Goal: Task Accomplishment & Management: Use online tool/utility

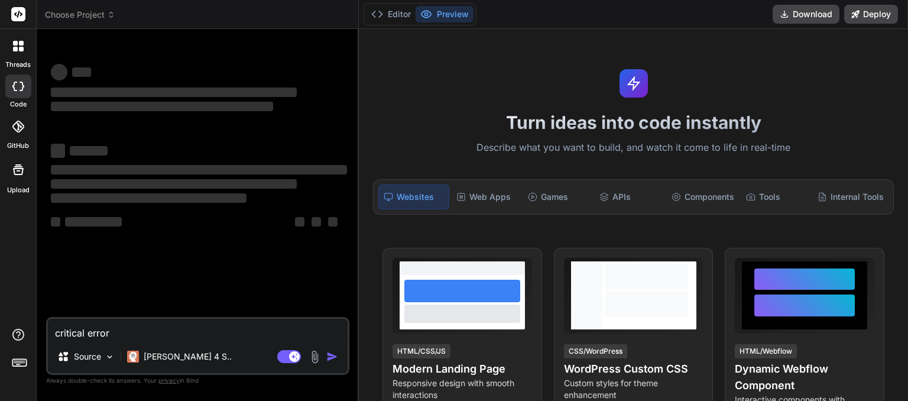
type textarea "x"
drag, startPoint x: 135, startPoint y: 330, endPoint x: 0, endPoint y: 339, distance: 135.8
click at [48, 339] on textarea "critical error" at bounding box center [198, 329] width 300 height 21
type textarea "x"
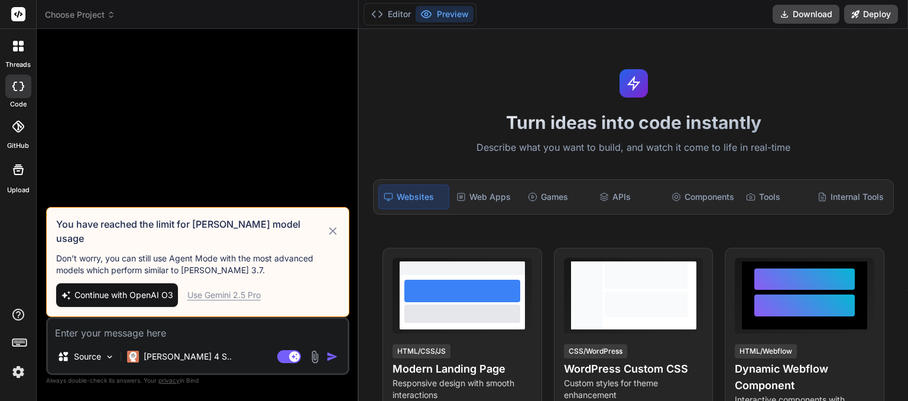
click at [110, 13] on icon at bounding box center [111, 15] width 8 height 8
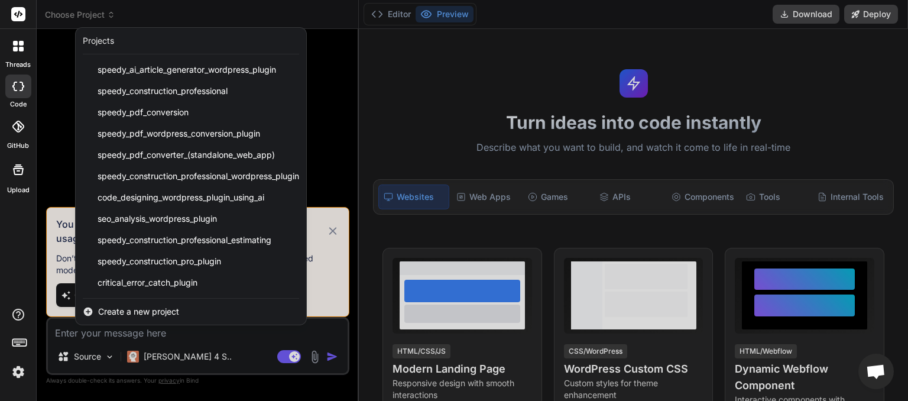
click at [326, 18] on div at bounding box center [454, 200] width 908 height 401
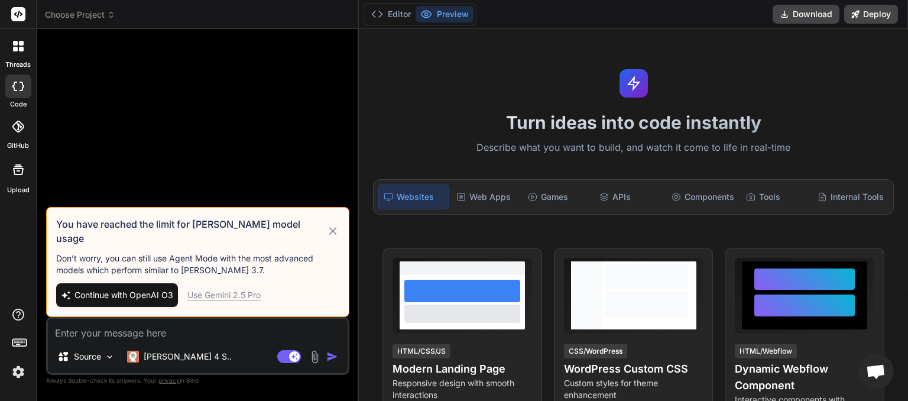
click at [131, 292] on span "Continue with OpenAI O3" at bounding box center [124, 295] width 99 height 12
type textarea "x"
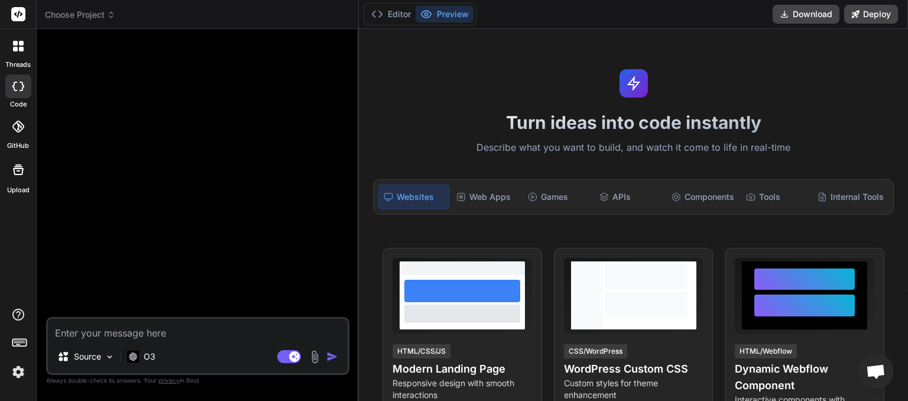
click at [111, 17] on icon at bounding box center [111, 17] width 4 height 2
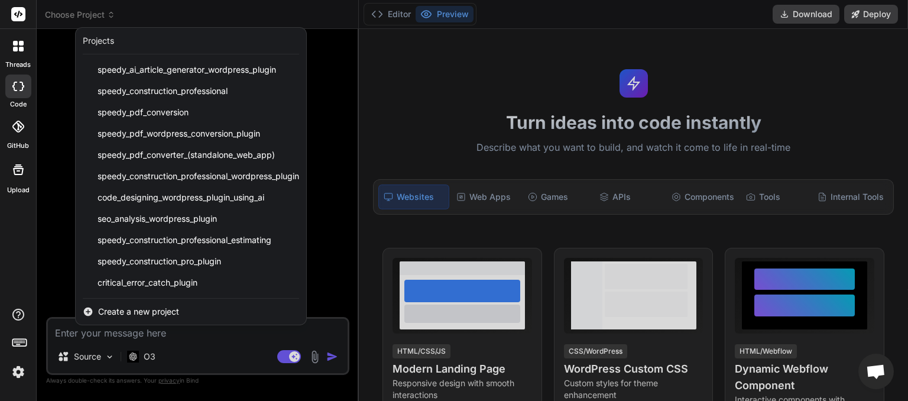
click at [168, 309] on span "Create a new project" at bounding box center [138, 312] width 81 height 12
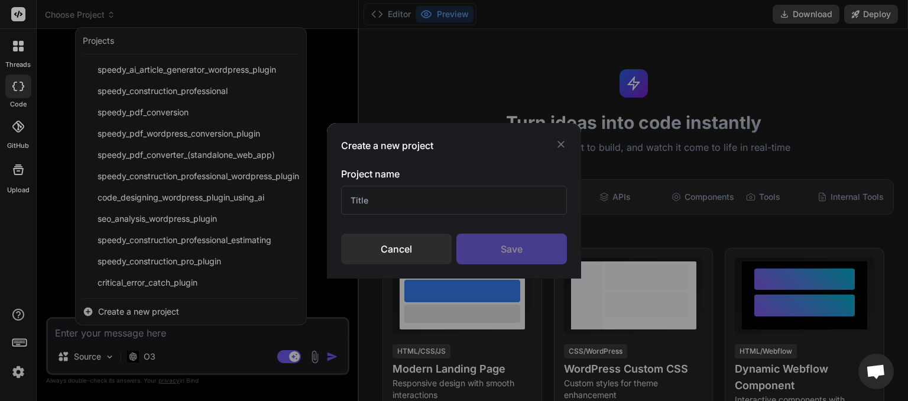
click at [380, 202] on input "text" at bounding box center [454, 200] width 226 height 29
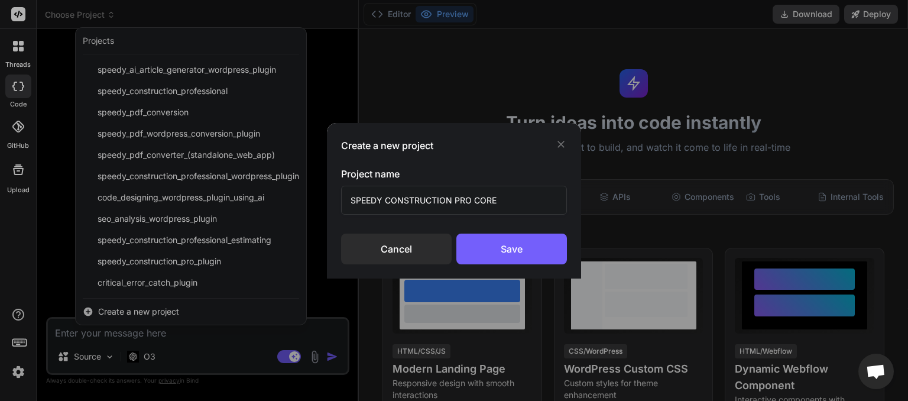
type input "SPEEDY CONSTRUCTION PRO CORE"
click at [501, 246] on div "Save" at bounding box center [512, 249] width 111 height 31
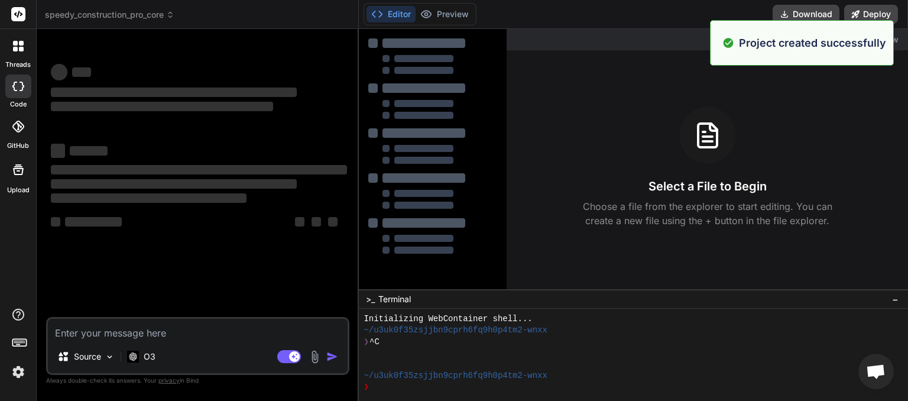
scroll to position [11, 0]
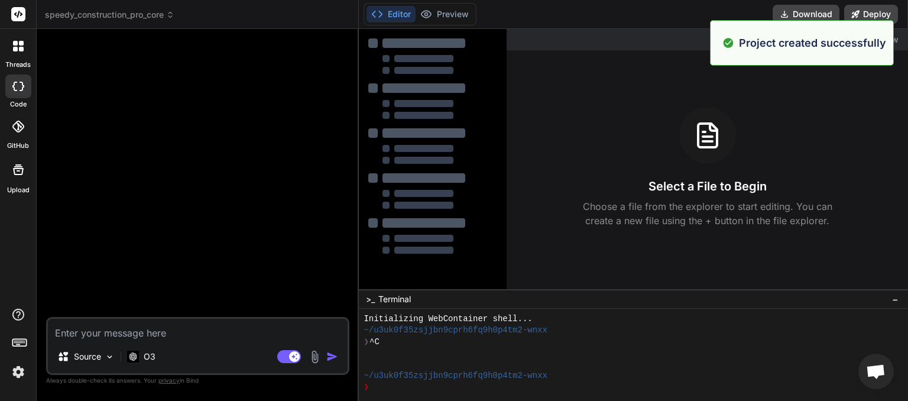
type textarea "x"
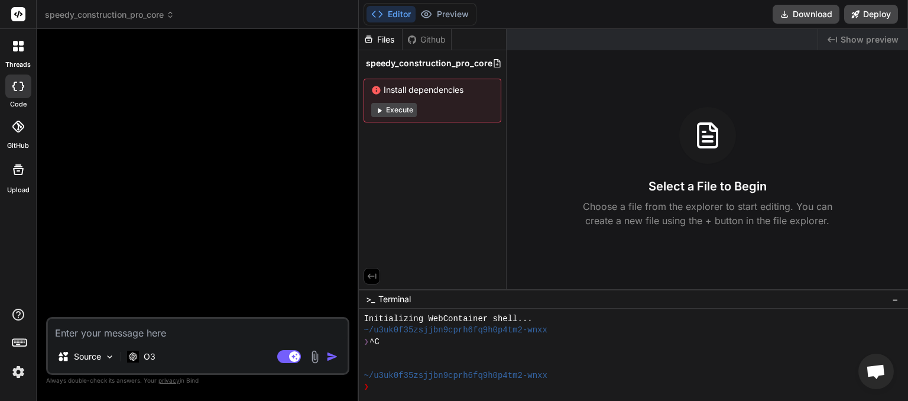
click at [119, 334] on textarea at bounding box center [198, 329] width 300 height 21
type textarea "d"
type textarea "x"
type textarea "dI"
type textarea "x"
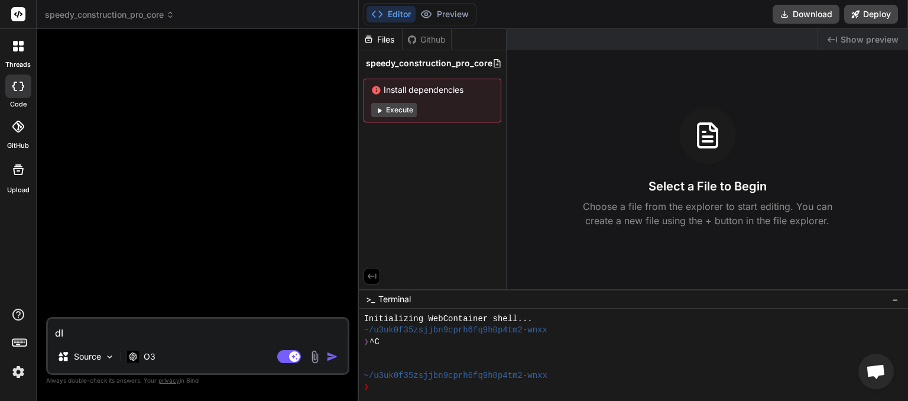
type textarea "dIE"
type textarea "x"
type textarea "dIE"
type textarea "x"
type textarea "dIE"
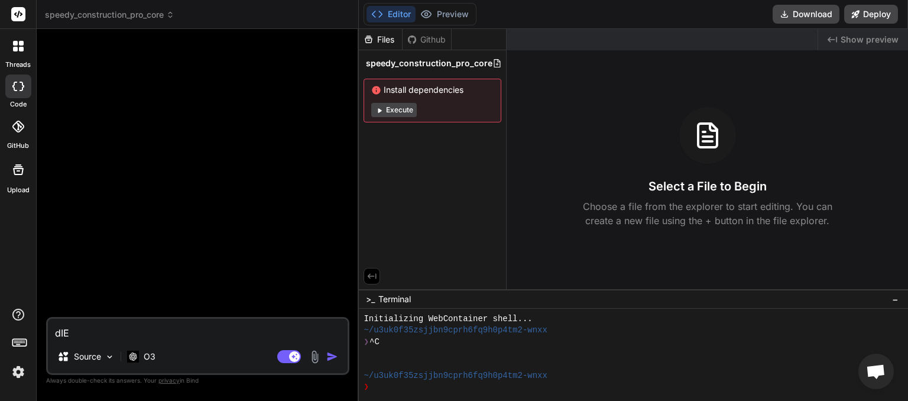
type textarea "x"
type textarea "dI"
type textarea "x"
type textarea "d"
type textarea "x"
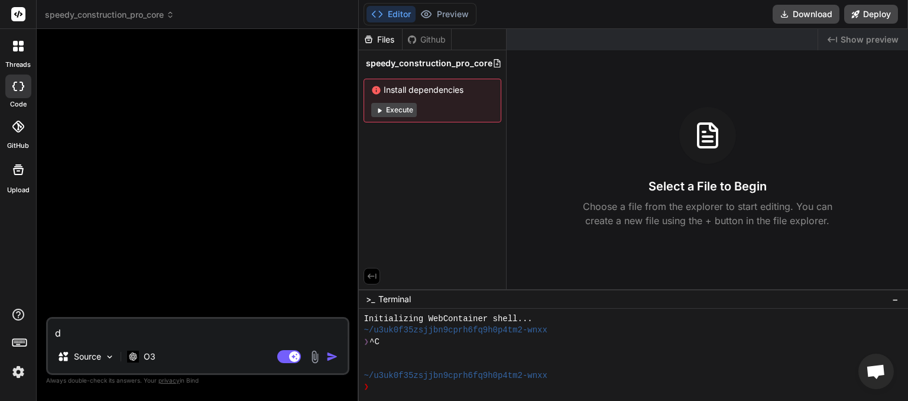
type textarea "x"
type textarea "D"
type textarea "x"
type textarea "Du"
type textarea "x"
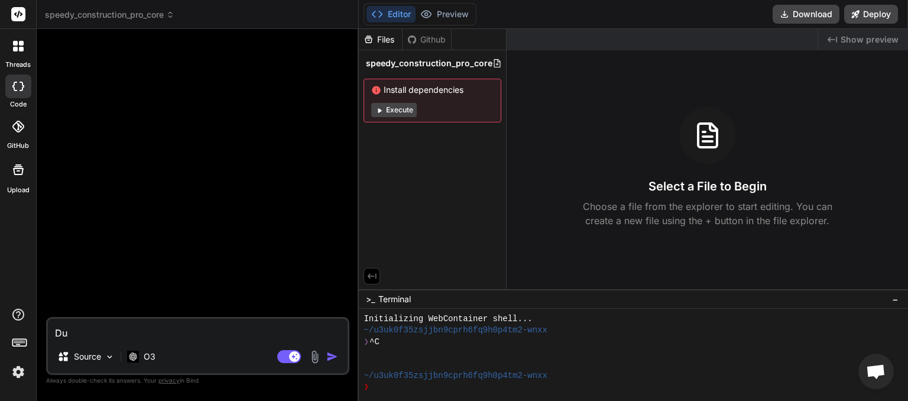
type textarea "Due"
type textarea "x"
type textarea "Due"
type textarea "x"
type textarea "Due t"
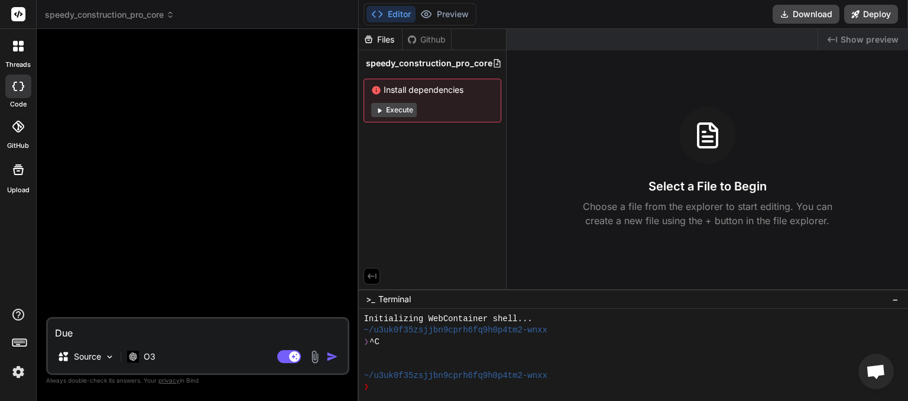
type textarea "x"
type textarea "Due to"
type textarea "x"
type textarea "Due to"
type textarea "x"
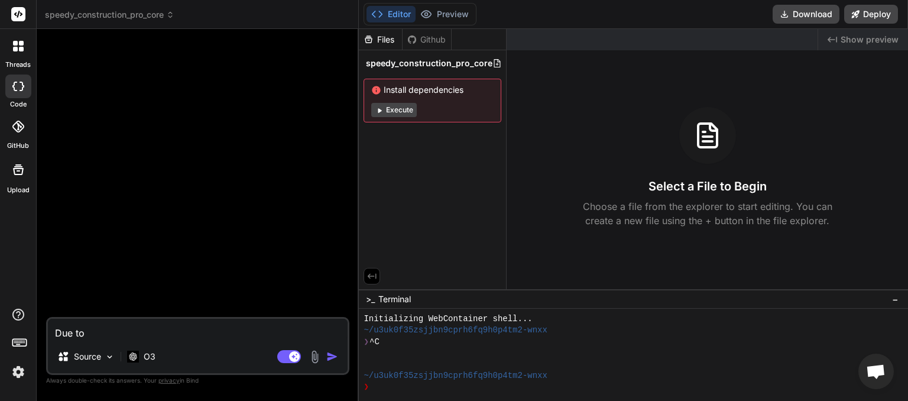
type textarea "Due to y"
type textarea "x"
type textarea "Due to yo"
type textarea "x"
type textarea "Due to you"
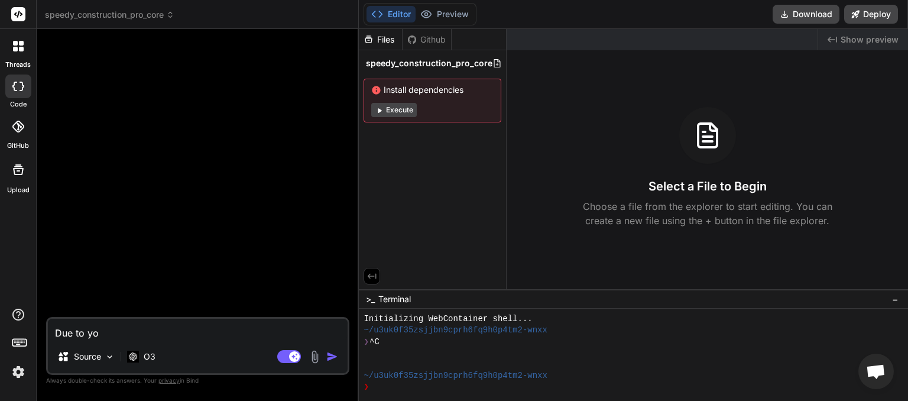
type textarea "x"
type textarea "Due to your"
type textarea "x"
type textarea "Due to your"
type textarea "x"
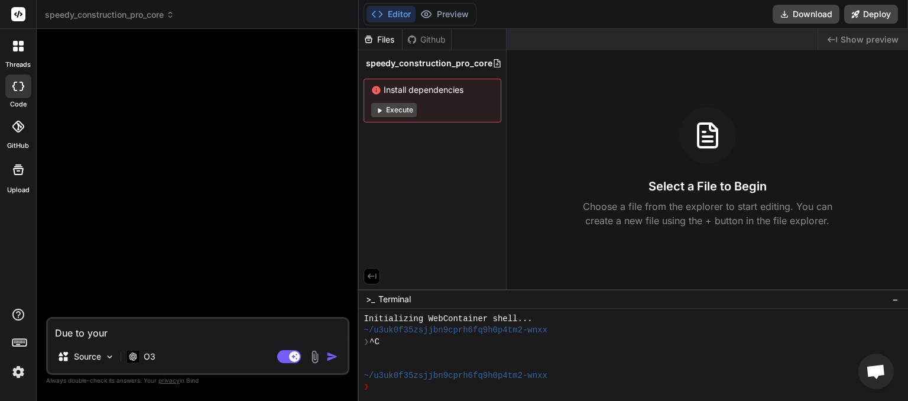
type textarea "Due to your C"
type textarea "x"
type textarea "Due to your Co"
type textarea "x"
type textarea "Due to your Con"
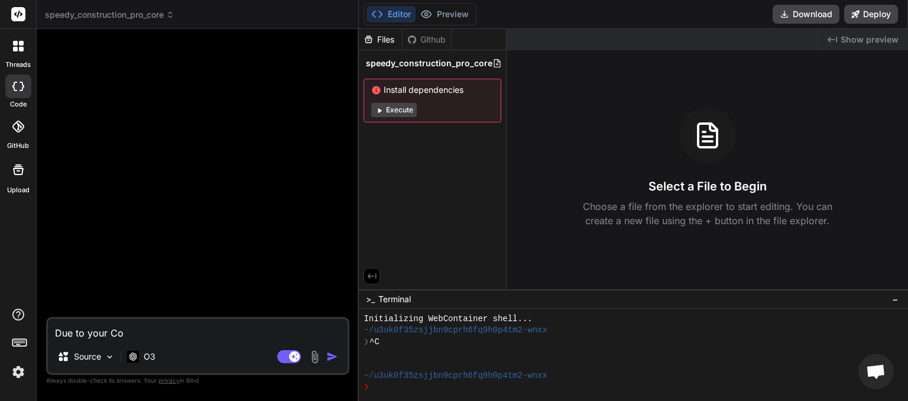
type textarea "x"
type textarea "Due to your Cons"
type textarea "x"
type textarea "Due to your Const"
type textarea "x"
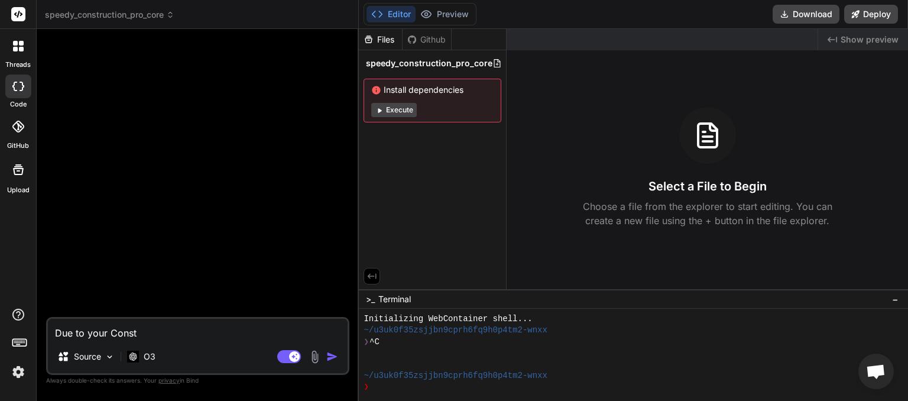
type textarea "Due to your Constr"
type textarea "x"
type textarea "Due to your Constra"
type textarea "x"
type textarea "Due to your Constrai"
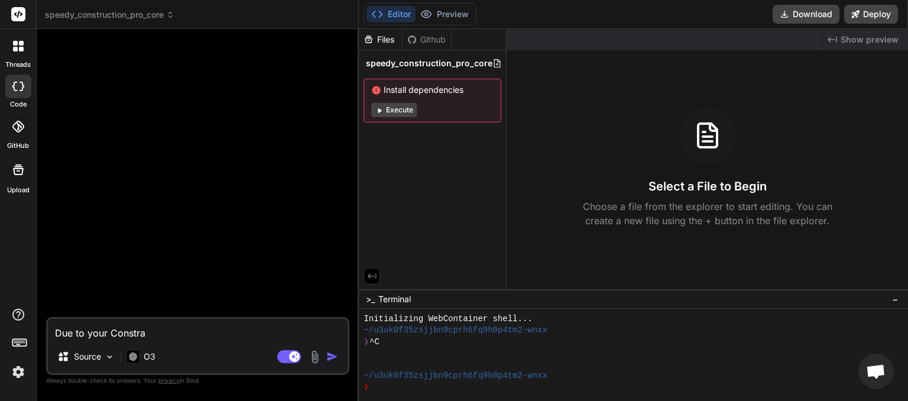
type textarea "x"
type textarea "Due to your Constrain"
type textarea "x"
type textarea "Due to your Constraint"
type textarea "x"
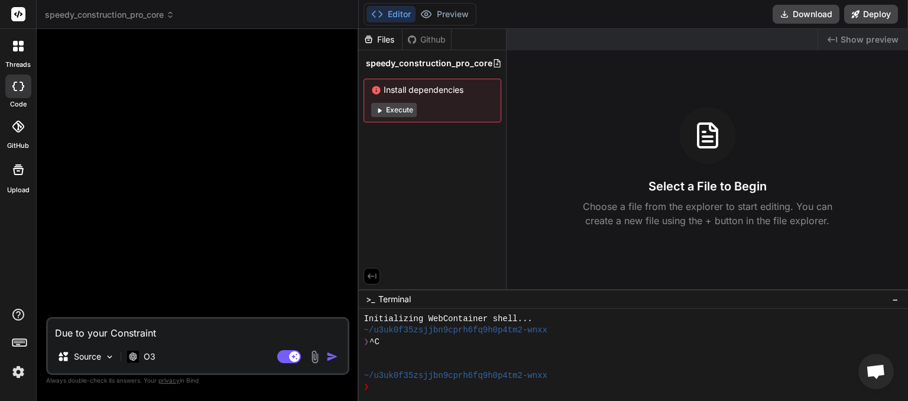
type textarea "Due to your Constraints"
type textarea "x"
type textarea "Due to your Constraints"
type textarea "x"
type textarea "Due to your Constraints I"
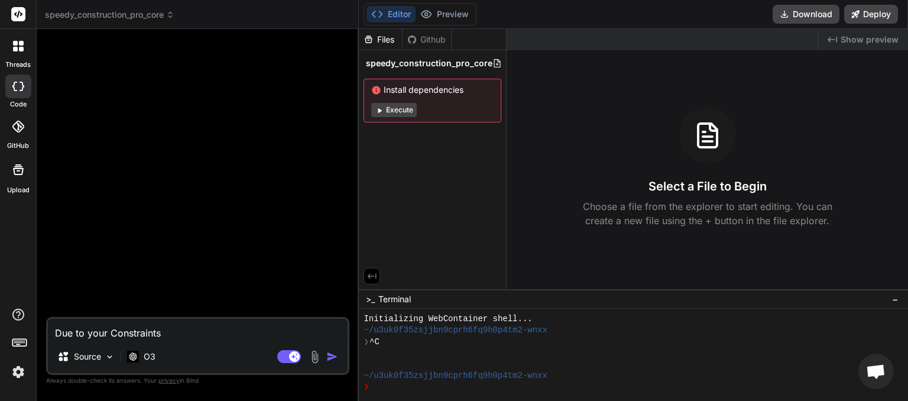
type textarea "x"
type textarea "Due to your Constraints I"
type textarea "x"
type textarea "Due to your Constraints I a"
type textarea "x"
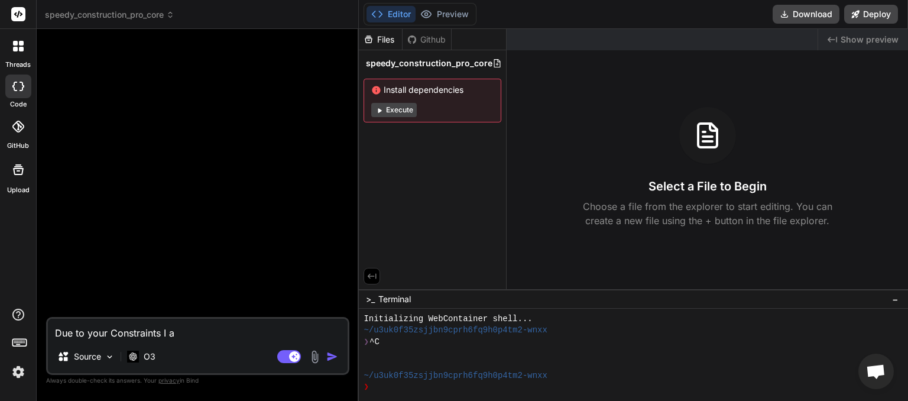
type textarea "Due to your Constraints I am"
type textarea "x"
type textarea "Due to your Constraints I am"
type textarea "x"
type textarea "Due to your Constraints I am s"
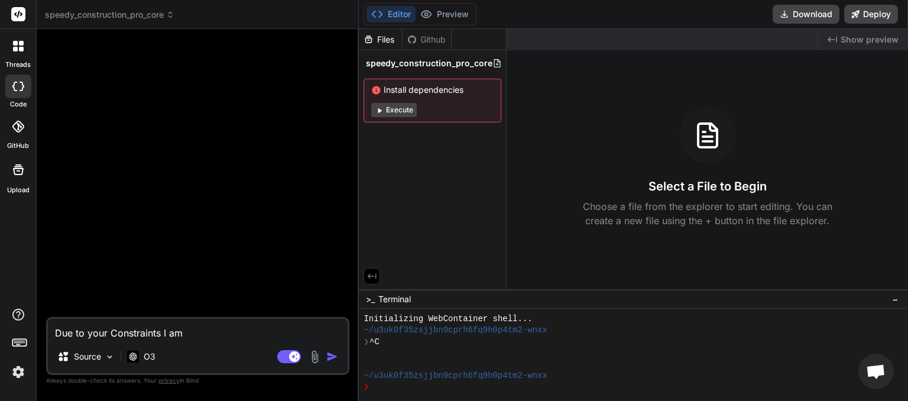
type textarea "x"
type textarea "Due to your Constraints I am sp"
type textarea "x"
type textarea "Due to your Constraints I am spl"
type textarea "x"
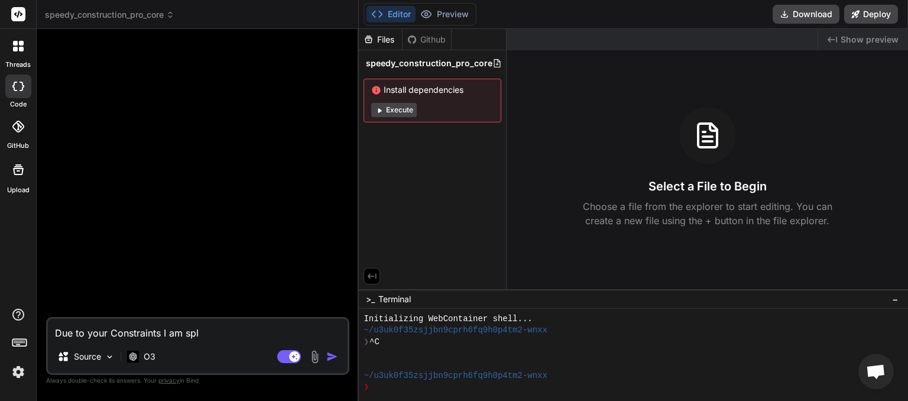
type textarea "Due to your Constraints I am spli"
type textarea "x"
type textarea "Due to your Constraints I am split"
type textarea "x"
type textarea "Due to your Constraints I am splitt"
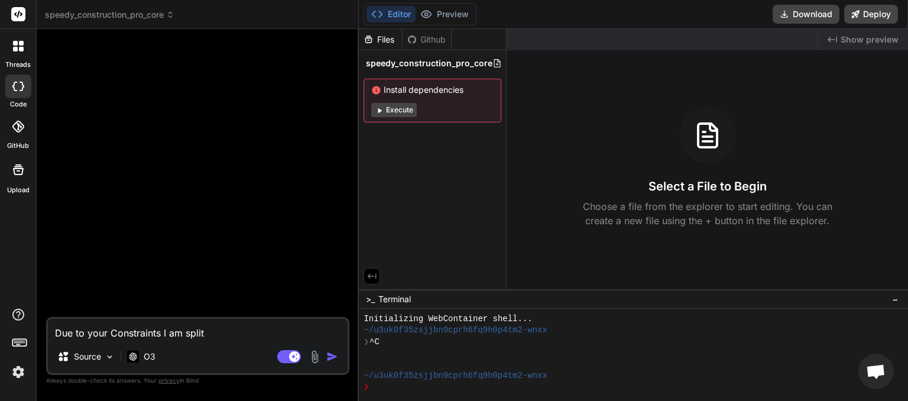
type textarea "x"
type textarea "Due to your Constraints I am splitti"
type textarea "x"
type textarea "Due to your Constraints I am splittin"
type textarea "x"
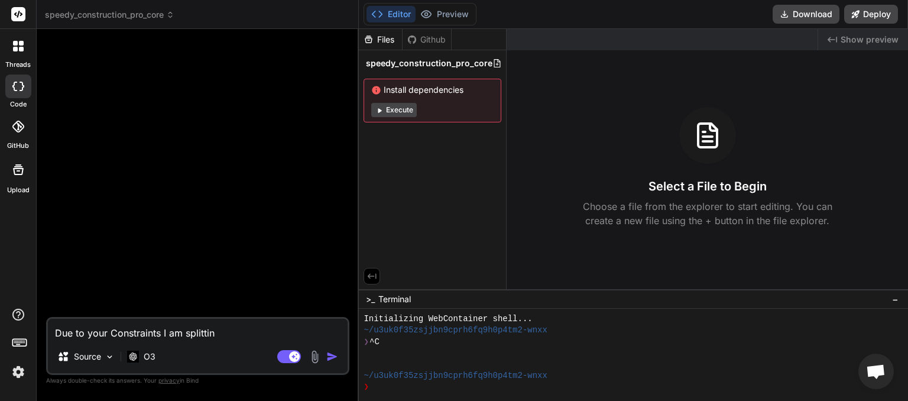
type textarea "Due to your Constraints I am splitting"
type textarea "x"
type textarea "Due to your Constraints I am splitting"
type textarea "x"
type textarea "Due to your Constraints I am splitting u"
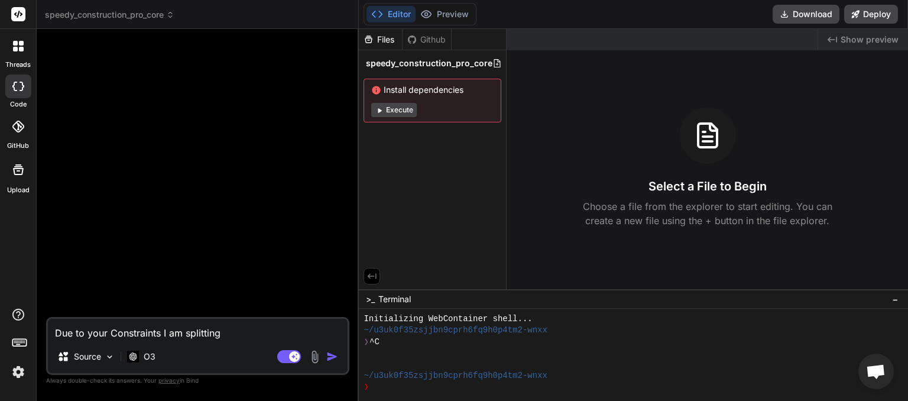
type textarea "x"
type textarea "Due to your Constraints I am splitting up"
type textarea "x"
type textarea "Due to your Constraints I am splitting up"
type textarea "x"
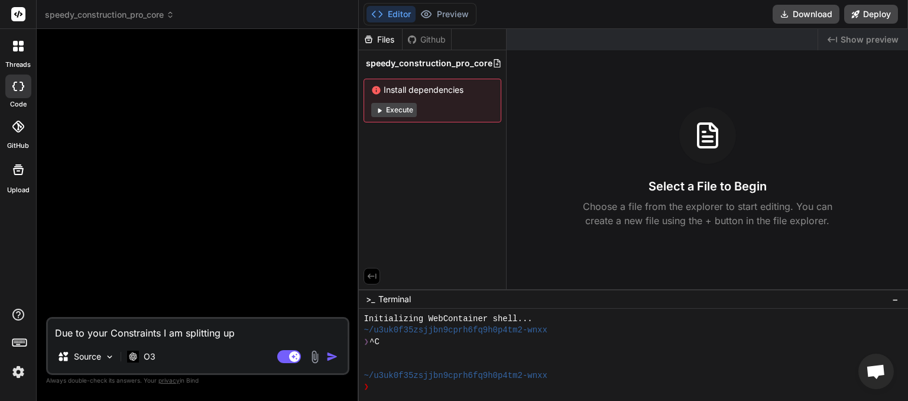
type textarea "Due to your Constraints I am splitting up m"
type textarea "x"
type textarea "Due to your Constraints I am splitting up my"
type textarea "x"
type textarea "Due to your Constraints I am splitting up my"
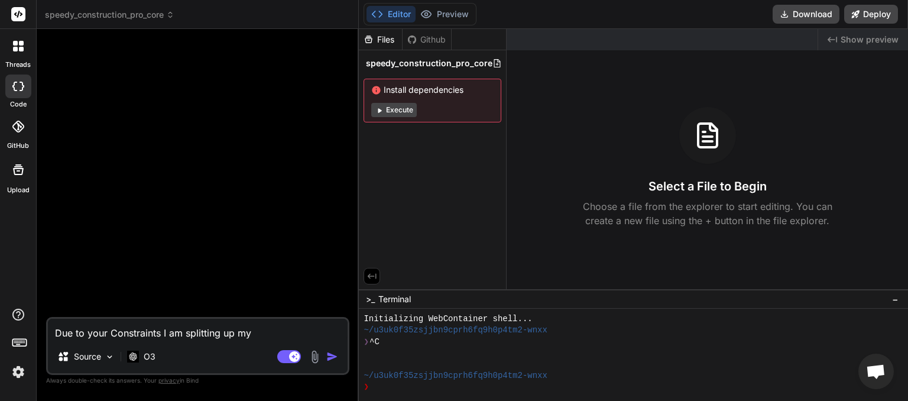
type textarea "x"
type textarea "Due to your Constraints I am splitting up my p"
type textarea "x"
type textarea "Due to your Constraints I am splitting up my pl"
type textarea "x"
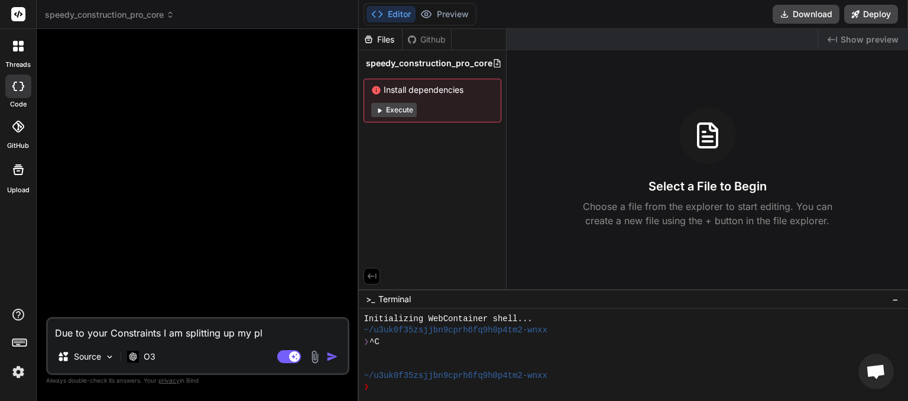
type textarea "Due to your Constraints I am splitting up my plu"
type textarea "x"
type textarea "Due to your Constraints I am splitting up my plug"
type textarea "x"
type textarea "Due to your Constraints I am splitting up my plugi"
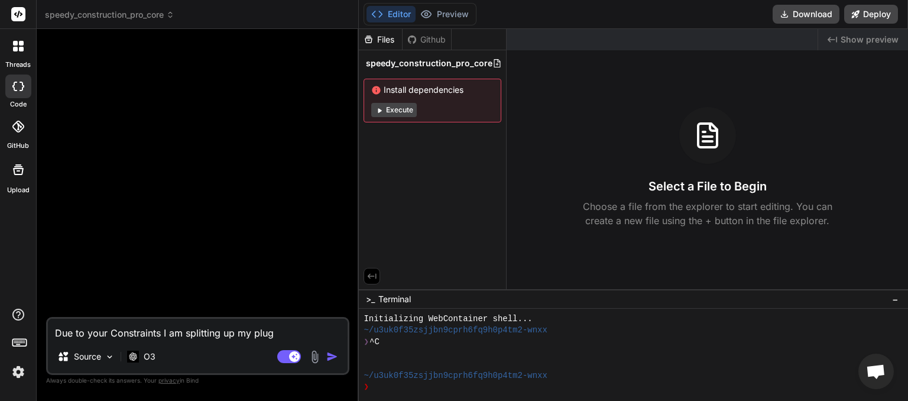
type textarea "x"
type textarea "Due to your Constraints I am splitting up my plugin"
type textarea "x"
type textarea "Due to your Constraints I am splitting up my plugin"
type textarea "x"
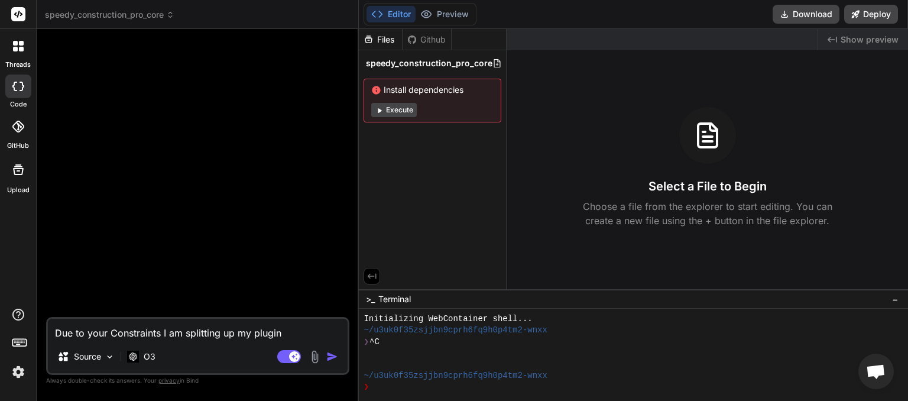
type textarea "Due to your Constraints I am splitting up my plugin i"
type textarea "x"
type textarea "Due to your Constraints I am splitting up my plugin in"
type textarea "x"
type textarea "Due to your Constraints I am splitting up my plugin int"
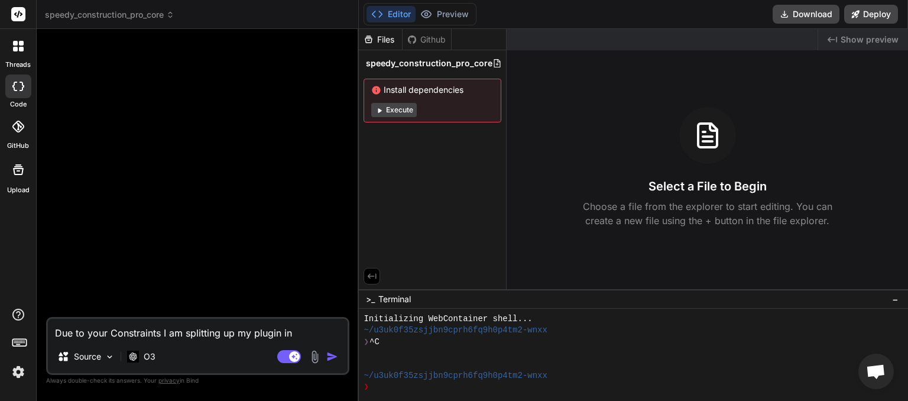
type textarea "x"
type textarea "Due to your Constraints I am splitting up my plugin into"
type textarea "x"
type textarea "Due to your Constraints I am splitting up my plugin into"
type textarea "x"
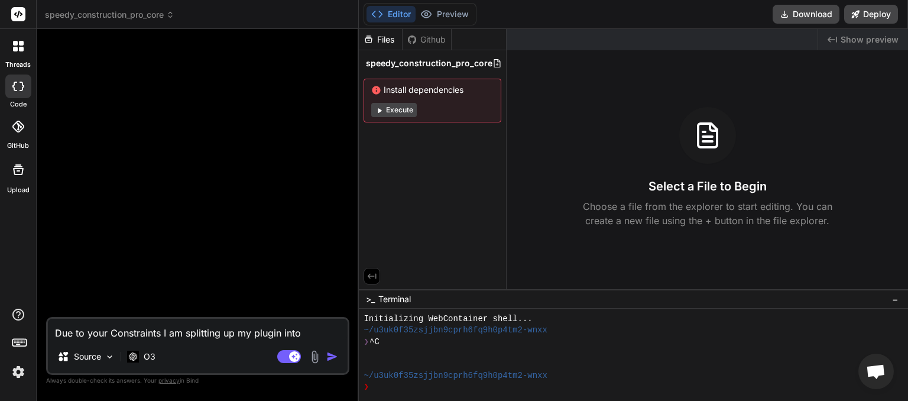
type textarea "Due to your Constraints I am splitting up my plugin into m"
type textarea "x"
type textarea "Due to your Constraints I am splitting up my plugin into mu"
type textarea "x"
type textarea "Due to your Constraints I am splitting up my plugin into mul"
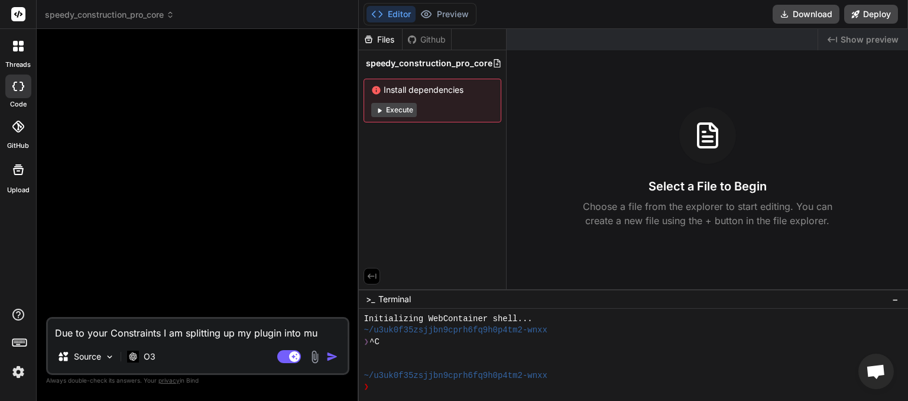
type textarea "x"
type textarea "Due to your Constraints I am splitting up my plugin into mult"
type textarea "x"
type textarea "Due to your Constraints I am splitting up my plugin into multi"
type textarea "x"
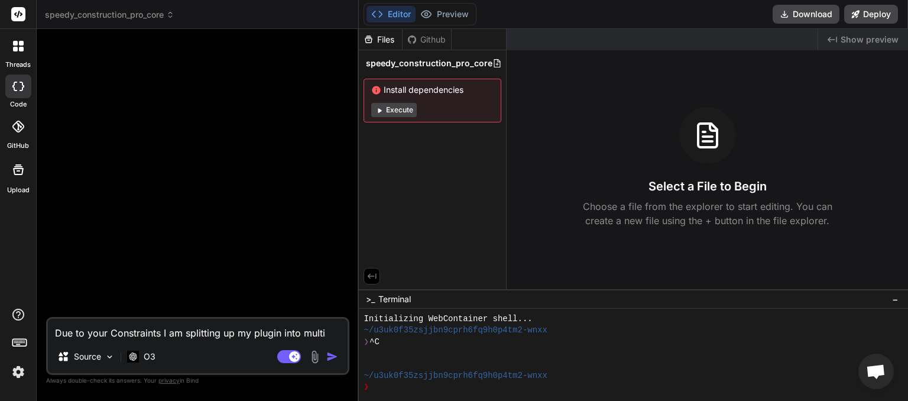
type textarea "Due to your Constraints I am splitting up my plugin into multip"
type textarea "x"
type textarea "Due to your Constraints I am splitting up my plugin into multipl"
type textarea "x"
type textarea "Due to your Constraints I am splitting up my plugin into multiple"
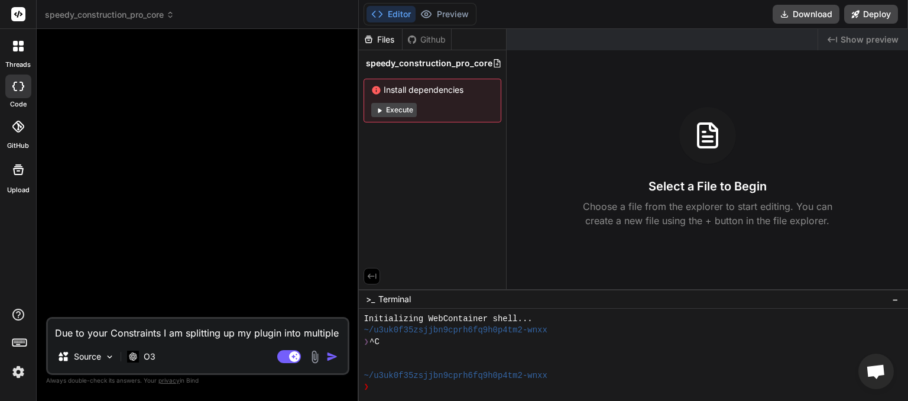
type textarea "x"
type textarea "Due to your Constraints I am splitting up my plugin into multiple"
type textarea "x"
type textarea "Due to your Constraints I am splitting up my plugin into multiple p"
type textarea "x"
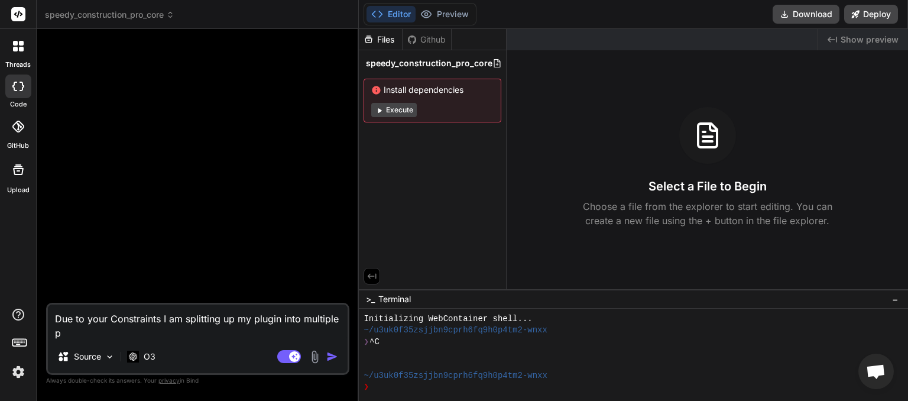
type textarea "Due to your Constraints I am splitting up my plugin into multiple pl"
type textarea "x"
type textarea "Due to your Constraints I am splitting up my plugin into multiple pl;"
type textarea "x"
type textarea "Due to your Constraints I am splitting up my plugin into multiple pl"
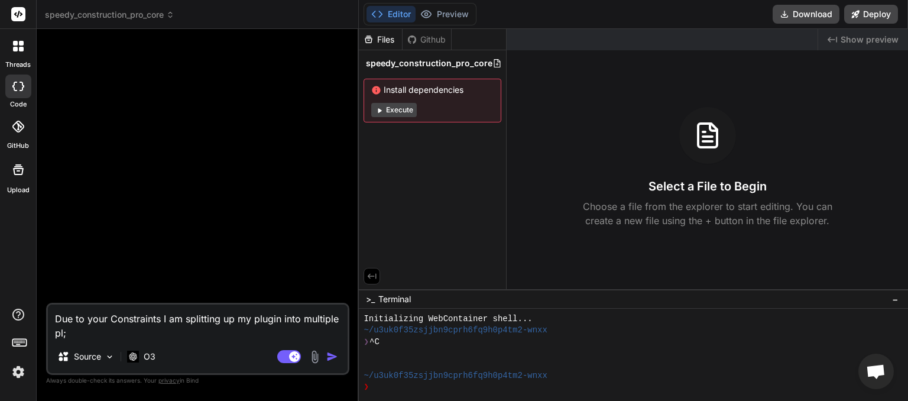
type textarea "x"
type textarea "Due to your Constraints I am splitting up my plugin into multiple plu"
type textarea "x"
type textarea "Due to your Constraints I am splitting up my plugin into multiple plug"
type textarea "x"
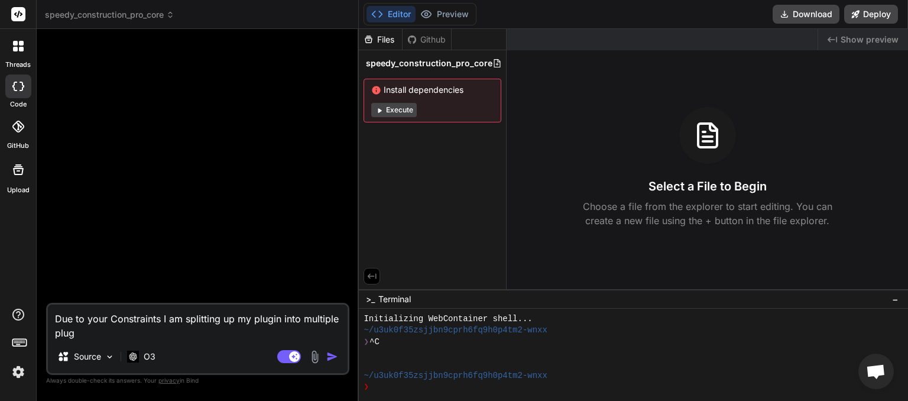
type textarea "Due to your Constraints I am splitting up my plugin into multiple plugi"
type textarea "x"
type textarea "Due to your Constraints I am splitting up my plugin into multiple plugin"
type textarea "x"
type textarea "Due to your Constraints I am splitting up my plugin into multiple plugins"
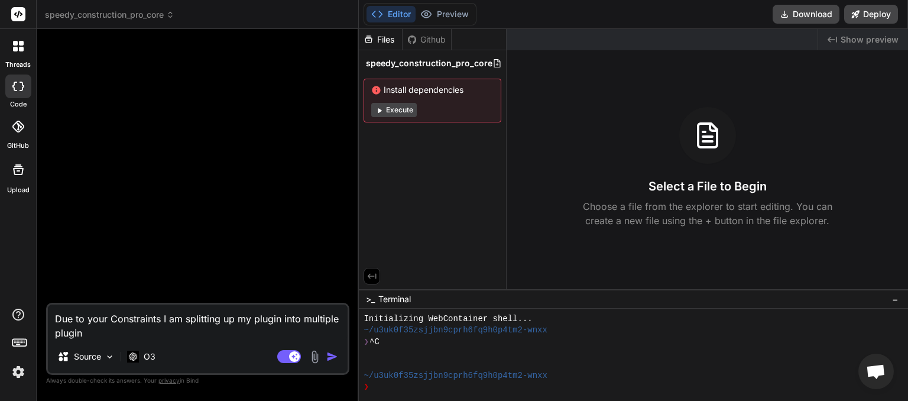
type textarea "x"
type textarea "Due to your Constraints I am splitting up my plugin into multiple plugins."
type textarea "x"
type textarea "Due to your Constraints I am splitting up my plugin into multiple plugins.0"
type textarea "x"
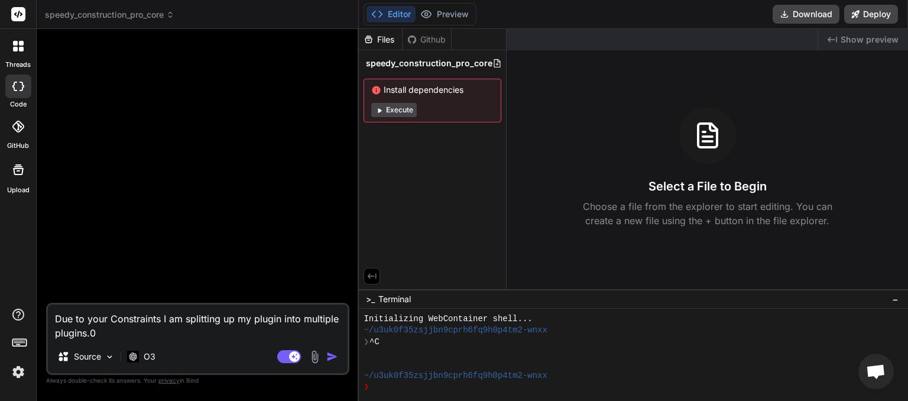
type textarea "Due to your Constraints I am splitting up my plugin into multiple plugins."
type textarea "x"
type textarea "Due to your Constraints I am splitting up my plugin into multiple plugins."
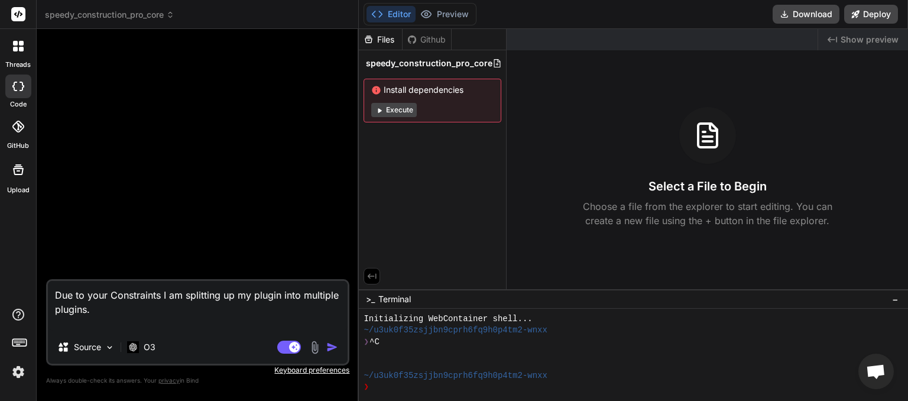
type textarea "x"
type textarea "Due to your Constraints I am splitting up my plugin into multiple plugins."
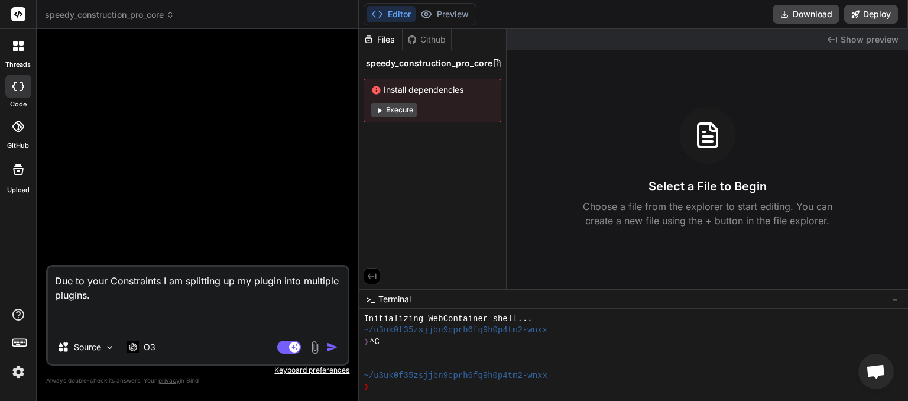
type textarea "x"
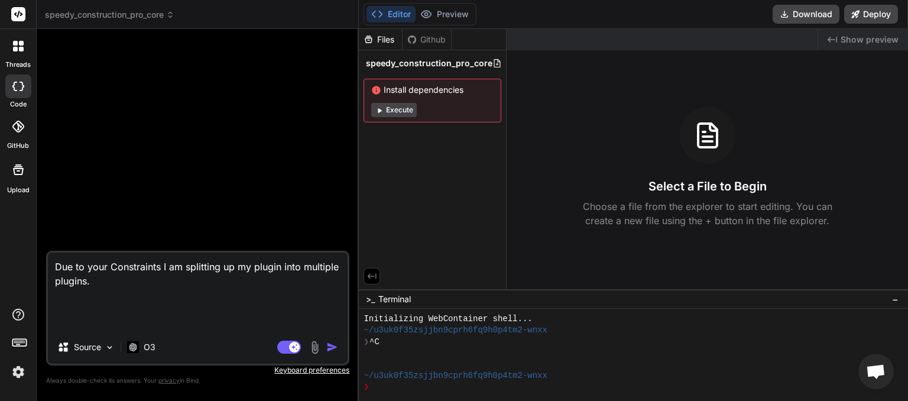
paste textarea "🧱 Construction Pro Main Plugin – Core Scaffold 🔧 Purpose This plugin acts as th…"
type textarea "Due to your Constraints I am splitting up my plugin into multiple plugins. 🧱 Co…"
type textarea "x"
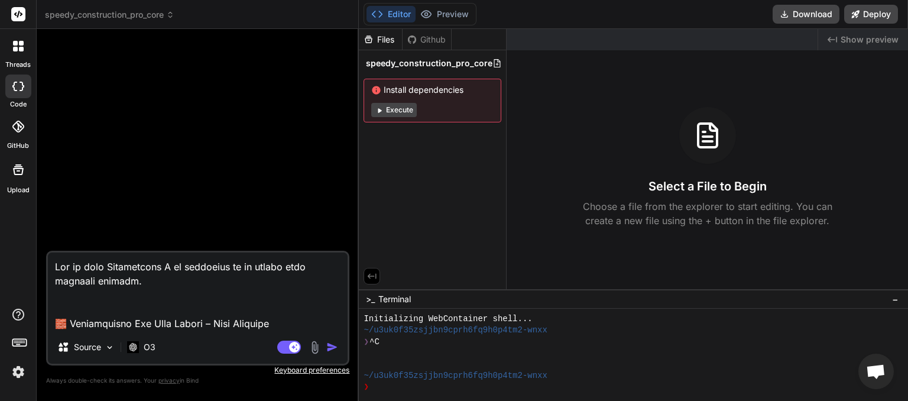
scroll to position [597, 0]
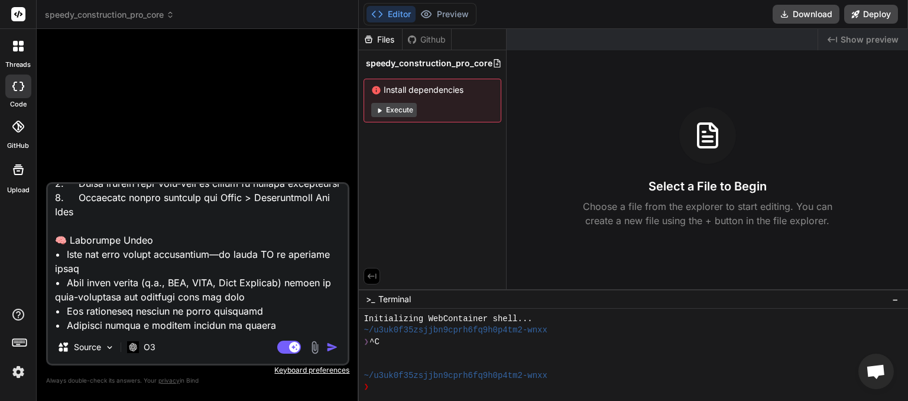
type textarea "Due to your Constraints I am splitting up my plugin into multiple plugins. 🧱 Co…"
type textarea "x"
type textarea "Due to your Constraints I am splitting up my plugin into multiple plugins. 🧱 Co…"
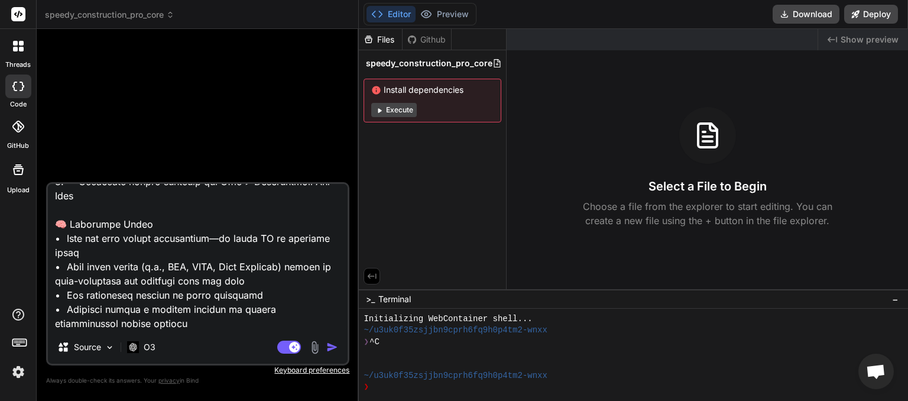
type textarea "x"
paste textarea "Let’s give your plugin ecosystem a clear, modular naming convention that’s both…"
type textarea "Due to your Constraints I am splitting up my plugin into multiple plugins. 🧱 Co…"
type textarea "x"
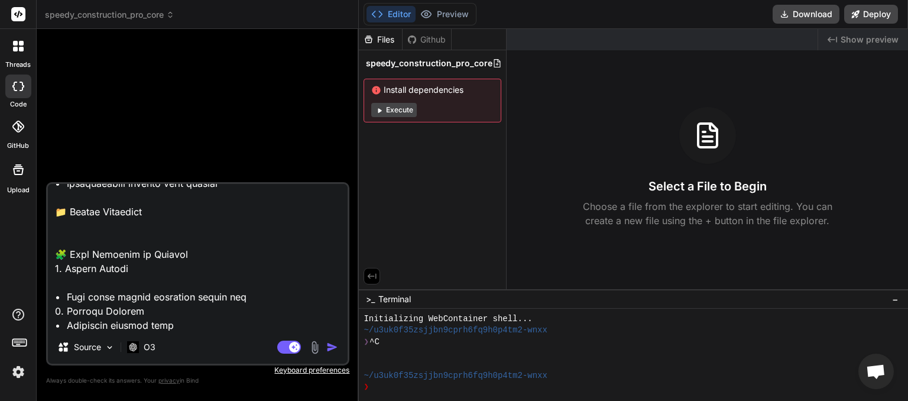
scroll to position [0, 0]
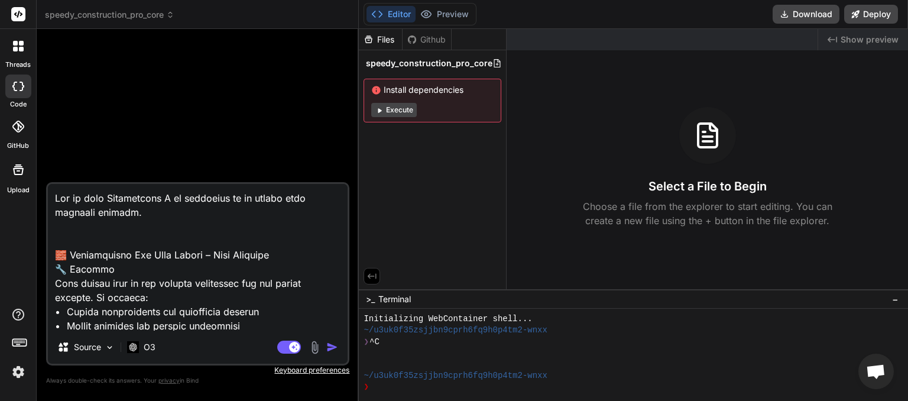
click at [248, 201] on textarea at bounding box center [198, 257] width 300 height 147
type textarea "Due to your Constraints I am splitting up my plugin into multiple plugins. 🧱 Co…"
type textarea "x"
type textarea "Due to your Constraints I am splitting up my C plugin into multiple plugins. 🧱 …"
type textarea "x"
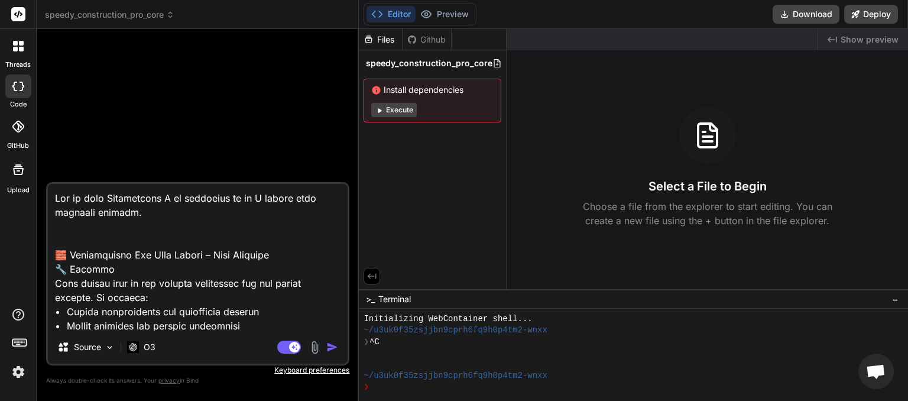
type textarea "Due to your Constraints I am splitting up my Co plugin into multiple plugins. 🧱…"
type textarea "x"
type textarea "Due to your Constraints I am splitting up my Con plugin into multiple plugins. …"
type textarea "x"
type textarea "Due to your Constraints I am splitting up my Cons plugin into multiple plugins.…"
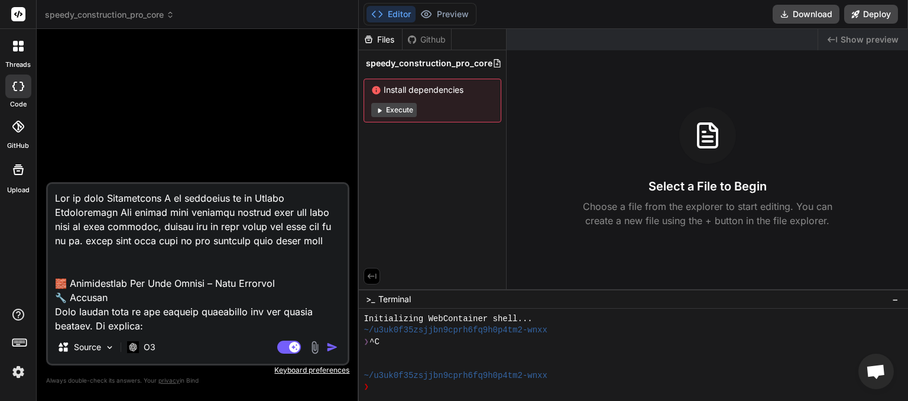
click at [225, 245] on textarea at bounding box center [198, 257] width 300 height 147
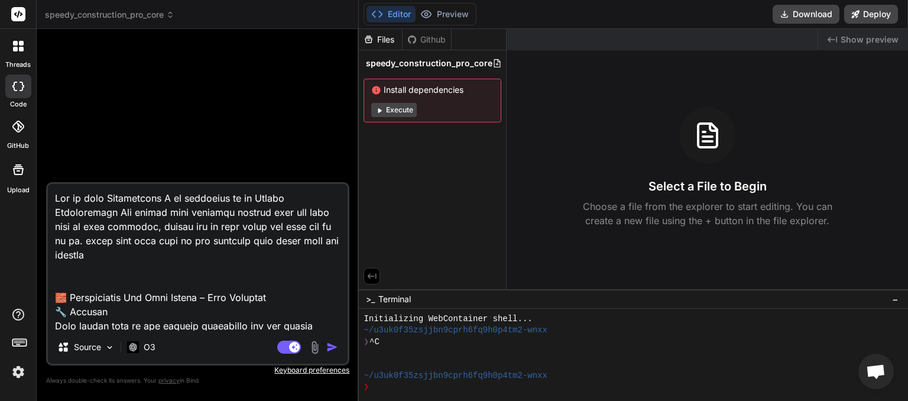
click at [334, 345] on img "button" at bounding box center [332, 347] width 12 height 12
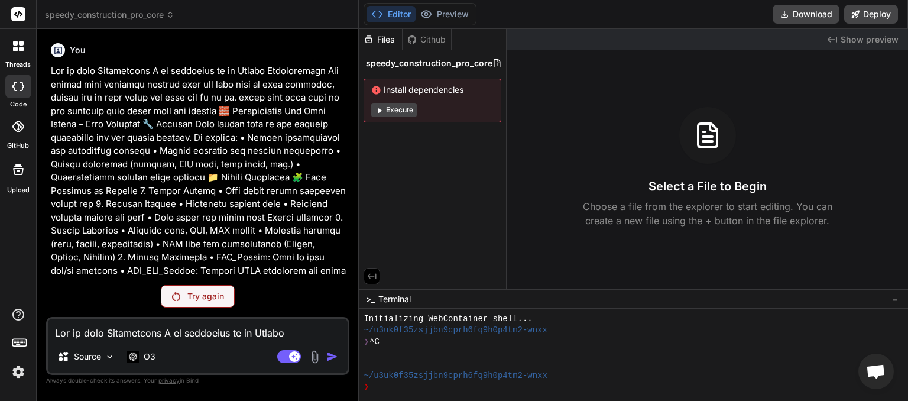
scroll to position [241, 0]
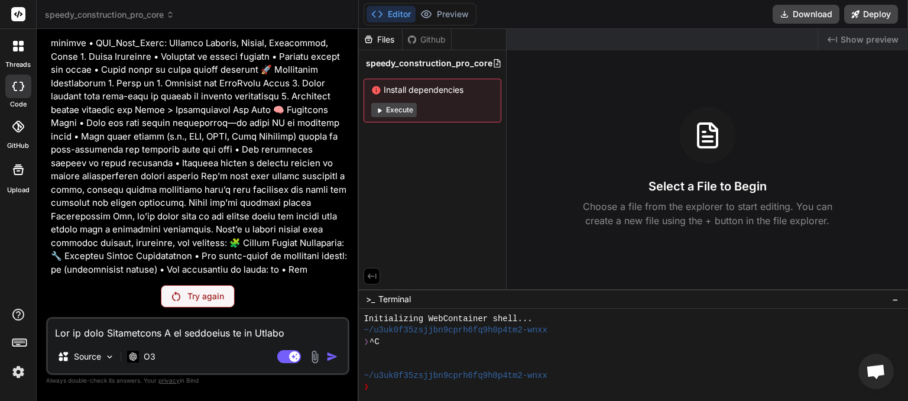
click at [194, 300] on p "Try again" at bounding box center [205, 296] width 37 height 12
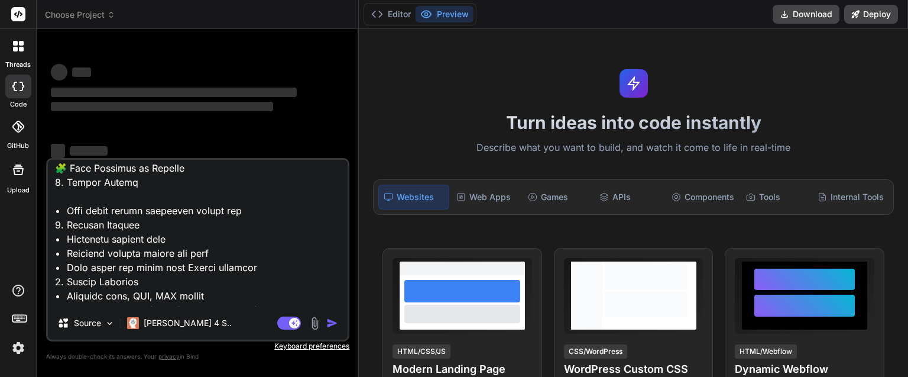
scroll to position [882, 0]
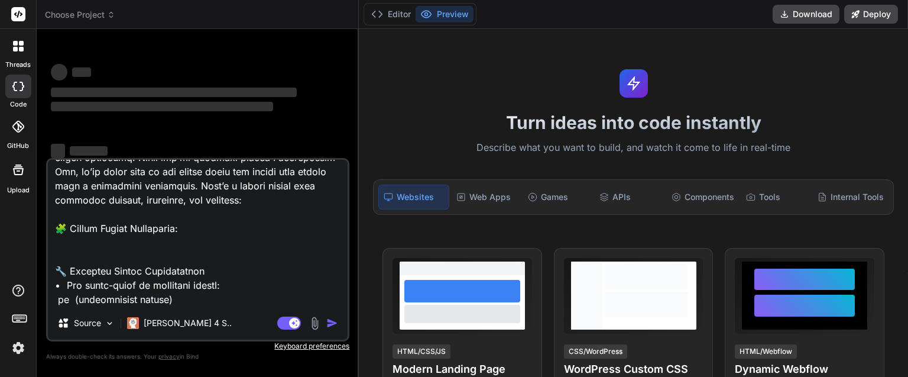
drag, startPoint x: 58, startPoint y: 238, endPoint x: 389, endPoint y: 368, distance: 355.1
click at [348, 306] on textarea at bounding box center [198, 233] width 300 height 147
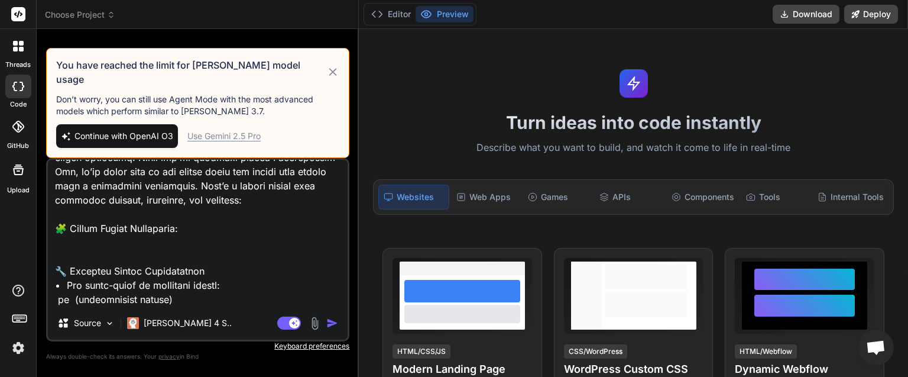
type textarea "x"
type textarea "Due to your Constraints I am splitting up my Speedy Construction Pro plugin int…"
type textarea "x"
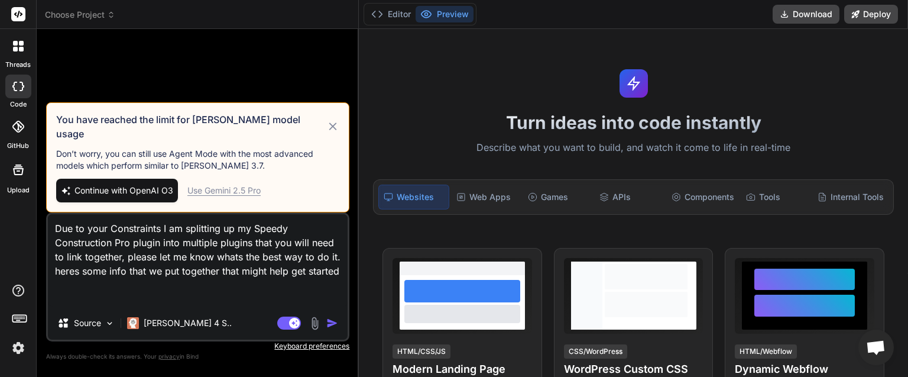
type textarea "Due to your Constraints I am splitting up my Speedy Construction Pro plugin int…"
click at [136, 182] on button "Continue with OpenAI O3" at bounding box center [117, 191] width 122 height 24
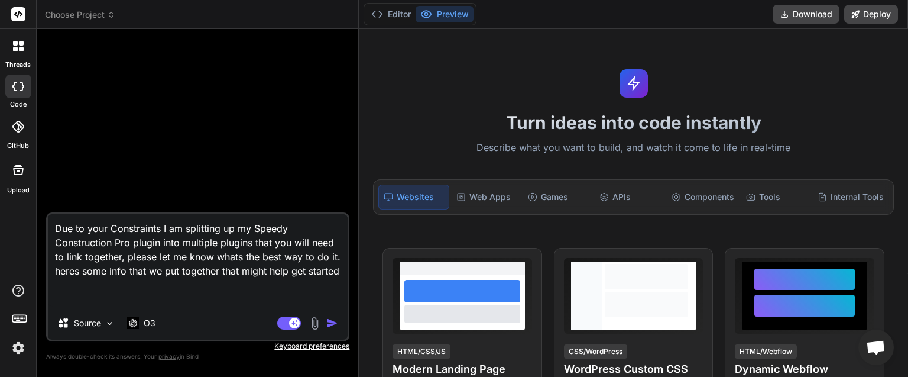
click at [109, 18] on icon at bounding box center [111, 15] width 8 height 8
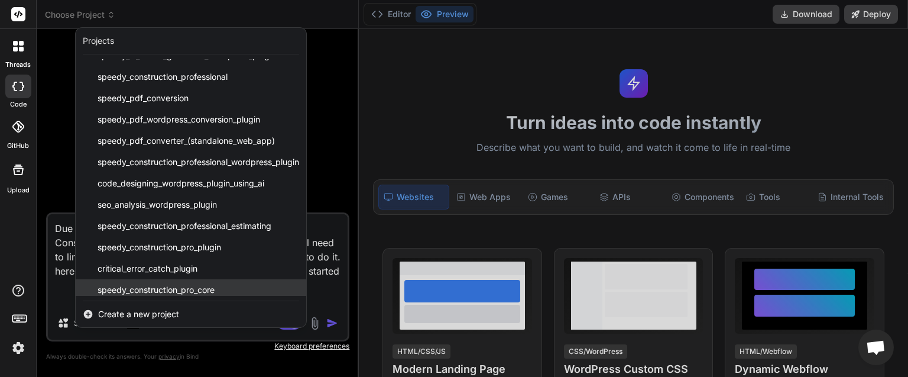
scroll to position [19, 0]
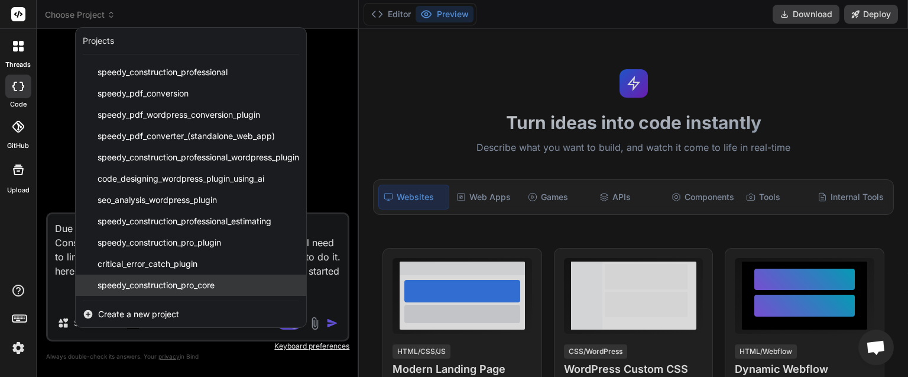
click at [175, 282] on span "speedy_construction_pro_core" at bounding box center [156, 285] width 117 height 12
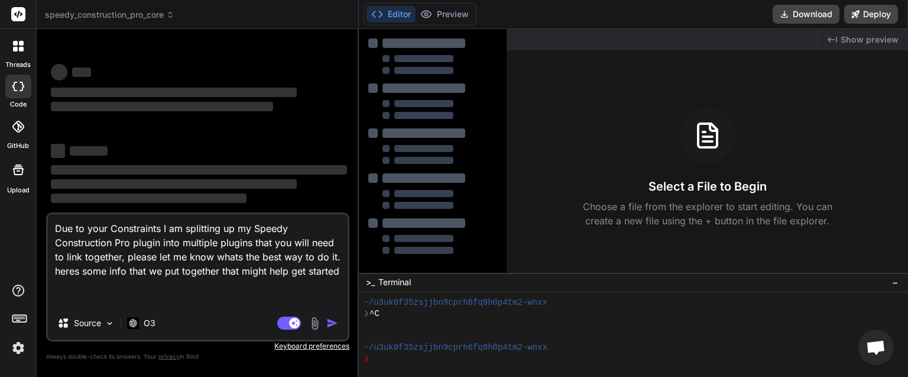
scroll to position [22, 0]
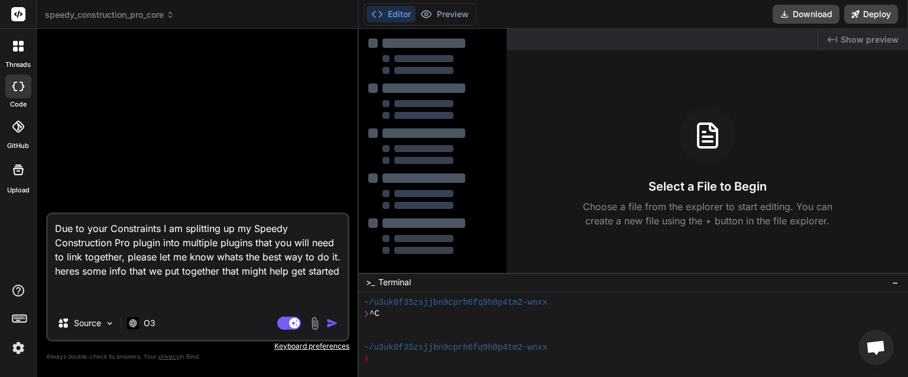
type textarea "x"
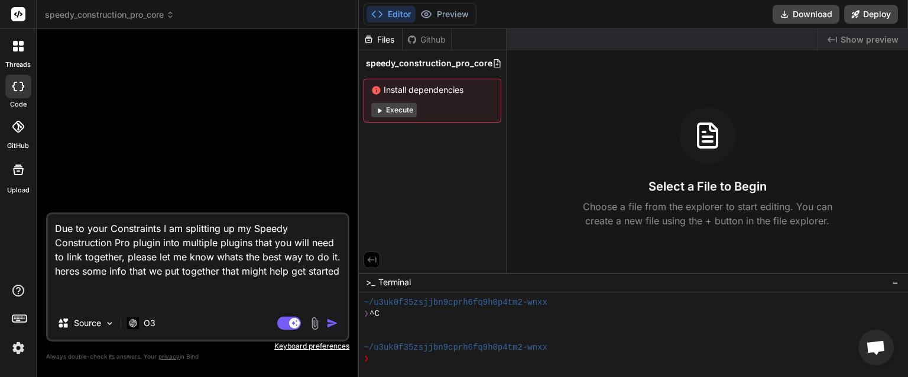
drag, startPoint x: 342, startPoint y: 268, endPoint x: 20, endPoint y: 273, distance: 321.8
click at [48, 273] on textarea "Due to your Constraints I am splitting up my Speedy Construction Pro plugin int…" at bounding box center [198, 260] width 300 height 92
type textarea "Due to your Constraints I am splitting up my Speedy Construction Pro plugin int…"
type textarea "x"
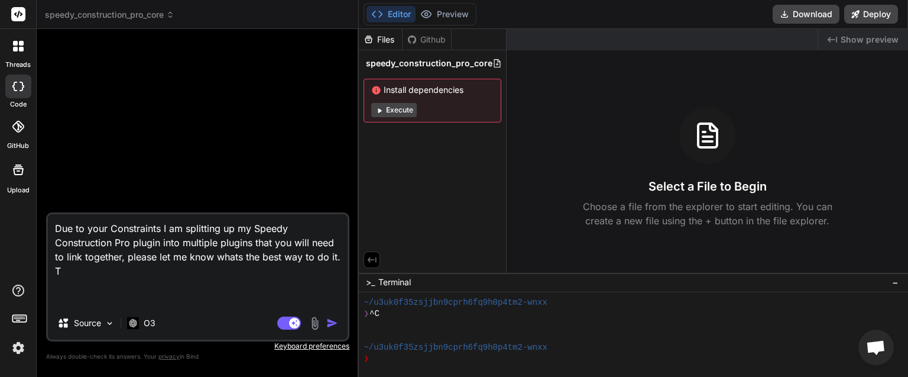
type textarea "Due to your Constraints I am splitting up my Speedy Construction Pro plugin int…"
type textarea "x"
type textarea "Due to your Constraints I am splitting up my Speedy Construction Pro plugin int…"
type textarea "x"
type textarea "Due to your Constraints I am splitting up my Speedy Construction Pro plugin int…"
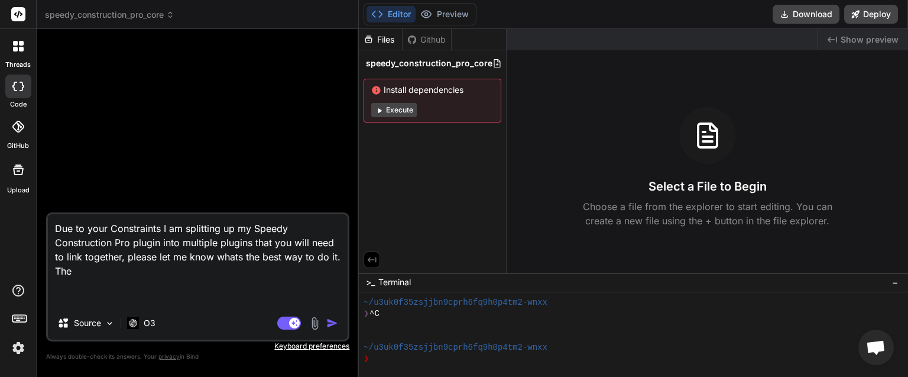
type textarea "x"
type textarea "Due to your Constraints I am splitting up my Speedy Construction Pro plugin int…"
type textarea "x"
type textarea "Due to your Constraints I am splitting up my Speedy Construction Pro plugin int…"
type textarea "x"
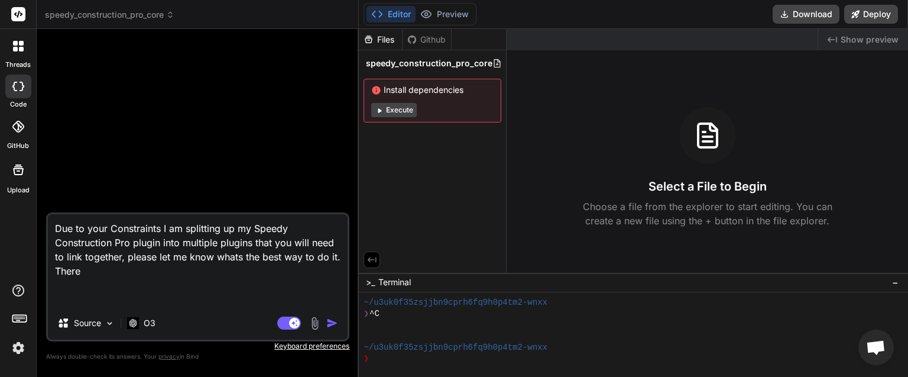
type textarea "Due to your Constraints I am splitting up my Speedy Construction Pro plugin int…"
type textarea "x"
type textarea "Due to your Constraints I am splitting up my Speedy Construction Pro plugin int…"
type textarea "x"
type textarea "Due to your Constraints I am splitting up my Speedy Construction Pro plugin int…"
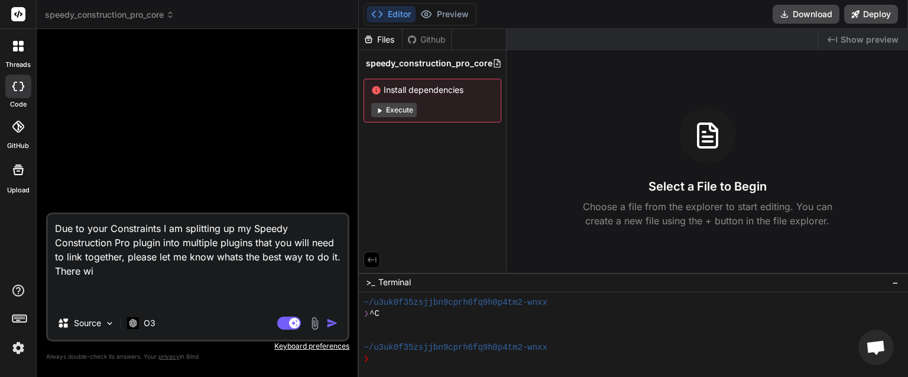
type textarea "x"
type textarea "Due to your Constraints I am splitting up my Speedy Construction Pro plugin int…"
type textarea "x"
type textarea "Due to your Constraints I am splitting up my Speedy Construction Pro plugin int…"
type textarea "x"
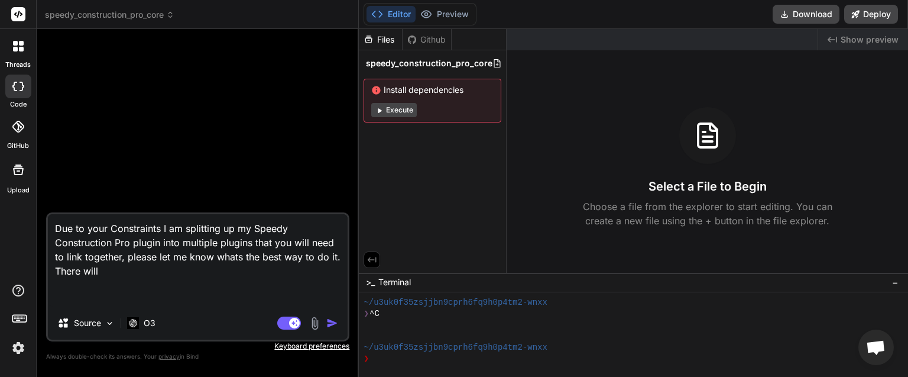
type textarea "Due to your Constraints I am splitting up my Speedy Construction Pro plugin int…"
type textarea "x"
type textarea "Due to your Constraints I am splitting up my Speedy Construction Pro plugin int…"
type textarea "x"
type textarea "Due to your Constraints I am splitting up my Speedy Construction Pro plugin int…"
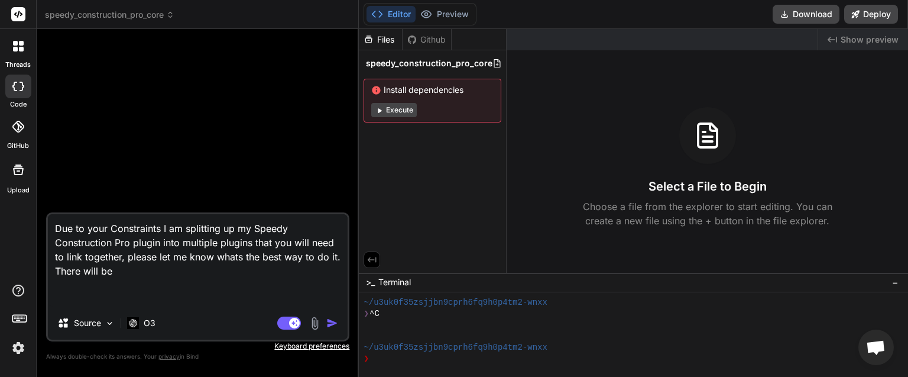
type textarea "x"
type textarea "Due to your Constraints I am splitting up my Speedy Construction Pro plugin int…"
type textarea "x"
type textarea "Due to your Constraints I am splitting up my Speedy Construction Pro plugin int…"
type textarea "x"
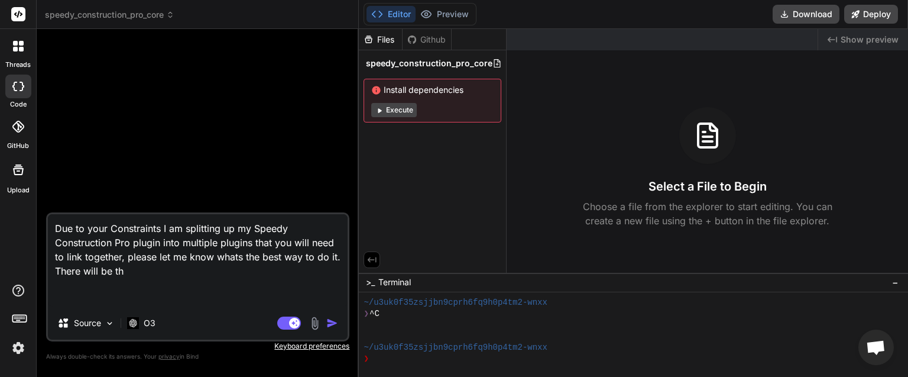
type textarea "Due to your Constraints I am splitting up my Speedy Construction Pro plugin int…"
type textarea "x"
type textarea "Due to your Constraints I am splitting up my Speedy Construction Pro plugin int…"
type textarea "x"
type textarea "Due to your Constraints I am splitting up my Speedy Construction Pro plugin int…"
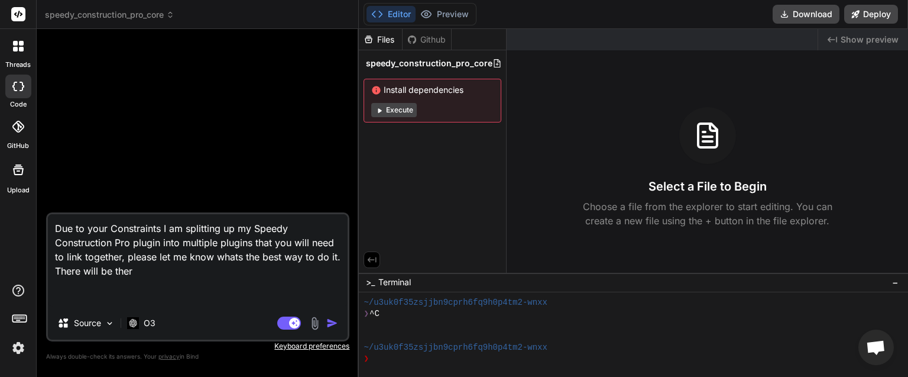
type textarea "x"
type textarea "Due to your Constraints I am splitting up my Speedy Construction Pro plugin int…"
type textarea "x"
type textarea "Due to your Constraints I am splitting up my Speedy Construction Pro plugin int…"
type textarea "x"
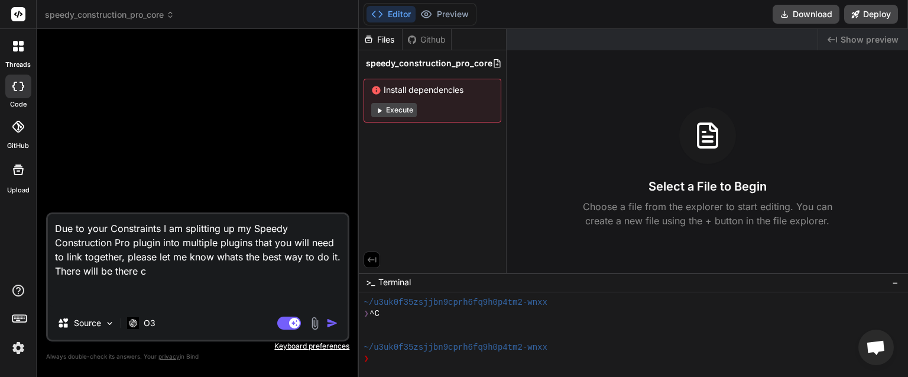
type textarea "Due to your Constraints I am splitting up my Speedy Construction Pro plugin int…"
type textarea "x"
type textarea "Due to your Constraints I am splitting up my Speedy Construction Pro plugin int…"
type textarea "x"
type textarea "Due to your Constraints I am splitting up my Speedy Construction Pro plugin int…"
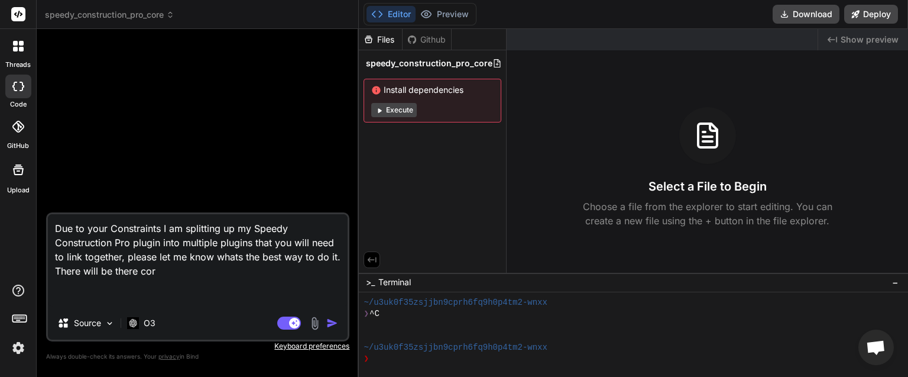
type textarea "x"
type textarea "Due to your Constraints I am splitting up my Speedy Construction Pro plugin int…"
type textarea "x"
type textarea "Due to your Constraints I am splitting up my Speedy Construction Pro plugin int…"
type textarea "x"
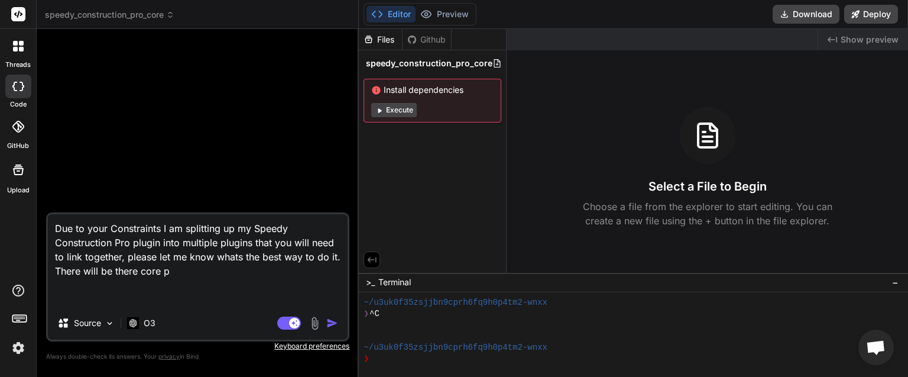
type textarea "Due to your Constraints I am splitting up my Speedy Construction Pro plugin int…"
type textarea "x"
type textarea "Due to your Constraints I am splitting up my Speedy Construction Pro plugin int…"
type textarea "x"
type textarea "Due to your Constraints I am splitting up my Speedy Construction Pro plugin int…"
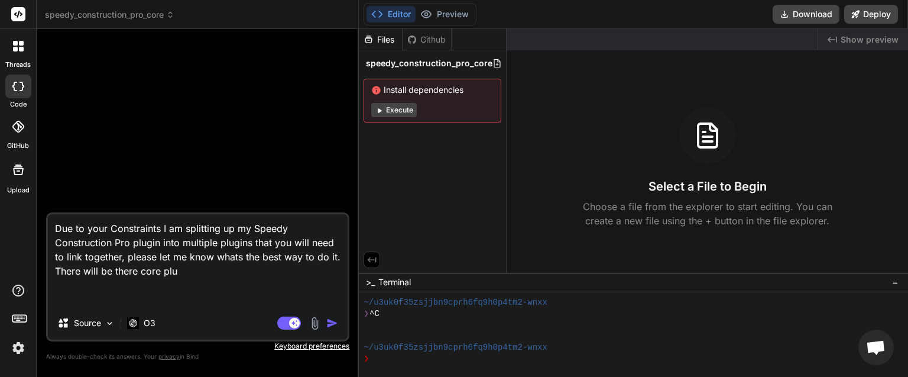
type textarea "x"
type textarea "Due to your Constraints I am splitting up my Speedy Construction Pro plugin int…"
type textarea "x"
type textarea "Due to your Constraints I am splitting up my Speedy Construction Pro plugin int…"
type textarea "x"
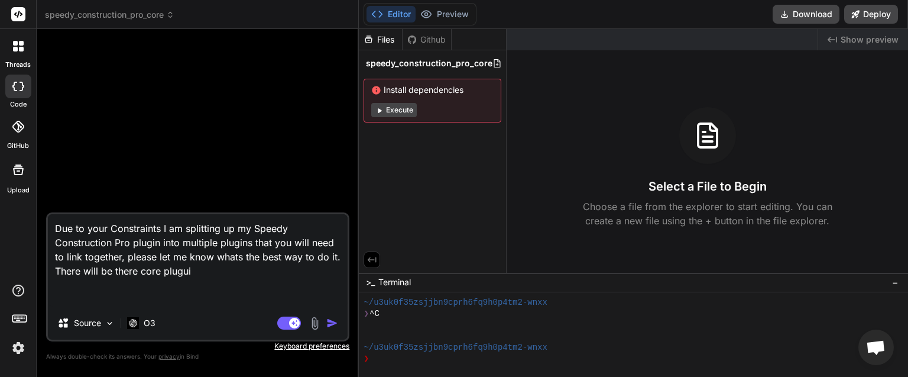
type textarea "Due to your Constraints I am splitting up my Speedy Construction Pro plugin int…"
type textarea "x"
type textarea "Due to your Constraints I am splitting up my Speedy Construction Pro plugin int…"
type textarea "x"
type textarea "Due to your Constraints I am splitting up my Speedy Construction Pro plugin int…"
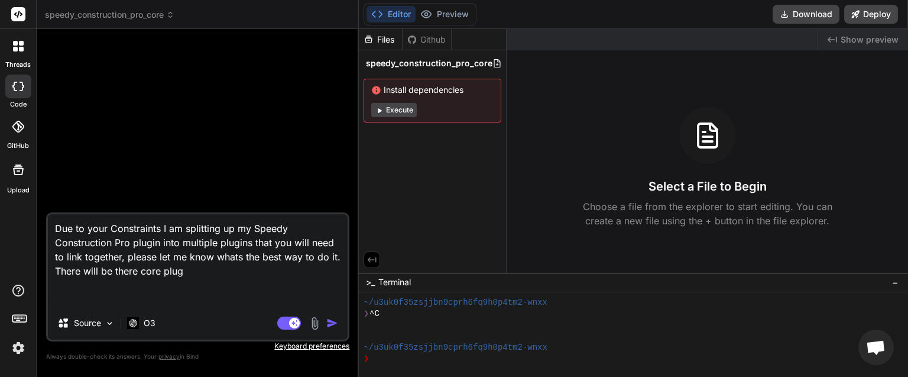
type textarea "x"
type textarea "Due to your Constraints I am splitting up my Speedy Construction Pro plugin int…"
type textarea "x"
type textarea "Due to your Constraints I am splitting up my Speedy Construction Pro plugin int…"
type textarea "x"
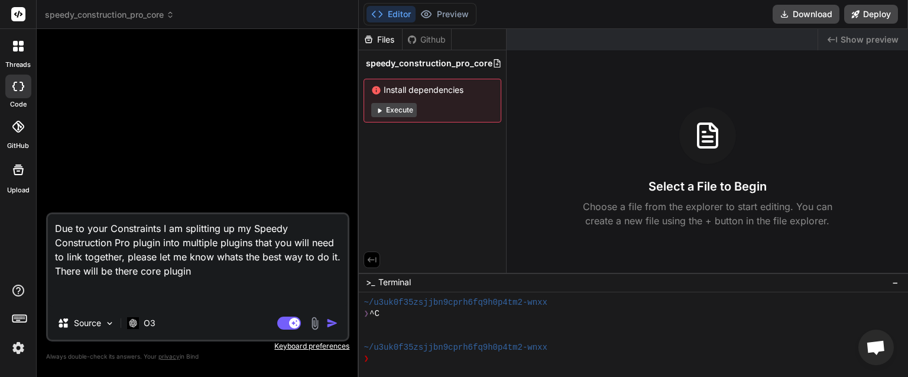
type textarea "Due to your Constraints I am splitting up my Speedy Construction Pro plugin int…"
type textarea "x"
type textarea "Due to your Constraints I am splitting up my Speedy Construction Pro plugin int…"
type textarea "x"
type textarea "Due to your Constraints I am splitting up my Speedy Construction Pro plugin int…"
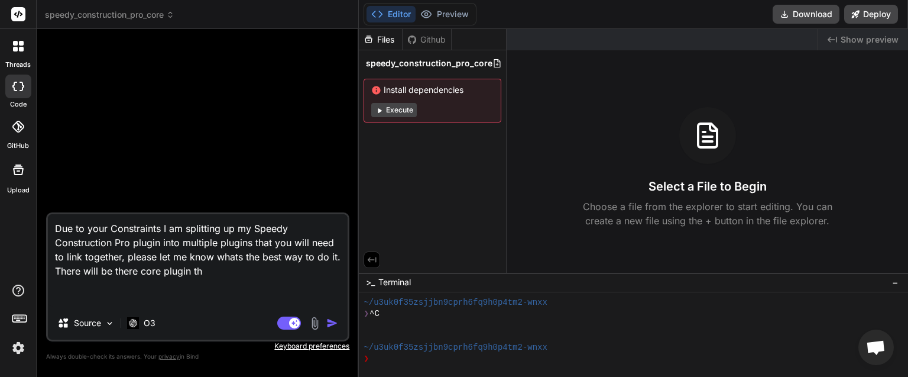
type textarea "x"
type textarea "Due to your Constraints I am splitting up my Speedy Construction Pro plugin int…"
type textarea "x"
type textarea "Due to your Constraints I am splitting up my Speedy Construction Pro plugin int…"
type textarea "x"
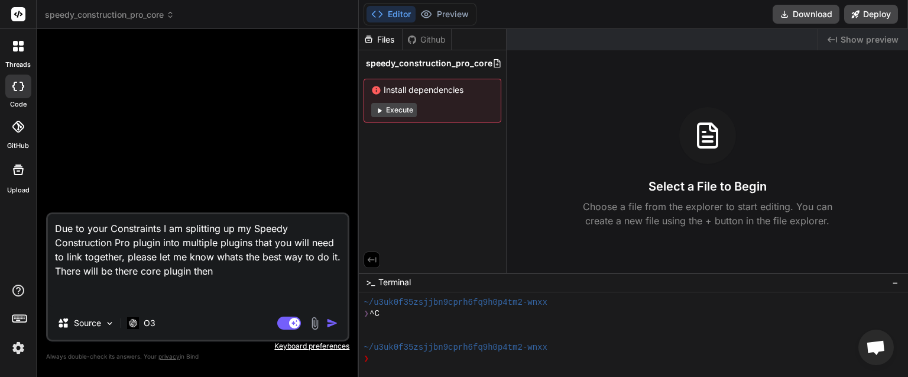
type textarea "Due to your Constraints I am splitting up my Speedy Construction Pro plugin int…"
type textarea "x"
type textarea "Due to your Constraints I am splitting up my Speedy Construction Pro plugin int…"
type textarea "x"
type textarea "Due to your Constraints I am splitting up my Speedy Construction Pro plugin int…"
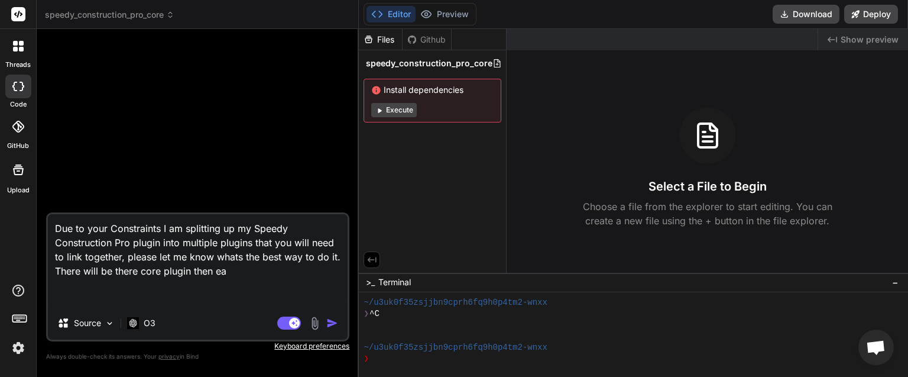
type textarea "x"
type textarea "Due to your Constraints I am splitting up my Speedy Construction Pro plugin int…"
type textarea "x"
type textarea "Due to your Constraints I am splitting up my Speedy Construction Pro plugin int…"
type textarea "x"
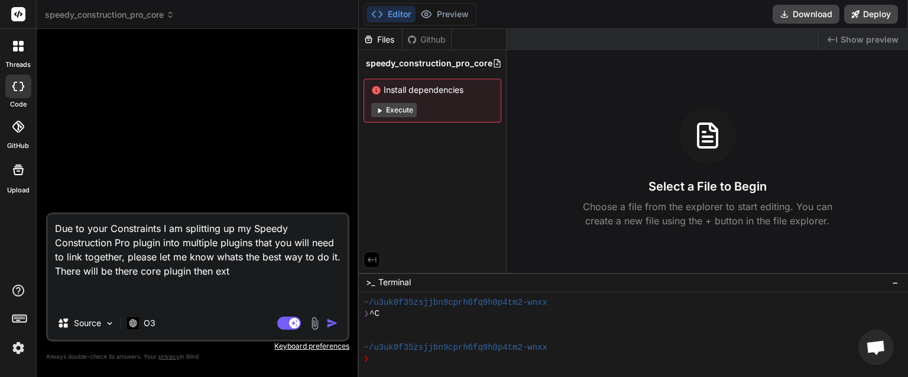
type textarea "Due to your Constraints I am splitting up my Speedy Construction Pro plugin int…"
type textarea "x"
type textarea "Due to your Constraints I am splitting up my Speedy Construction Pro plugin int…"
type textarea "x"
type textarea "Due to your Constraints I am splitting up my Speedy Construction Pro plugin int…"
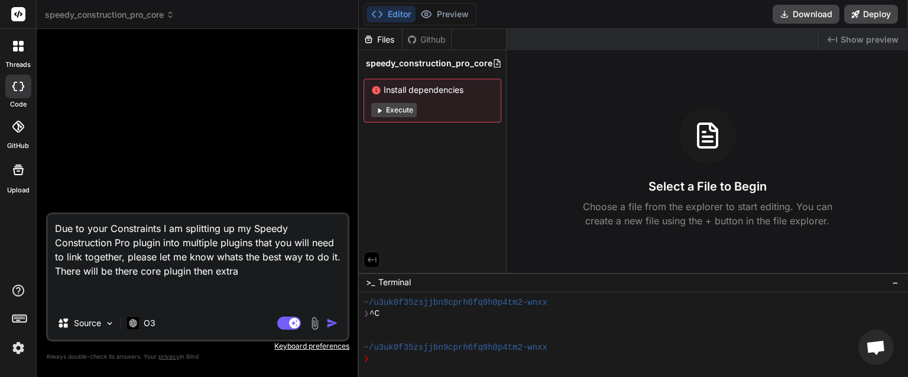
type textarea "x"
type textarea "Due to your Constraints I am splitting up my Speedy Construction Pro plugin int…"
type textarea "x"
type textarea "Due to your Constraints I am splitting up my Speedy Construction Pro plugin int…"
type textarea "x"
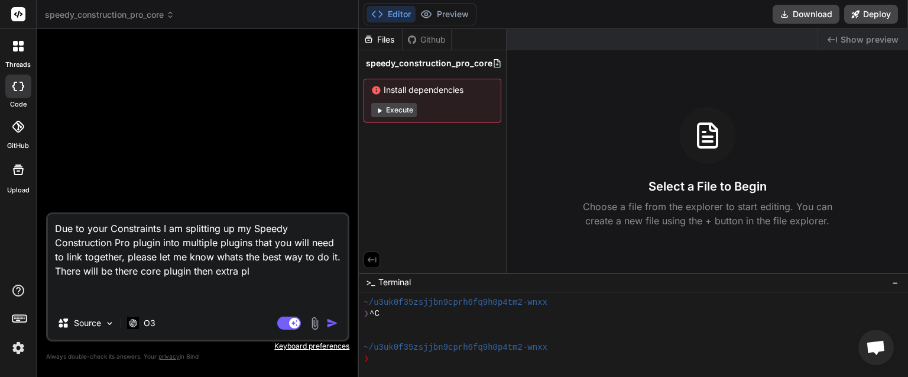
type textarea "Due to your Constraints I am splitting up my Speedy Construction Pro plugin int…"
type textarea "x"
type textarea "Due to your Constraints I am splitting up my Speedy Construction Pro plugin int…"
type textarea "x"
type textarea "Due to your Constraints I am splitting up my Speedy Construction Pro plugin int…"
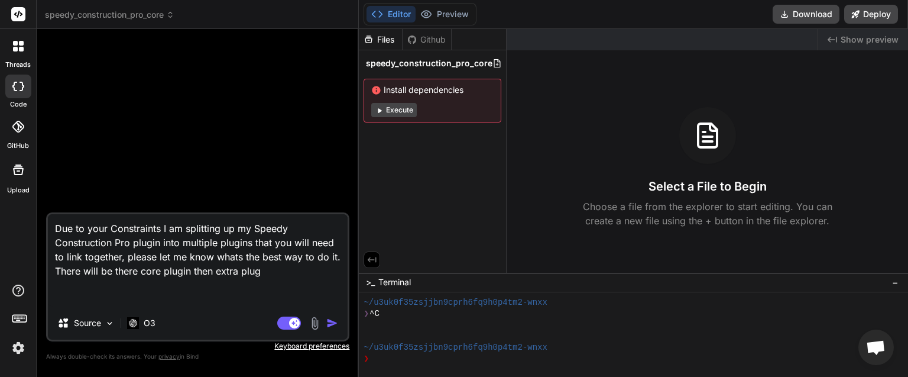
type textarea "x"
type textarea "Due to your Constraints I am splitting up my Speedy Construction Pro plugin int…"
type textarea "x"
type textarea "Due to your Constraints I am splitting up my Speedy Construction Pro plugin int…"
type textarea "x"
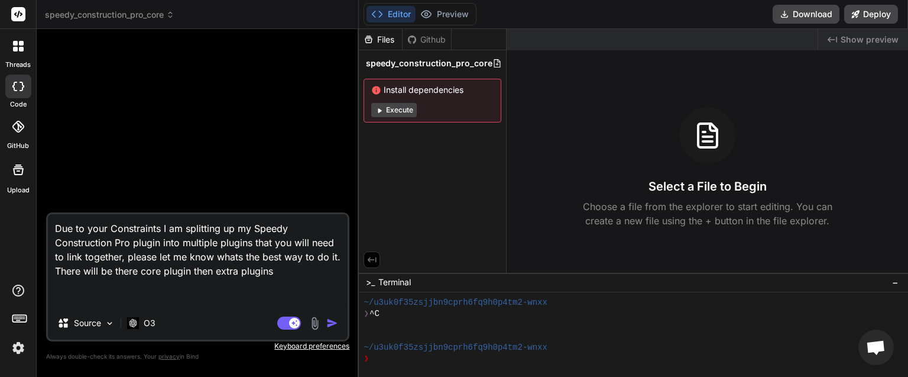
type textarea "Due to your Constraints I am splitting up my Speedy Construction Pro plugin int…"
type textarea "x"
type textarea "Due to your Constraints I am splitting up my Speedy Construction Pro plugin int…"
type textarea "x"
type textarea "Due to your Constraints I am splitting up my Speedy Construction Pro plugin int…"
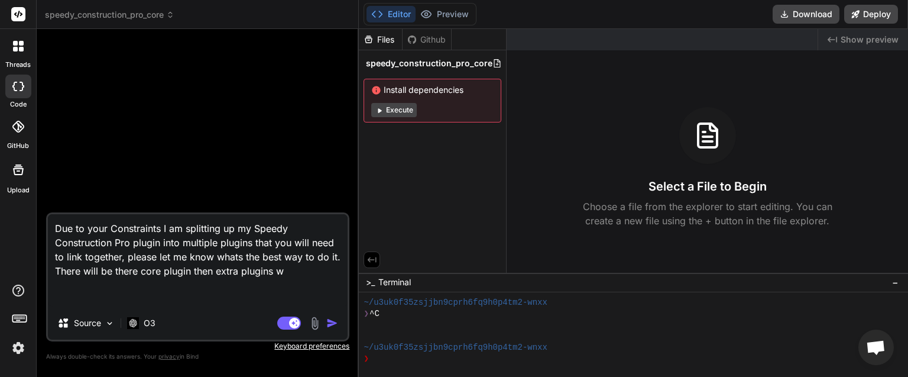
type textarea "x"
type textarea "Due to your Constraints I am splitting up my Speedy Construction Pro plugin int…"
type textarea "x"
type textarea "Due to your Constraints I am splitting up my Speedy Construction Pro plugin int…"
type textarea "x"
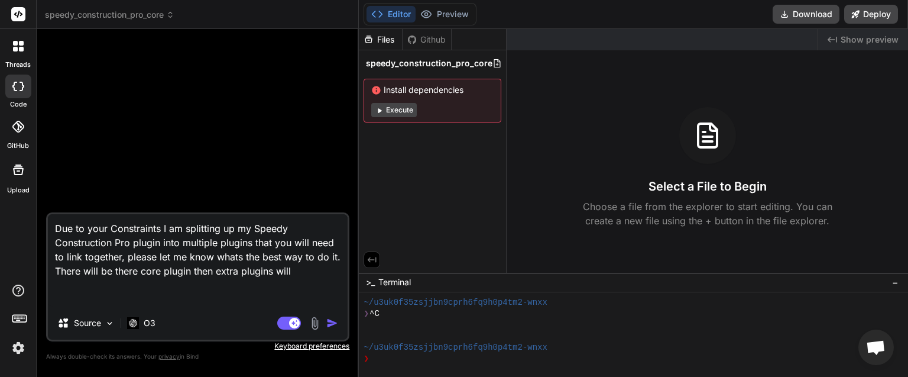
type textarea "Due to your Constraints I am splitting up my Speedy Construction Pro plugin int…"
type textarea "x"
type textarea "Due to your Constraints I am splitting up my Speedy Construction Pro plugin int…"
type textarea "x"
type textarea "Due to your Constraints I am splitting up my Speedy Construction Pro plugin int…"
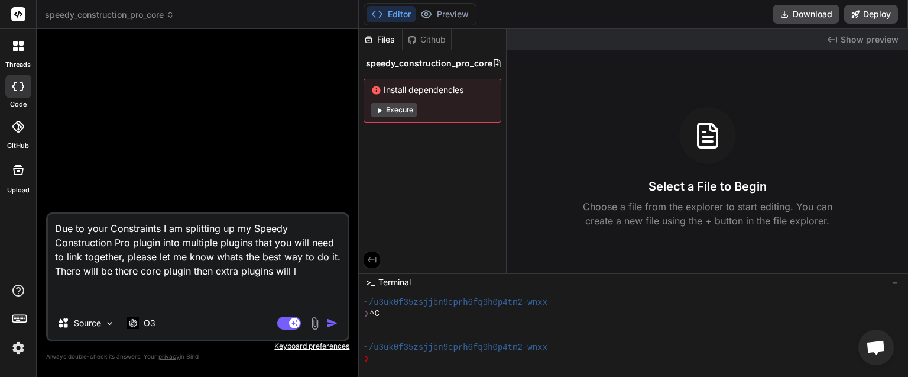
type textarea "x"
type textarea "Due to your Constraints I am splitting up my Speedy Construction Pro plugin int…"
type textarea "x"
type textarea "Due to your Constraints I am splitting up my Speedy Construction Pro plugin int…"
type textarea "x"
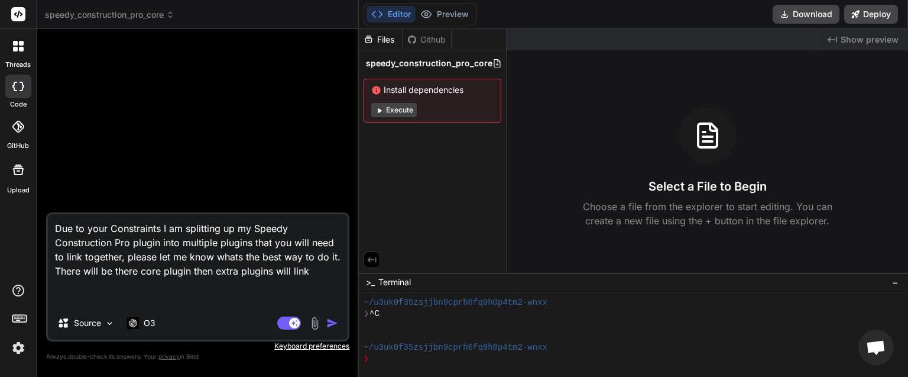
type textarea "Due to your Constraints I am splitting up my Speedy Construction Pro plugin int…"
type textarea "x"
type textarea "Due to your Constraints I am splitting up my Speedy Construction Pro plugin int…"
type textarea "x"
type textarea "Due to your Constraints I am splitting up my Speedy Construction Pro plugin int…"
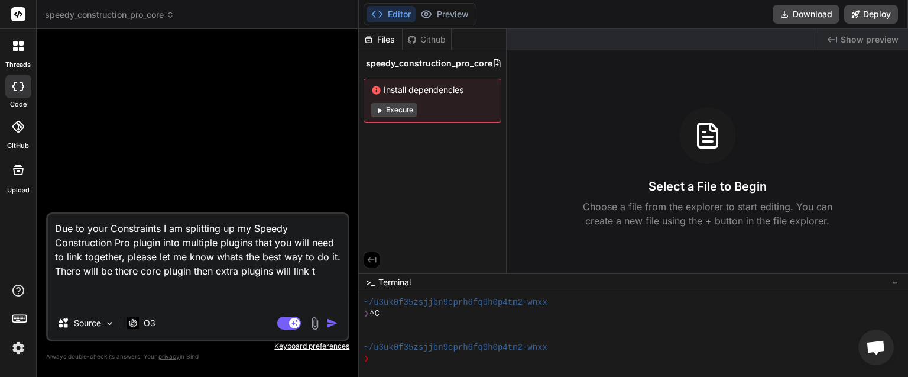
type textarea "x"
type textarea "Due to your Constraints I am splitting up my Speedy Construction Pro plugin int…"
type textarea "x"
type textarea "Due to your Constraints I am splitting up my Speedy Construction Pro plugin int…"
type textarea "x"
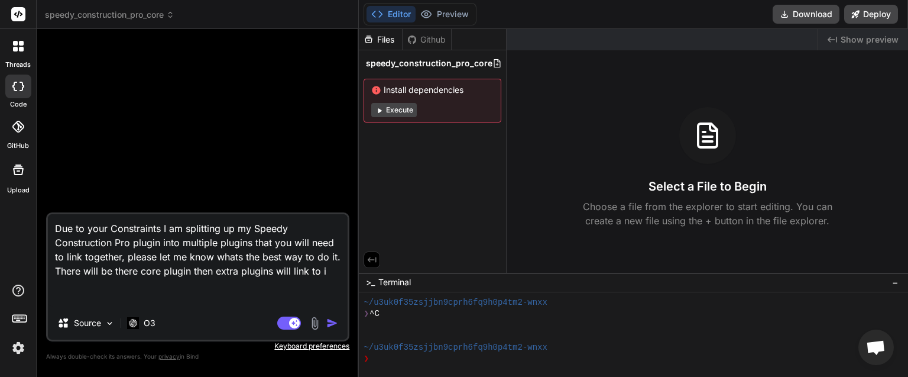
type textarea "Due to your Constraints I am splitting up my Speedy Construction Pro plugin int…"
type textarea "x"
type textarea "Due to your Constraints I am splitting up my Speedy Construction Pro plugin int…"
type textarea "x"
type textarea "Due to your Constraints I am splitting up my Speedy Construction Pro plugin int…"
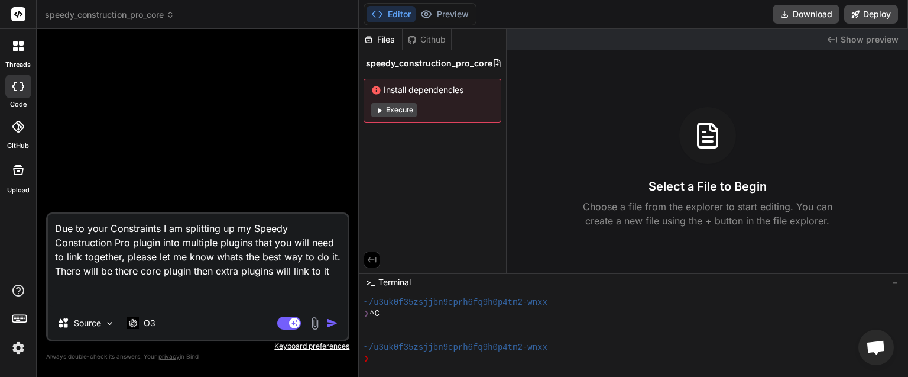
type textarea "x"
type textarea "Due to your Constraints I am splitting up my Speedy Construction Pro plugin int…"
type textarea "x"
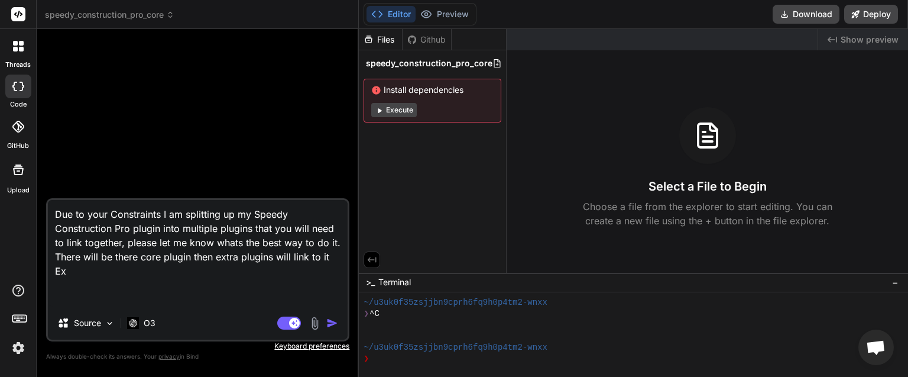
type textarea "Due to your Constraints I am splitting up my Speedy Construction Pro plugin int…"
type textarea "x"
type textarea "Due to your Constraints I am splitting up my Speedy Construction Pro plugin int…"
type textarea "x"
type textarea "Due to your Constraints I am splitting up my Speedy Construction Pro plugin int…"
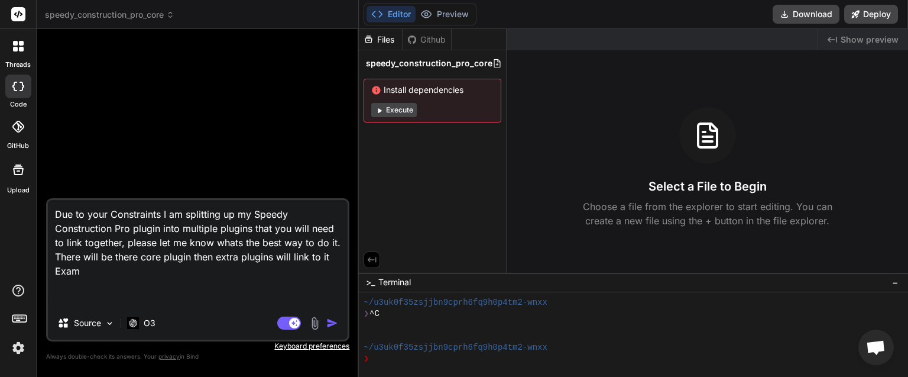
type textarea "x"
type textarea "Due to your Constraints I am splitting up my Speedy Construction Pro plugin int…"
type textarea "x"
type textarea "Due to your Constraints I am splitting up my Speedy Construction Pro plugin int…"
type textarea "x"
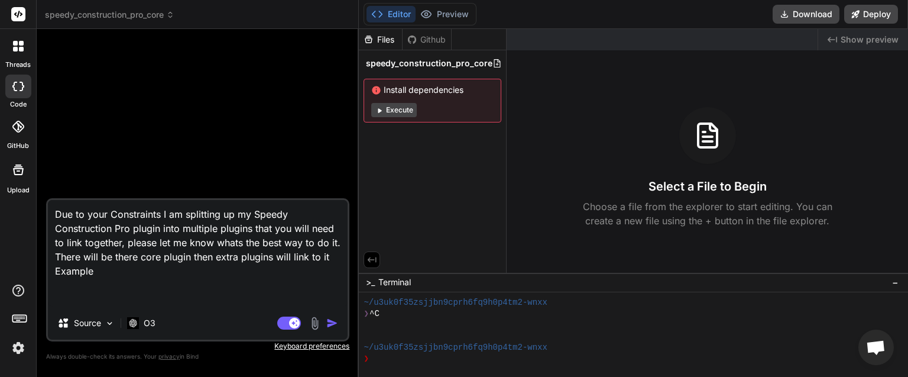
type textarea "Due to your Constraints I am splitting up my Speedy Construction Pro plugin int…"
type textarea "x"
type textarea "Due to your Constraints I am splitting up my Speedy Construction Pro plugin int…"
type textarea "x"
type textarea "Due to your Constraints I am splitting up my Speedy Construction Pro plugin int…"
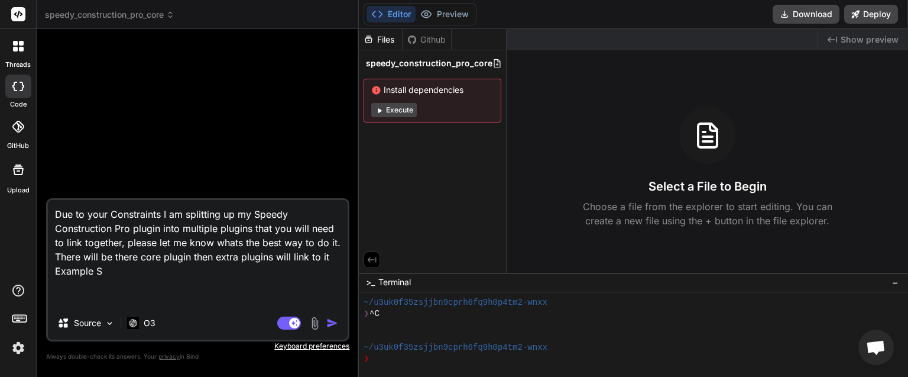
type textarea "x"
type textarea "Due to your Constraints I am splitting up my Speedy Construction Pro plugin int…"
type textarea "x"
type textarea "Due to your Constraints I am splitting up my Speedy Construction Pro plugin int…"
type textarea "x"
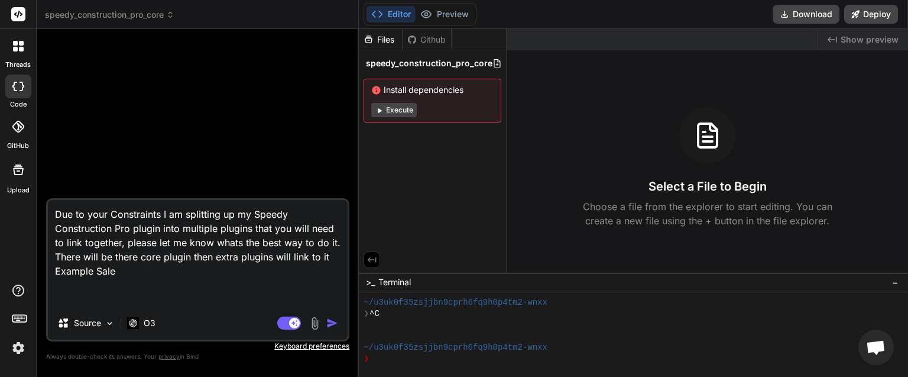
type textarea "Due to your Constraints I am splitting up my Speedy Construction Pro plugin int…"
type textarea "x"
type textarea "Due to your Constraints I am splitting up my Speedy Construction Pro plugin int…"
type textarea "x"
type textarea "Due to your Constraints I am splitting up my Speedy Construction Pro plugin int…"
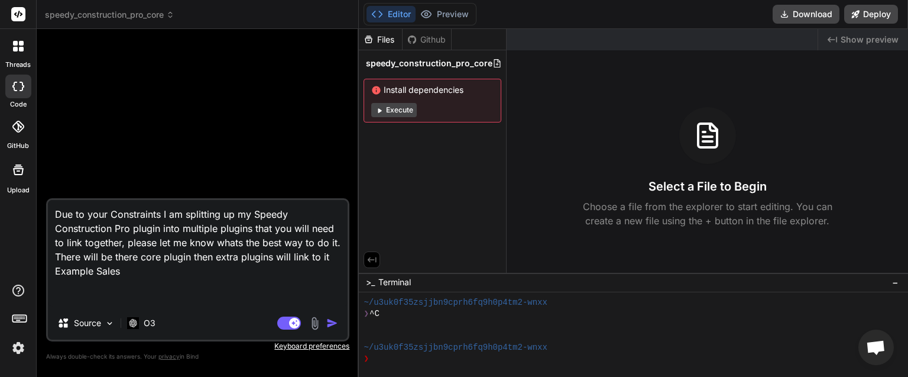
type textarea "x"
type textarea "Due to your Constraints I am splitting up my Speedy Construction Pro plugin int…"
type textarea "x"
type textarea "Due to your Constraints I am splitting up my Speedy Construction Pro plugin int…"
type textarea "x"
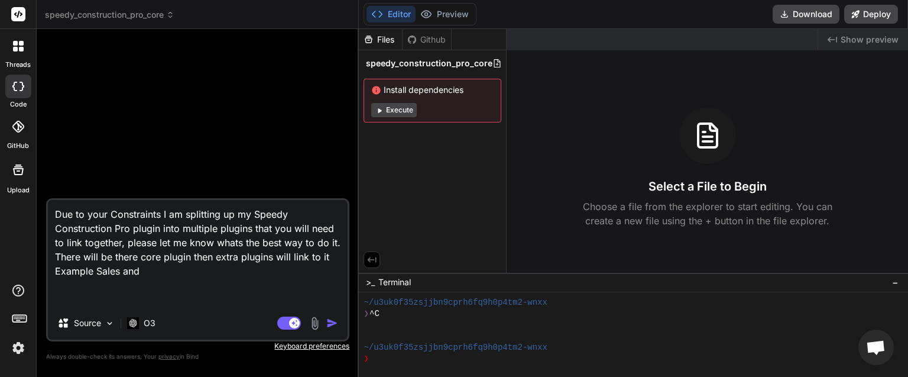
type textarea "Due to your Constraints I am splitting up my Speedy Construction Pro plugin int…"
type textarea "x"
type textarea "Due to your Constraints I am splitting up my Speedy Construction Pro plugin int…"
type textarea "x"
type textarea "Due to your Constraints I am splitting up my Speedy Construction Pro plugin int…"
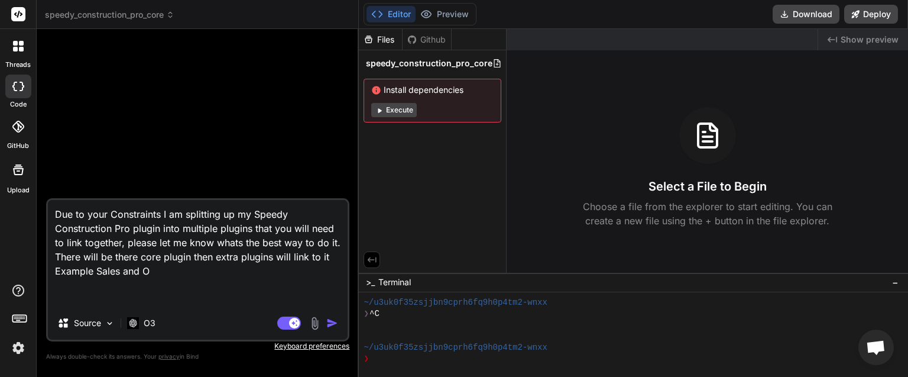
type textarea "x"
type textarea "Due to your Constraints I am splitting up my Speedy Construction Pro plugin int…"
type textarea "x"
type textarea "Due to your Constraints I am splitting up my Speedy Construction Pro plugin int…"
type textarea "x"
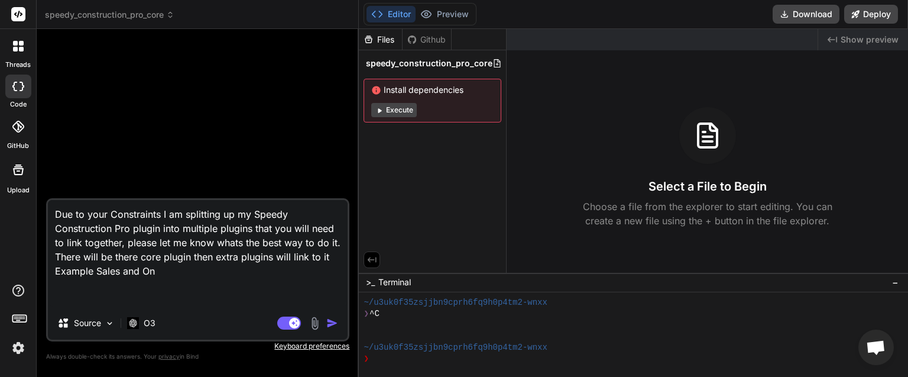
type textarea "Due to your Constraints I am splitting up my Speedy Construction Pro plugin int…"
type textarea "x"
type textarea "Due to your Constraints I am splitting up my Speedy Construction Pro plugin int…"
type textarea "x"
type textarea "Due to your Constraints I am splitting up my Speedy Construction Pro plugin int…"
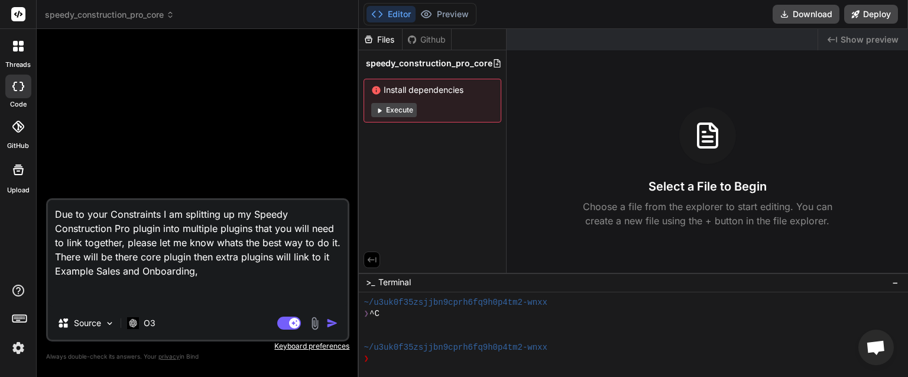
drag, startPoint x: 242, startPoint y: 270, endPoint x: 51, endPoint y: 269, distance: 191.0
click at [53, 269] on textarea "Due to your Constraints I am splitting up my Speedy Construction Pro plugin int…" at bounding box center [198, 253] width 300 height 106
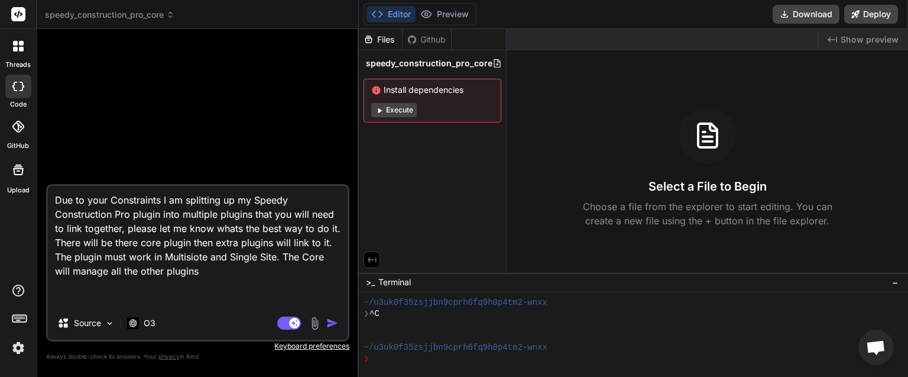
drag, startPoint x: 129, startPoint y: 214, endPoint x: 167, endPoint y: 216, distance: 37.9
click at [129, 215] on textarea "Due to your Constraints I am splitting up my Speedy Construction Pro plugin int…" at bounding box center [198, 246] width 300 height 121
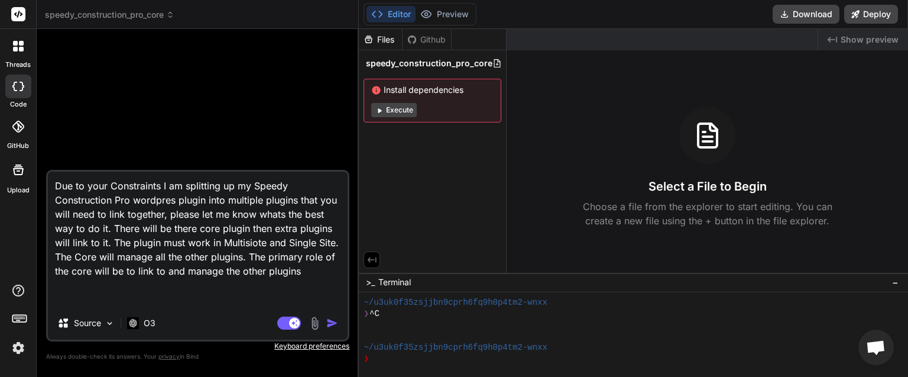
click at [330, 321] on img "button" at bounding box center [332, 323] width 12 height 12
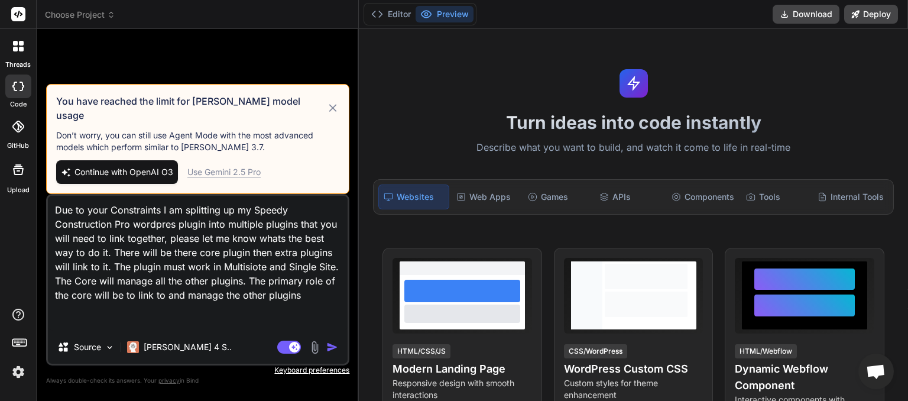
click at [219, 177] on div "Use Gemini 2.5 Pro" at bounding box center [223, 172] width 73 height 12
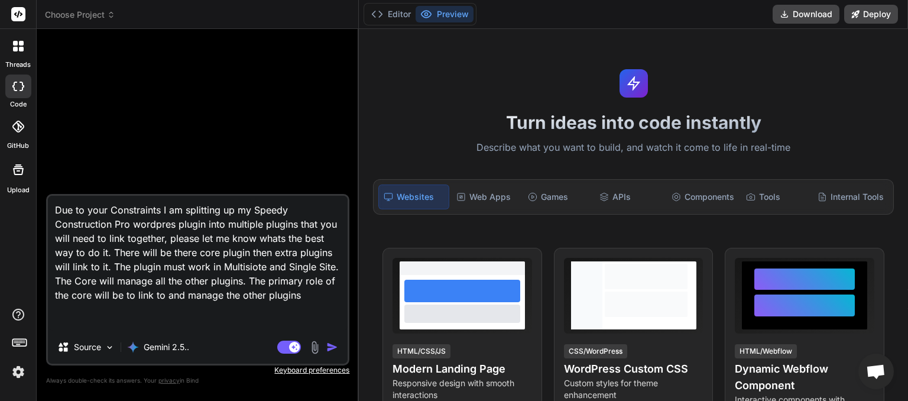
click at [109, 15] on icon at bounding box center [111, 15] width 8 height 8
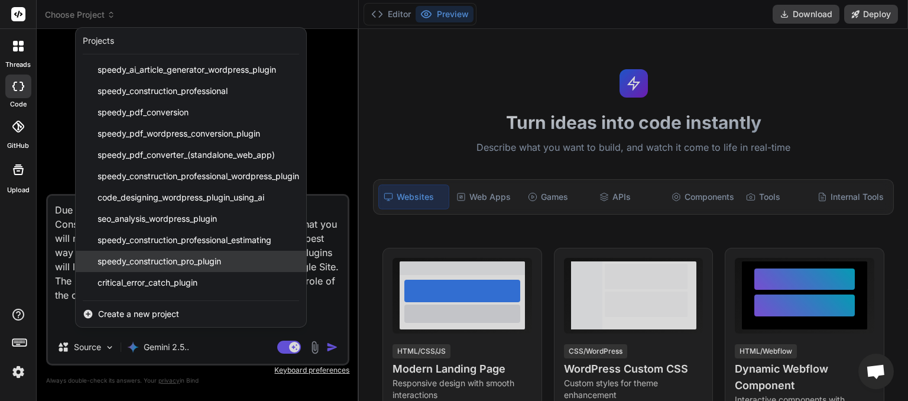
scroll to position [19, 0]
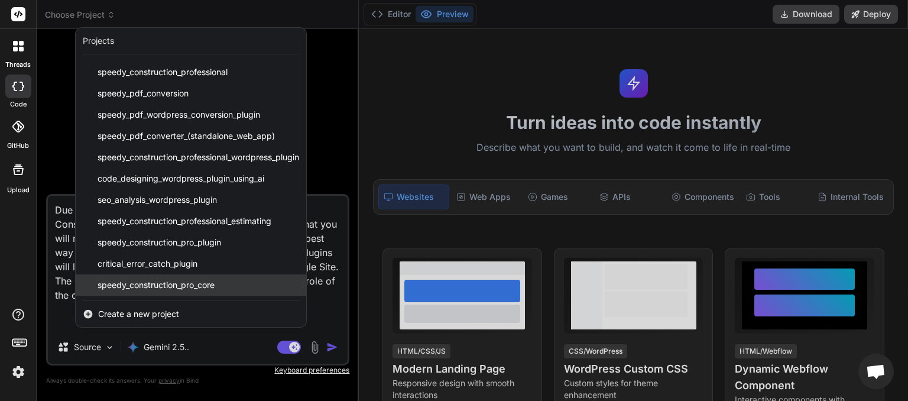
click at [171, 285] on span "speedy_construction_pro_core" at bounding box center [156, 285] width 117 height 12
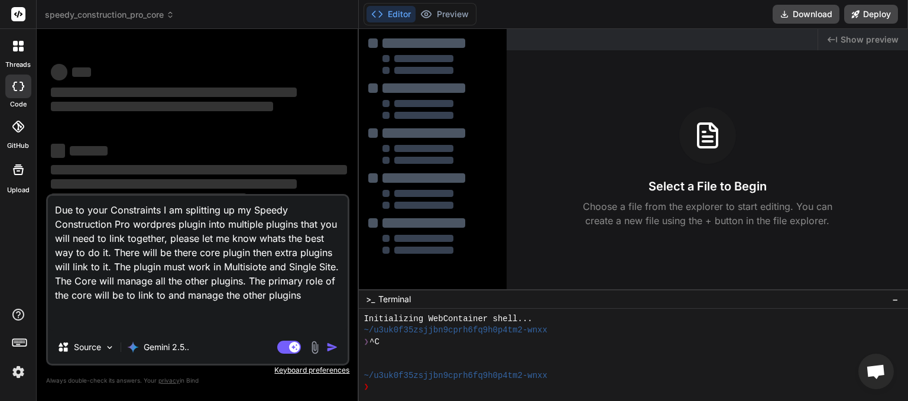
scroll to position [11, 0]
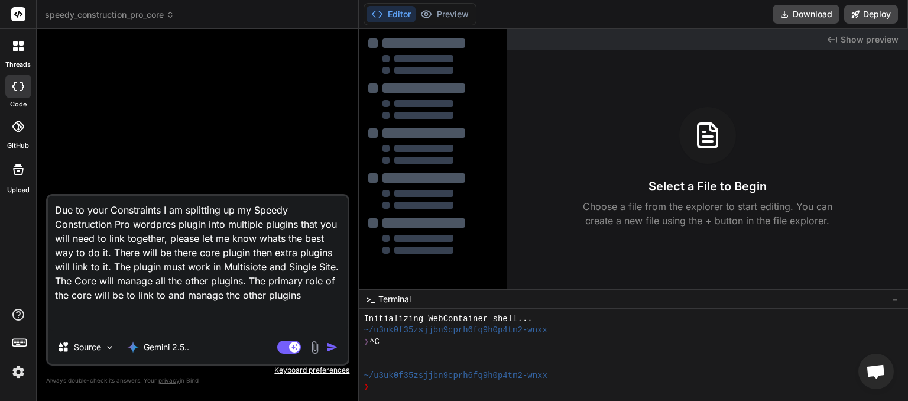
click at [332, 346] on img "button" at bounding box center [332, 347] width 12 height 12
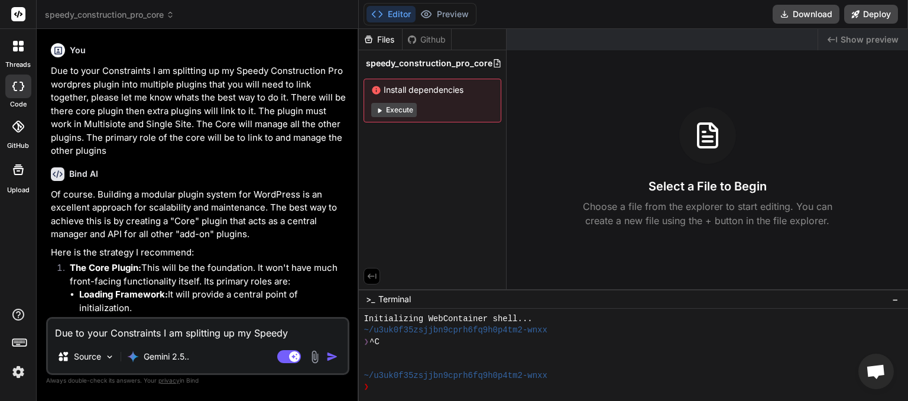
type textarea "x"
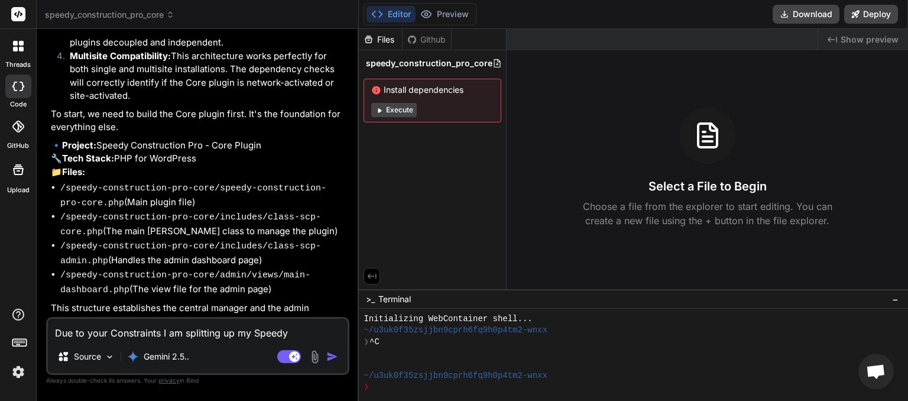
scroll to position [608, 0]
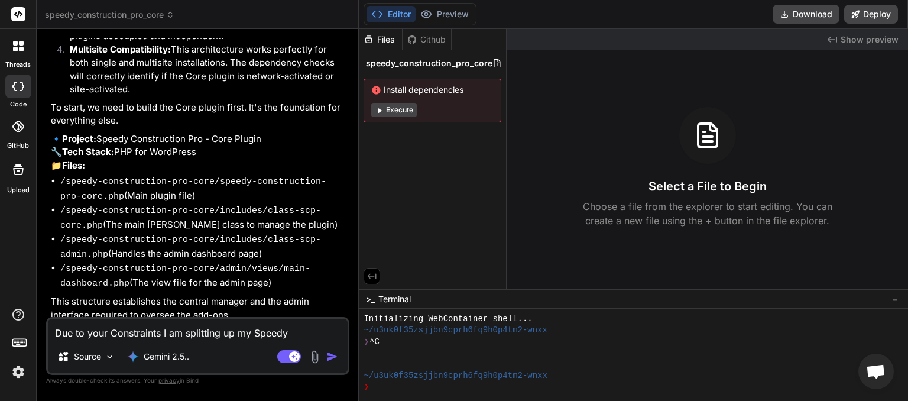
click at [183, 332] on textarea "Due to your Constraints I am splitting up my Speedy Construction Pro wordpres p…" at bounding box center [198, 329] width 300 height 21
type textarea "y"
type textarea "x"
type textarea "ye"
type textarea "x"
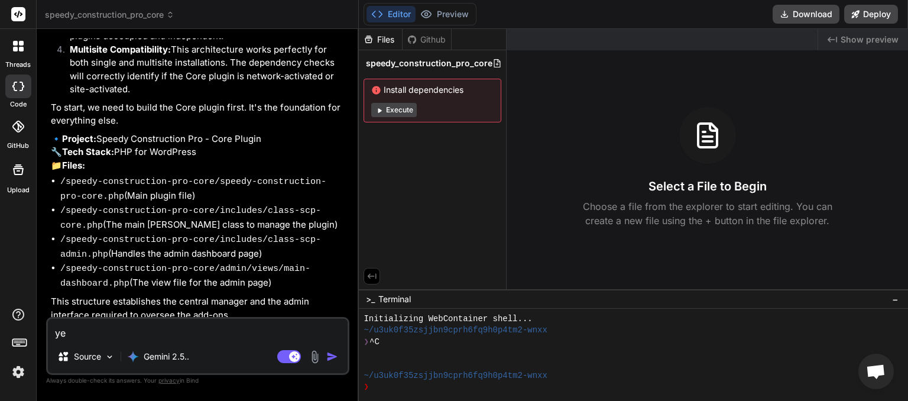
type textarea "yes"
type textarea "x"
type textarea "yes"
type textarea "x"
type textarea "yes p"
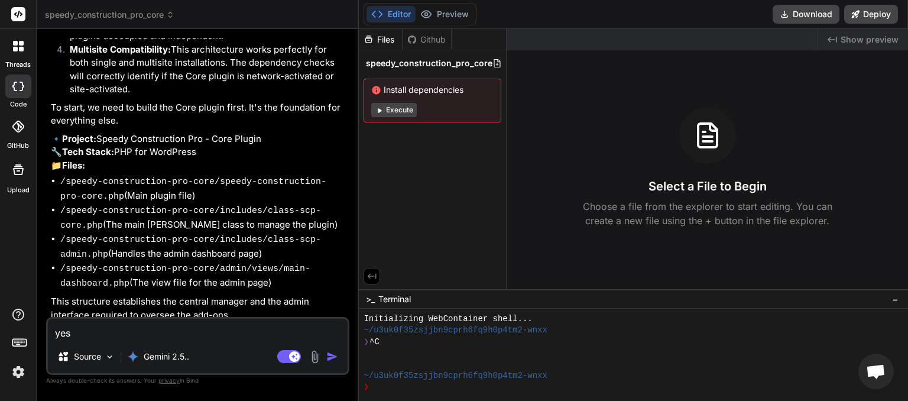
type textarea "x"
type textarea "yes pl"
type textarea "x"
type textarea "yes ple"
type textarea "x"
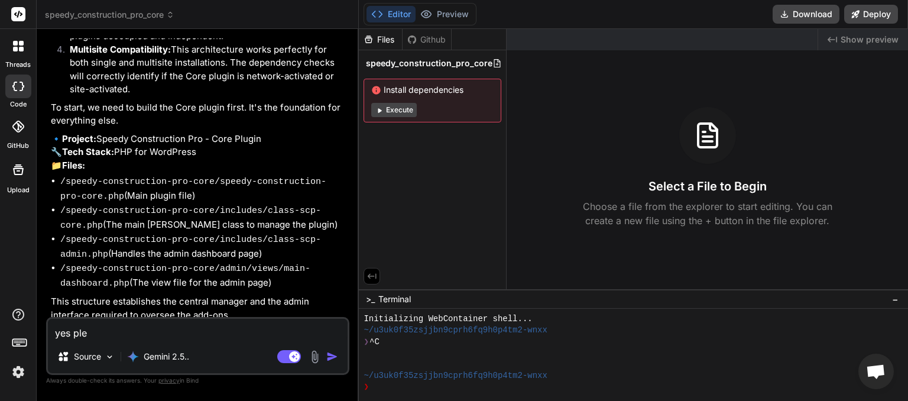
type textarea "yes plea"
type textarea "x"
type textarea "yes pleas"
type textarea "x"
type textarea "yes please"
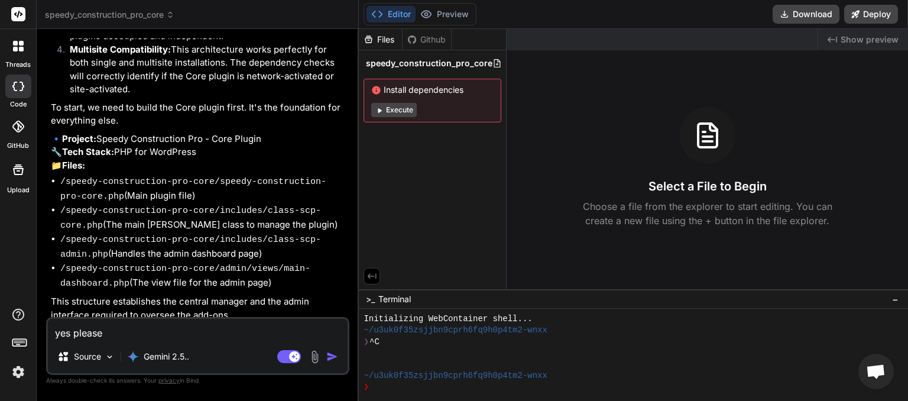
type textarea "x"
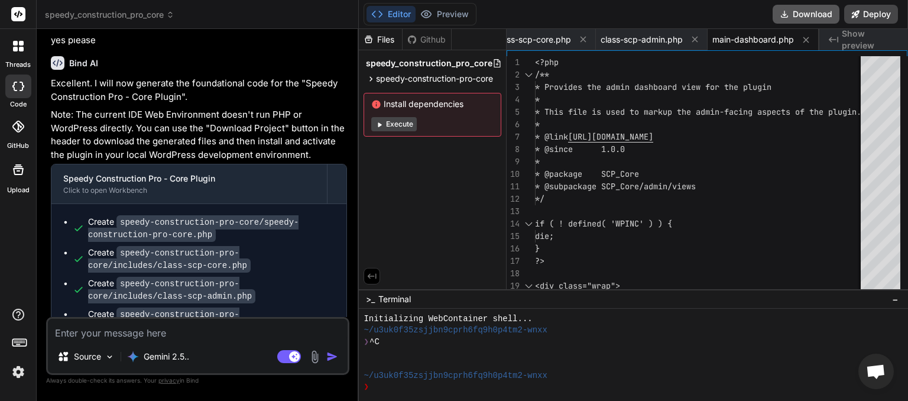
scroll to position [0, 136]
click at [806, 19] on button "Download" at bounding box center [806, 14] width 67 height 19
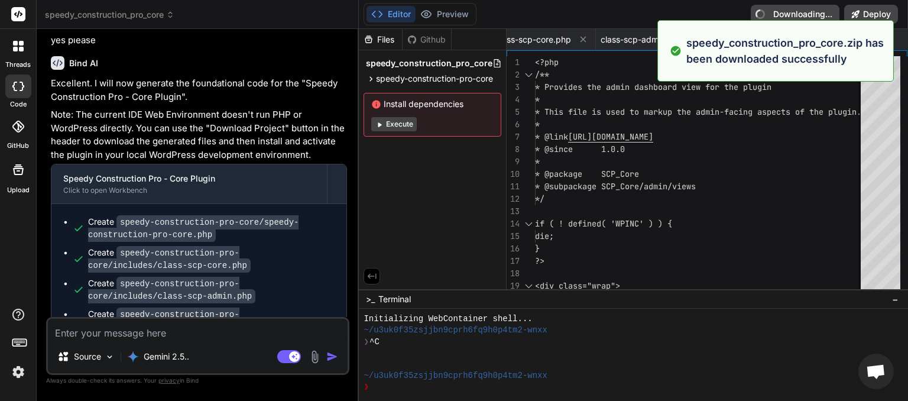
type textarea "x"
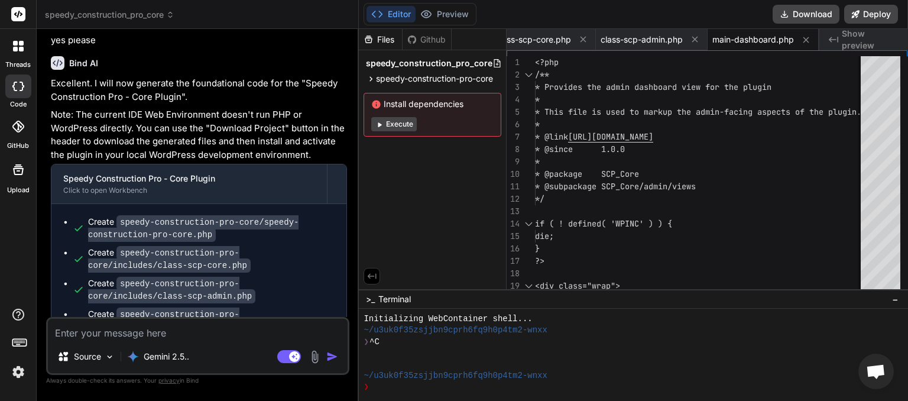
click at [90, 334] on textarea at bounding box center [198, 329] width 300 height 21
type textarea "W"
type textarea "x"
type textarea "WH"
type textarea "x"
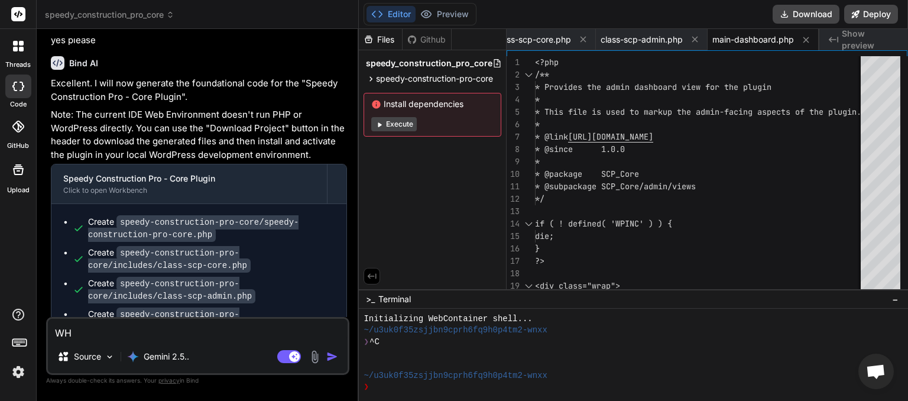
type textarea "WHA"
type textarea "x"
type textarea "WHAT"
type textarea "x"
type textarea "WHAT"
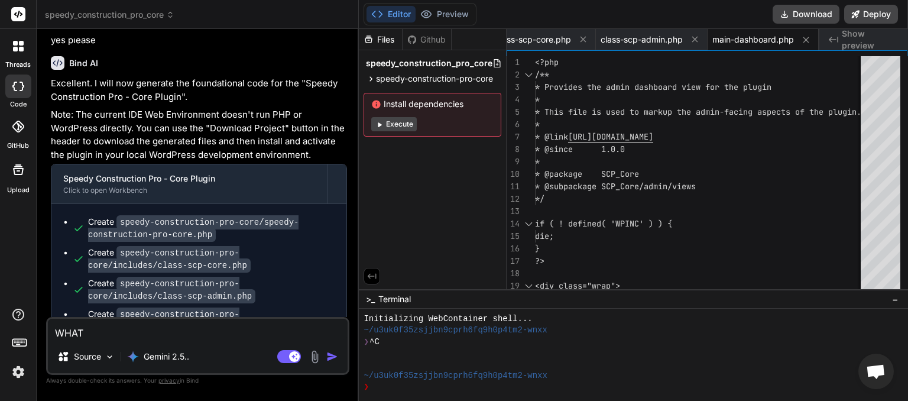
type textarea "x"
type textarea "WHAT"
type textarea "x"
type textarea "WHA"
type textarea "x"
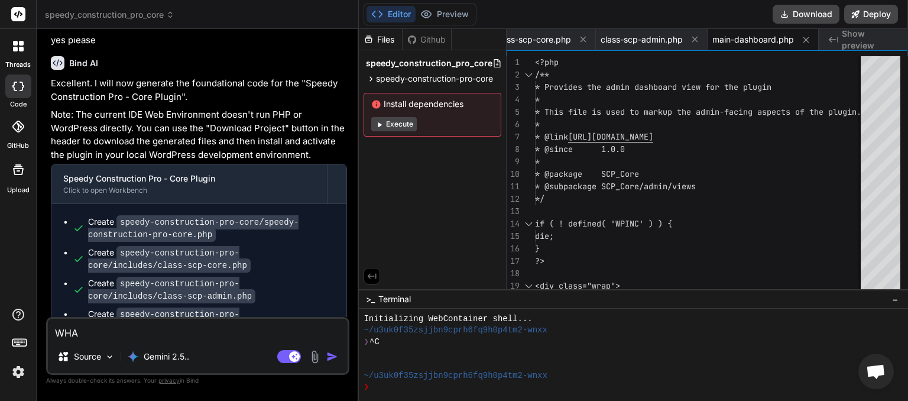
type textarea "WH"
type textarea "x"
type textarea "W"
type textarea "x"
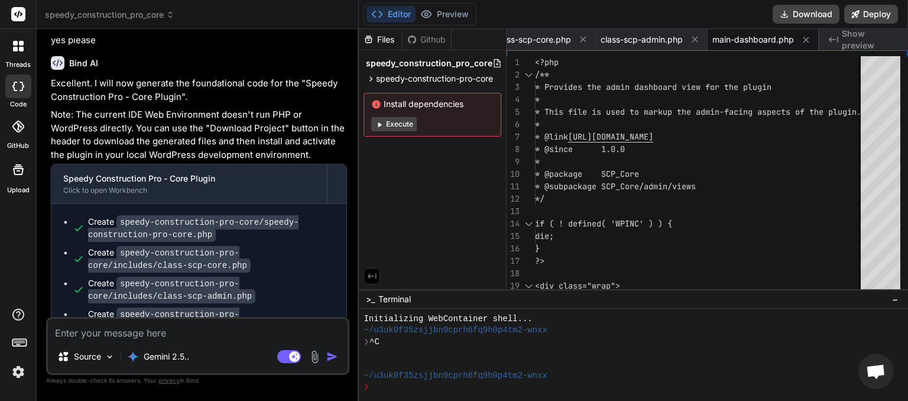
type textarea "w"
type textarea "x"
type textarea "wh"
type textarea "x"
type textarea "whe"
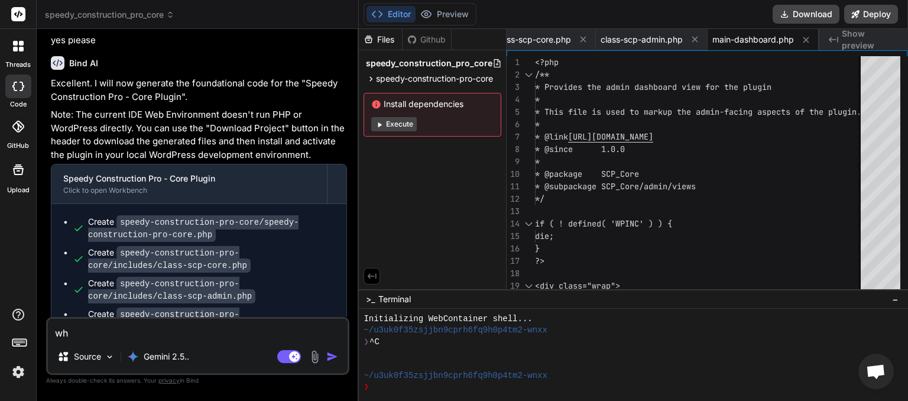
type textarea "x"
type textarea "wh"
type textarea "x"
type textarea "wha"
type textarea "x"
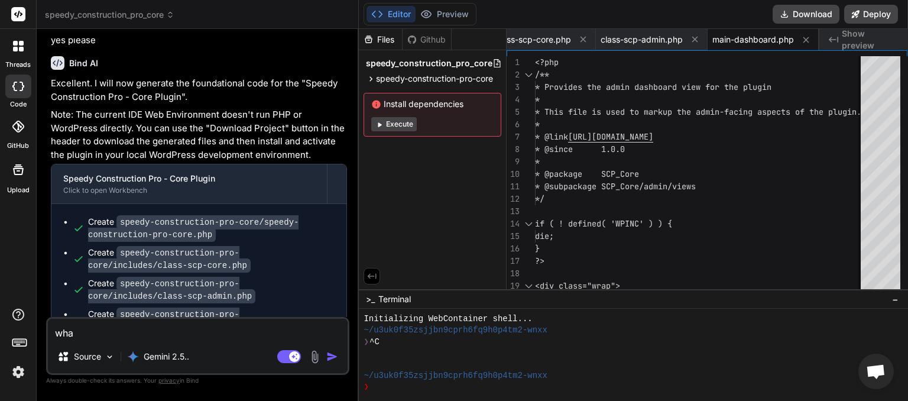
type textarea "what"
type textarea "x"
type textarea "what"
type textarea "x"
type textarea "what n"
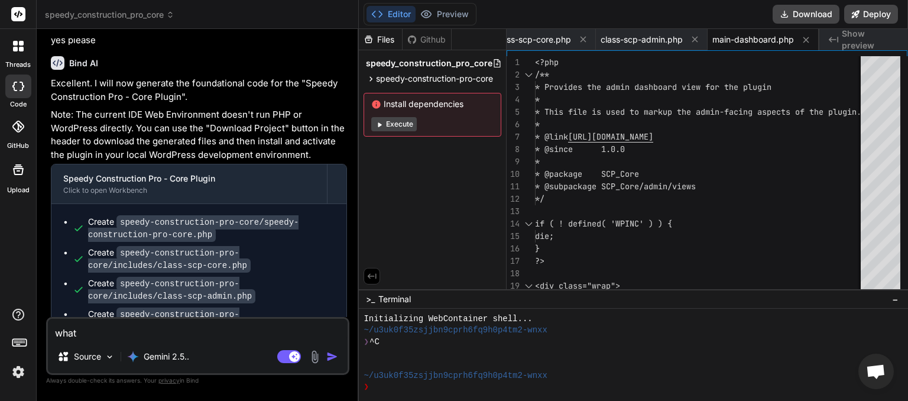
type textarea "x"
type textarea "what ne"
type textarea "x"
type textarea "what nex"
type textarea "x"
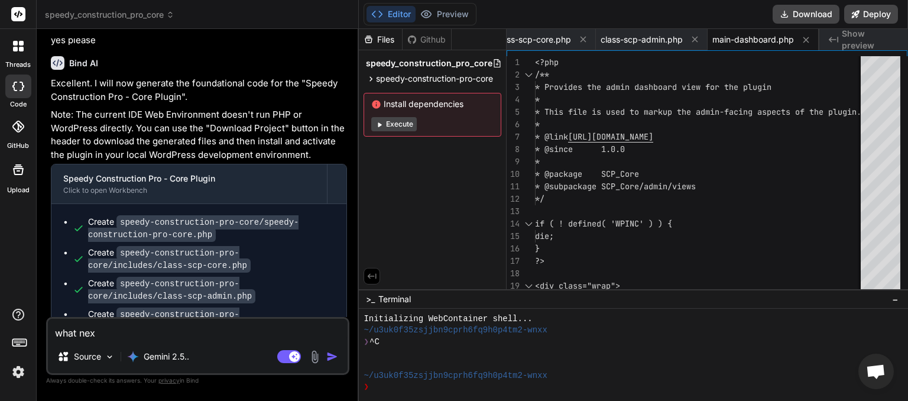
type textarea "what next"
type textarea "x"
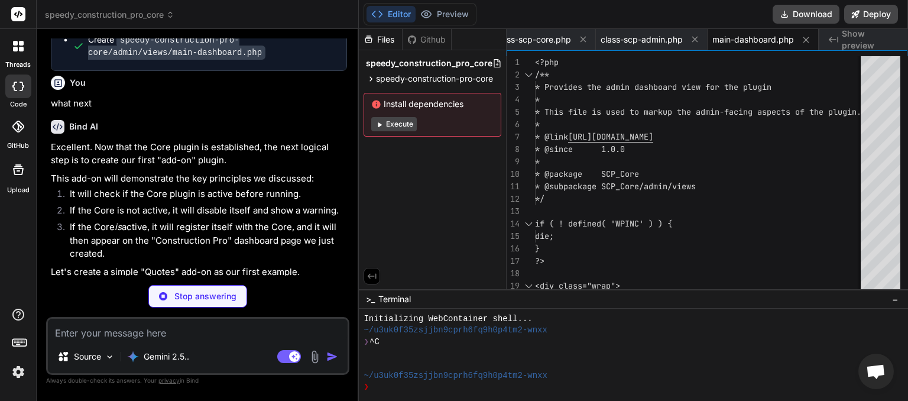
scroll to position [1218, 0]
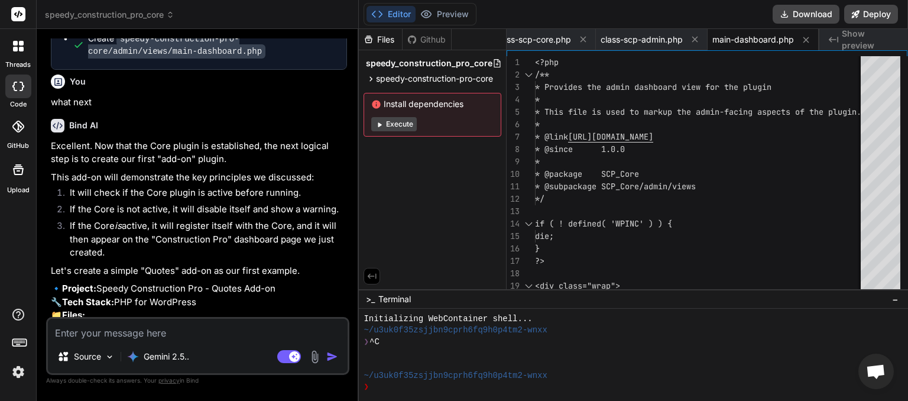
type textarea "x"
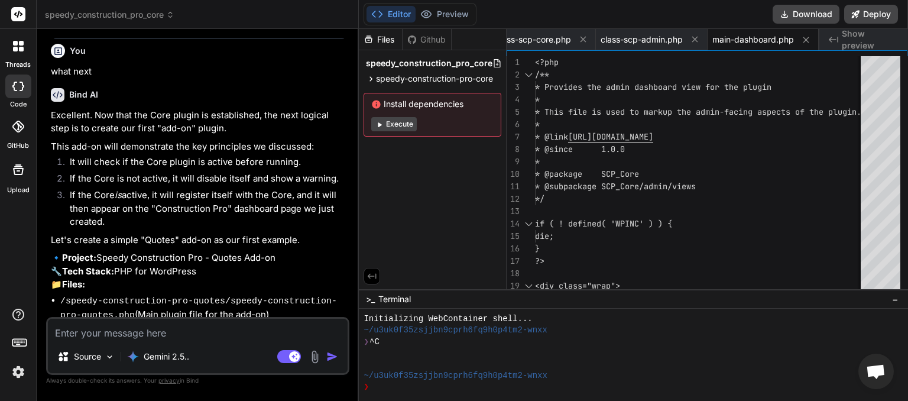
scroll to position [1276, 0]
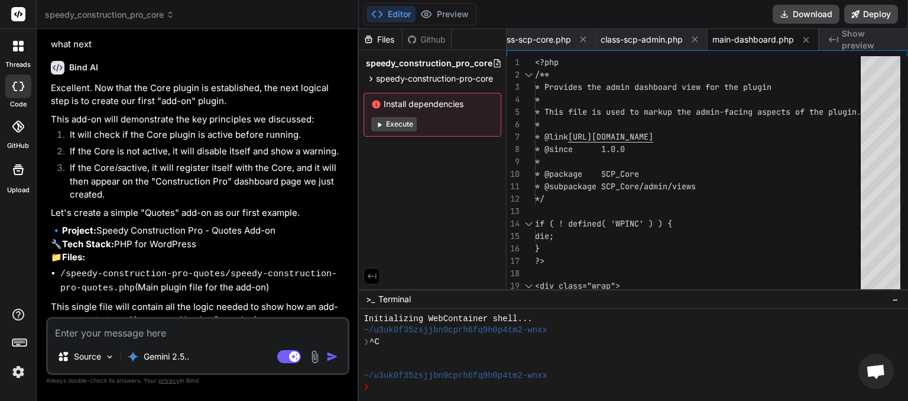
click at [108, 331] on textarea at bounding box center [198, 329] width 300 height 21
type textarea "y"
type textarea "x"
type textarea "ye"
type textarea "x"
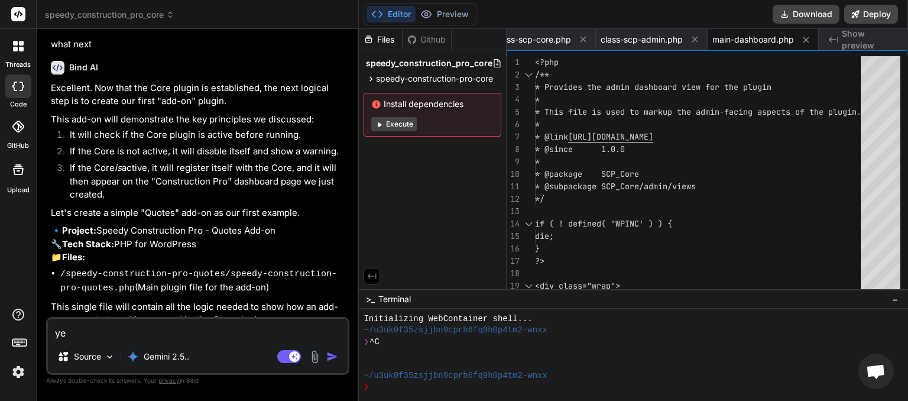
type textarea "yes"
type textarea "x"
type textarea "yes"
type textarea "x"
type textarea "yes p"
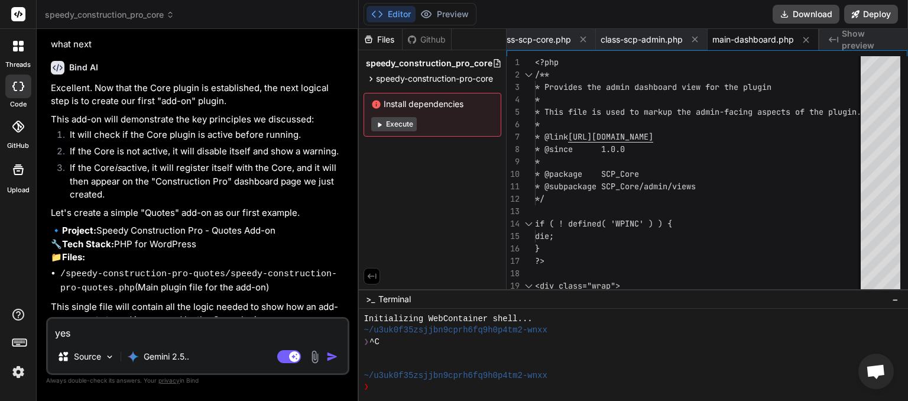
type textarea "x"
type textarea "yes pl"
type textarea "x"
type textarea "yes ple"
type textarea "x"
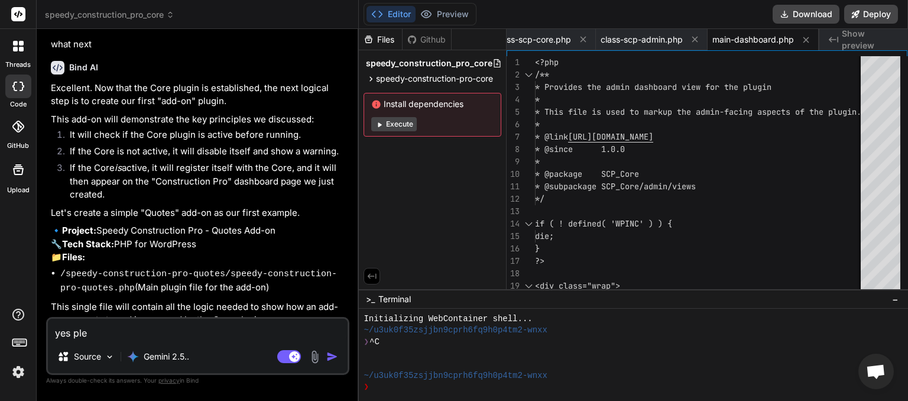
type textarea "yes plea"
type textarea "x"
type textarea "yes pleas"
type textarea "x"
type textarea "yes please"
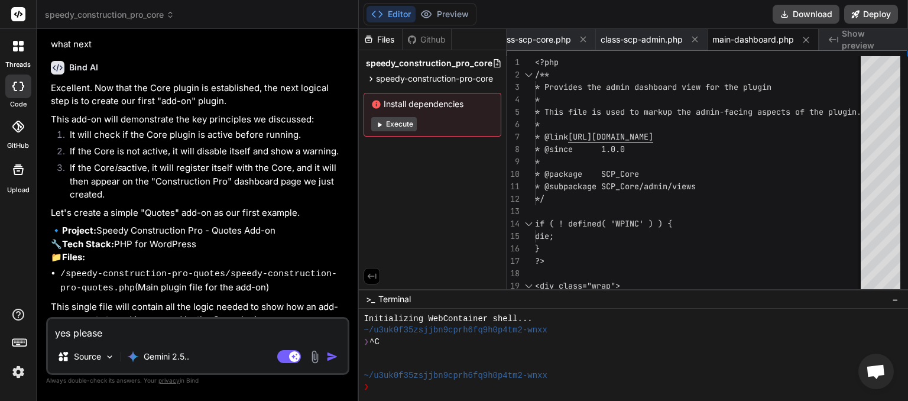
type textarea "x"
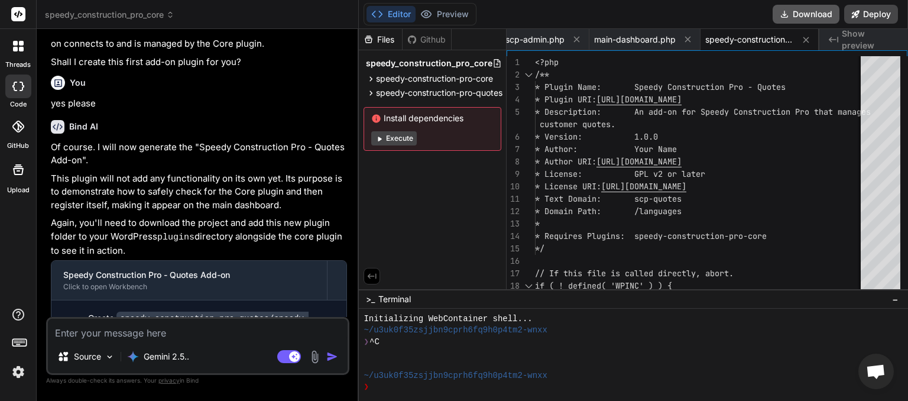
scroll to position [0, 254]
click at [813, 12] on button "Download" at bounding box center [806, 14] width 67 height 19
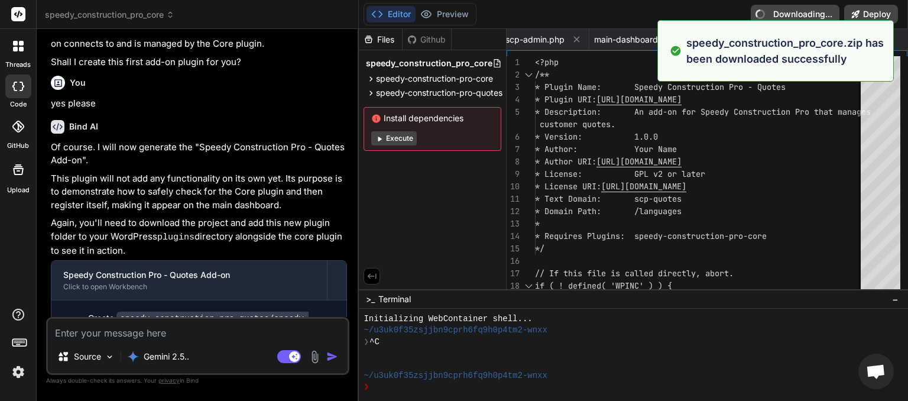
type textarea "x"
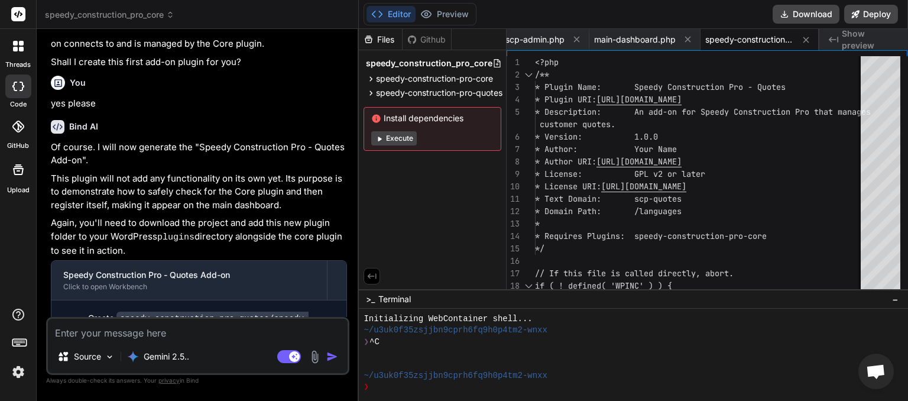
click at [109, 334] on textarea at bounding box center [198, 329] width 300 height 21
type textarea "w"
type textarea "x"
type textarea "wi"
type textarea "x"
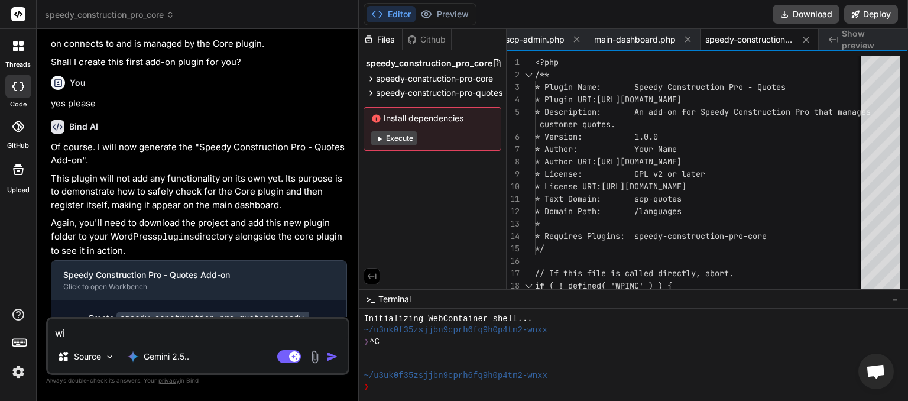
type textarea "wil"
type textarea "x"
type textarea "will"
type textarea "x"
type textarea "will"
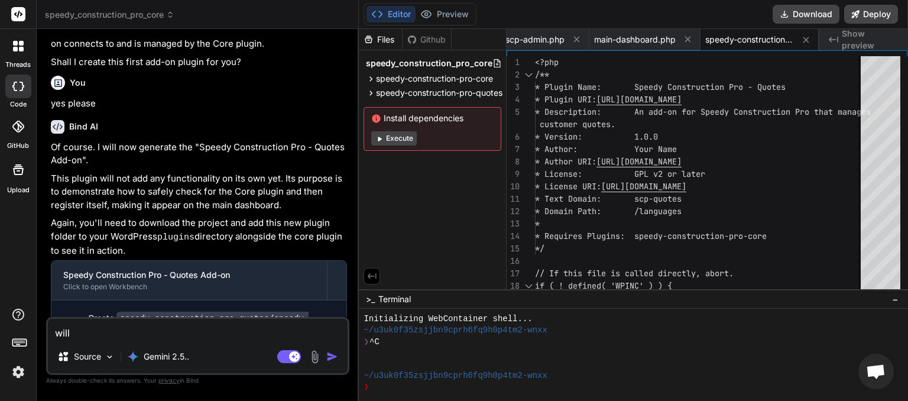
type textarea "x"
type textarea "will m"
type textarea "x"
type textarea "will ma"
type textarea "x"
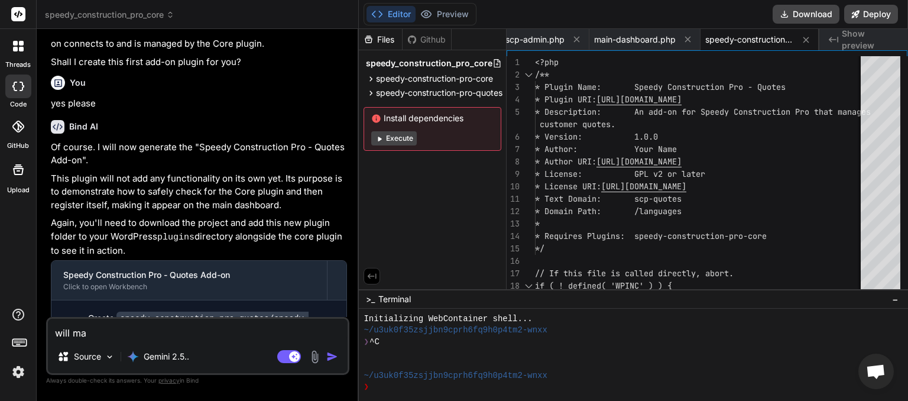
type textarea "will mak"
type textarea "x"
type textarea "will maki"
type textarea "x"
type textarea "will makin"
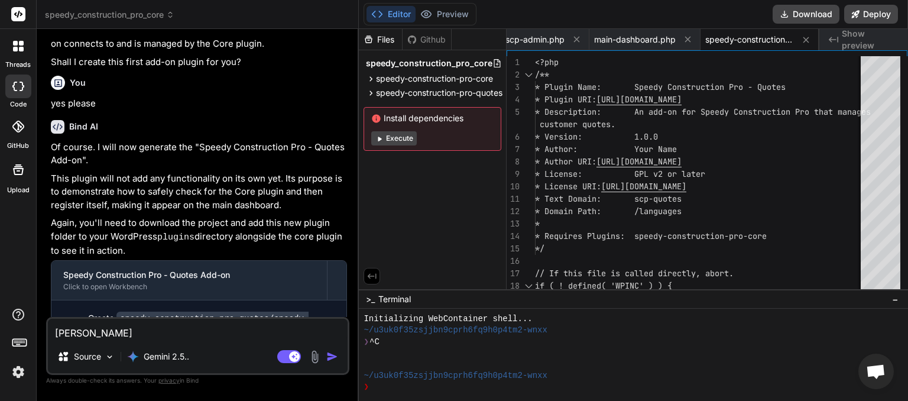
type textarea "x"
type textarea "will making"
type textarea "x"
type textarea "will making"
type textarea "x"
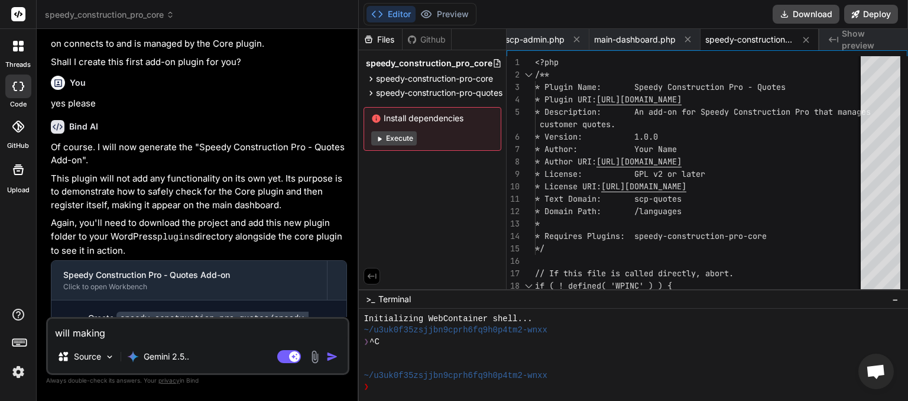
type textarea "will making t"
type textarea "x"
type textarea "will making th"
type textarea "x"
type textarea "will making the"
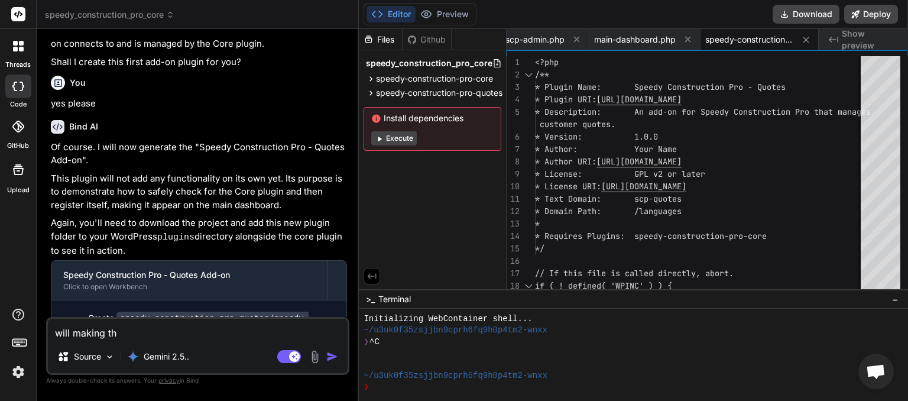
type textarea "x"
type textarea "will making the"
type textarea "x"
type textarea "will making the p"
type textarea "x"
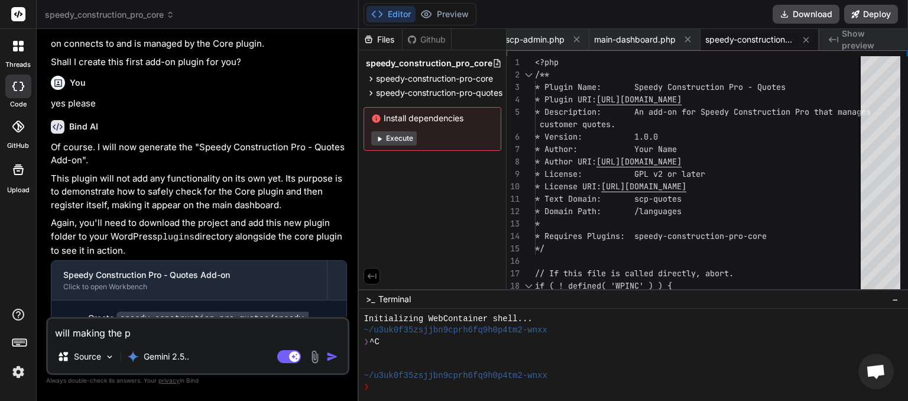
type textarea "will making the pl"
type textarea "x"
type textarea "will making the plu"
type textarea "x"
type textarea "will making the plug"
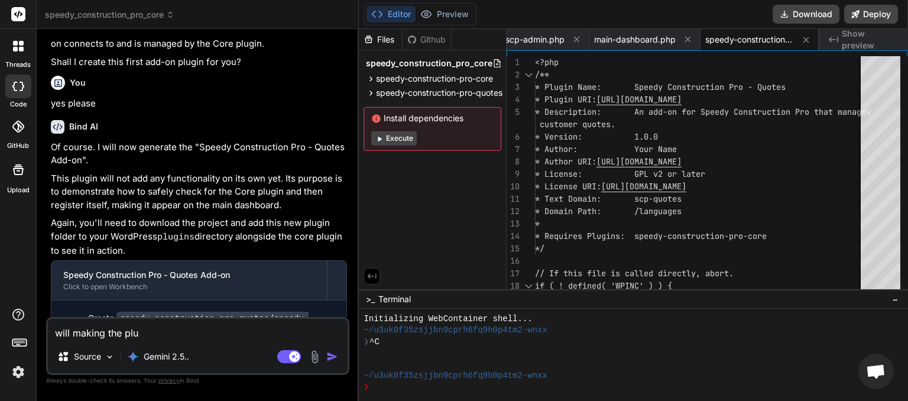
type textarea "x"
type textarea "will making the plugi"
type textarea "x"
type textarea "will making the plugin"
type textarea "x"
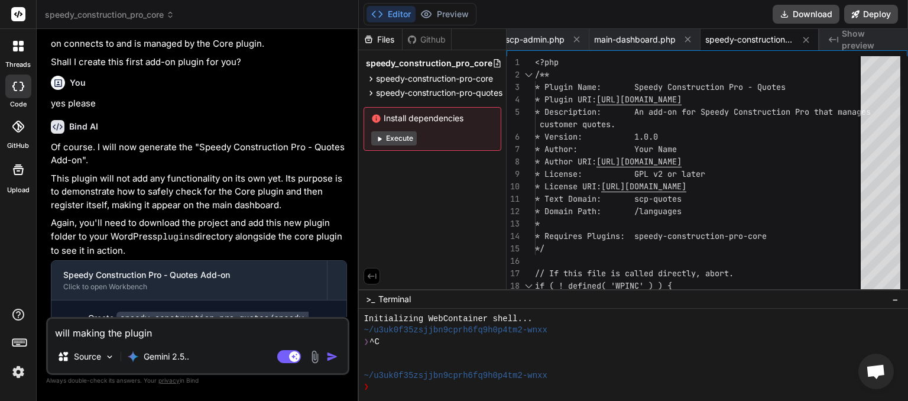
type textarea "will making the plugind"
type textarea "x"
type textarea "will making the plugin"
type textarea "x"
type textarea "will making the plugins"
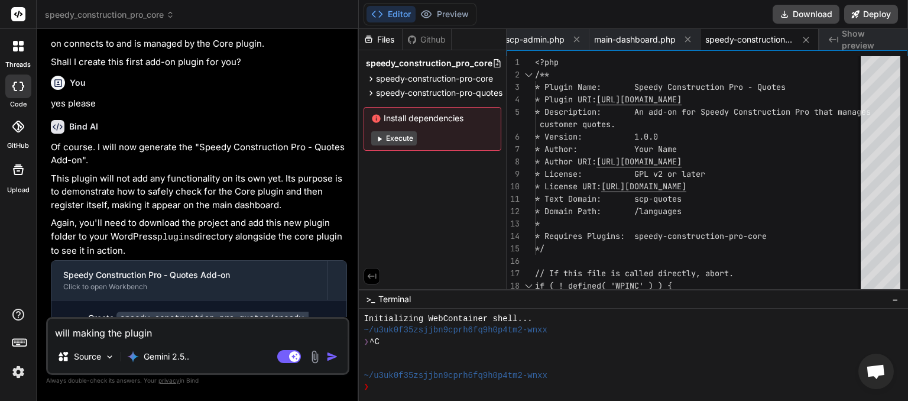
type textarea "x"
type textarea "will making the plugins"
type textarea "x"
type textarea "will making the plugins t"
type textarea "x"
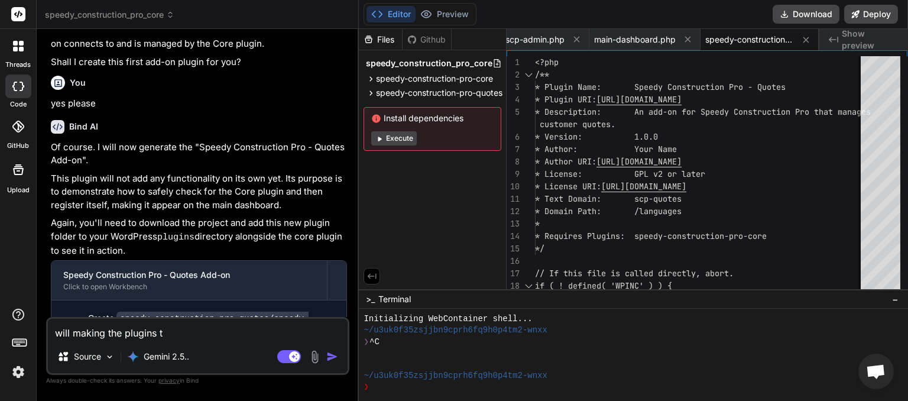
type textarea "will making the plugins to"
type textarea "x"
type textarea "will making the plugins tog"
type textarea "x"
type textarea "will making the plugins toge"
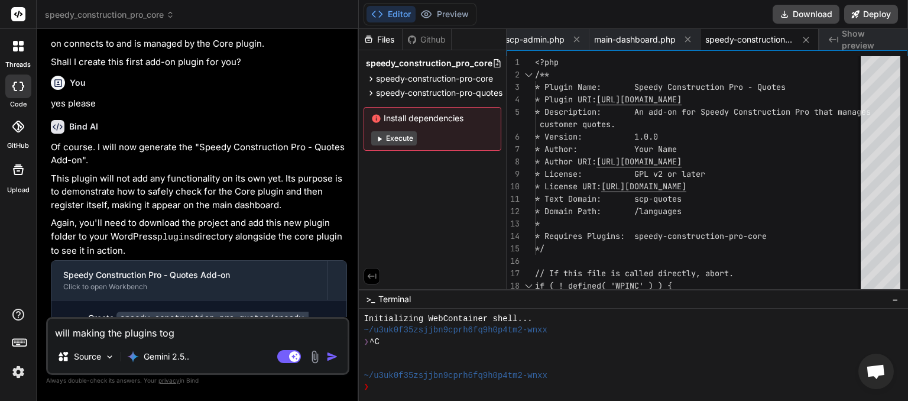
type textarea "x"
type textarea "will making the plugins toget"
type textarea "x"
type textarea "will making the plugins togeth"
type textarea "x"
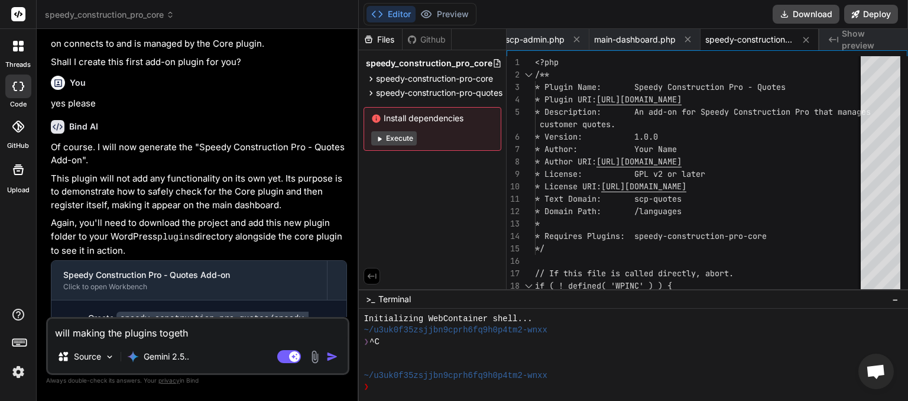
type textarea "will making the plugins togethe"
type textarea "x"
type textarea "will making the plugins together"
type textarea "x"
type textarea "will making the plugins together"
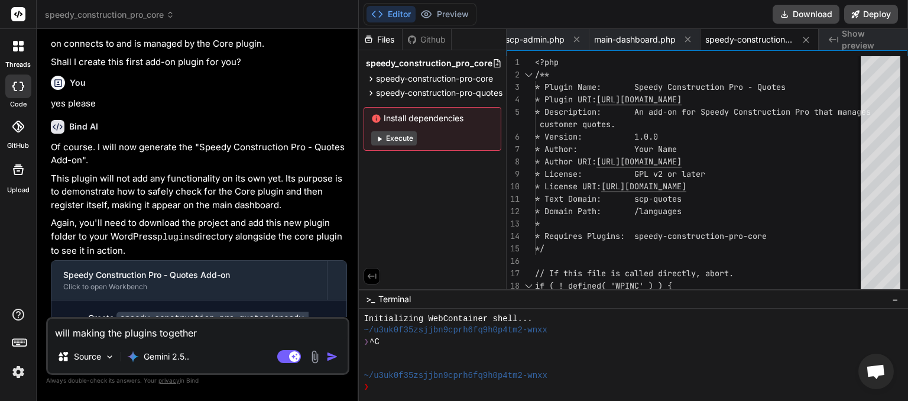
type textarea "x"
type textarea "will making the plugins together l"
type textarea "x"
type textarea "will making the plugins together li"
type textarea "x"
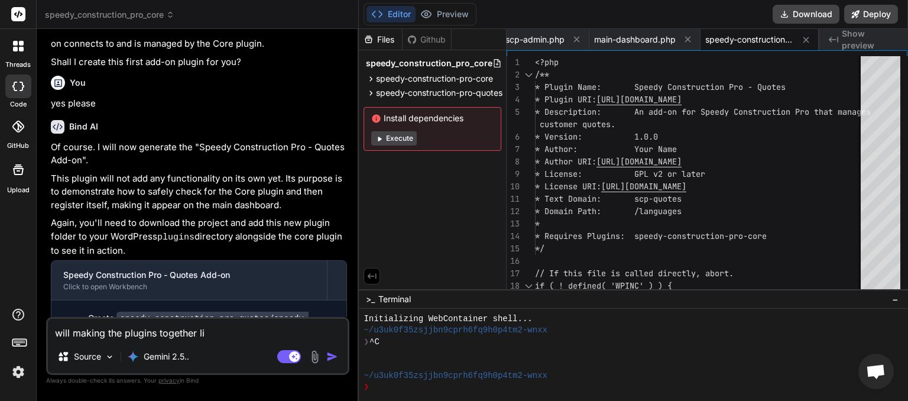
type textarea "will making the plugins together lik"
type textarea "x"
type textarea "will making the plugins together like"
type textarea "x"
type textarea "will making the plugins together like"
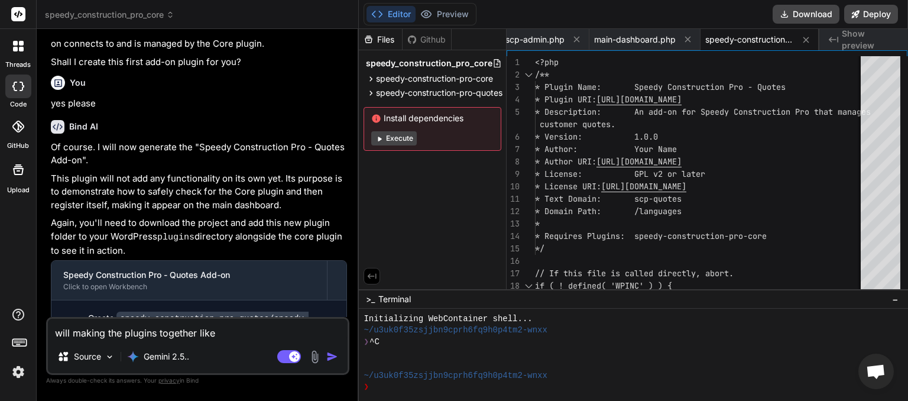
type textarea "x"
type textarea "will making the plugins together like t"
type textarea "x"
type textarea "will making the plugins together like th"
type textarea "x"
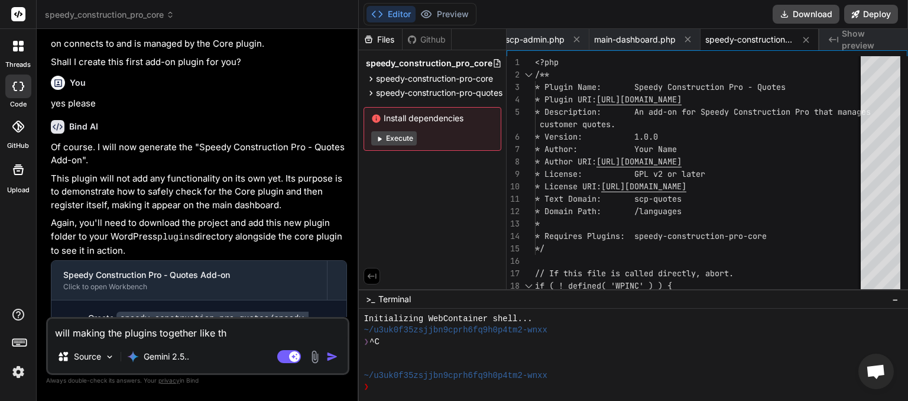
type textarea "will making the plugins together like thi"
type textarea "x"
type textarea "will making the plugins together like this"
type textarea "x"
type textarea "will making the plugins together like this"
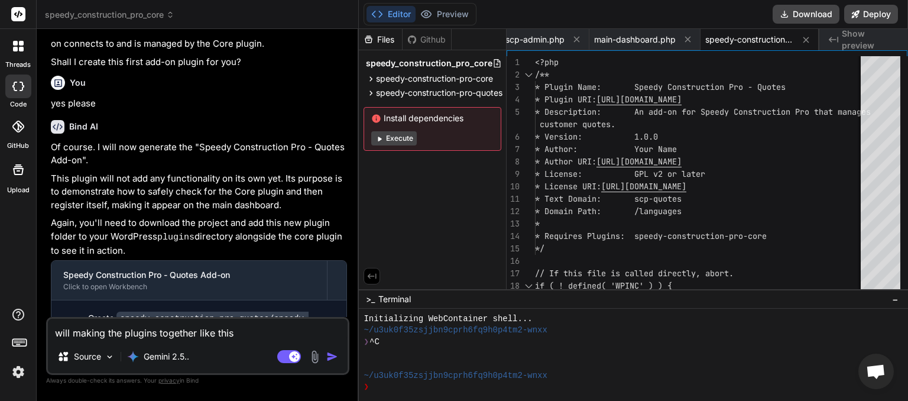
type textarea "x"
type textarea "will making the plugins together like this e"
type textarea "x"
type textarea "will making the plugins together like this ex"
type textarea "x"
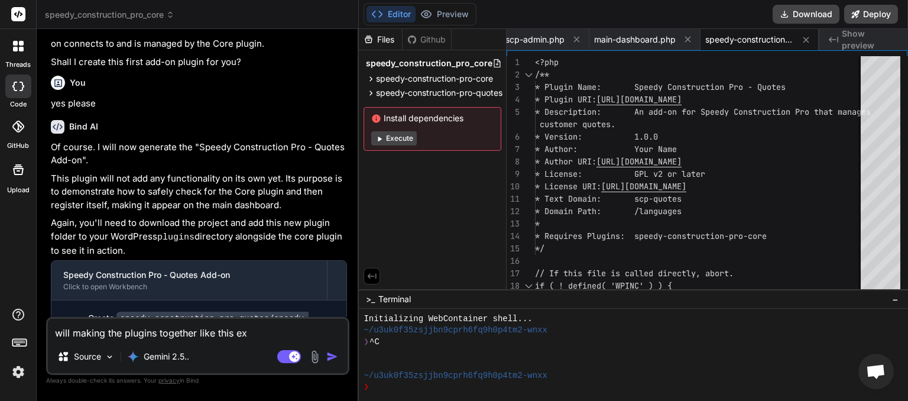
type textarea "will making the plugins together like this exc"
type textarea "x"
type textarea "will making the plugins together like this exce"
type textarea "x"
type textarea "will making the plugins together like this excee"
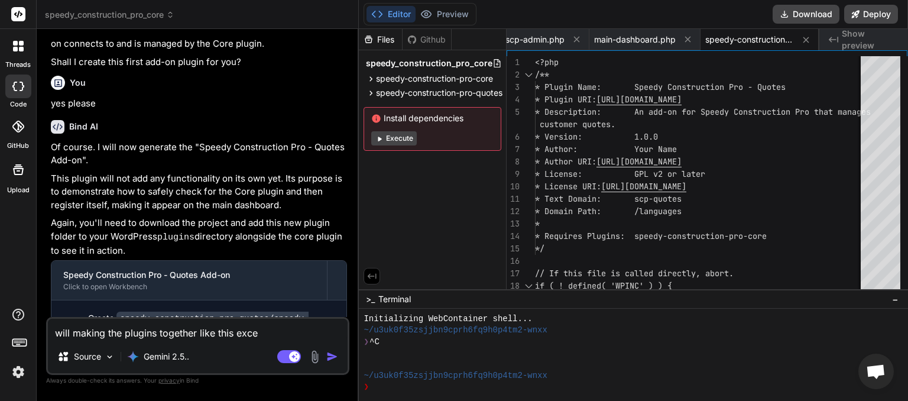
type textarea "x"
type textarea "will making the plugins together like this exceed"
type textarea "x"
type textarea "will making the plugins together like this exceed"
type textarea "x"
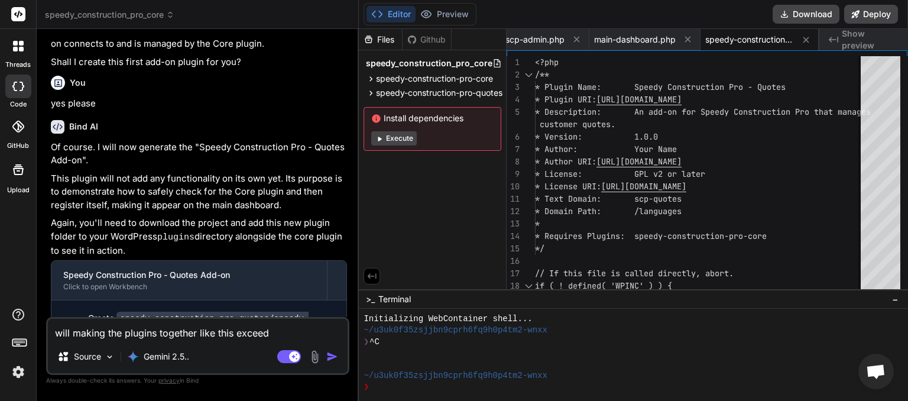
type textarea "will making the plugins together like this exceed y"
type textarea "x"
type textarea "will making the plugins together like this exceed yo"
type textarea "x"
type textarea "will making the plugins together like this exceed you"
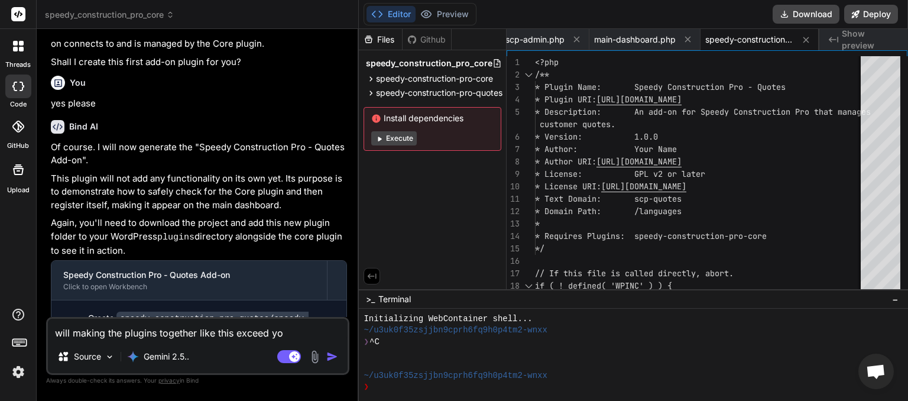
type textarea "x"
type textarea "will making the plugins together like this exceed your"
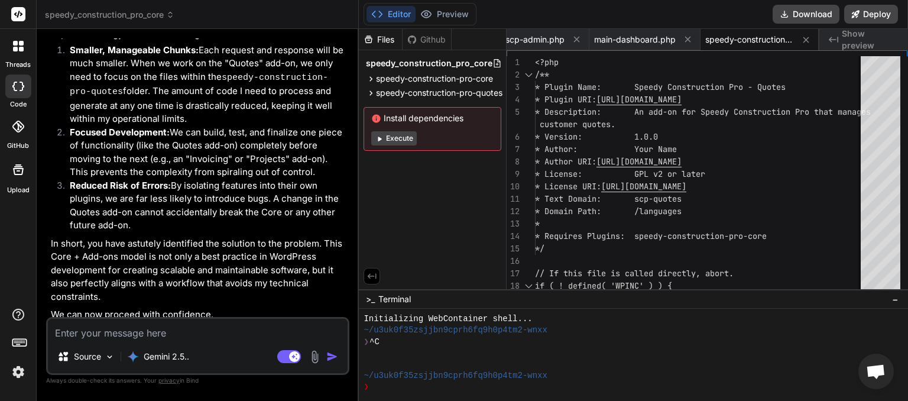
scroll to position [2162, 0]
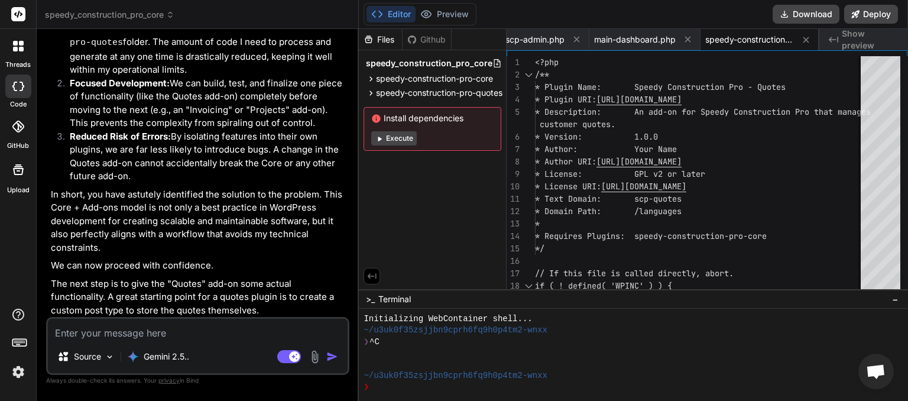
click at [153, 337] on textarea at bounding box center [198, 329] width 300 height 21
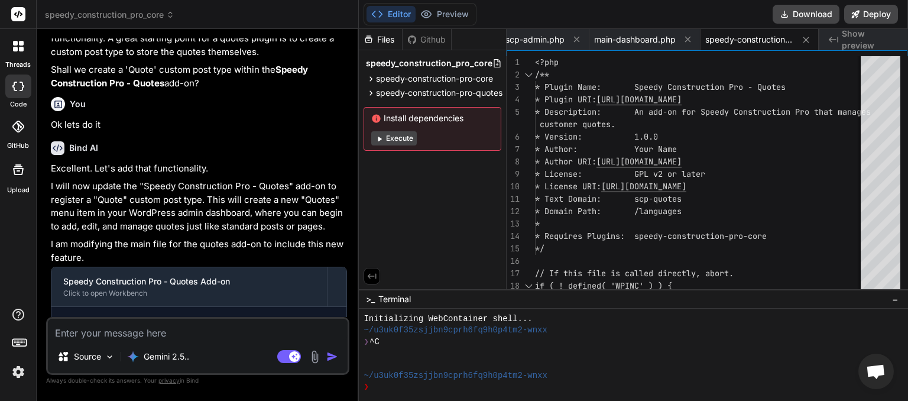
scroll to position [2424, 0]
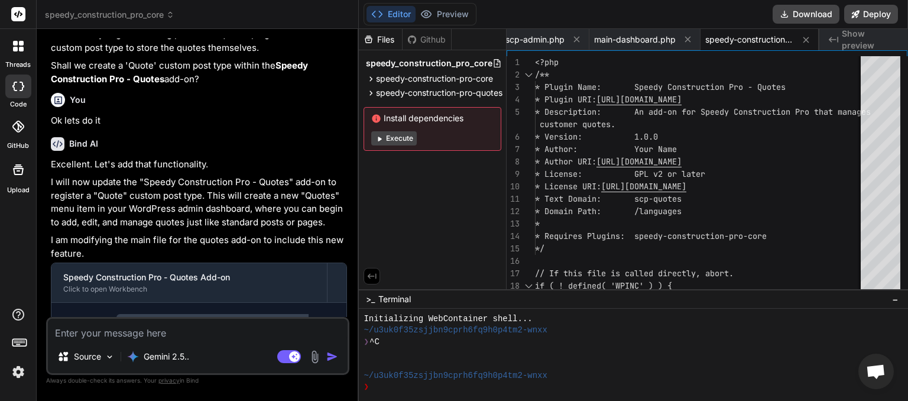
click at [158, 326] on textarea at bounding box center [198, 329] width 300 height 21
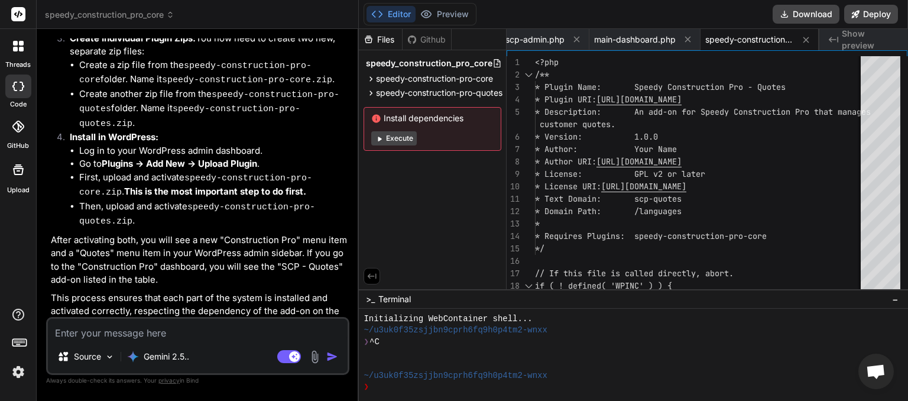
scroll to position [3004, 0]
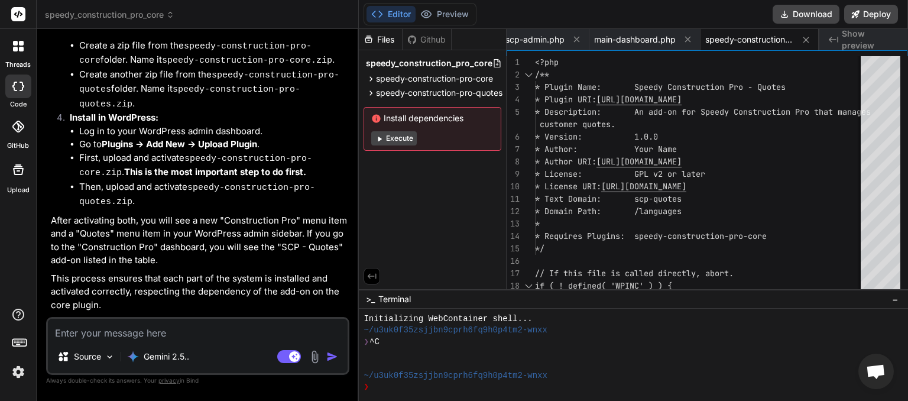
click at [96, 331] on textarea at bounding box center [198, 329] width 300 height 21
click at [144, 334] on textarea at bounding box center [198, 329] width 300 height 21
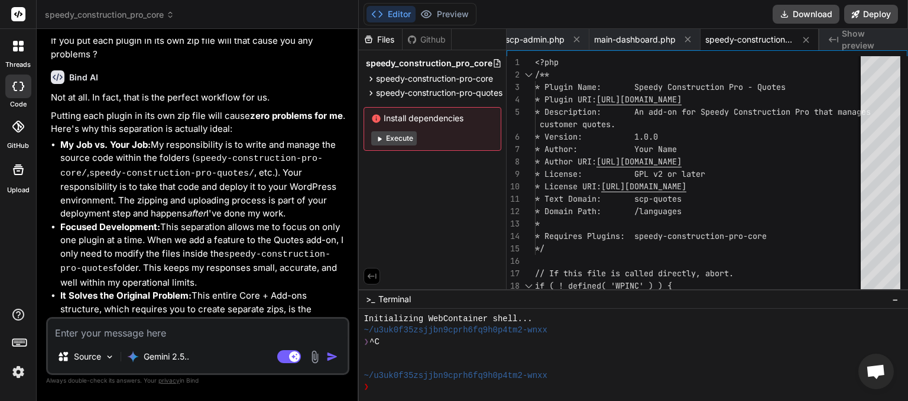
scroll to position [3399, 0]
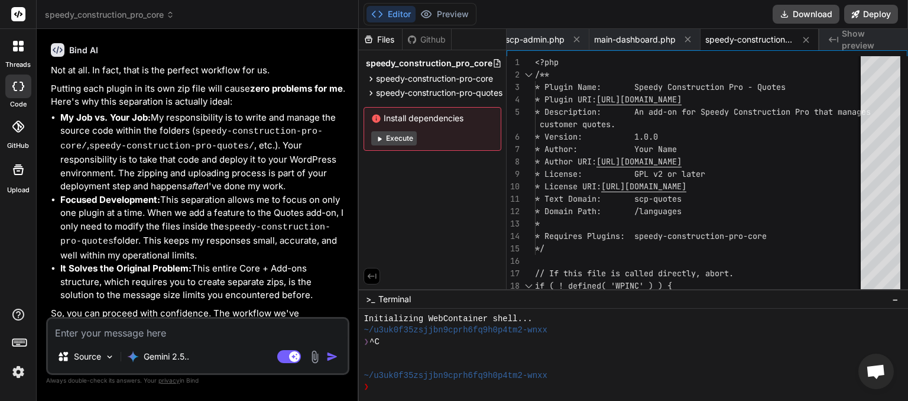
click at [105, 328] on textarea at bounding box center [198, 329] width 300 height 21
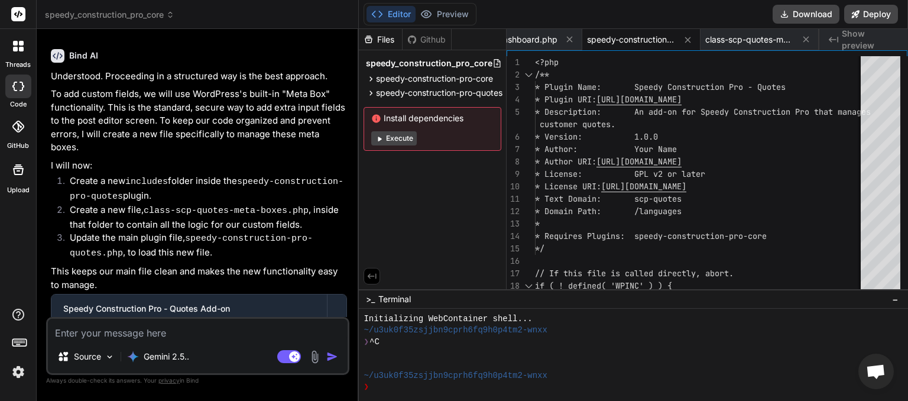
scroll to position [0, 373]
click at [795, 15] on button "Download" at bounding box center [806, 14] width 67 height 19
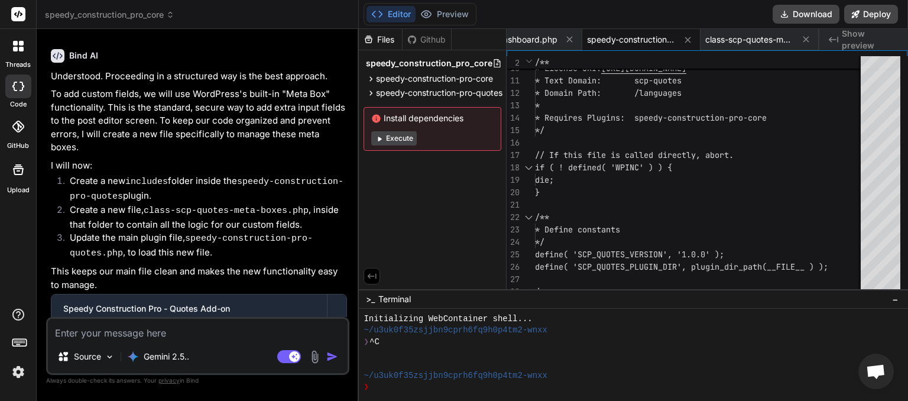
click at [79, 333] on textarea at bounding box center [198, 329] width 300 height 21
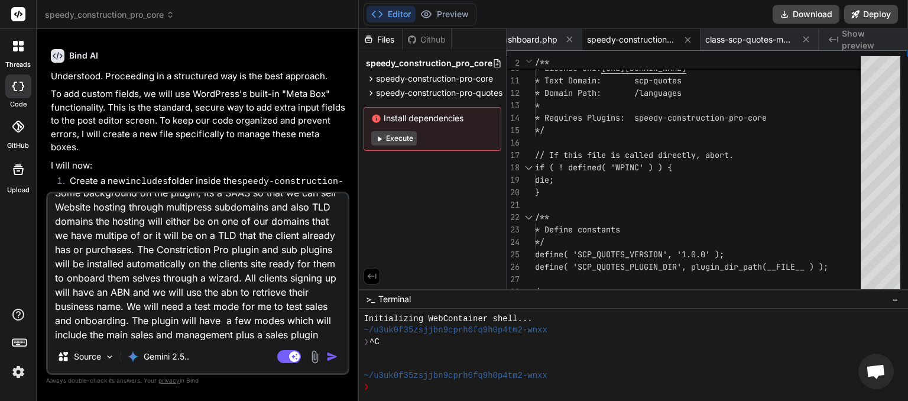
scroll to position [29, 0]
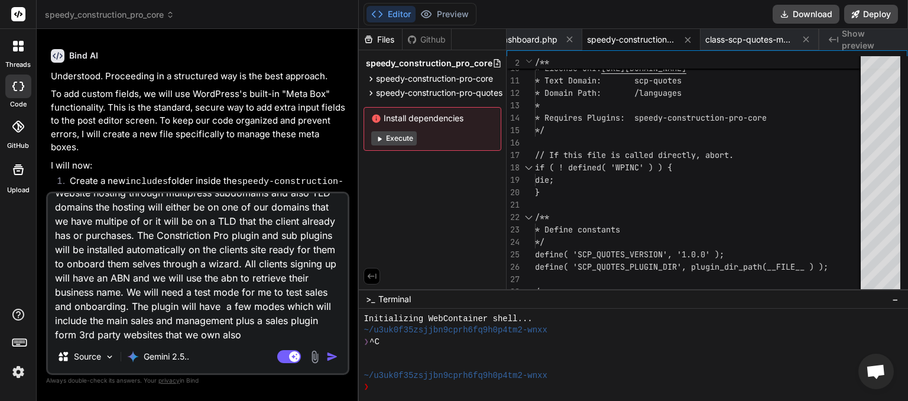
drag, startPoint x: 129, startPoint y: 322, endPoint x: 174, endPoint y: 321, distance: 45.0
click at [174, 321] on textarea "Some background on the plugin, its a SAAS so that we can sell Website hosting t…" at bounding box center [198, 266] width 300 height 147
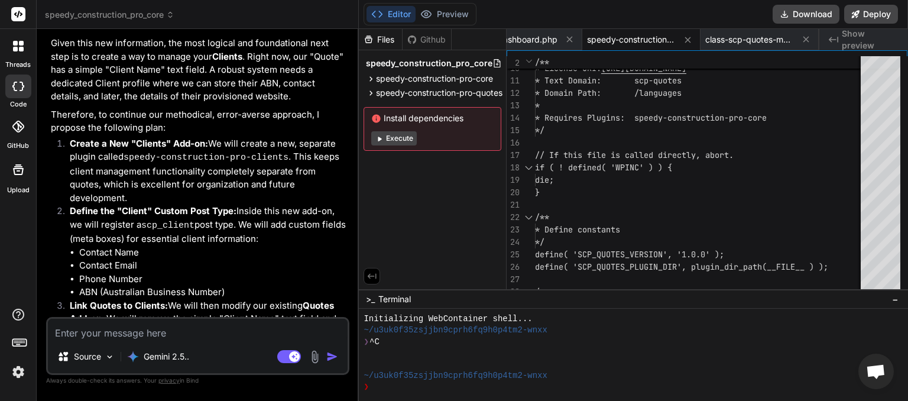
scroll to position [4548, 0]
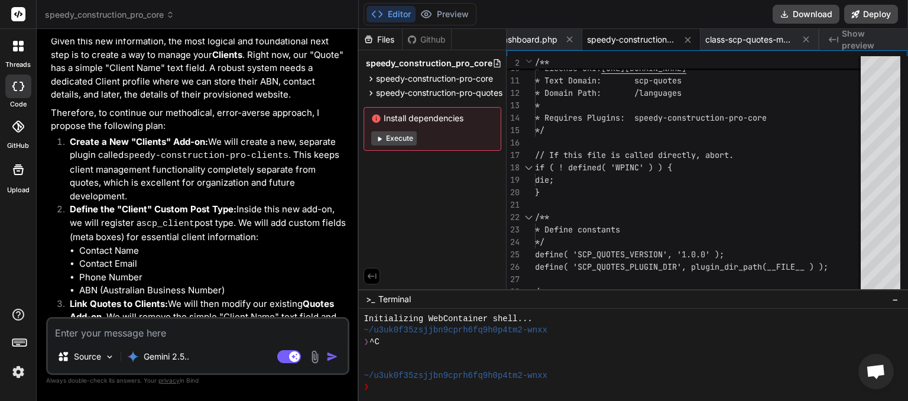
click at [103, 330] on textarea at bounding box center [198, 329] width 300 height 21
click at [335, 357] on img "button" at bounding box center [332, 357] width 12 height 12
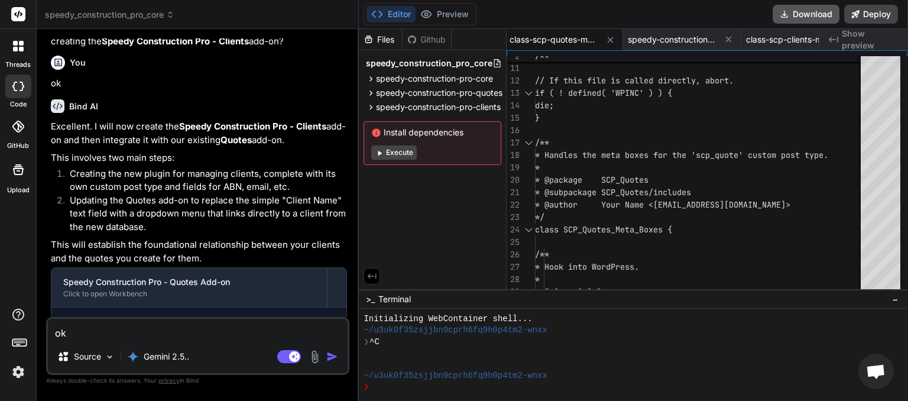
scroll to position [0, 567]
click at [808, 17] on button "Download" at bounding box center [806, 14] width 67 height 19
click at [148, 326] on textarea "ok" at bounding box center [198, 329] width 300 height 21
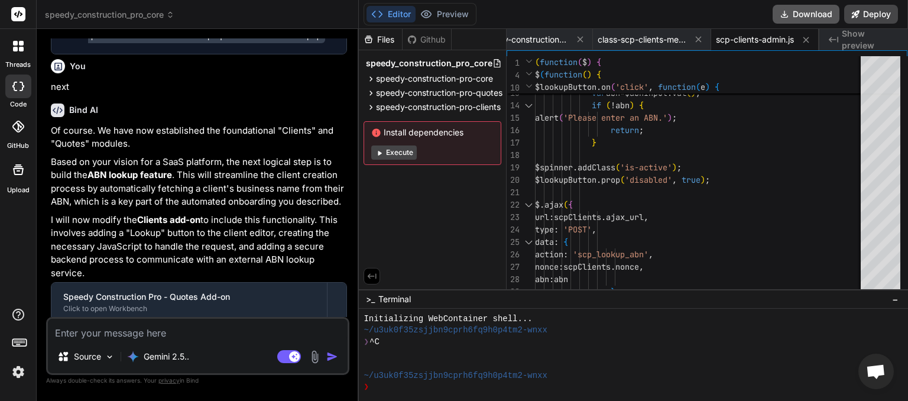
scroll to position [0, 719]
click at [799, 18] on button "Download" at bounding box center [806, 14] width 67 height 19
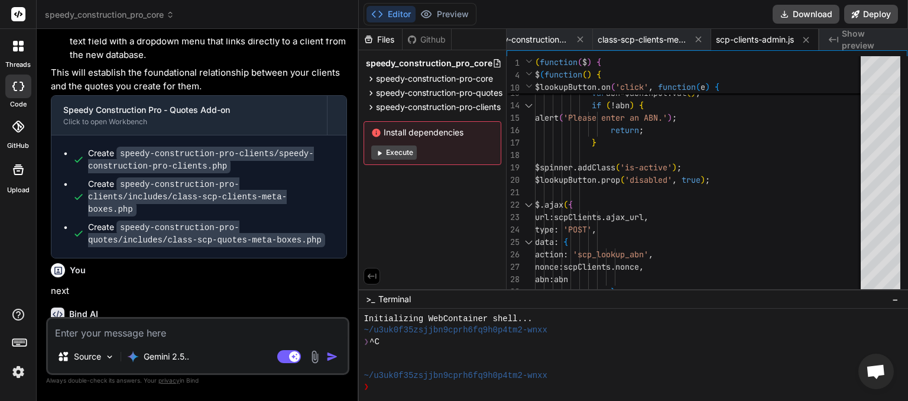
scroll to position [5289, 0]
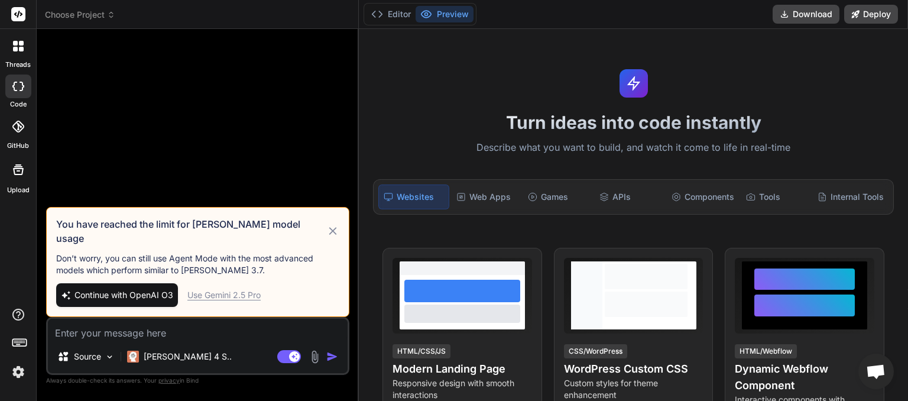
click at [333, 238] on icon at bounding box center [333, 231] width 14 height 14
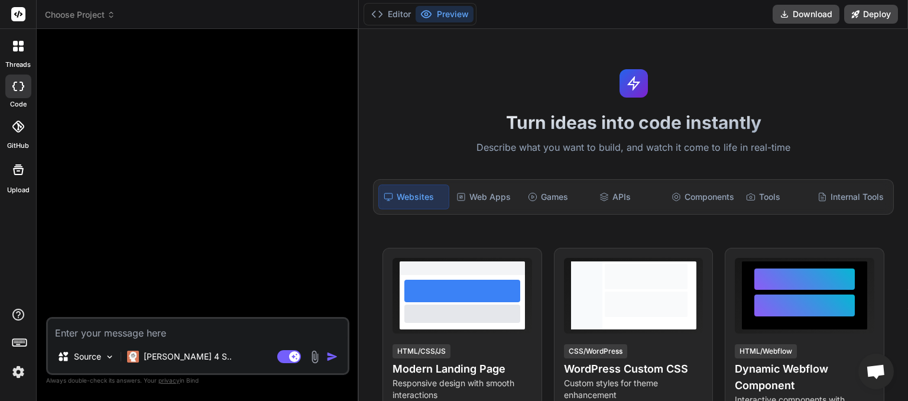
click at [106, 12] on span "Choose Project" at bounding box center [80, 15] width 70 height 12
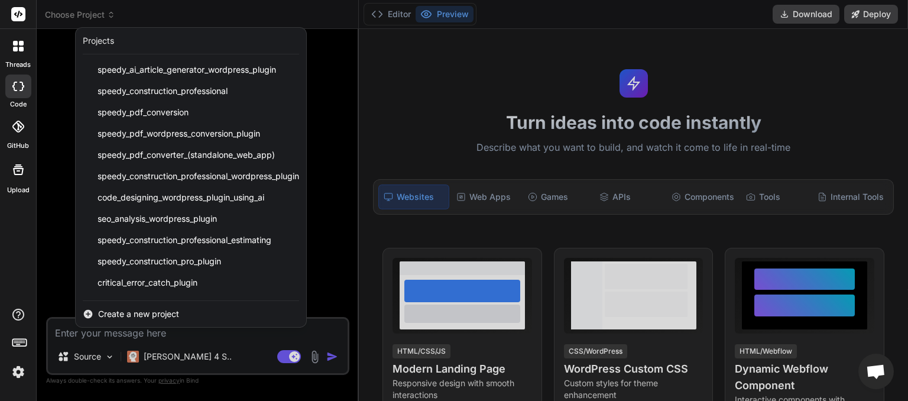
click at [386, 102] on div at bounding box center [454, 200] width 908 height 401
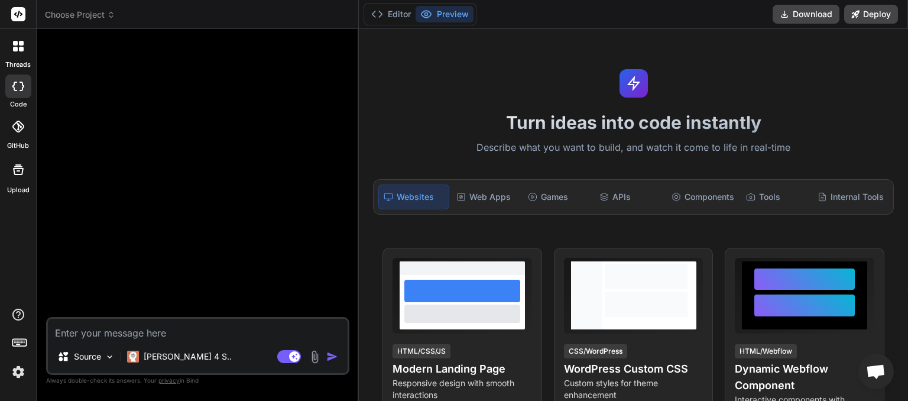
click at [112, 11] on icon at bounding box center [111, 15] width 8 height 8
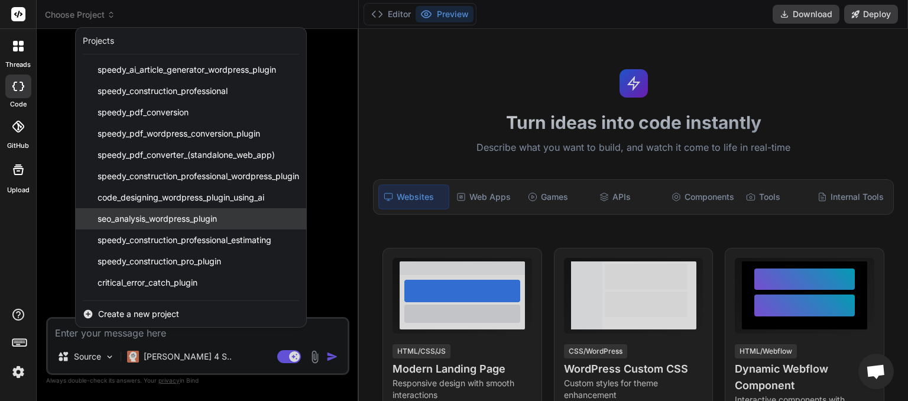
scroll to position [19, 0]
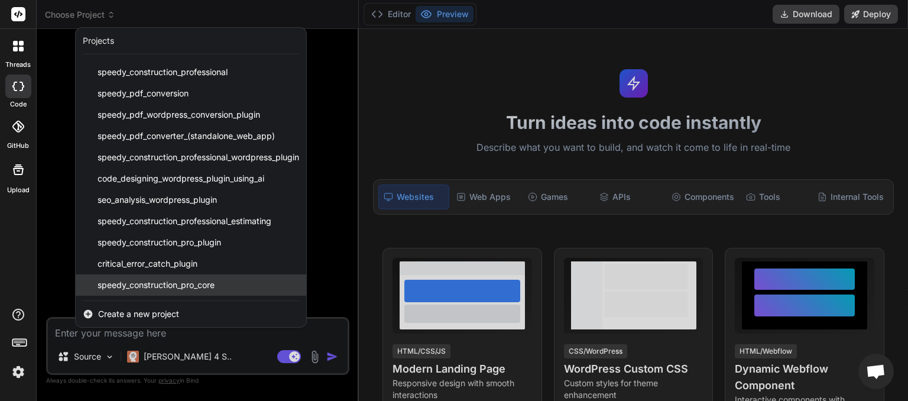
click at [173, 285] on span "speedy_construction_pro_core" at bounding box center [156, 285] width 117 height 12
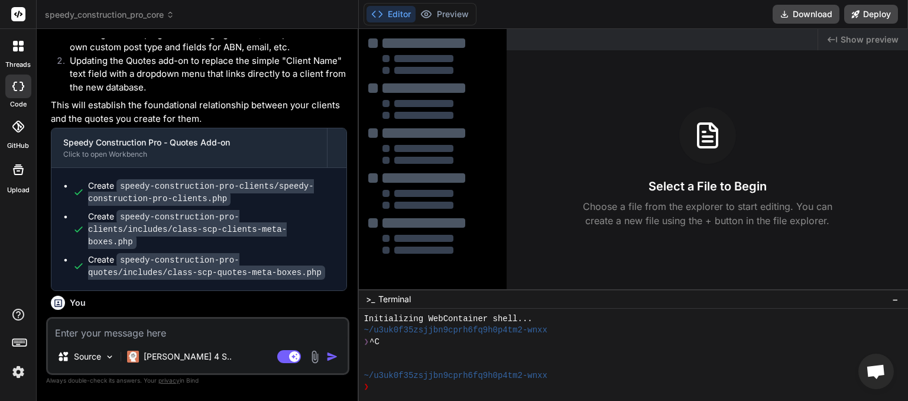
scroll to position [2007, 0]
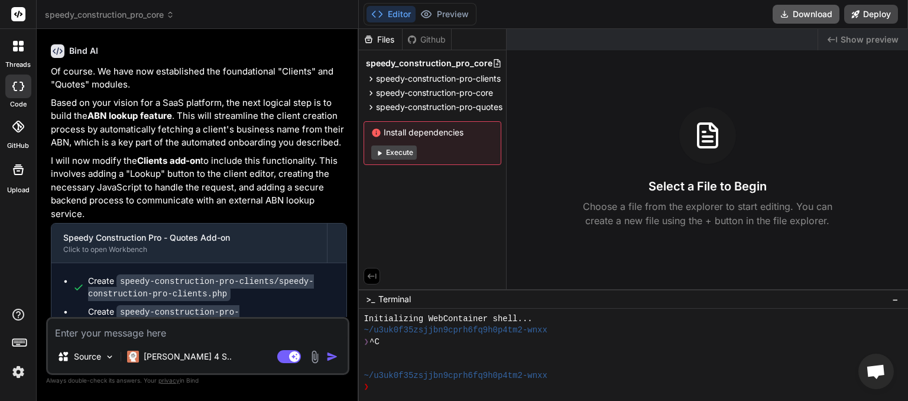
click at [814, 10] on button "Download" at bounding box center [806, 14] width 67 height 19
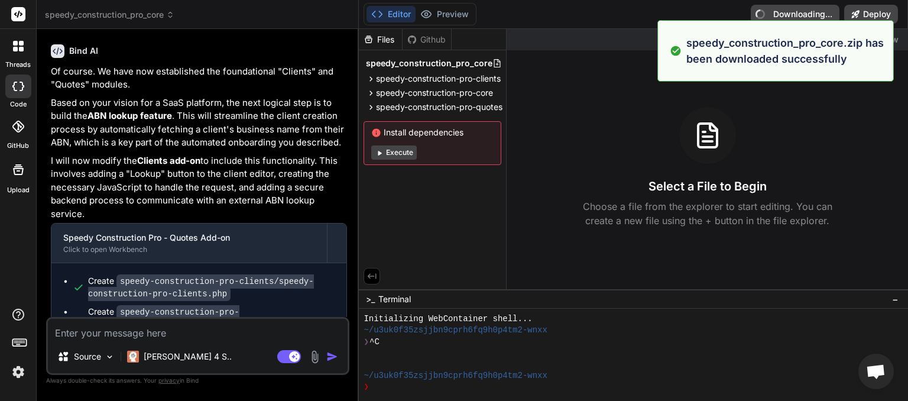
type textarea "x"
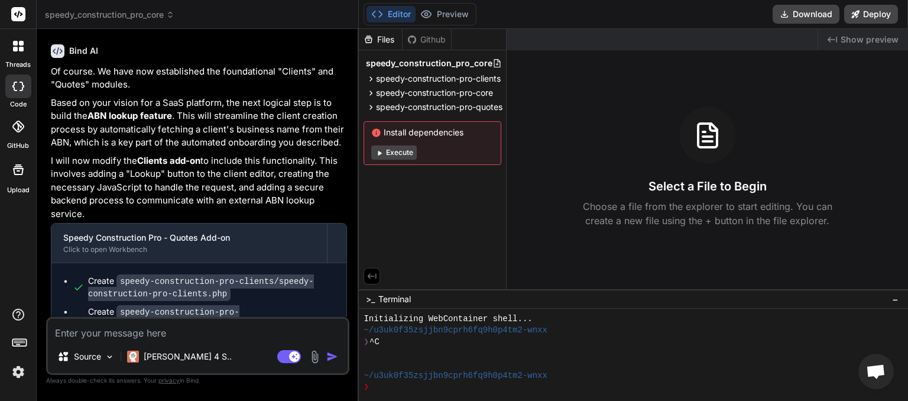
click at [143, 331] on textarea at bounding box center [198, 329] width 300 height 21
type textarea "T"
type textarea "x"
type textarea "Th"
type textarea "x"
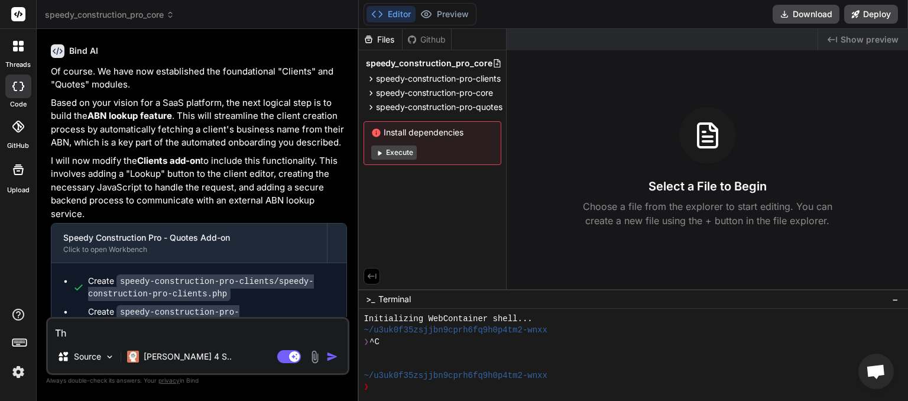
type textarea "The"
type textarea "x"
type textarea "The"
type textarea "x"
type textarea "The n"
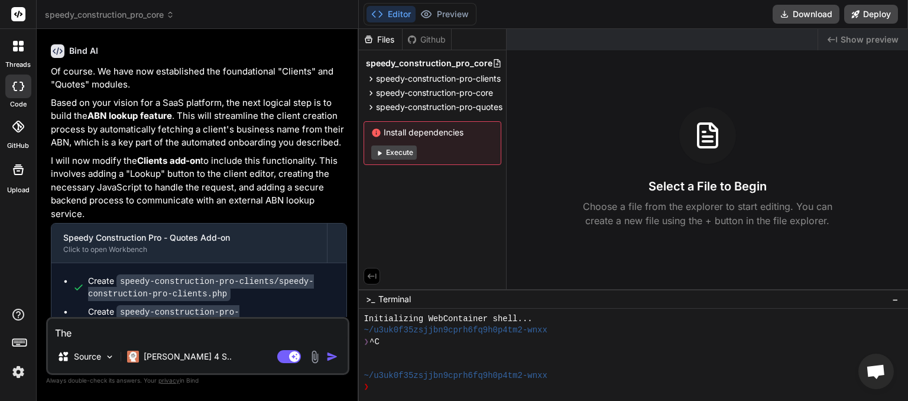
type textarea "x"
type textarea "The"
type textarea "x"
type textarea "The m"
type textarea "x"
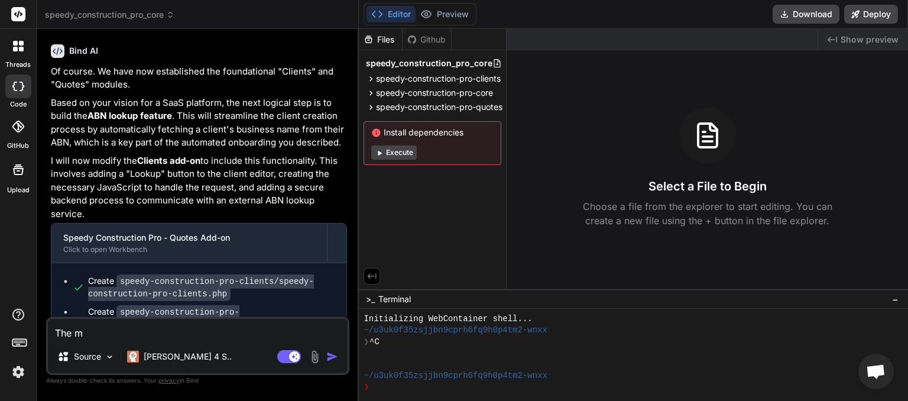
type textarea "The mo"
type textarea "x"
type textarea "The mod"
type textarea "x"
type textarea "The modu"
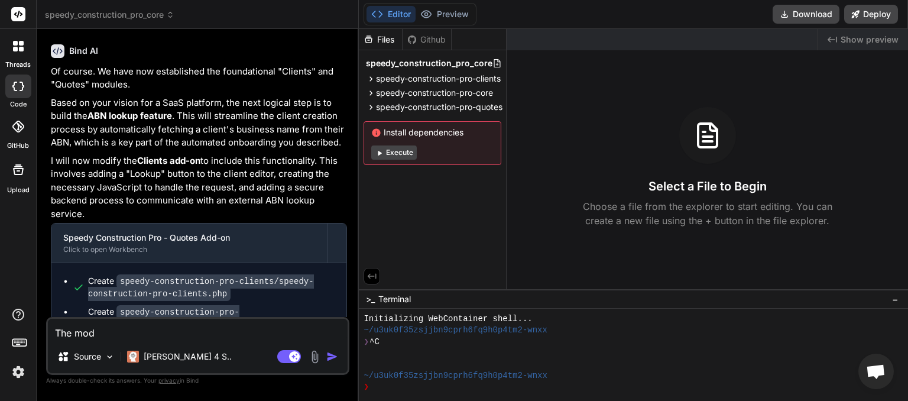
type textarea "x"
type textarea "The modul"
type textarea "x"
type textarea "The module"
type textarea "x"
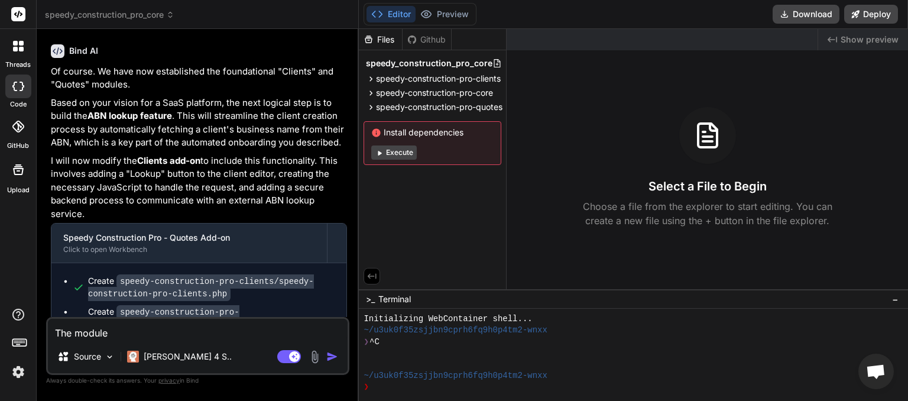
type textarea "The module"
type textarea "x"
type textarea "The module f"
type textarea "x"
type textarea "The module fi"
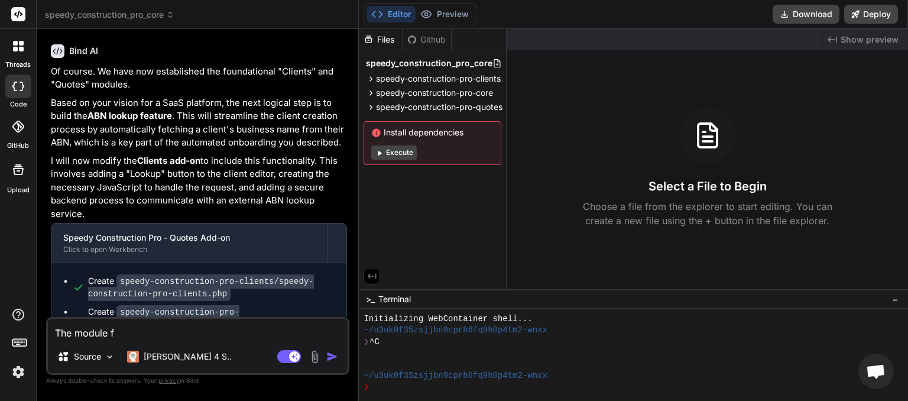
type textarea "x"
type textarea "The module f"
type textarea "x"
type textarea "The module fo"
type textarea "x"
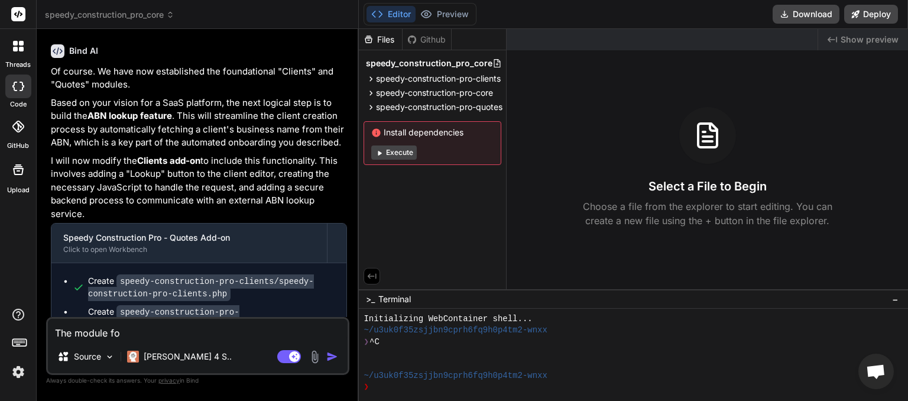
type textarea "The module fol"
type textarea "x"
type textarea "The module fold"
type textarea "x"
type textarea "The module folde"
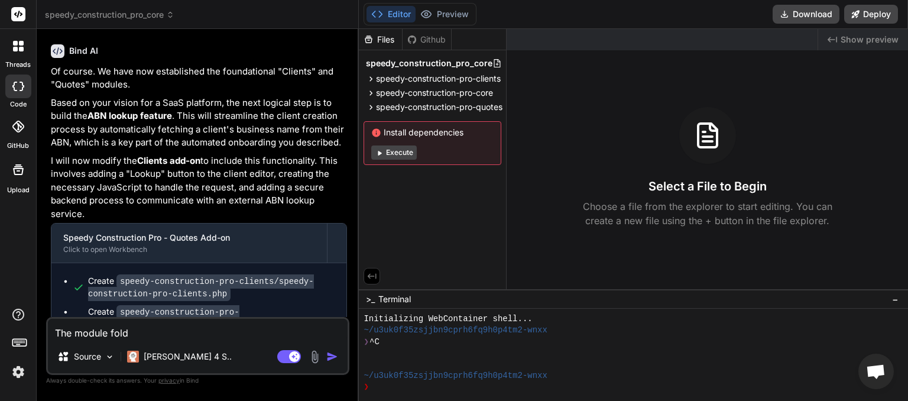
type textarea "x"
type textarea "The module folder"
type textarea "x"
type textarea "The module folders"
type textarea "x"
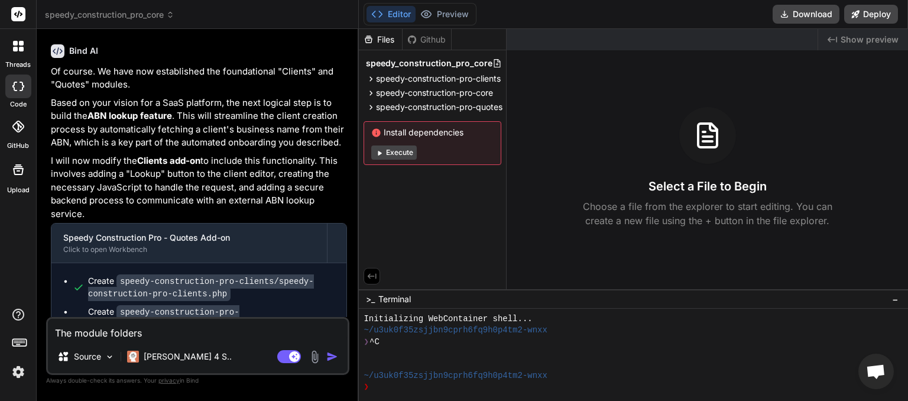
type textarea "The module folders"
type textarea "x"
type textarea "The module folders i"
type textarea "x"
type textarea "The module folders in"
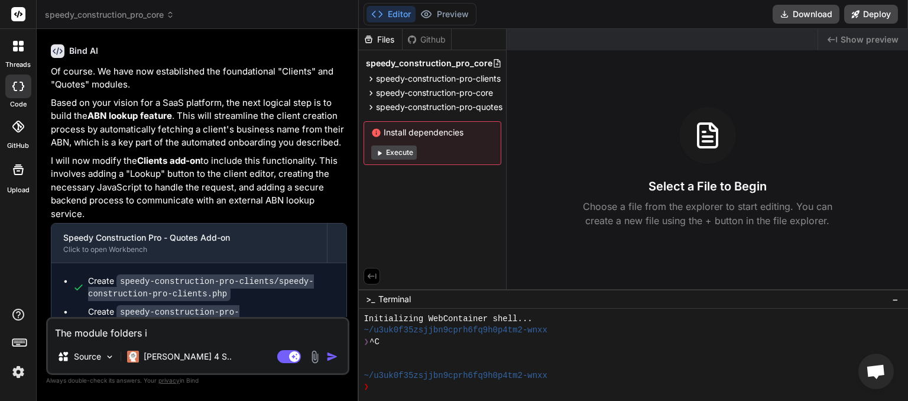
type textarea "x"
type textarea "The module folders ins"
type textarea "x"
type textarea "The module folders insi"
type textarea "x"
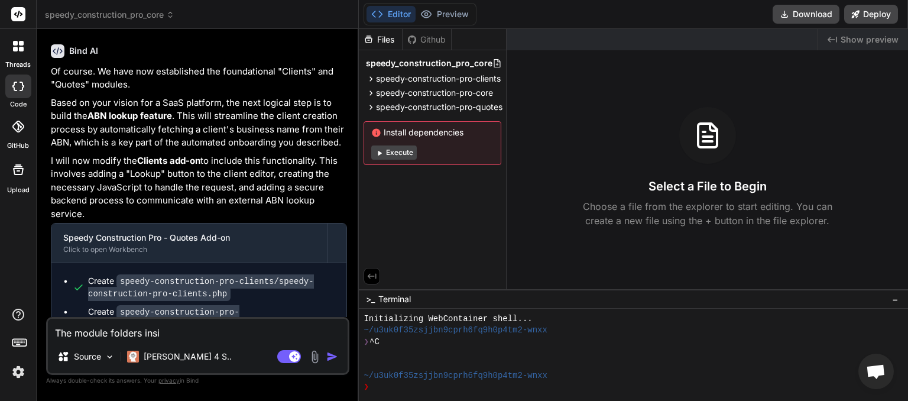
type textarea "The module folders insid"
type textarea "x"
type textarea "The module folders inside"
type textarea "x"
type textarea "The module folders inside"
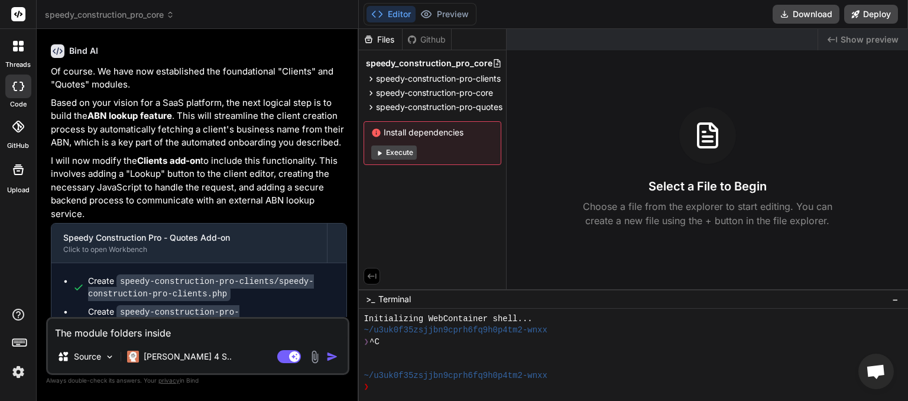
type textarea "x"
type textarea "The module folders inside t"
type textarea "x"
type textarea "The module folders inside th"
type textarea "x"
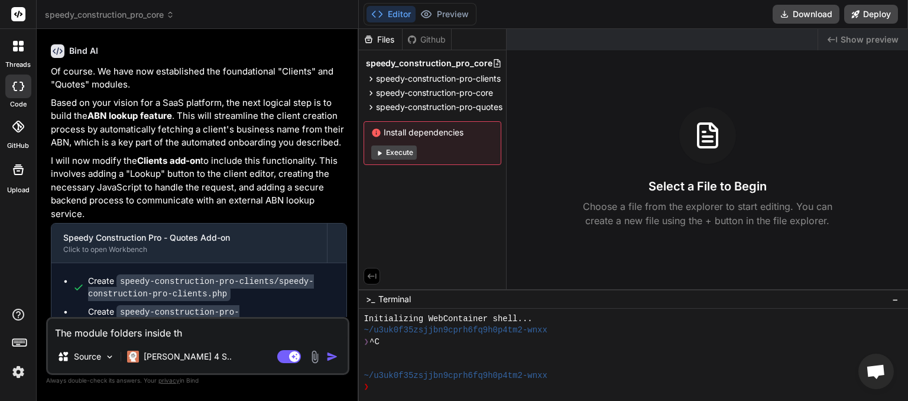
type textarea "The module folders inside the"
type textarea "x"
type textarea "The module folders inside the"
type textarea "x"
type textarea "The module folders inside the c"
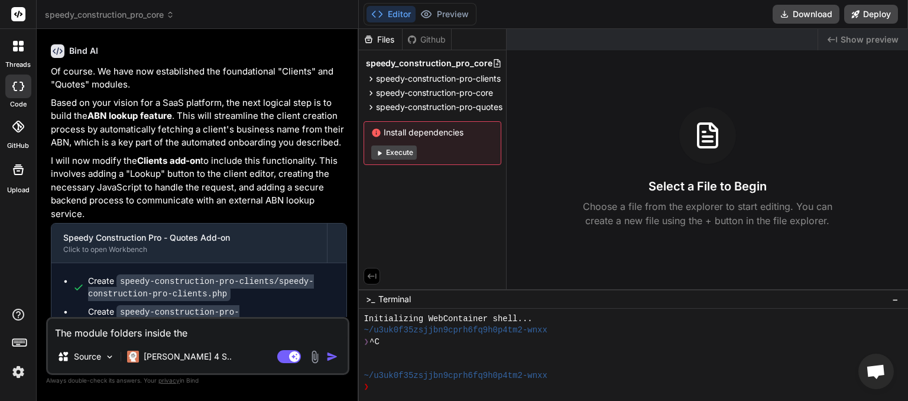
type textarea "x"
type textarea "The module folders inside the co"
type textarea "x"
type textarea "The module folders inside the cor"
type textarea "x"
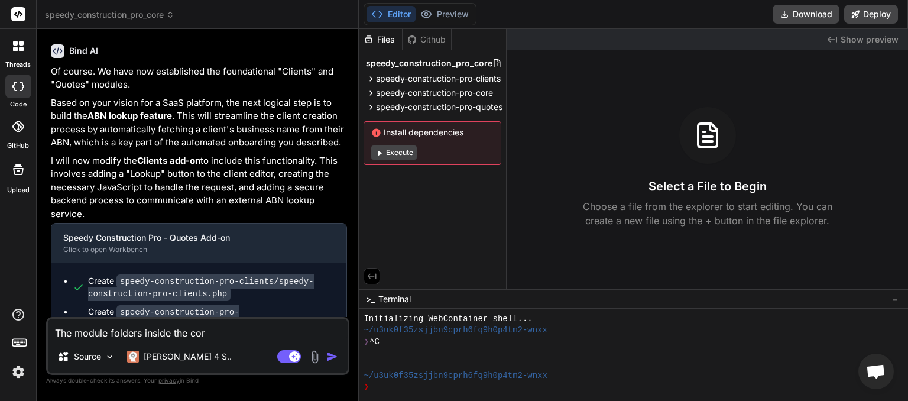
type textarea "The module folders inside the core"
type textarea "x"
type textarea "The module folders inside the core,"
type textarea "x"
type textarea "The module folders inside the core,"
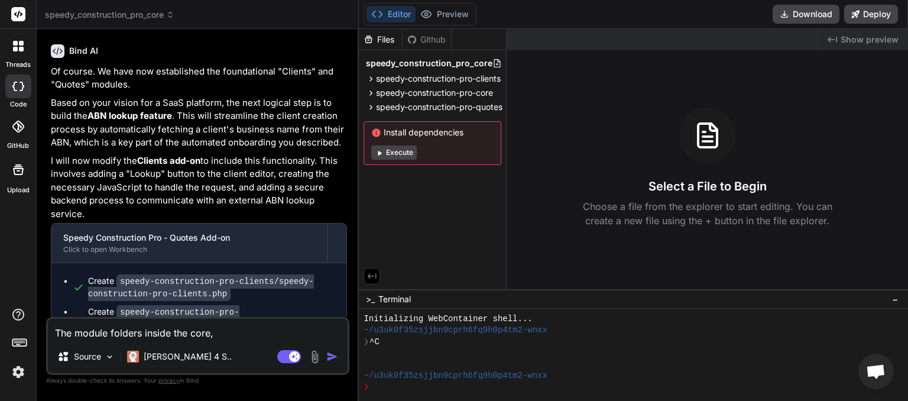
type textarea "x"
type textarea "The module folders inside the core, c"
type textarea "x"
type textarea "The module folders inside the core, ca"
type textarea "x"
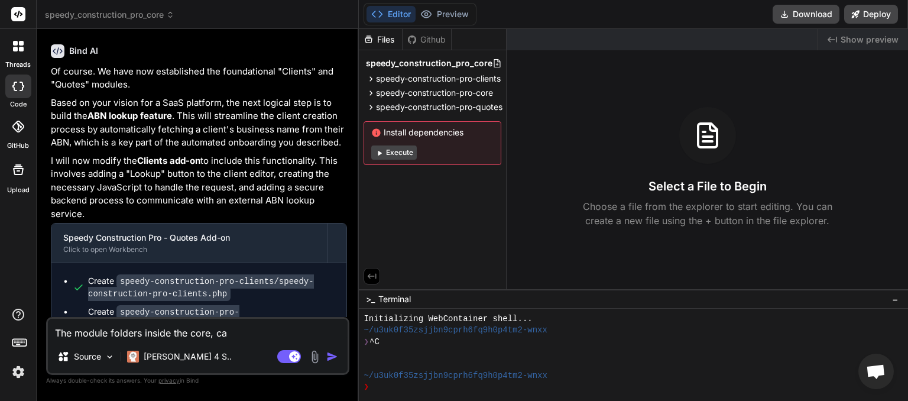
type textarea "The module folders inside the core, can"
type textarea "x"
type textarea "The module folders inside the core, can"
type textarea "x"
type textarea "The module folders inside the core, can t"
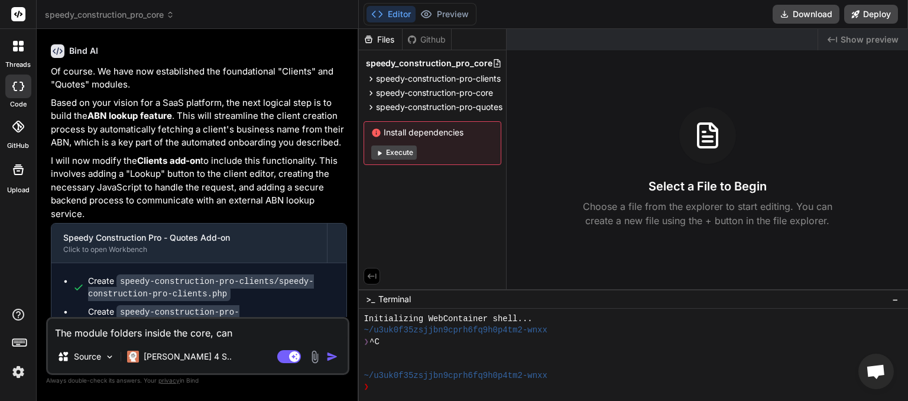
type textarea "x"
type textarea "The module folders inside the core, can th"
type textarea "x"
type textarea "The module folders inside the core, can the"
type textarea "x"
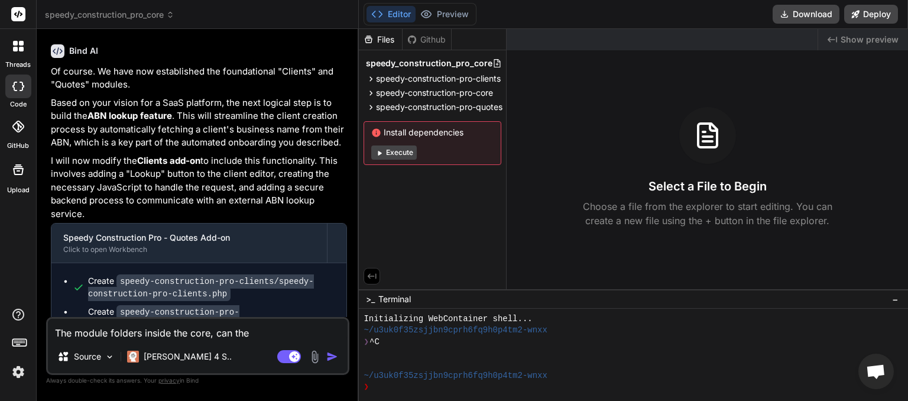
type textarea "The module folders inside the core, can they"
type textarea "x"
type textarea "The module folders inside the core, can they"
type textarea "x"
type textarea "The module folders inside the core, can they b"
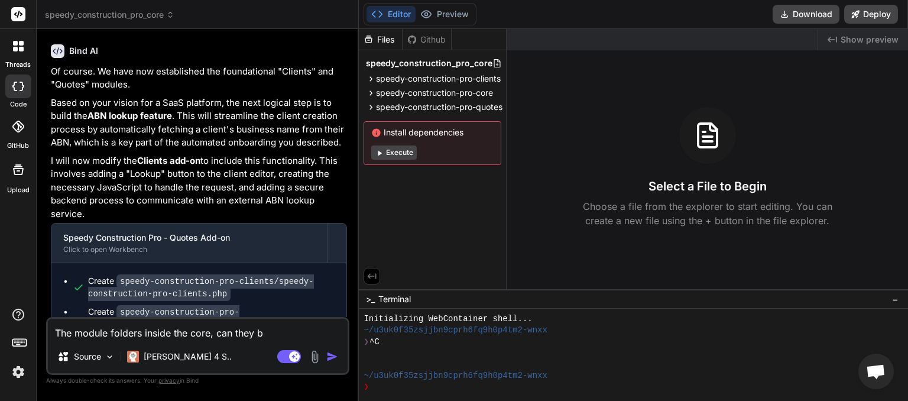
type textarea "x"
type textarea "The module folders inside the core, can they be"
type textarea "x"
type textarea "The module folders inside the core, can they be"
type textarea "x"
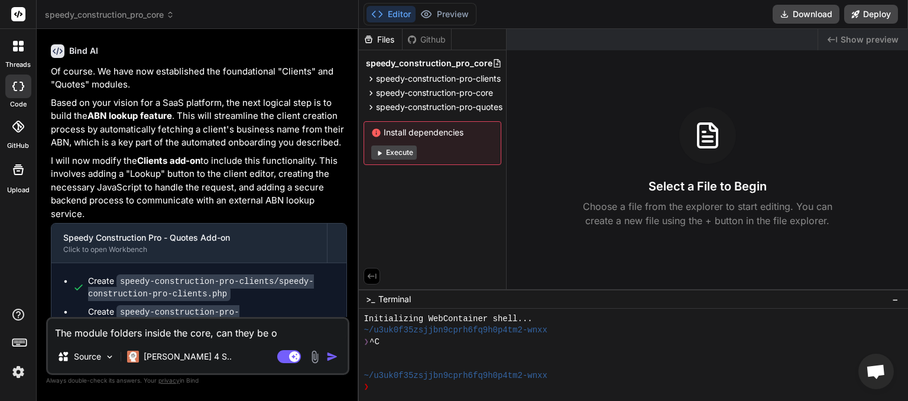
type textarea "The module folders inside the core, can they be op"
type textarea "x"
type textarea "The module folders inside the core, can they be o"
type textarea "x"
type textarea "The module folders inside the core, can they be"
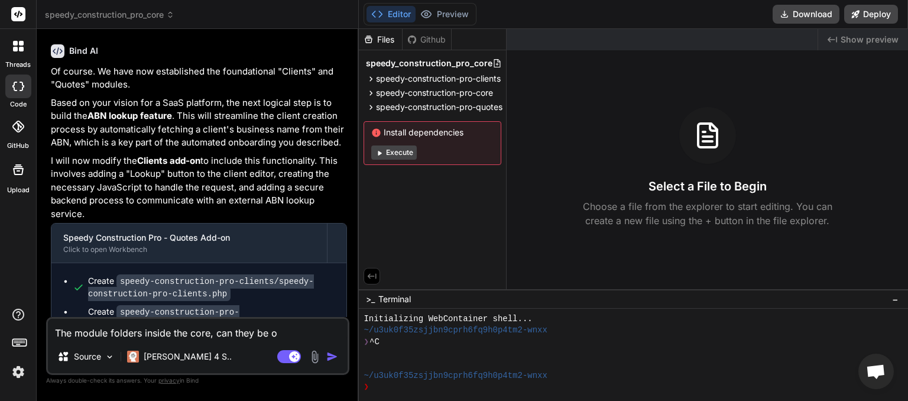
type textarea "x"
type textarea "The module folders inside the core, can they be p"
type textarea "x"
type textarea "The module folders inside the core, can they be pu"
type textarea "x"
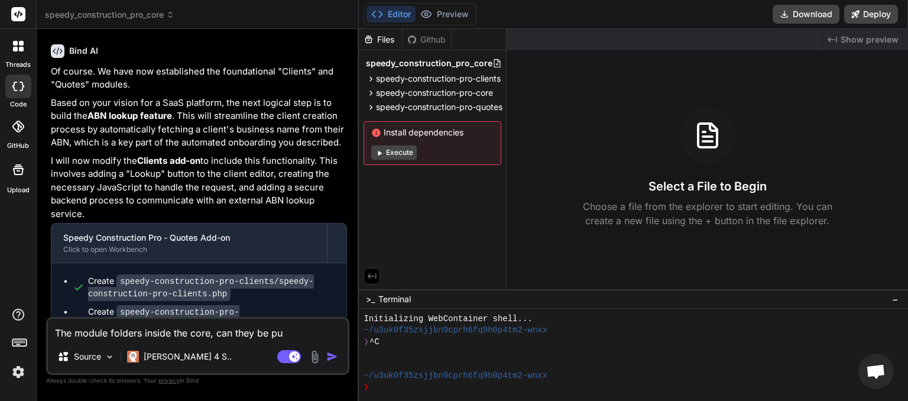
type textarea "The module folders inside the core, can they be put"
type textarea "x"
type textarea "The module folders inside the core, can they be put"
type textarea "x"
type textarea "The module folders inside the core, can they be put i"
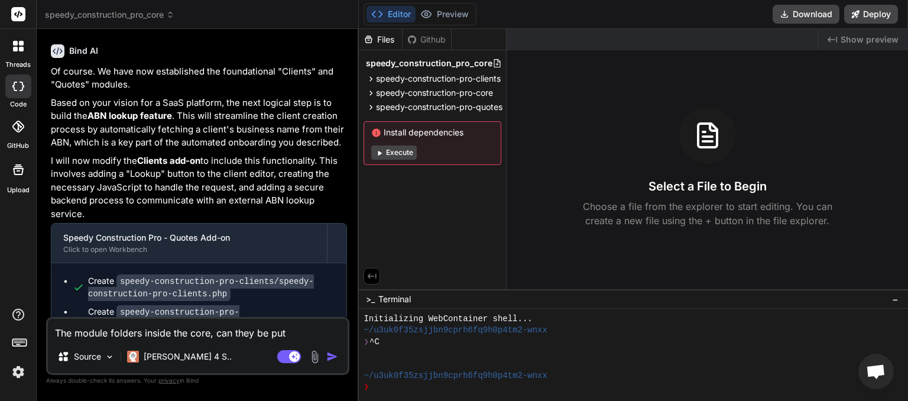
type textarea "x"
type textarea "The module folders inside the core, can they be put in"
type textarea "x"
type textarea "The module folders inside the core, can they be put in"
type textarea "x"
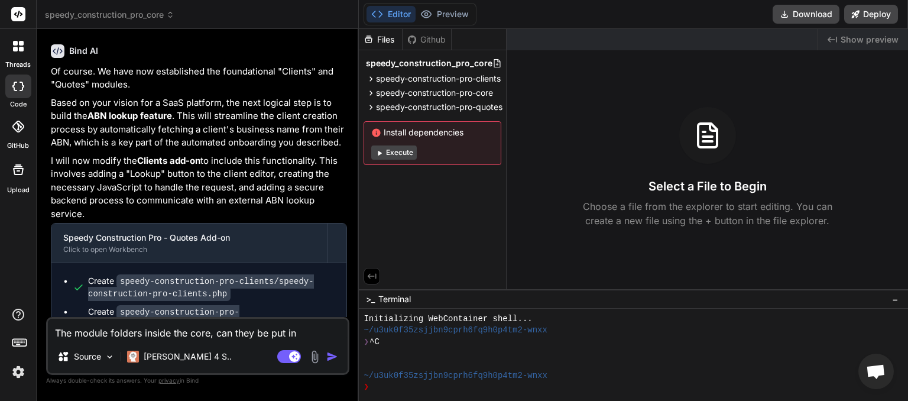
type textarea "The module folders inside the core, can they be put in t"
type textarea "x"
type textarea "The module folders inside the core, can they be put in th"
type textarea "x"
type textarea "The module folders inside the core, can they be put in the"
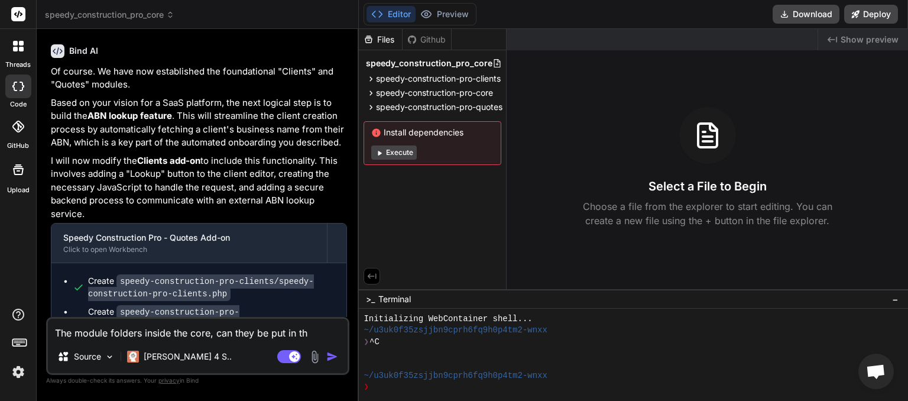
type textarea "x"
type textarea "The module folders inside the core, can they be put in thei"
type textarea "x"
type textarea "The module folders inside the core, can they be put in their"
type textarea "x"
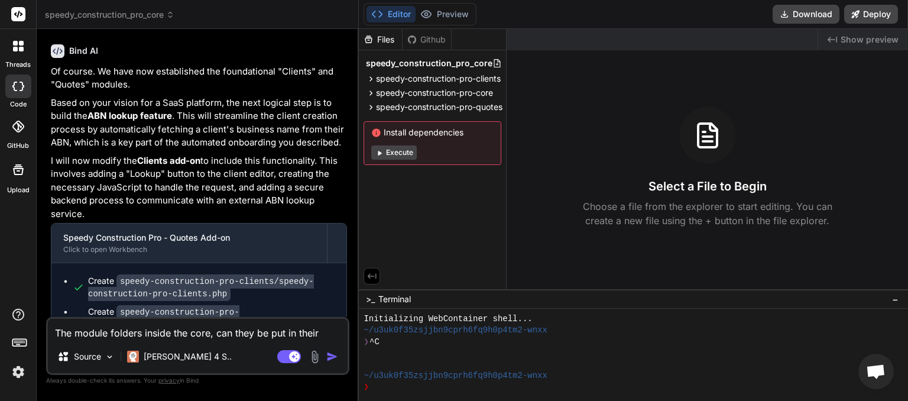
type textarea "The module folders inside the core, can they be put in their"
type textarea "x"
type textarea "The module folders inside the core, can they be put in their o"
type textarea "x"
type textarea "The module folders inside the core, can they be put in their ow"
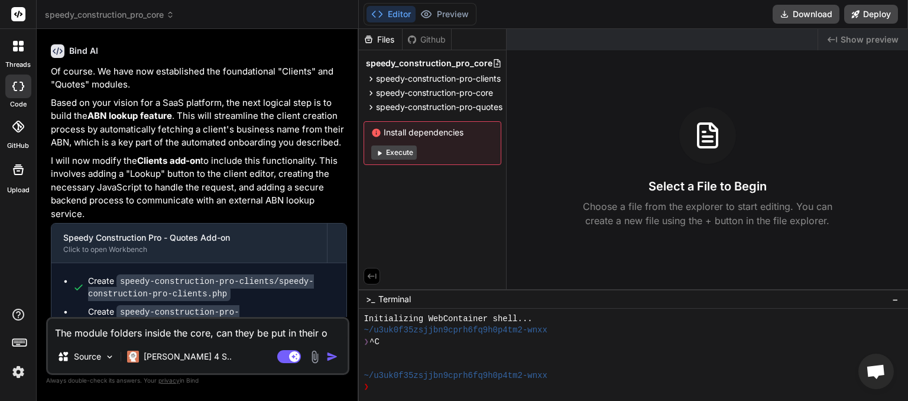
type textarea "x"
type textarea "The module folders inside the core, can they be put in their own"
type textarea "x"
type textarea "The module folders inside the core, can they be put in their own"
type textarea "x"
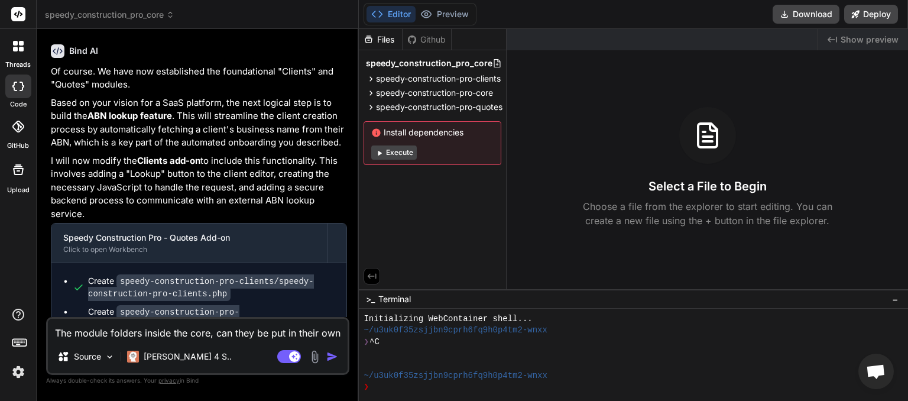
type textarea "The module folders inside the core, can they be put in their own z"
type textarea "x"
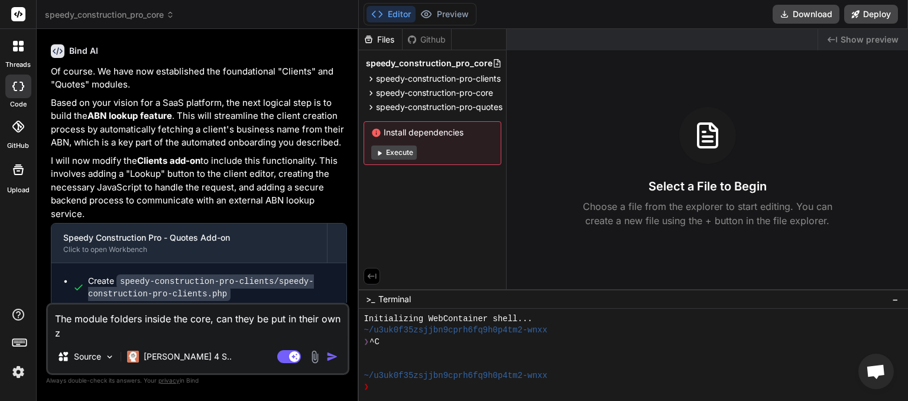
type textarea "The module folders inside the core, can they be put in their own zi"
type textarea "x"
type textarea "The module folders inside the core, can they be put in their own zip"
type textarea "x"
type textarea "The module folders inside the core, can they be put in their own zip"
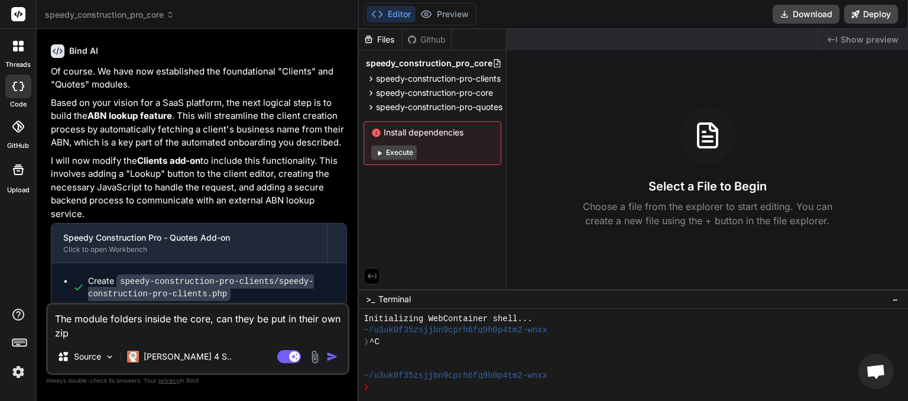
type textarea "x"
type textarea "The module folders inside the core, can they be put in their own zip f"
type textarea "x"
type textarea "The module folders inside the core, can they be put in their own zip fi"
type textarea "x"
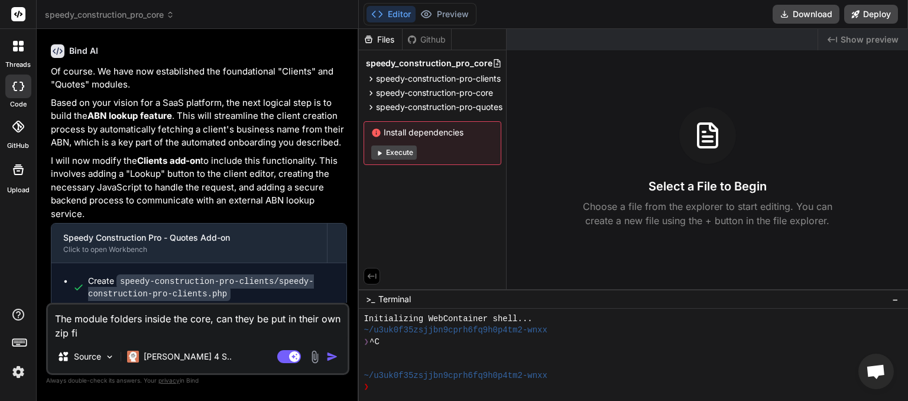
type textarea "The module folders inside the core, can they be put in their own zip fil"
type textarea "x"
type textarea "The module folders inside the core, can they be put in their own zip file"
type textarea "x"
type textarea "The module folders inside the core, can they be put in their own zip files"
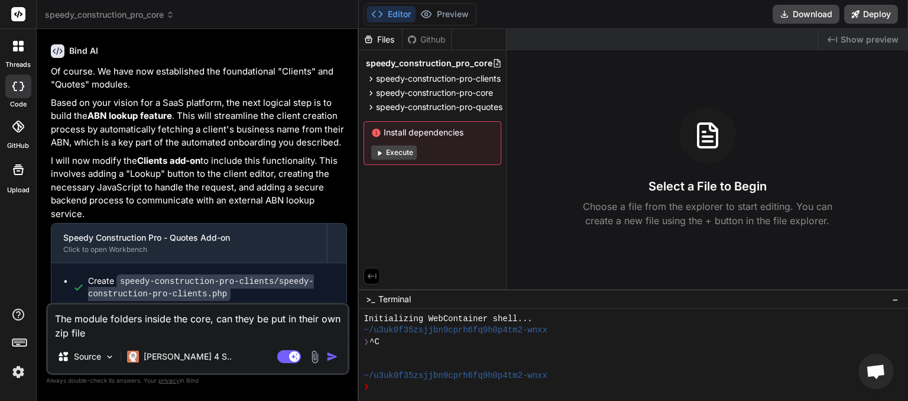
type textarea "x"
type textarea "The module folders inside the core, can they be put in their own zip files"
type textarea "x"
type textarea "The module folders inside the core, can they be put in their own zip files i"
type textarea "x"
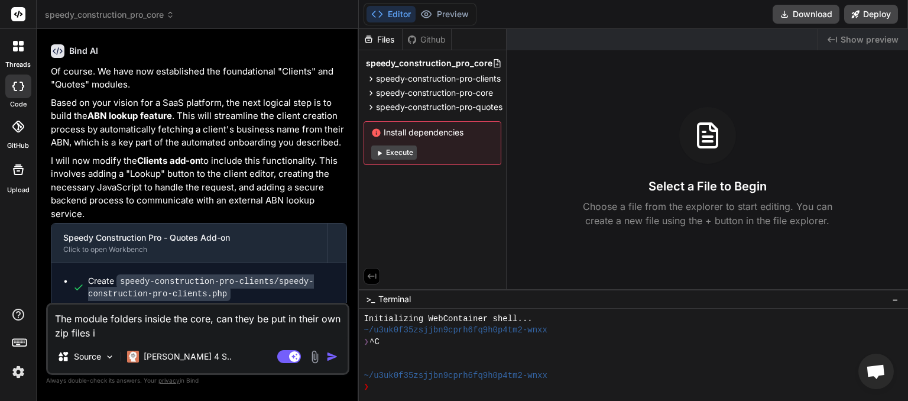
type textarea "The module folders inside the core, can they be put in their own zip files in"
type textarea "x"
type textarea "The module folders inside the core, can they be put in their own zip files ins"
type textarea "x"
type textarea "The module folders inside the core, can they be put in their own zip files insi"
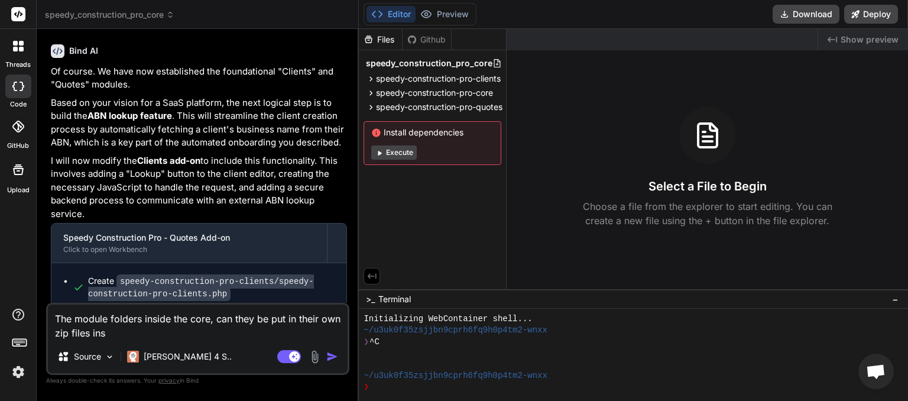
type textarea "x"
type textarea "The module folders inside the core, can they be put in their own zip files insid"
type textarea "x"
type textarea "The module folders inside the core, can they be put in their own zip files insi…"
type textarea "x"
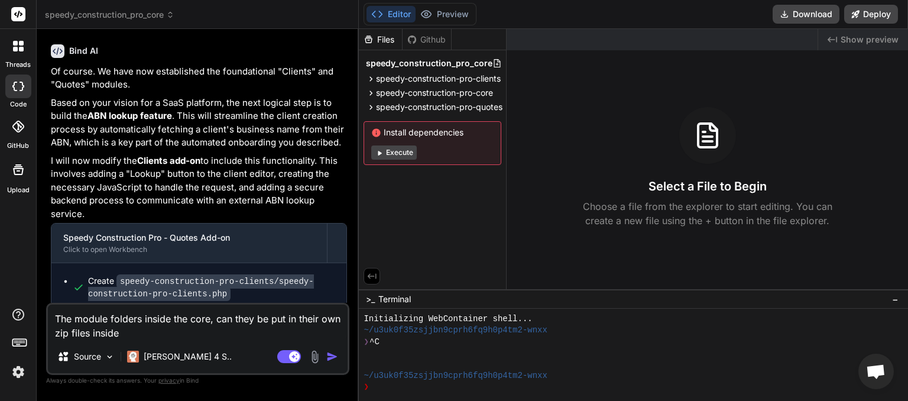
type textarea "The module folders inside the core, can they be put in their own zip files insi…"
type textarea "x"
type textarea "The module folders inside the core, can they be put in their own zip files insi…"
type textarea "x"
type textarea "The module folders inside the core, can they be put in their own zip files insi…"
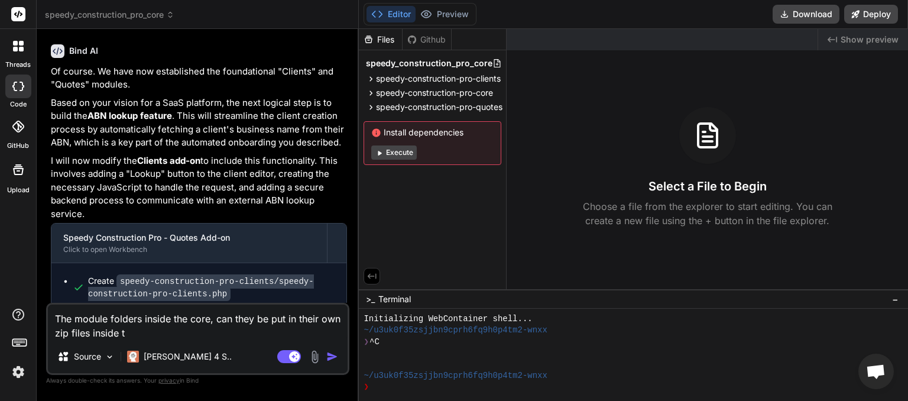
type textarea "x"
type textarea "The module folders inside the core, can they be put in their own zip files insi…"
type textarea "x"
type textarea "The module folders inside the core, can they be put in their own zip files insi…"
type textarea "x"
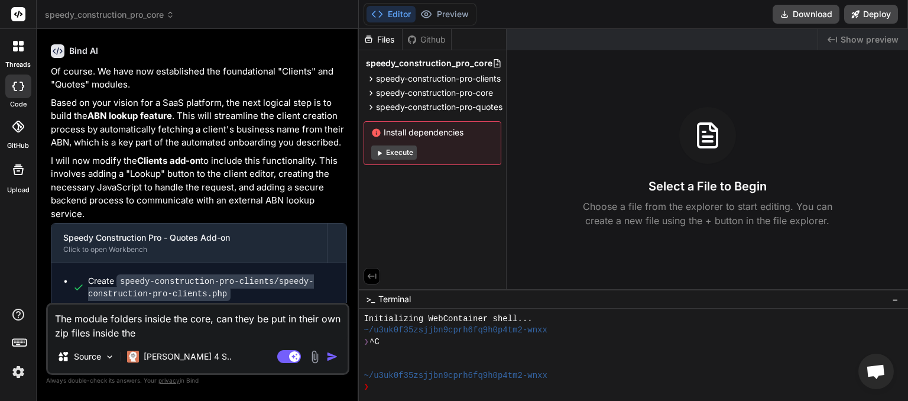
type textarea "The module folders inside the core, can they be put in their own zip files insi…"
type textarea "x"
type textarea "The module folders inside the core, can they be put in their own zip files insi…"
type textarea "x"
type textarea "The module folders inside the core, can they be put in their own zip files insi…"
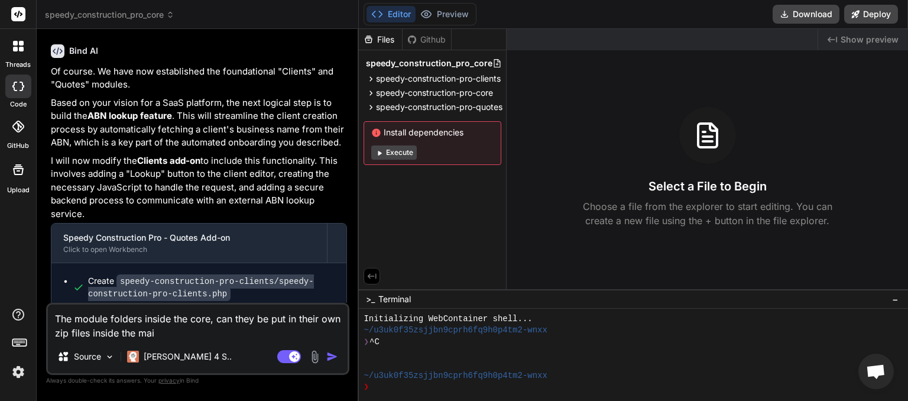
type textarea "x"
type textarea "The module folders inside the core, can they be put in their own zip files insi…"
type textarea "x"
type textarea "The module folders inside the core, can they be put in their own zip files insi…"
type textarea "x"
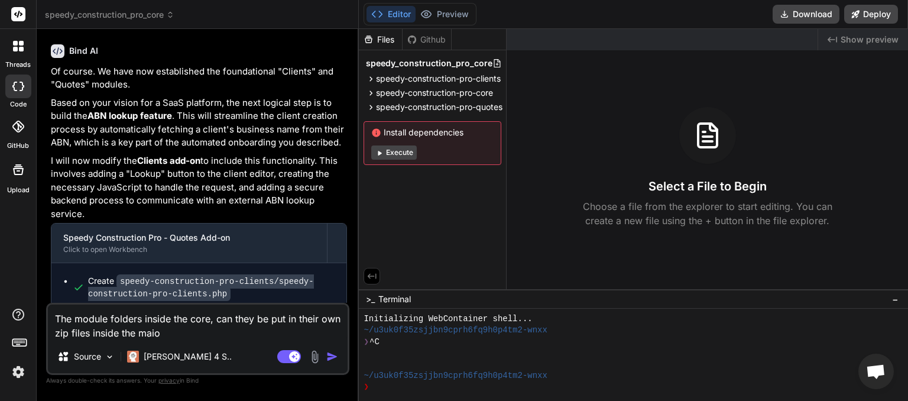
type textarea "The module folders inside the core, can they be put in their own zip files insi…"
type textarea "x"
type textarea "The module folders inside the core, can they be put in their own zip files insi…"
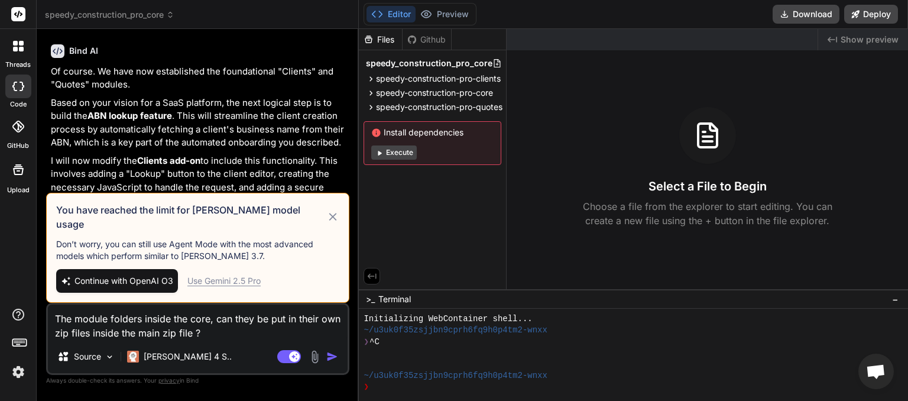
click at [143, 280] on span "Continue with OpenAI O3" at bounding box center [124, 281] width 99 height 12
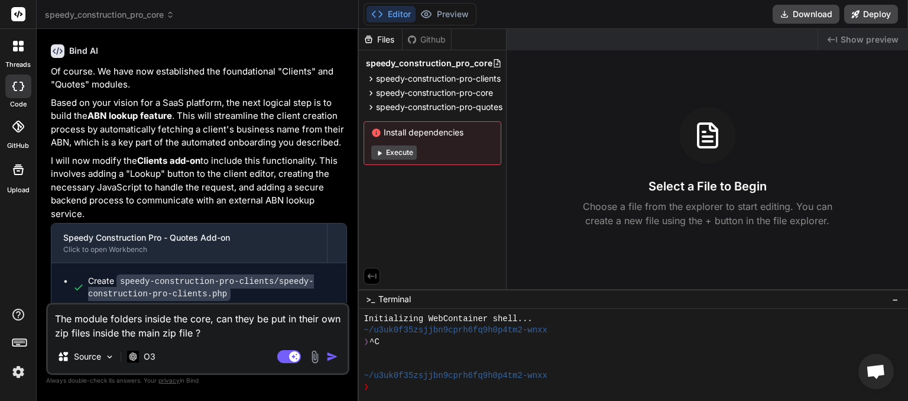
click at [334, 356] on img "button" at bounding box center [332, 357] width 12 height 12
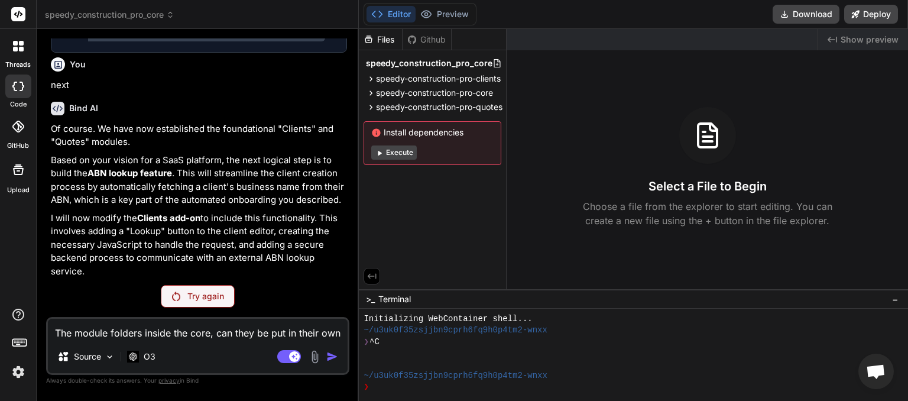
scroll to position [2101, 0]
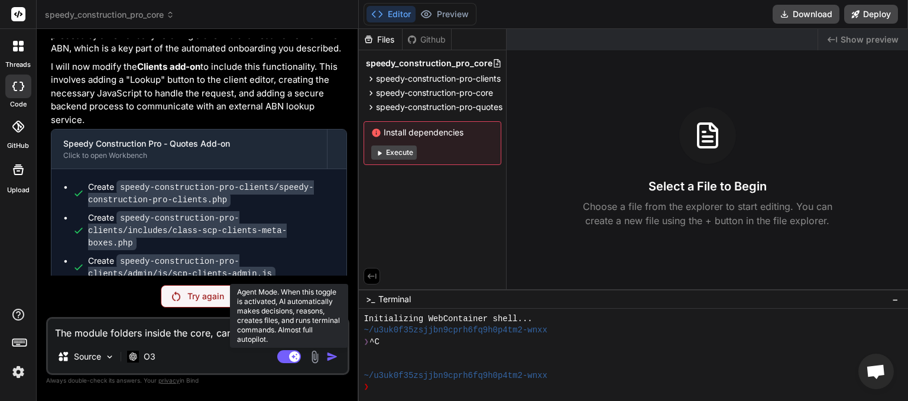
click at [283, 358] on rect at bounding box center [289, 356] width 24 height 13
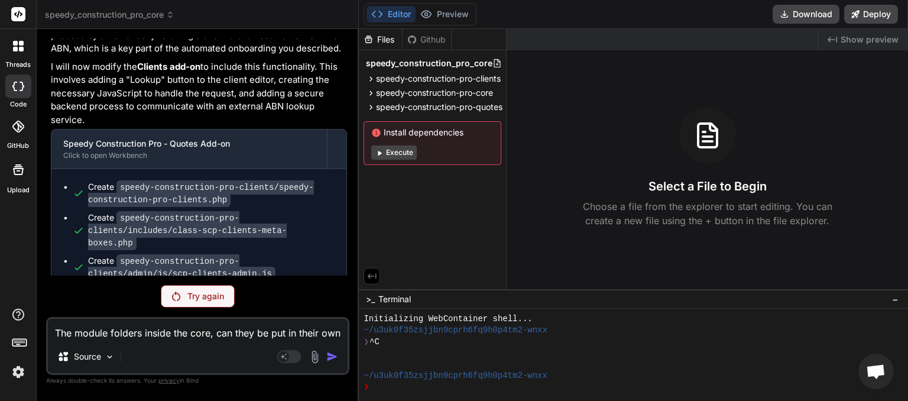
click at [193, 299] on p "Try again" at bounding box center [205, 296] width 37 height 12
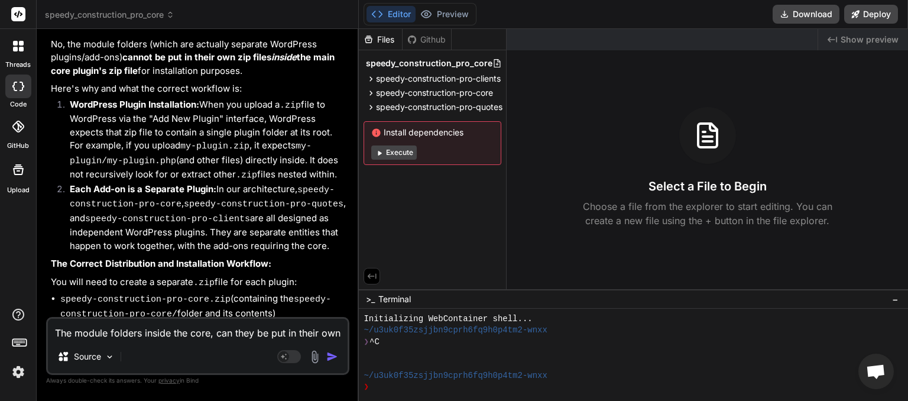
scroll to position [2621, 0]
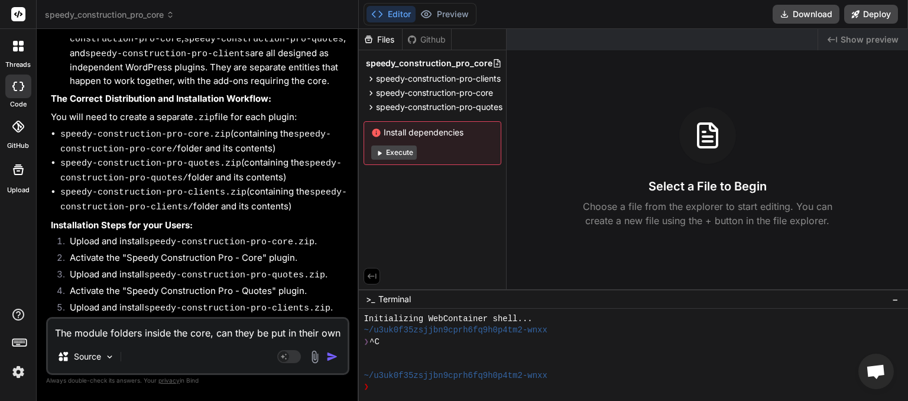
click at [134, 333] on textarea "The module folders inside the core, can they be put in their own zip files insi…" at bounding box center [198, 329] width 300 height 21
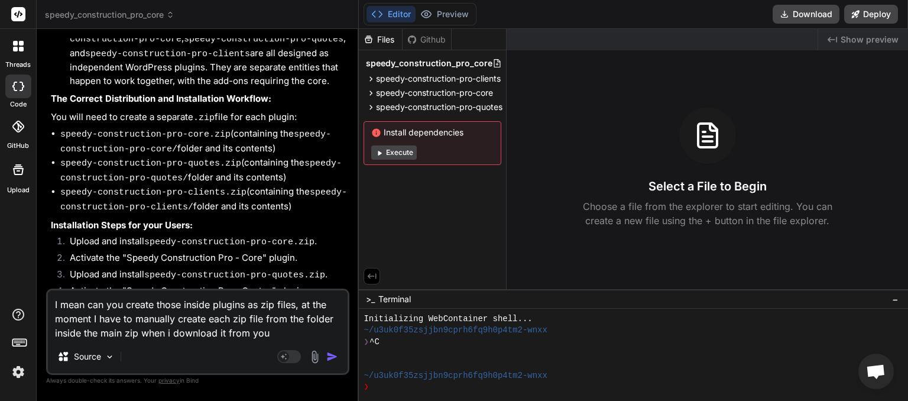
click at [337, 355] on img "button" at bounding box center [332, 357] width 12 height 12
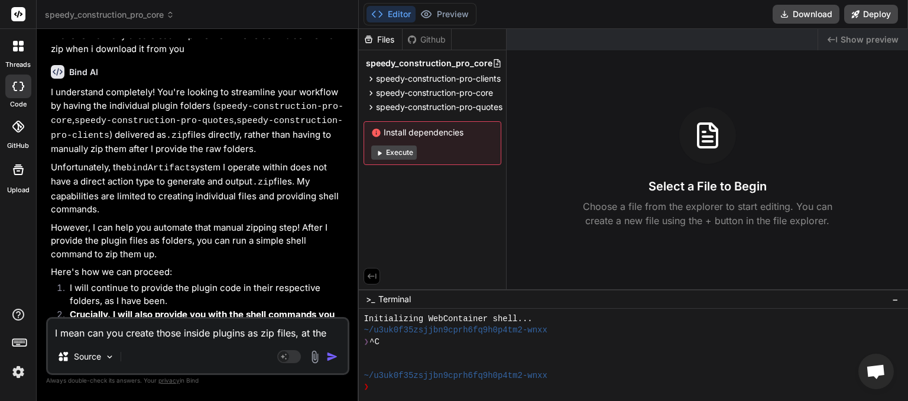
scroll to position [3040, 0]
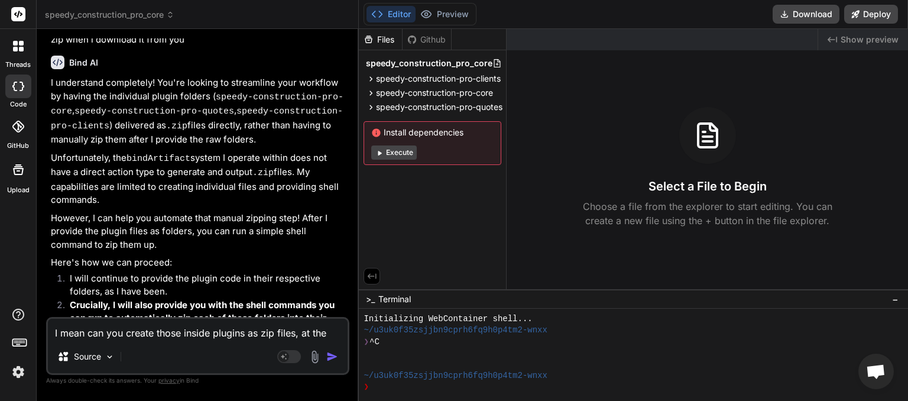
click at [146, 335] on textarea "I mean can you create those inside plugins as zip files, at the moment I have t…" at bounding box center [198, 329] width 300 height 21
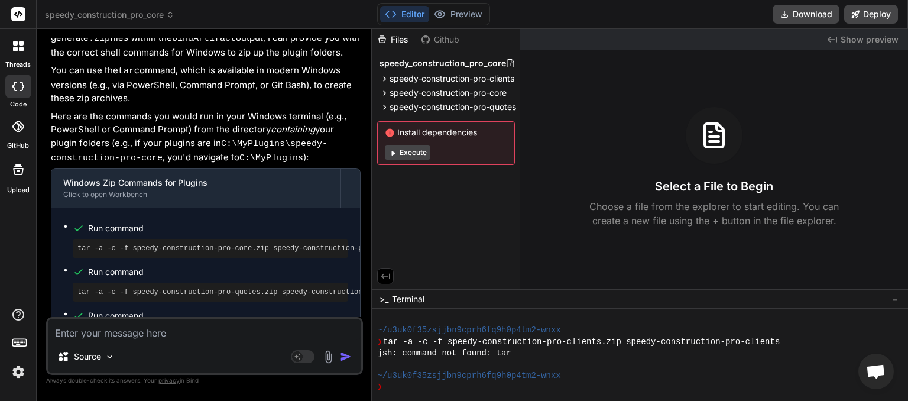
scroll to position [3576, 0]
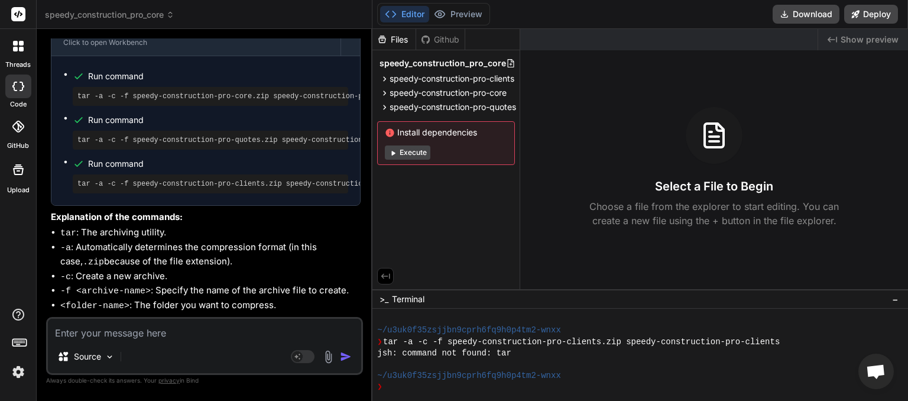
click at [174, 332] on textarea at bounding box center [204, 329] width 313 height 21
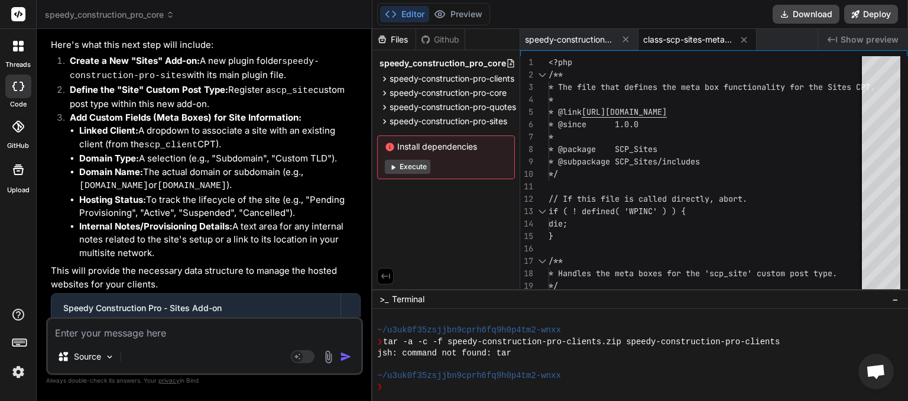
scroll to position [4147, 0]
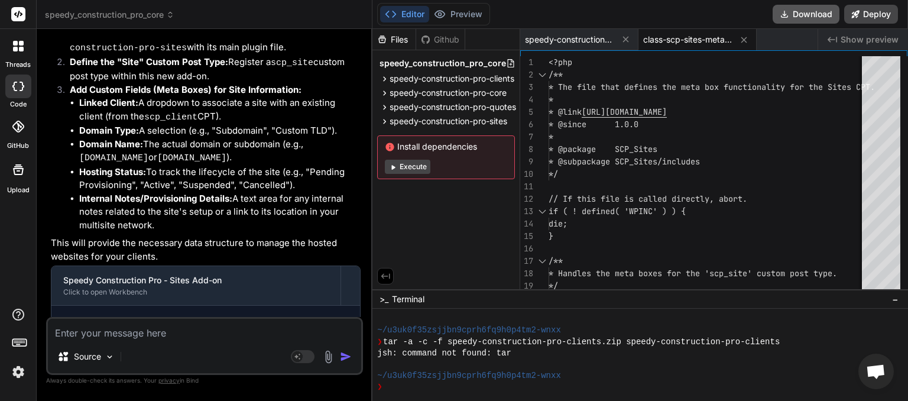
click at [798, 11] on button "Download" at bounding box center [806, 14] width 67 height 19
paste textarea "Speedy Construction Pro - Sites requires the Speedy Construction Pro - Clients …"
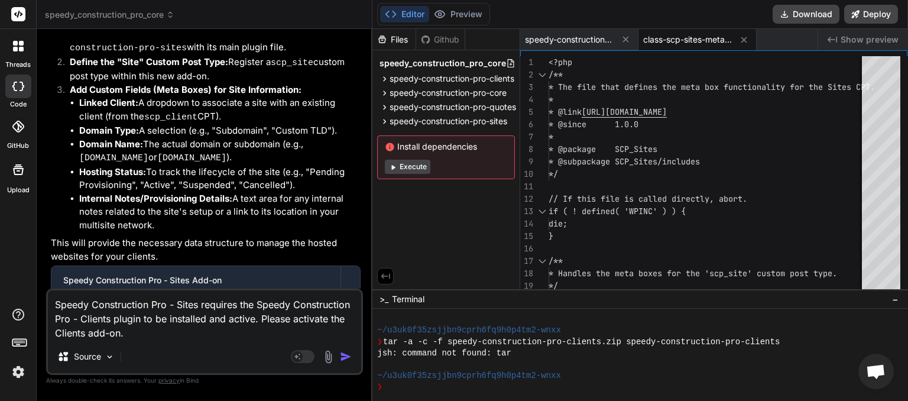
click at [345, 359] on img "button" at bounding box center [346, 357] width 12 height 12
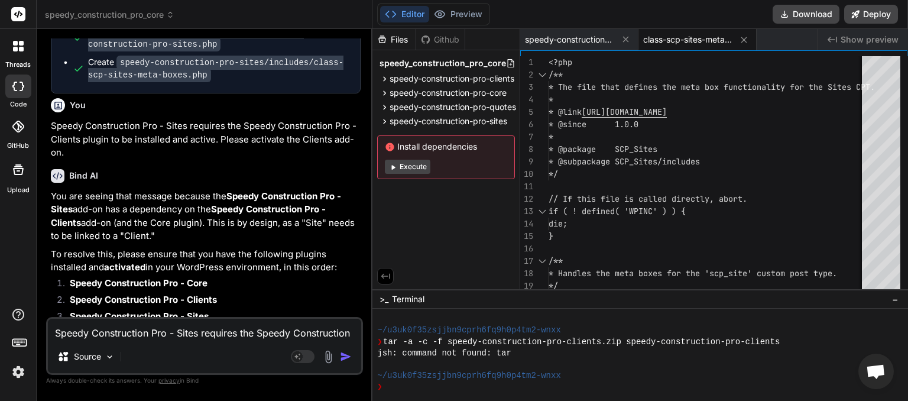
scroll to position [4446, 0]
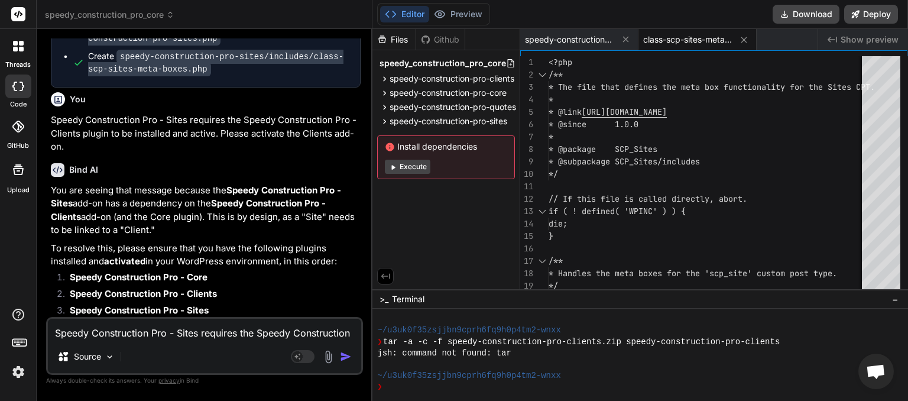
click at [100, 334] on textarea "Speedy Construction Pro - Sites requires the Speedy Construction Pro - Clients …" at bounding box center [204, 329] width 313 height 21
click at [348, 358] on img "button" at bounding box center [346, 357] width 12 height 12
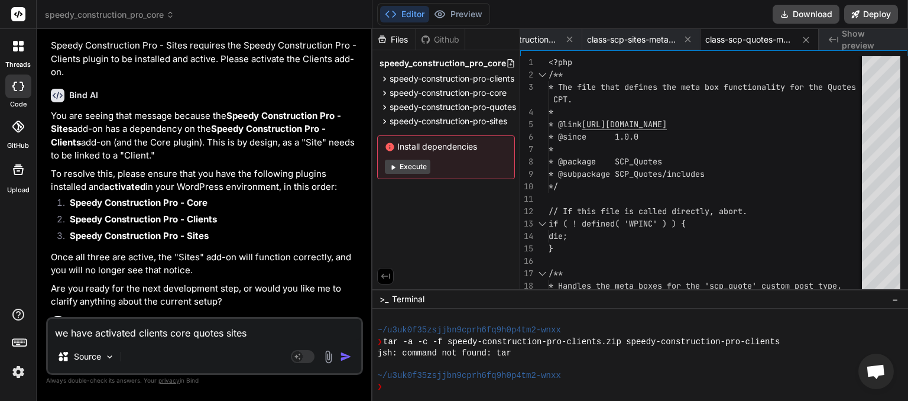
scroll to position [4954, 0]
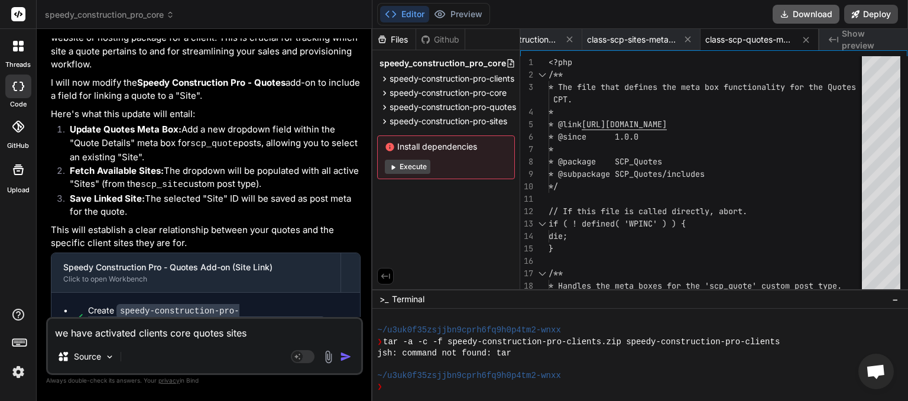
click at [818, 17] on button "Download" at bounding box center [806, 14] width 67 height 19
click at [172, 14] on icon at bounding box center [170, 15] width 8 height 8
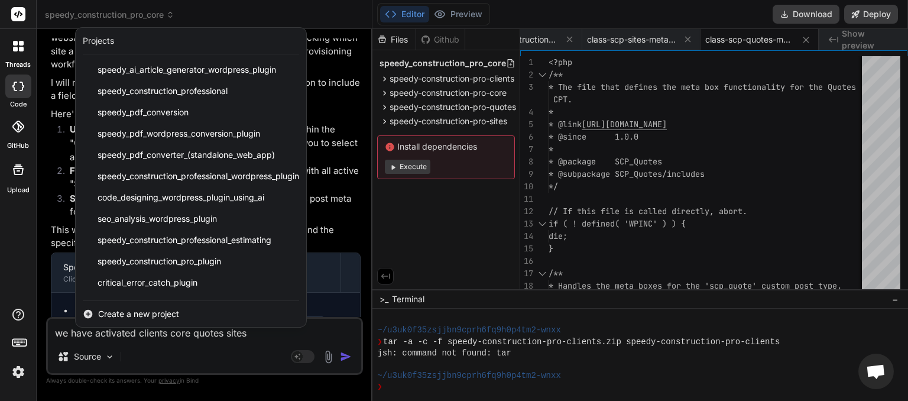
click at [143, 313] on span "Create a new project" at bounding box center [138, 314] width 81 height 12
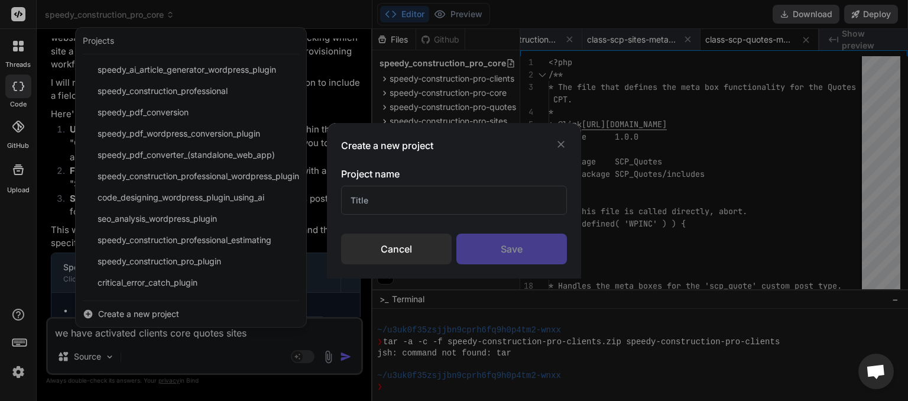
click at [363, 206] on input "text" at bounding box center [454, 200] width 226 height 29
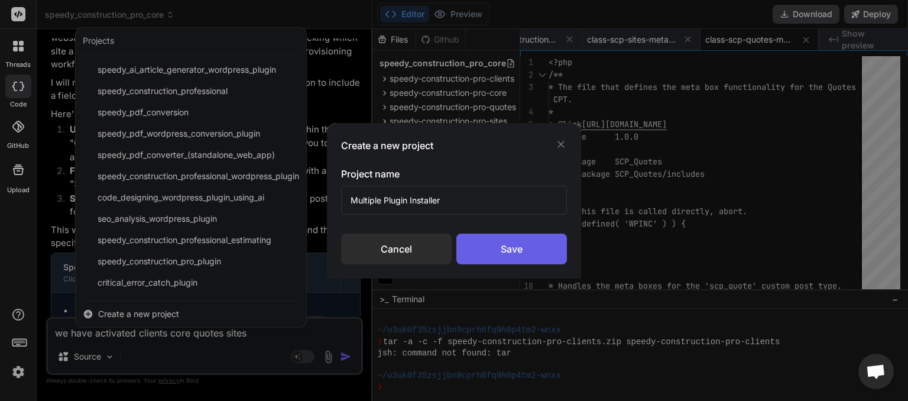
click at [509, 252] on div "Save" at bounding box center [512, 249] width 111 height 31
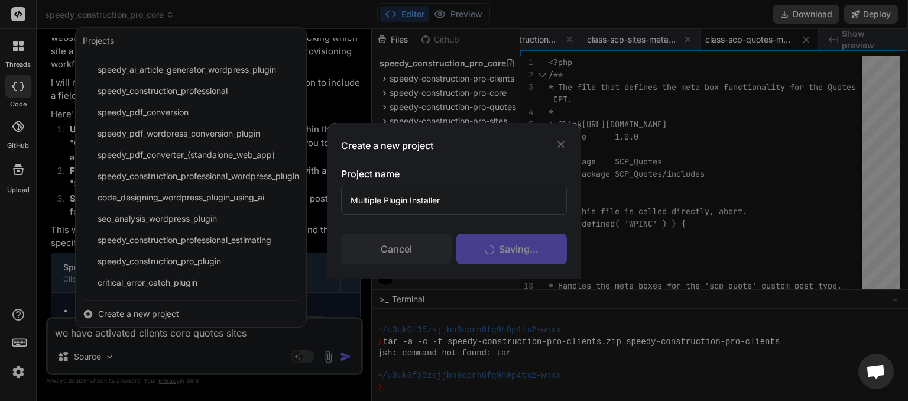
scroll to position [329, 0]
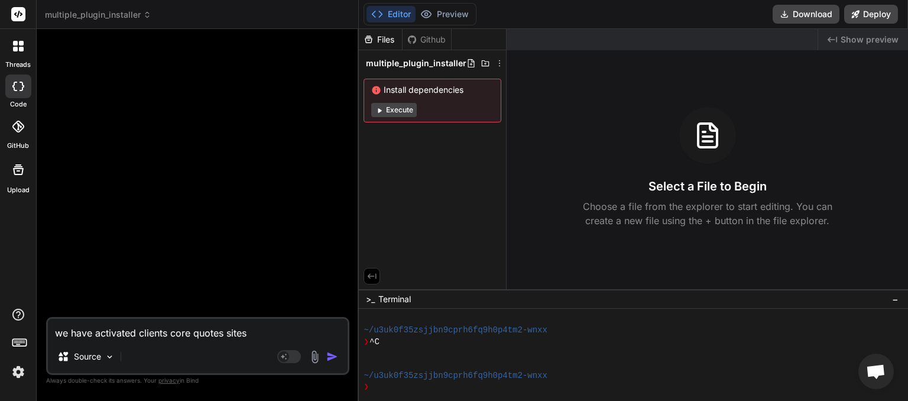
click at [115, 331] on textarea "we have activated clients core quotes sites" at bounding box center [198, 329] width 300 height 21
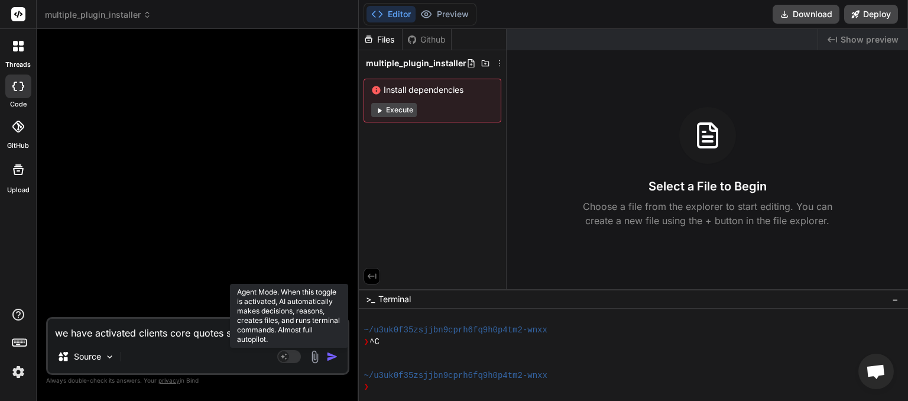
click at [295, 358] on rect at bounding box center [289, 356] width 24 height 13
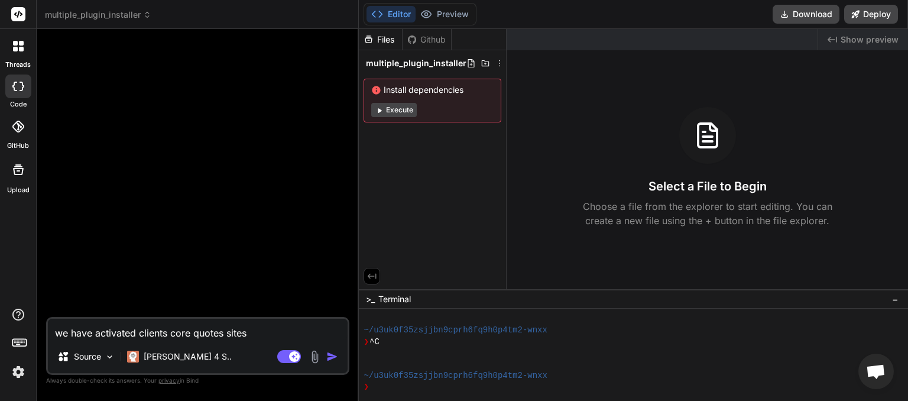
click at [126, 323] on textarea "we have activated clients core quotes sites" at bounding box center [198, 329] width 300 height 21
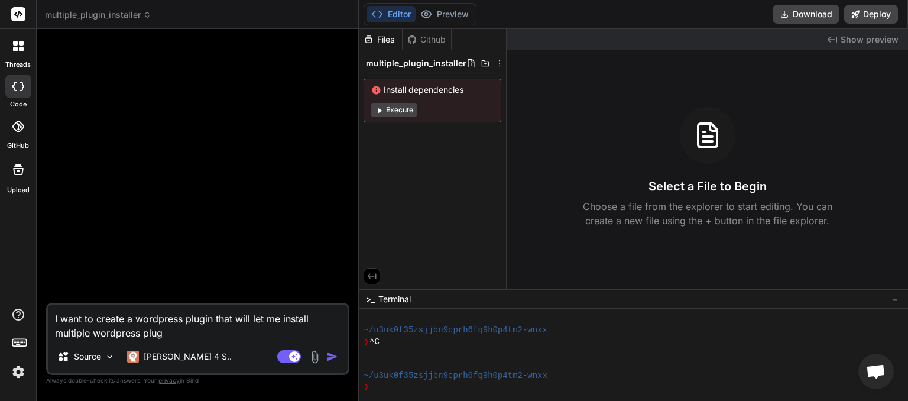
click at [277, 321] on textarea "I want to create a wordpress plugin that will let me install multiple wordpress…" at bounding box center [198, 322] width 300 height 35
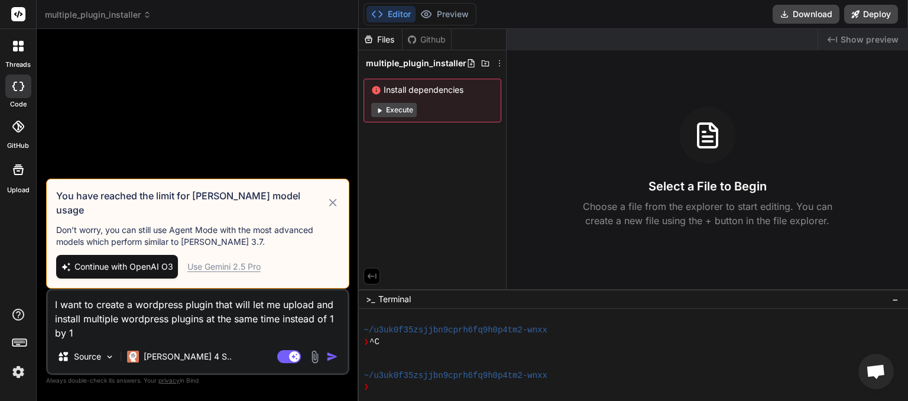
click at [127, 267] on span "Continue with OpenAI O3" at bounding box center [124, 267] width 99 height 12
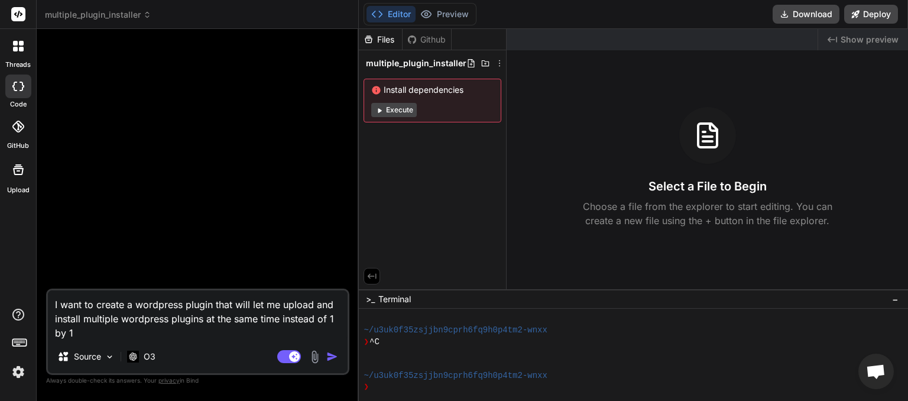
click at [329, 357] on img "button" at bounding box center [332, 357] width 12 height 12
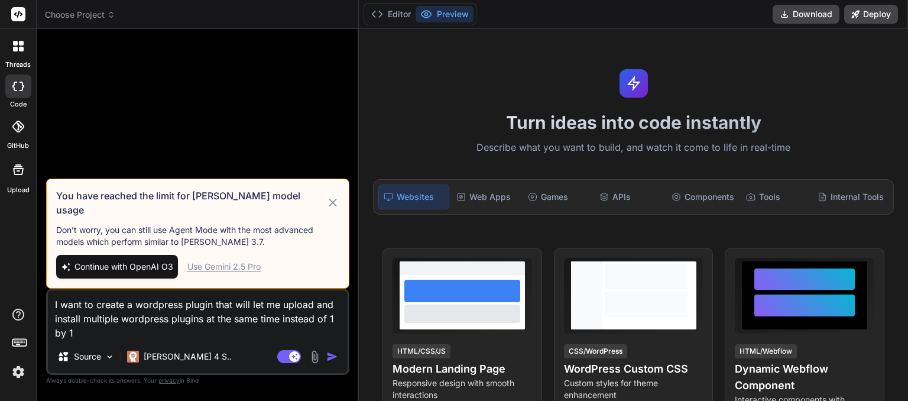
click at [106, 16] on span "Choose Project" at bounding box center [80, 15] width 70 height 12
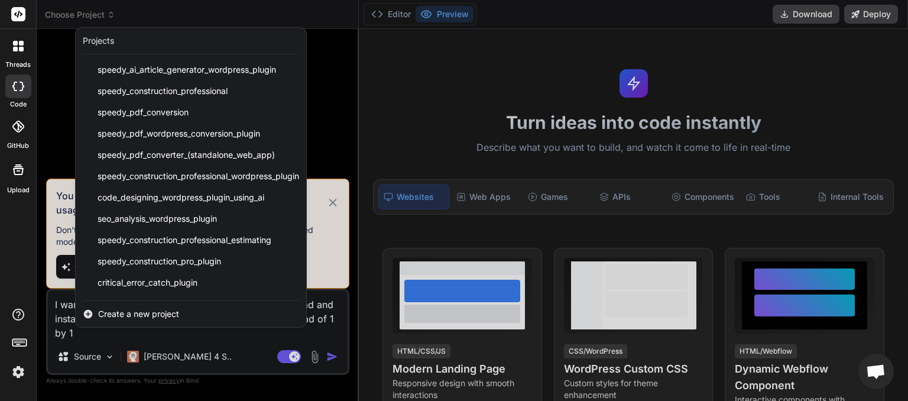
scroll to position [40, 0]
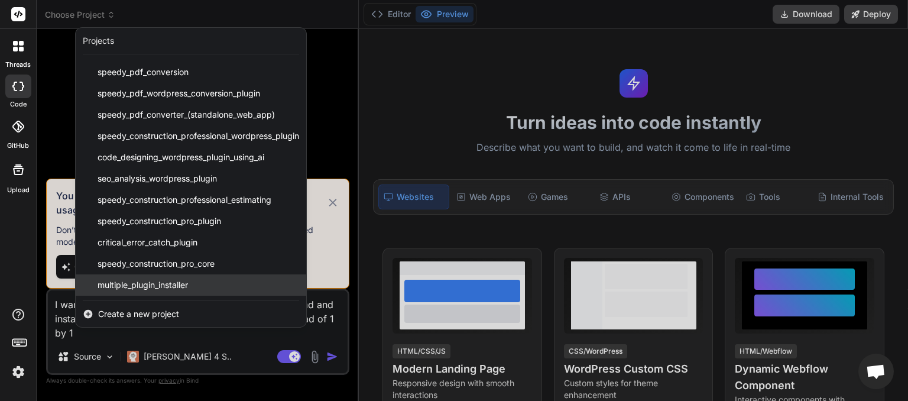
click at [181, 282] on span "multiple_plugin_installer" at bounding box center [143, 285] width 90 height 12
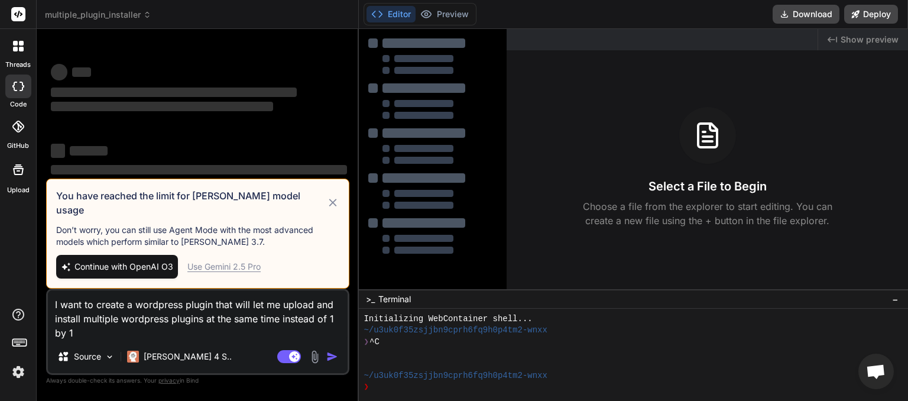
scroll to position [11, 0]
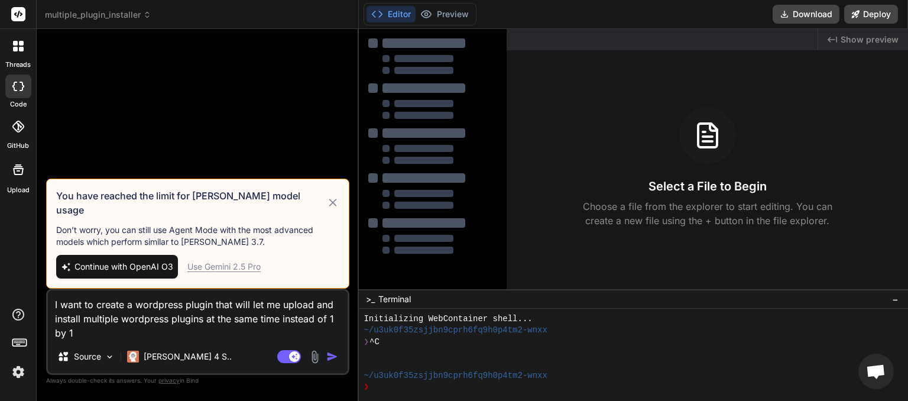
click at [332, 205] on icon at bounding box center [333, 203] width 14 height 14
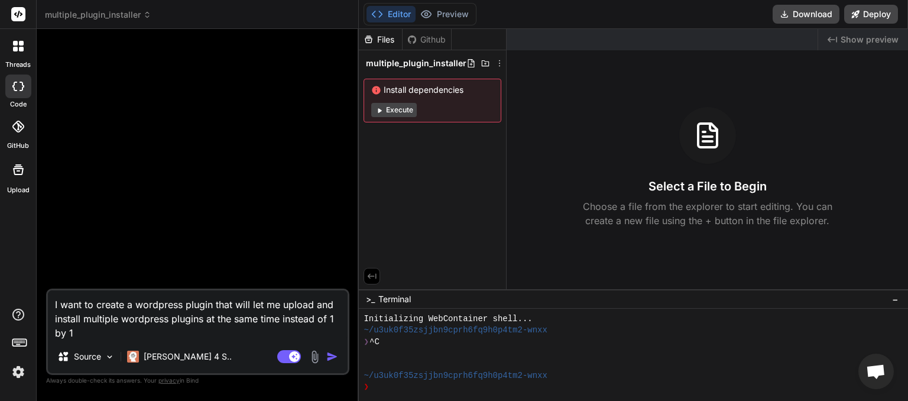
click at [335, 356] on img "button" at bounding box center [332, 357] width 12 height 12
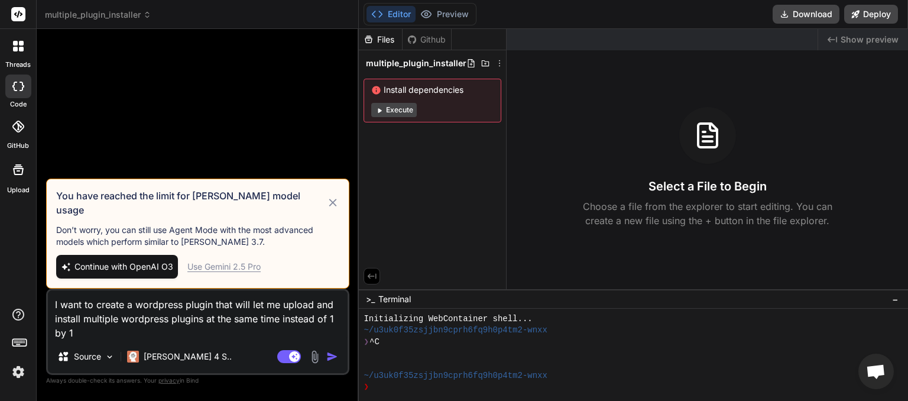
click at [222, 268] on div "Use Gemini 2.5 Pro" at bounding box center [223, 267] width 73 height 12
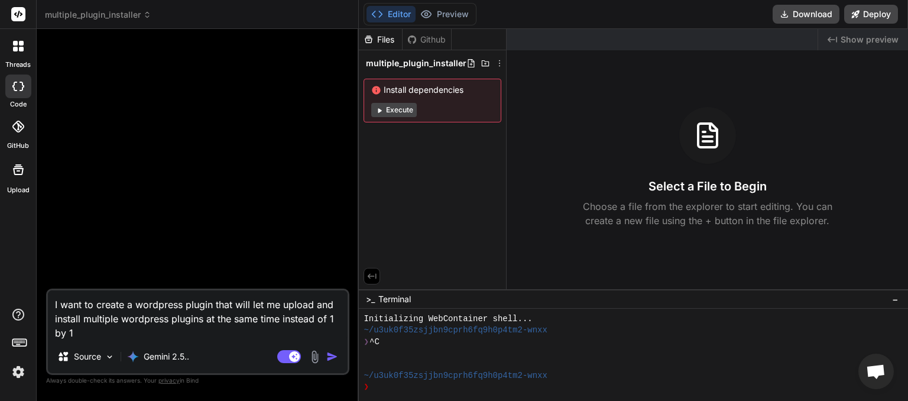
click at [331, 360] on img "button" at bounding box center [332, 357] width 12 height 12
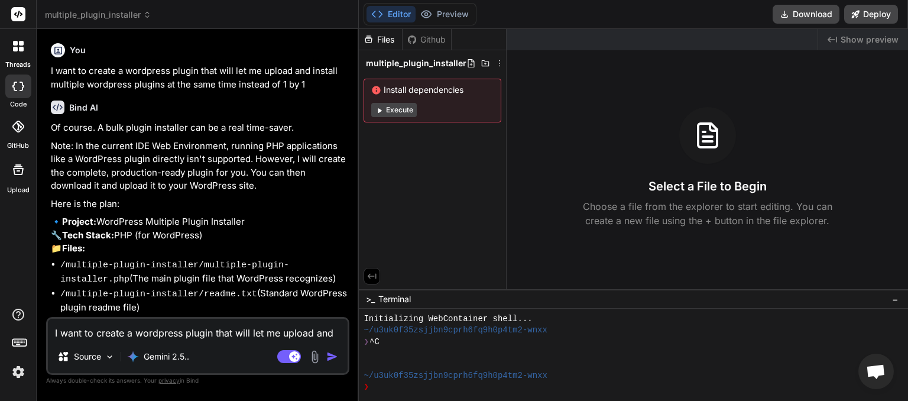
type textarea "x"
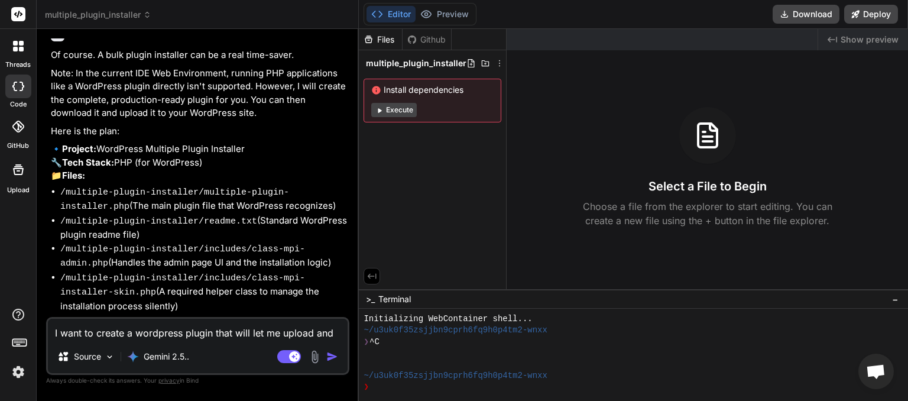
scroll to position [108, 0]
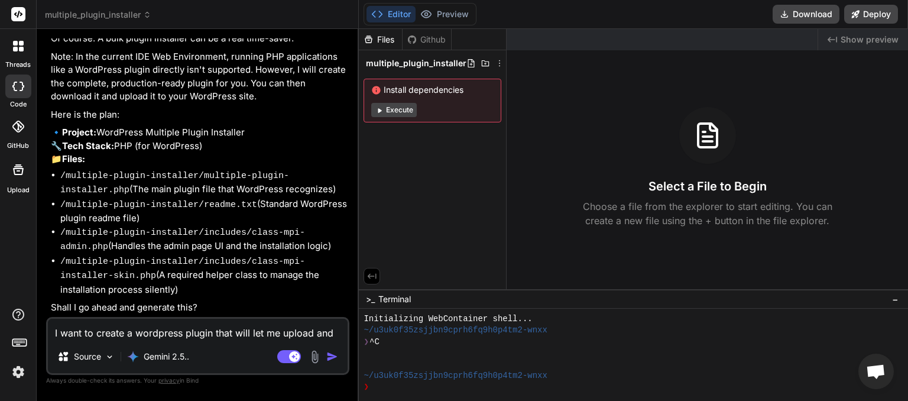
click at [195, 340] on div "I want to create a wordpress plugin that will let me upload and install multipl…" at bounding box center [197, 346] width 303 height 58
click at [187, 338] on textarea "I want to create a wordpress plugin that will let me upload and install multipl…" at bounding box center [198, 329] width 300 height 21
type textarea "y"
type textarea "x"
type textarea "ye"
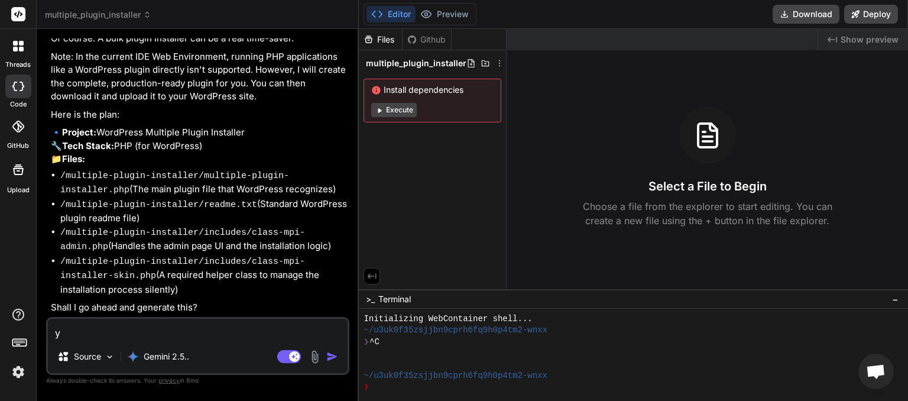
type textarea "x"
type textarea "yes"
type textarea "x"
type textarea "yes"
type textarea "x"
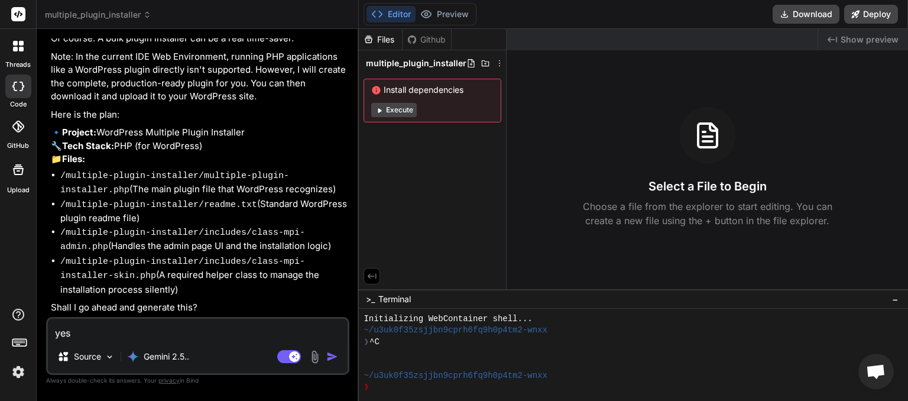
type textarea "yes p"
type textarea "x"
type textarea "yes pl"
type textarea "x"
type textarea "yes ple"
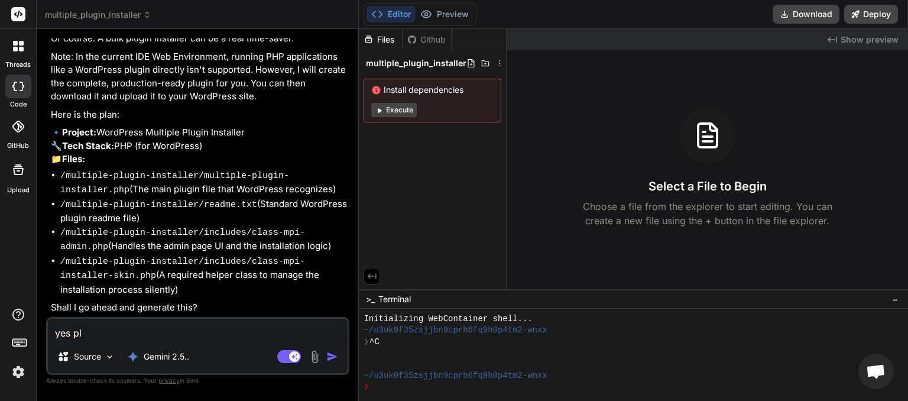
type textarea "x"
type textarea "yes plea"
type textarea "x"
type textarea "yes pleas"
type textarea "x"
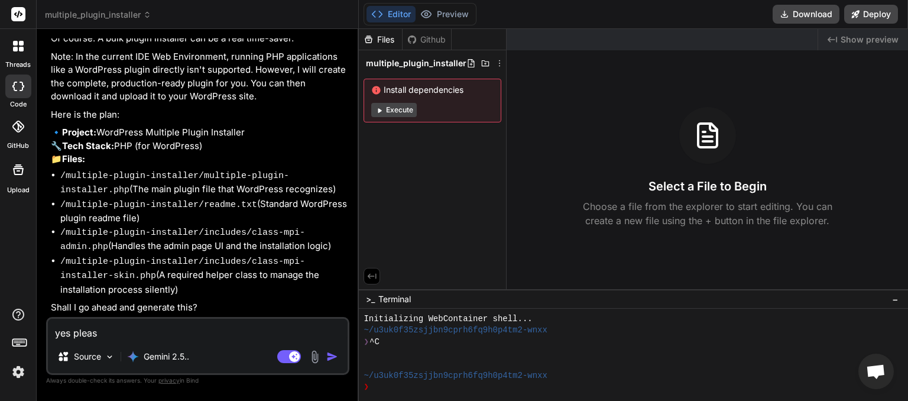
type textarea "yes please"
type textarea "x"
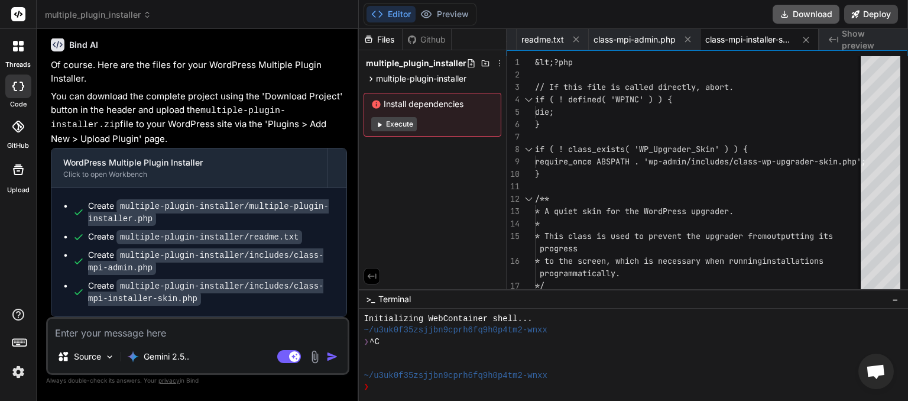
scroll to position [0, 109]
click at [808, 11] on button "Download" at bounding box center [806, 14] width 67 height 19
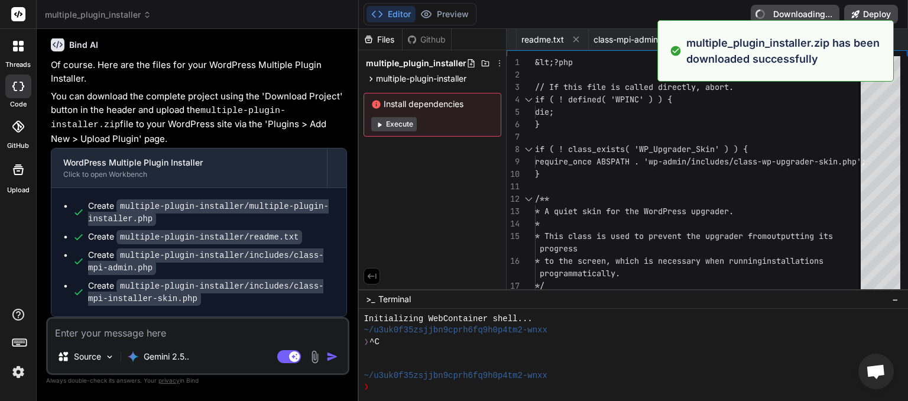
type textarea "x"
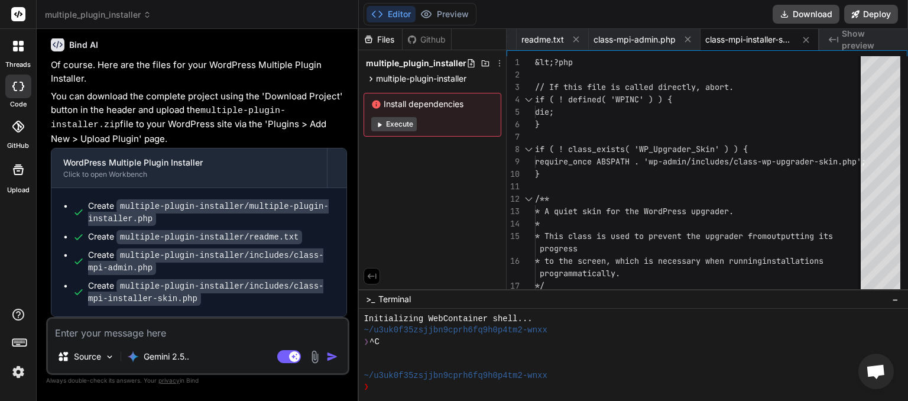
click at [91, 336] on textarea at bounding box center [198, 329] width 300 height 21
type textarea "n"
type textarea "x"
type textarea "ne"
type textarea "x"
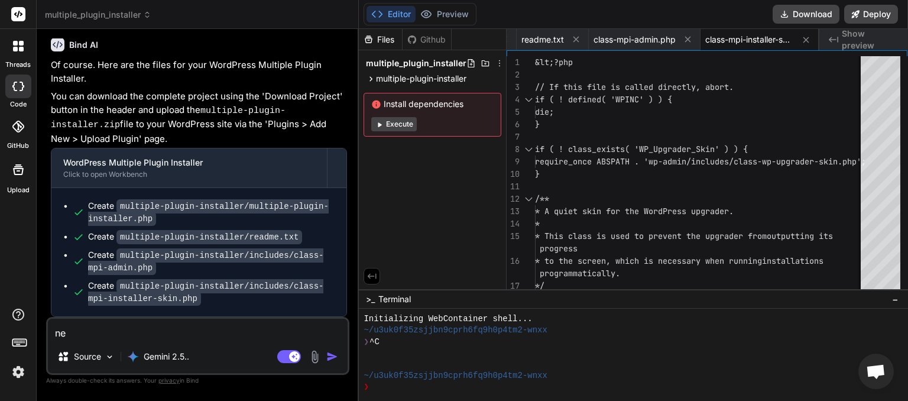
type textarea "nee"
type textarea "x"
type textarea "need"
type textarea "x"
type textarea "needs"
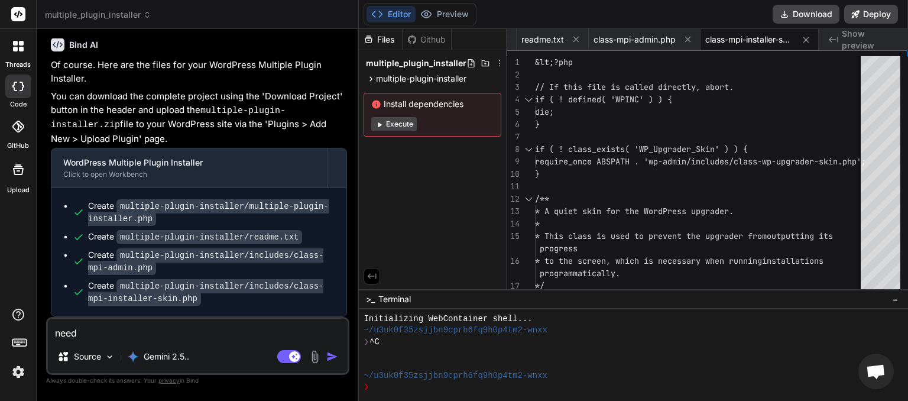
type textarea "x"
type textarea "needs"
type textarea "x"
type textarea "needs t"
type textarea "x"
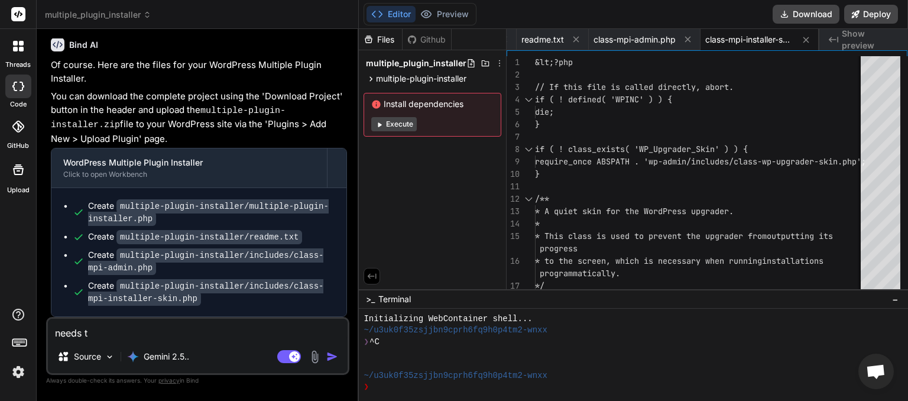
type textarea "needs to"
type textarea "x"
type textarea "needs to"
type textarea "x"
type textarea "needs to w"
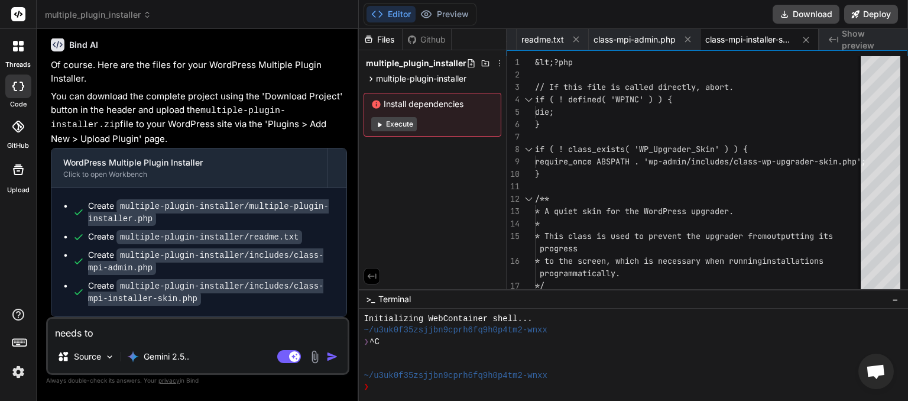
type textarea "x"
type textarea "needs to wo"
type textarea "x"
type textarea "needs to wor"
type textarea "x"
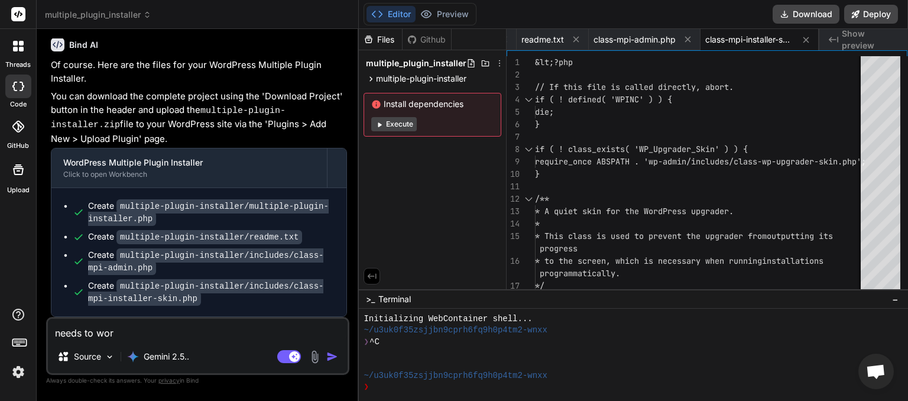
type textarea "needs to work"
type textarea "x"
type textarea "needs to work"
type textarea "x"
type textarea "needs to work o"
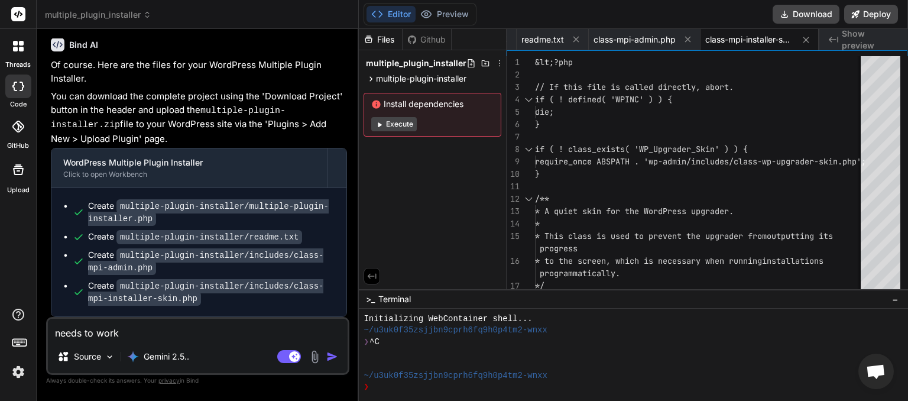
type textarea "x"
type textarea "needs to work on"
type textarea "x"
type textarea "needs to work on"
type textarea "x"
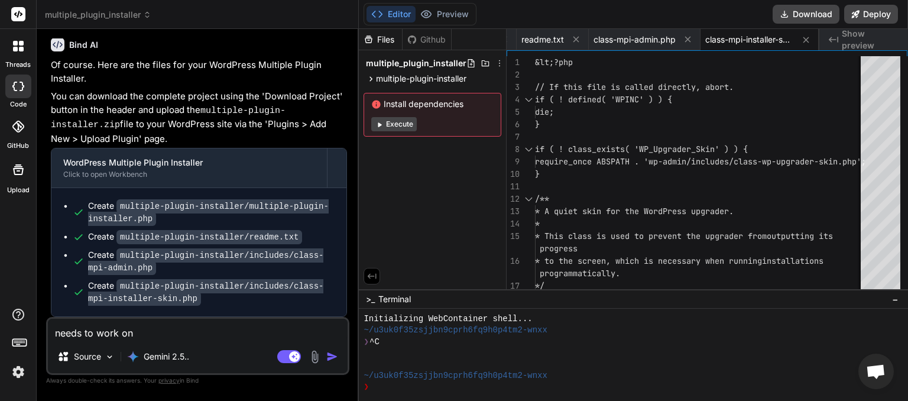
type textarea "needs to work on m"
type textarea "x"
type textarea "needs to work on mu"
type textarea "x"
type textarea "needs to work on mul"
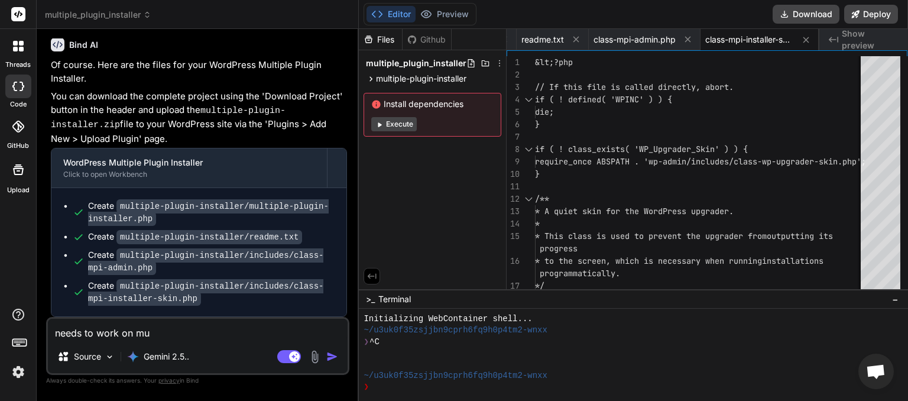
type textarea "x"
type textarea "needs to work on mult"
type textarea "x"
type textarea "needs to work on multi"
type textarea "x"
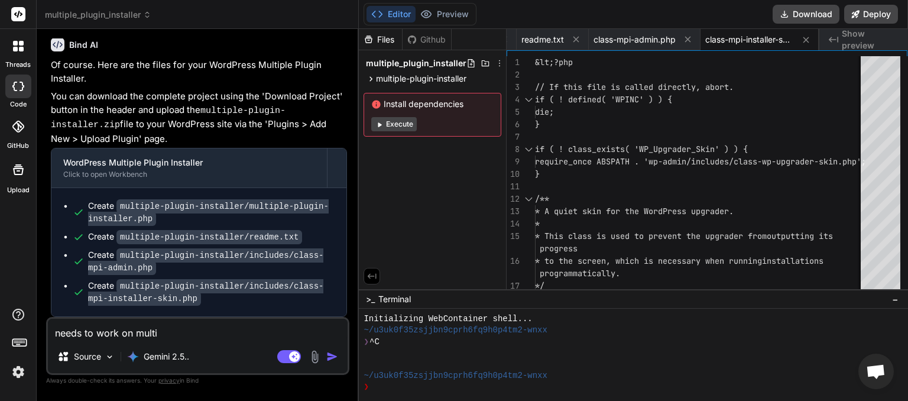
type textarea "needs to work on multip"
type textarea "x"
type textarea "needs to work on multipr"
type textarea "x"
type textarea "needs to work on multipre"
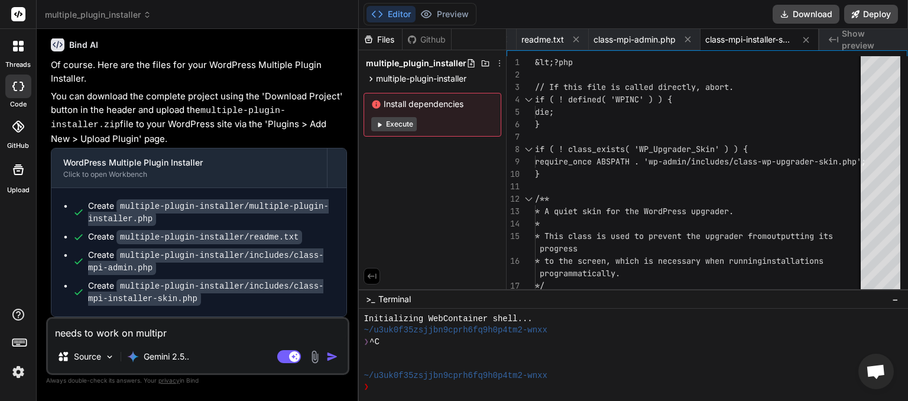
type textarea "x"
type textarea "needs to work on multipres"
type textarea "x"
type textarea "needs to work on multipress"
type textarea "x"
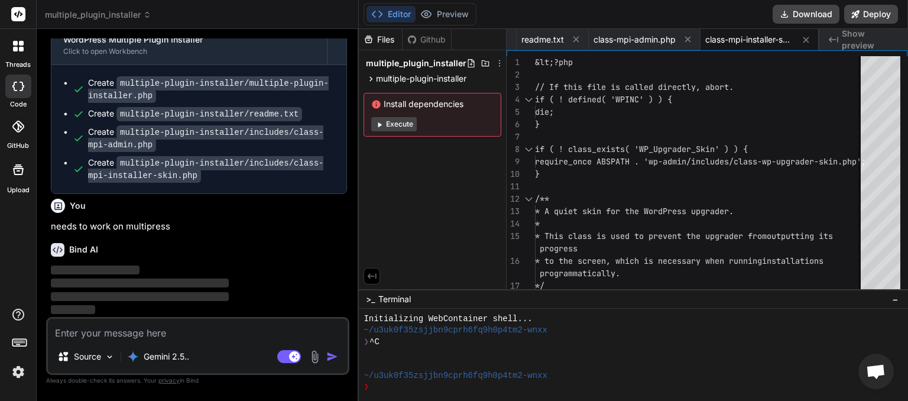
scroll to position [554, 0]
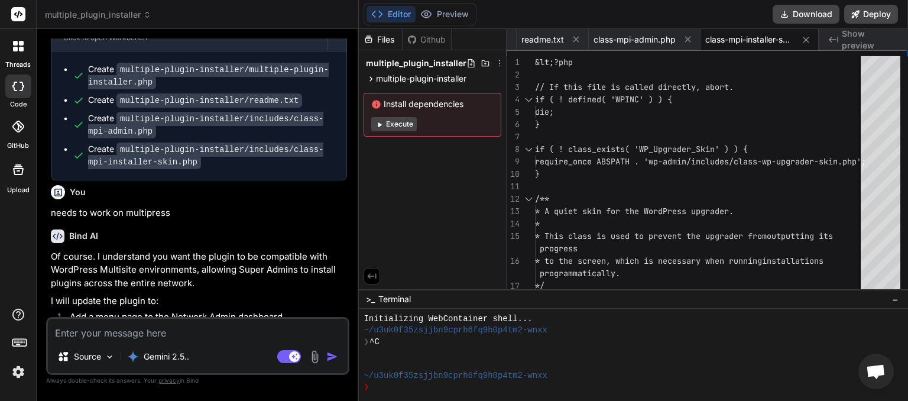
type textarea "x"
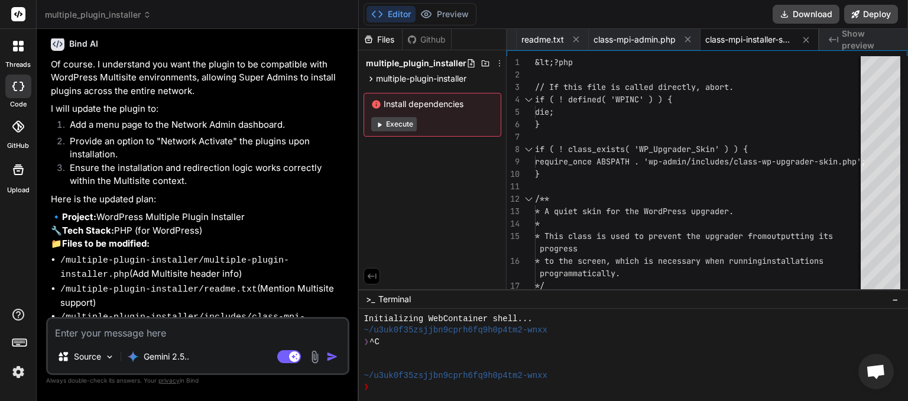
scroll to position [823, 0]
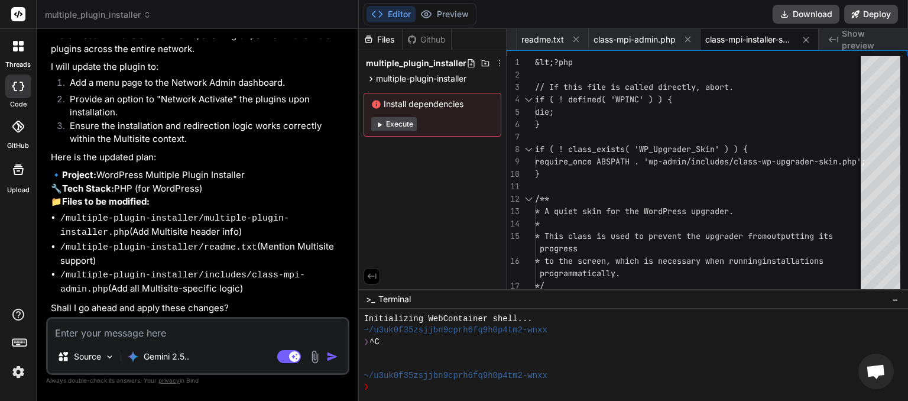
click at [181, 328] on textarea at bounding box center [198, 329] width 300 height 21
type textarea "y"
type textarea "x"
type textarea "ye"
type textarea "x"
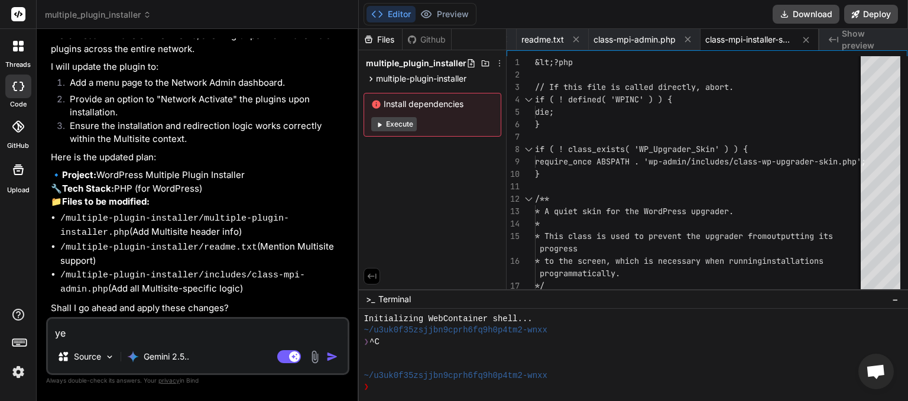
type textarea "yes"
type textarea "x"
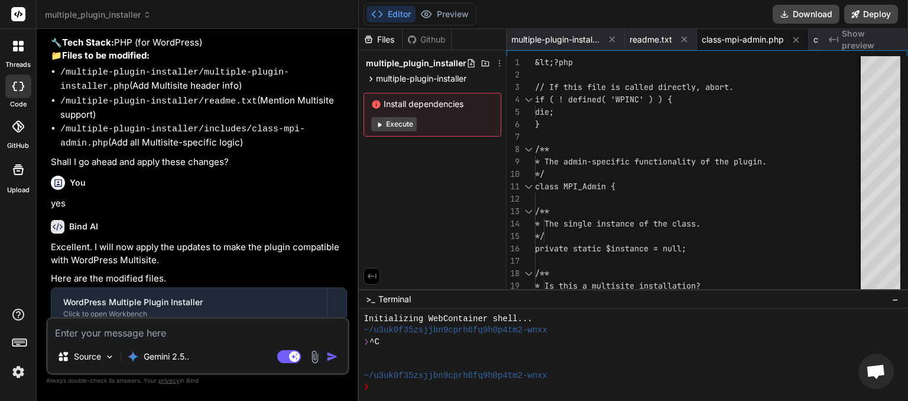
scroll to position [1076, 0]
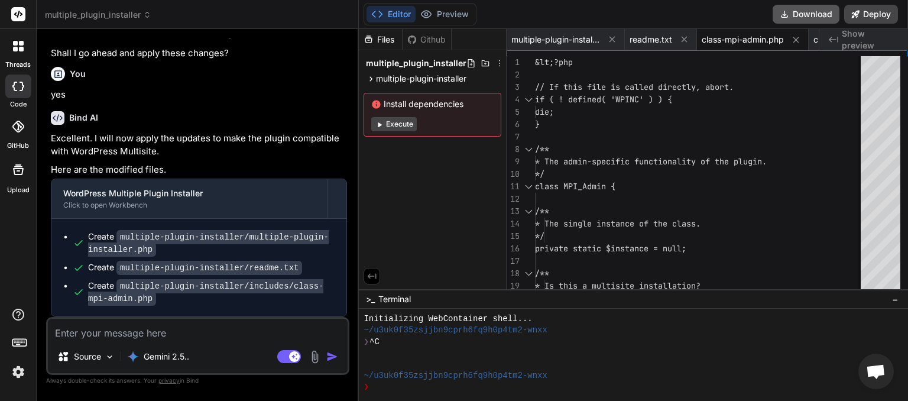
click at [815, 17] on button "Download" at bounding box center [806, 14] width 67 height 19
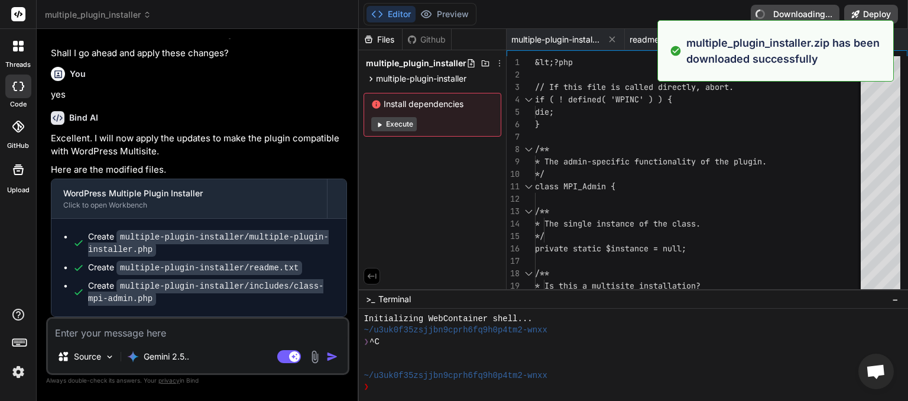
type textarea "x"
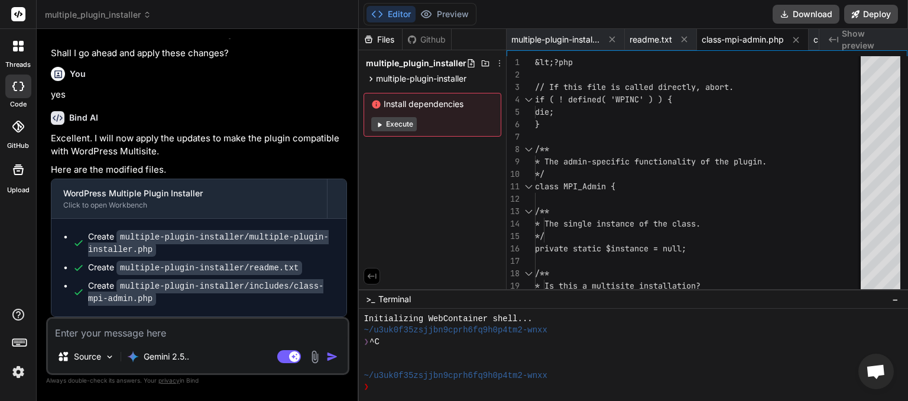
click at [103, 337] on textarea at bounding box center [198, 329] width 300 height 21
type textarea "M"
type textarea "x"
type textarea "Ma"
type textarea "x"
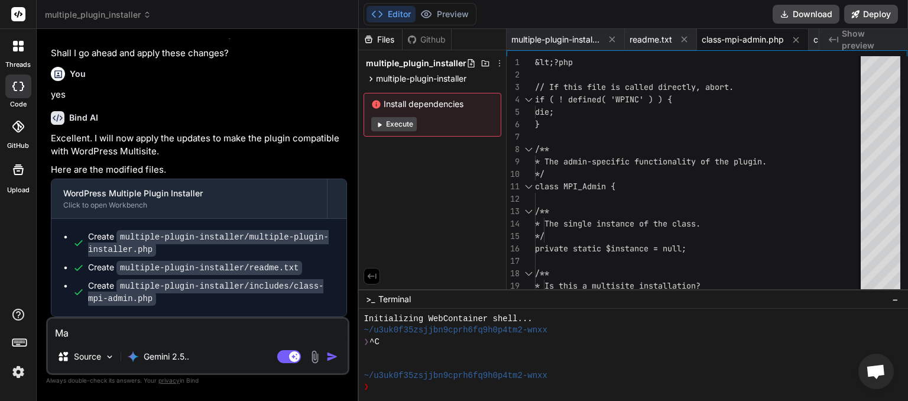
type textarea "Mak"
type textarea "x"
type textarea "Make"
type textarea "x"
type textarea "Make"
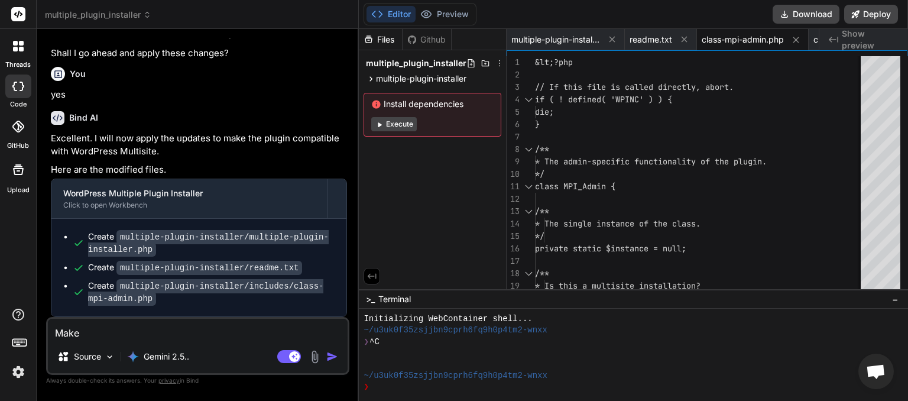
type textarea "x"
type textarea "Make A"
type textarea "x"
type textarea "Make Au"
type textarea "x"
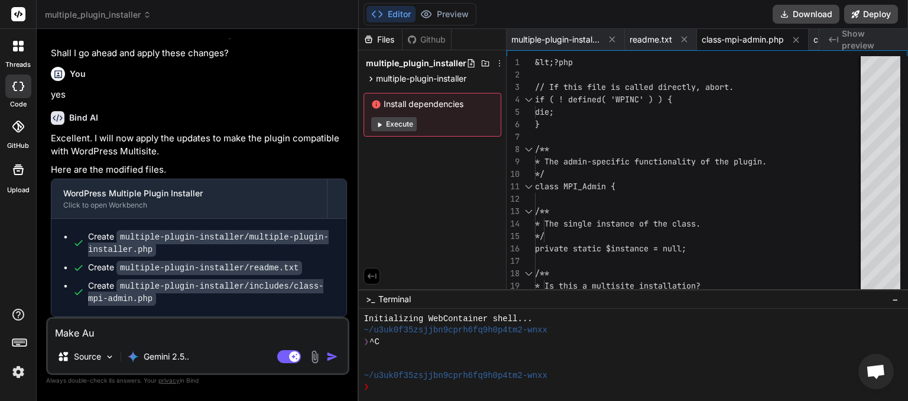
type textarea "Make Aut"
type textarea "x"
type textarea "Make Auth"
type textarea "x"
type textarea "Make Autho"
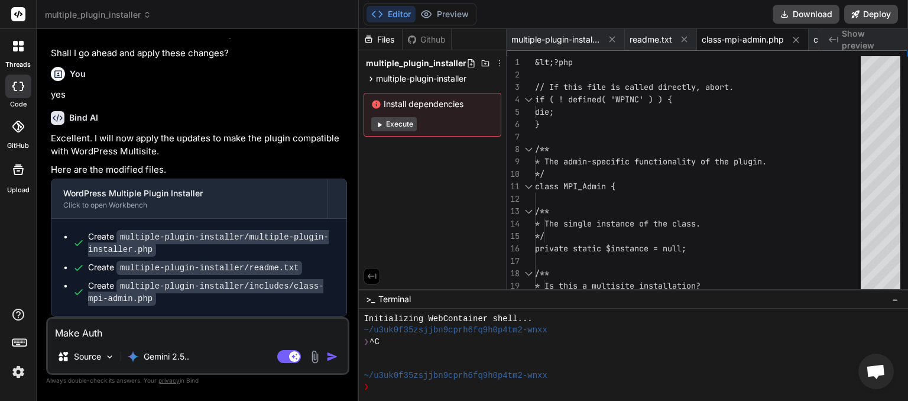
type textarea "x"
type textarea "Make Author"
type textarea "x"
type textarea "Make Author"
type textarea "x"
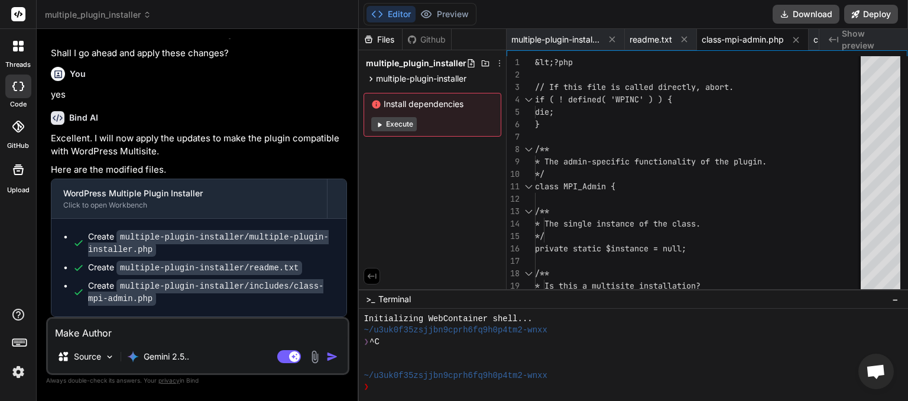
type textarea "Make Author S"
type textarea "x"
type textarea "Make Author Sp"
type textarea "x"
type textarea "Make Author Spe"
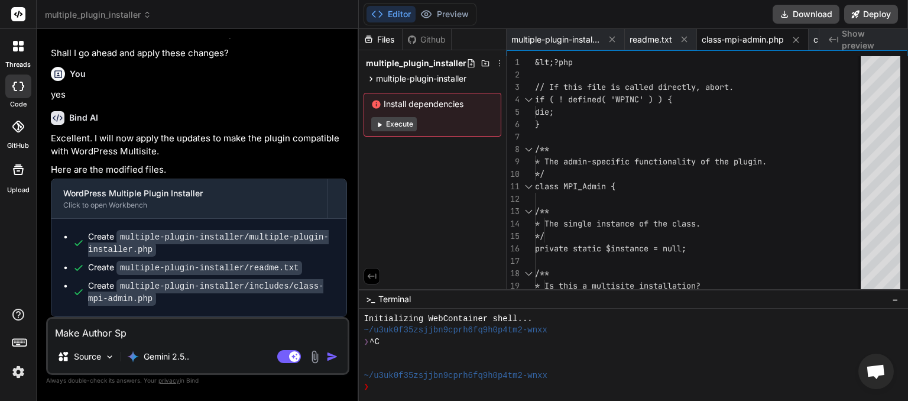
type textarea "x"
type textarea "Make Author Spee"
type textarea "x"
type textarea "Make Author Speed"
type textarea "x"
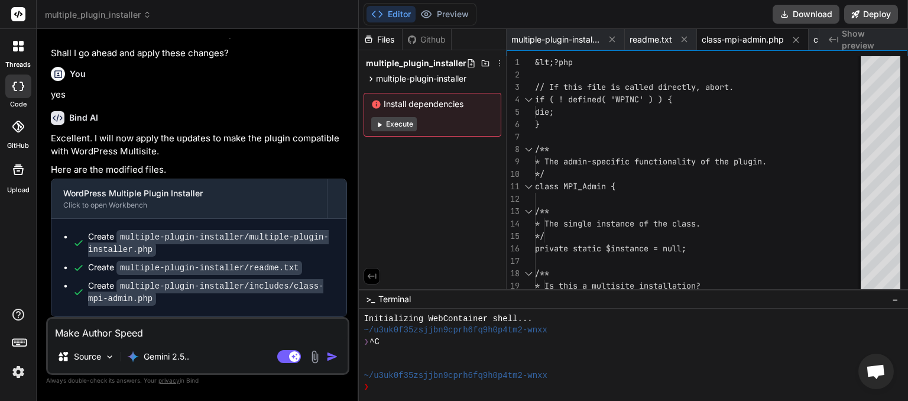
type textarea "Make Author [PERSON_NAME]"
type textarea "x"
type textarea "Make Author [PERSON_NAME]"
type textarea "x"
type textarea "Make Author [PERSON_NAME]"
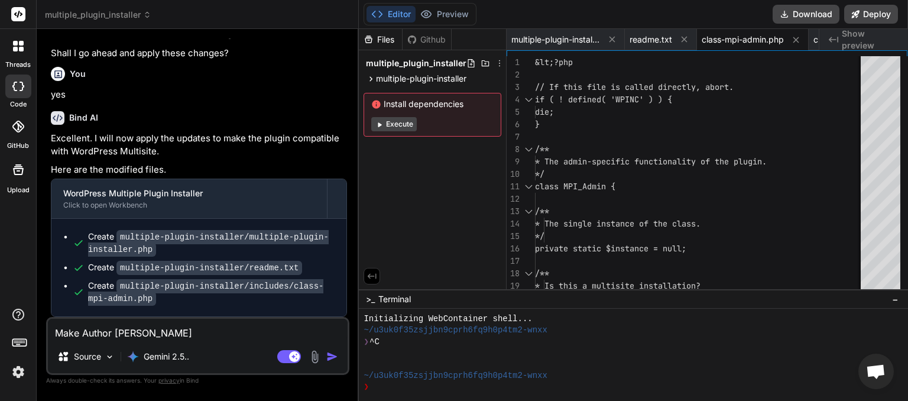
type textarea "x"
type textarea "Make Author [PERSON_NAME]"
type textarea "x"
type textarea "Make Author Speedy Sys"
type textarea "x"
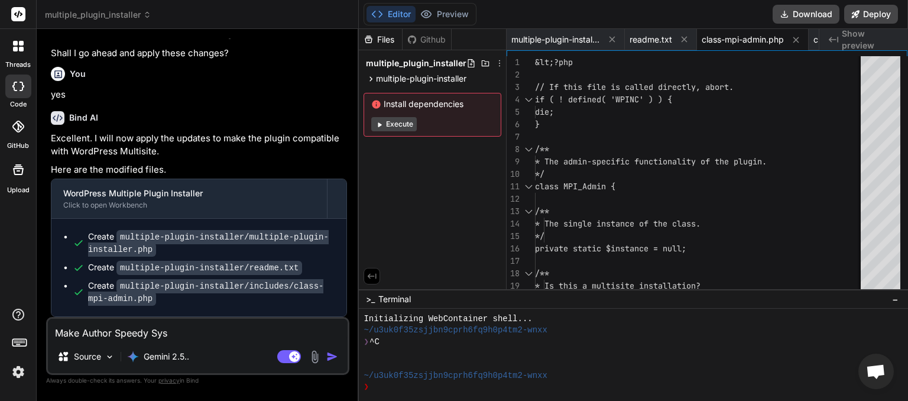
type textarea "Make Author Speedy Syst"
type textarea "x"
type textarea "Make Author Speedy Syste"
type textarea "x"
type textarea "Make Author Speedy System"
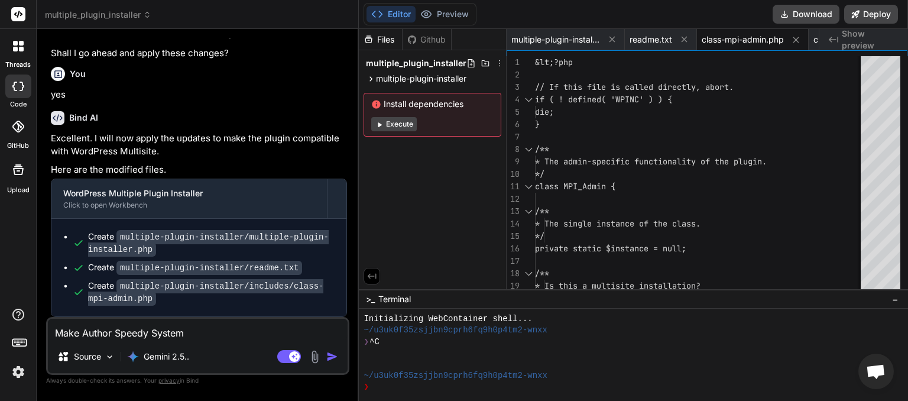
type textarea "x"
type textarea "Make Author Speedy Systems"
type textarea "x"
type textarea "Make Author Speedy Systems"
type textarea "x"
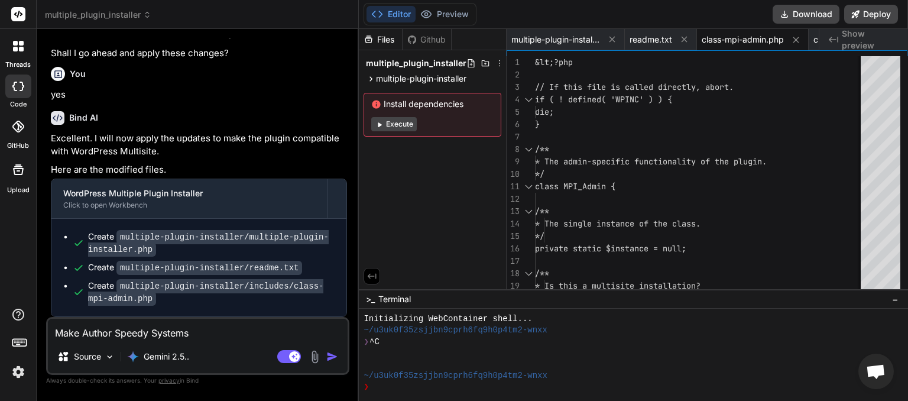
type textarea "Make Author Speedy Systems w"
type textarea "x"
type textarea "Make Author Speedy Systems we"
type textarea "x"
type textarea "Make Author Speedy Systems web"
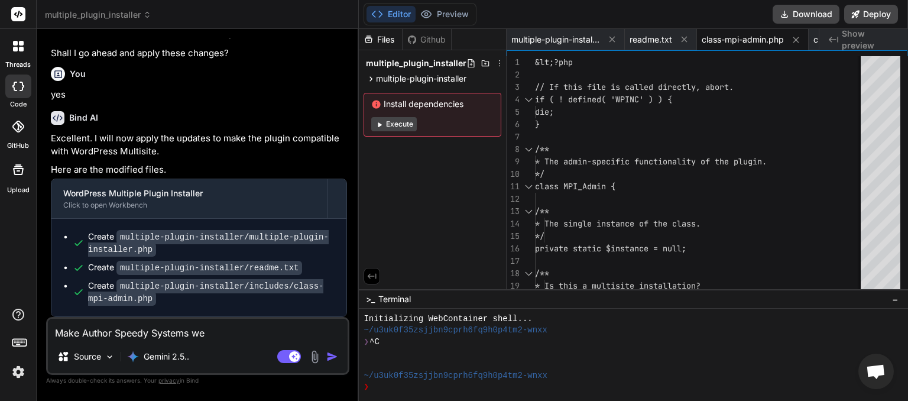
type textarea "x"
type textarea "Make Author Speedy Systems webs"
type textarea "x"
type textarea "Make Author Speedy Systems websi"
type textarea "x"
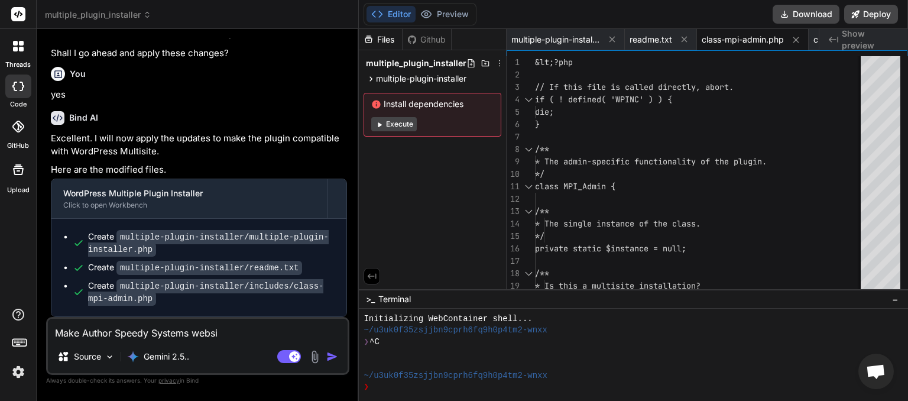
type textarea "Make Author Speedy Systems websit"
type textarea "x"
type textarea "Make Author Speedy Systems website"
type textarea "x"
type textarea "Make Author Speedy Systems website"
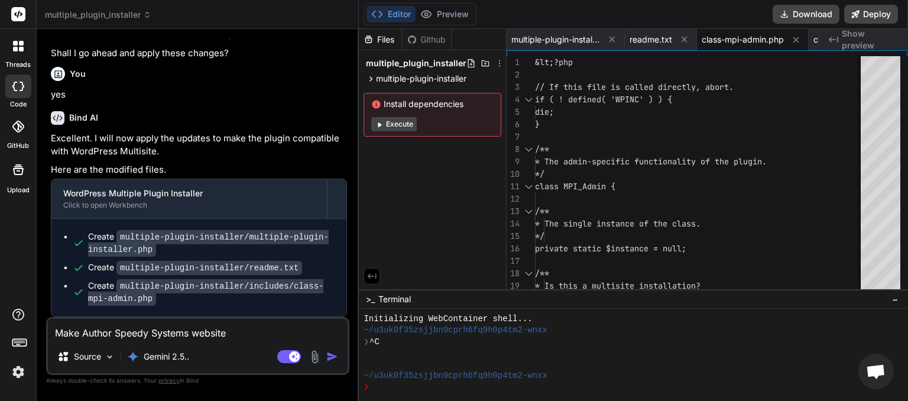
type textarea "x"
type textarea "Make Author Speedy Systems website s"
type textarea "x"
type textarea "Make Author Speedy Systems website sp"
type textarea "x"
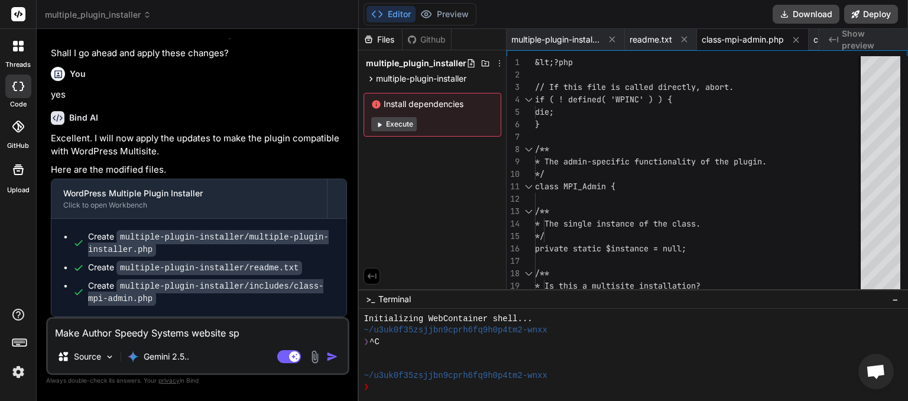
type textarea "Make Author Speedy Systems website spe"
type textarea "x"
type textarea "Make Author Speedy Systems website spee"
type textarea "x"
type textarea "Make Author Speedy Systems website speed"
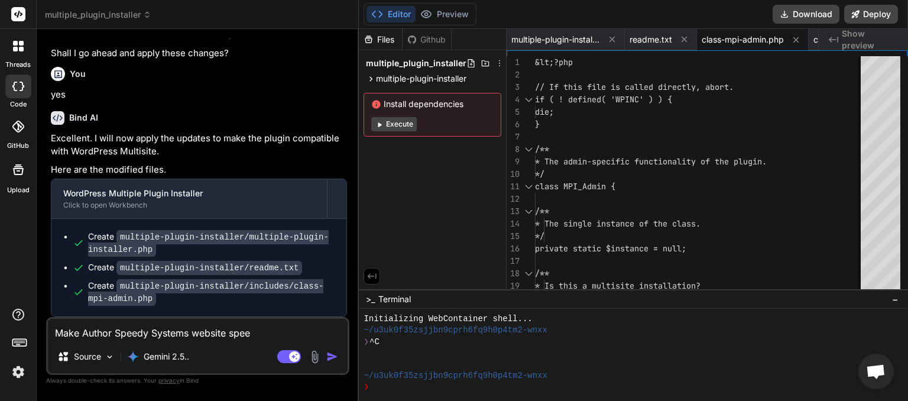
type textarea "x"
type textarea "Make Author Speedy Systems website speedy"
type textarea "x"
type textarea "Make Author Speedy Systems website speedys"
type textarea "x"
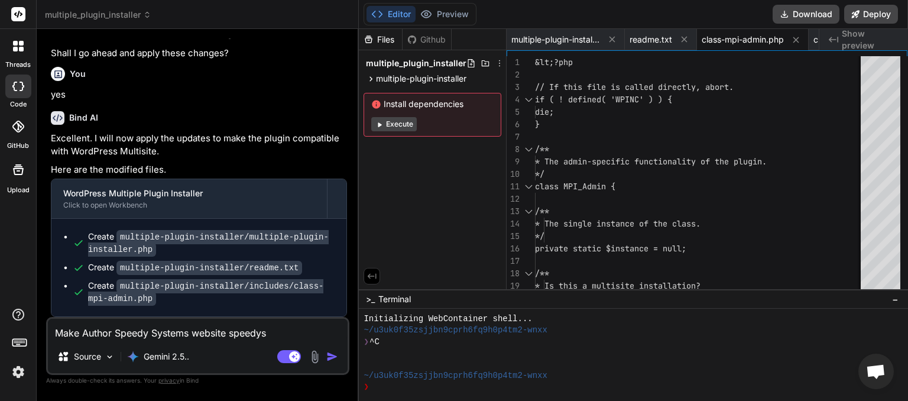
type textarea "Make Author Speedy Systems website speedysy"
type textarea "x"
type textarea "Make Author Speedy Systems website speedysys"
type textarea "x"
type textarea "Make Author Speedy Systems website speedysyst"
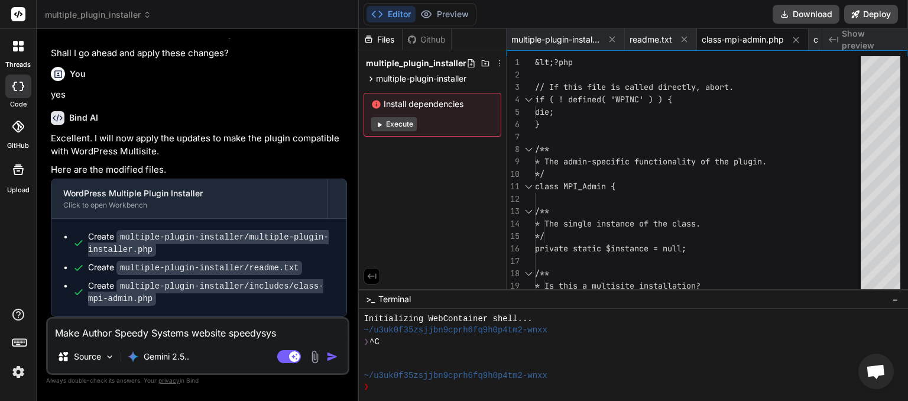
type textarea "x"
type textarea "Make Author Speedy Systems website speedysyste"
type textarea "x"
type textarea "Make Author Speedy Systems website speedysystem"
type textarea "x"
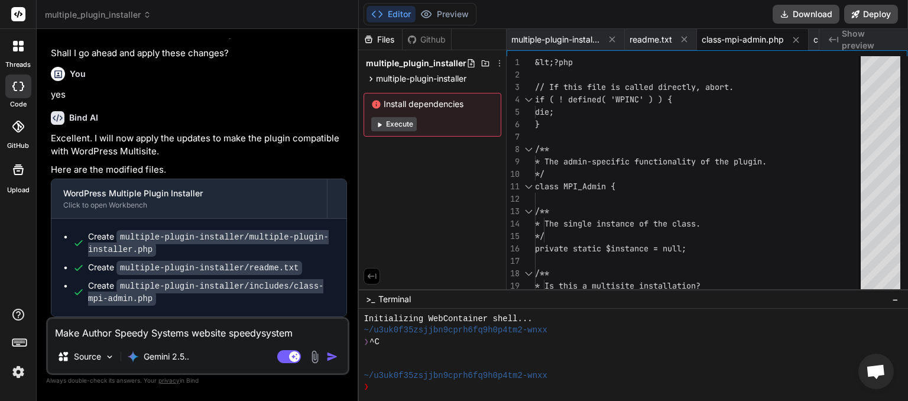
type textarea "Make Author Speedy Systems website speedysystems"
type textarea "x"
type textarea "Make Author Speedy Systems website speedysystems."
type textarea "x"
type textarea "Make Author Speedy Systems website speedysystems.c"
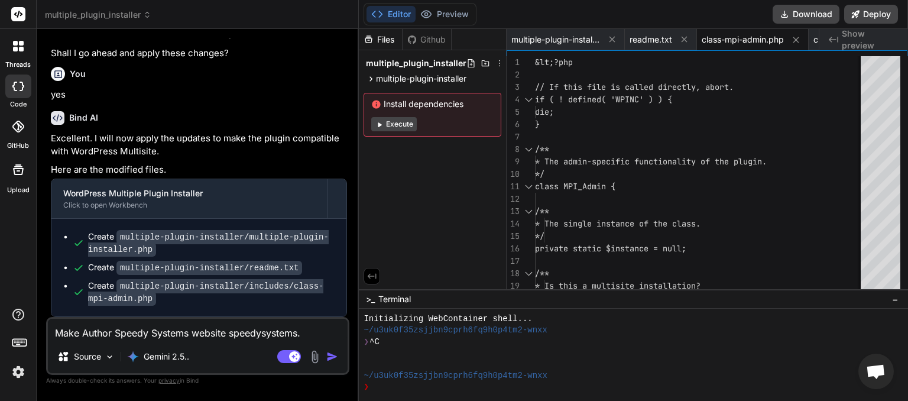
type textarea "x"
type textarea "Make Author Speedy Systems website [DOMAIN_NAME]"
type textarea "x"
type textarea "Make Author Speedy Systems website [DOMAIN_NAME]"
type textarea "x"
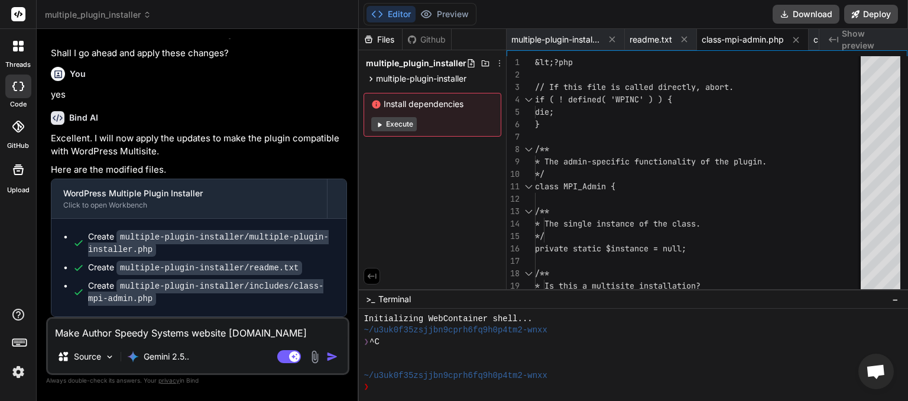
type textarea "Make Author Speedy Systems website [DOMAIN_NAME]."
type textarea "x"
type textarea "Make Author Speedy Systems website speedysystems.com.a"
type textarea "x"
type textarea "Make Author Speedy Systems website [DOMAIN_NAME]"
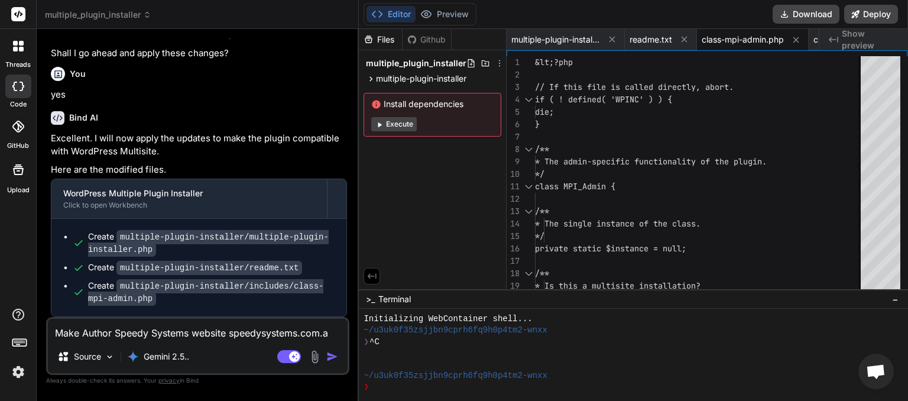
type textarea "x"
type textarea "Make Author Speedy Systems website [DOMAIN_NAME]"
type textarea "x"
type textarea "Make Author Speedy Systems website [DOMAIN_NAME] c"
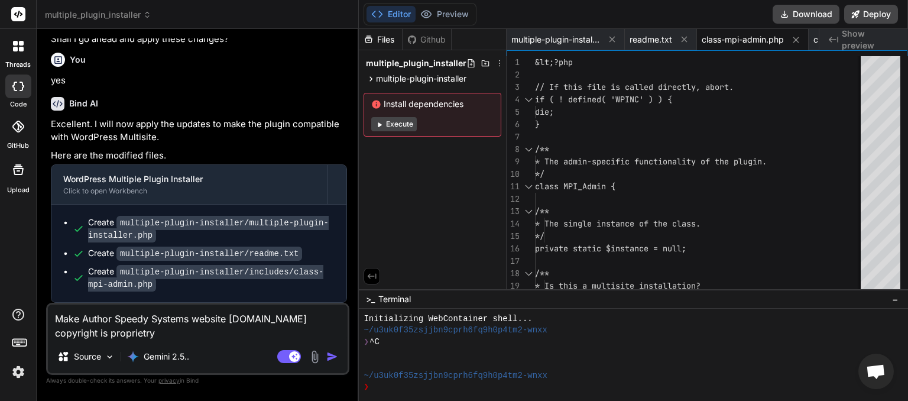
click at [327, 355] on div "Agent Mode. When this toggle is activated, AI automatically makes decisions, re…" at bounding box center [309, 357] width 68 height 14
click at [332, 358] on img "button" at bounding box center [332, 357] width 12 height 12
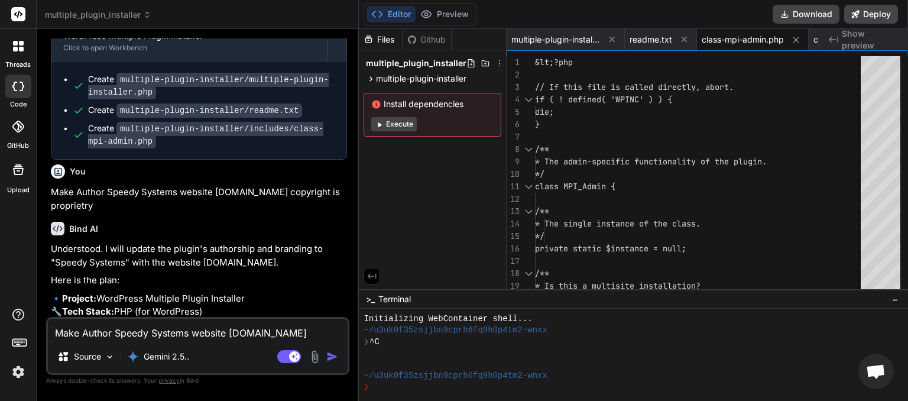
scroll to position [1338, 0]
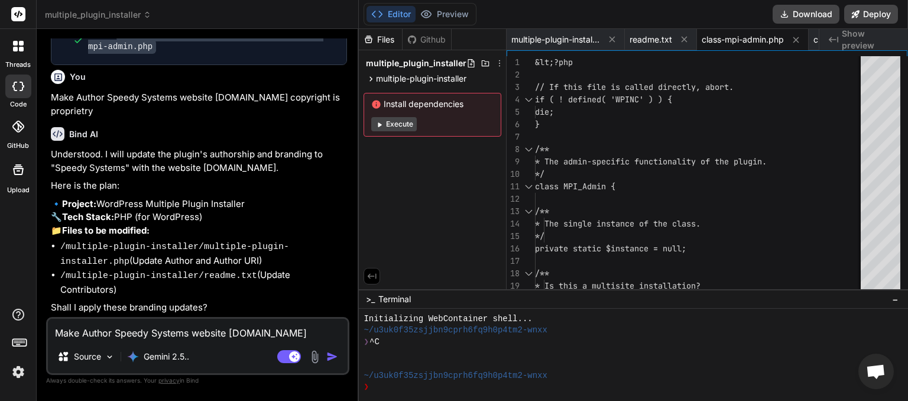
drag, startPoint x: 108, startPoint y: 330, endPoint x: 99, endPoint y: 331, distance: 8.3
click at [106, 330] on textarea "Make Author Speedy Systems website [DOMAIN_NAME] copyright is proprietry" at bounding box center [198, 329] width 300 height 21
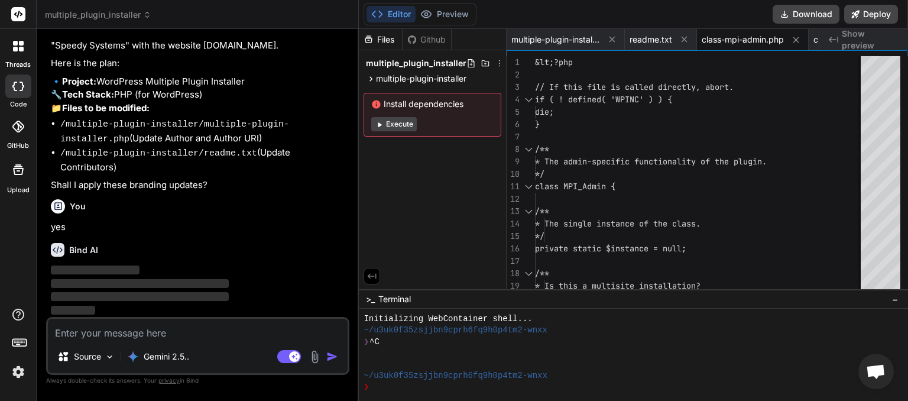
scroll to position [1448, 0]
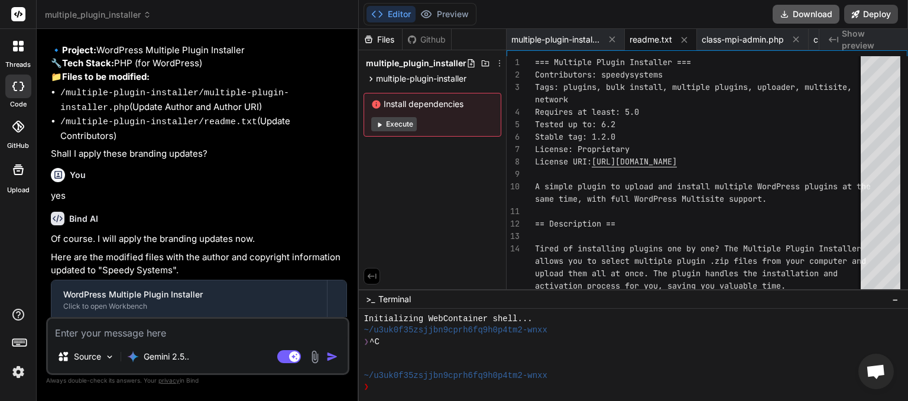
click at [799, 17] on button "Download" at bounding box center [806, 14] width 67 height 19
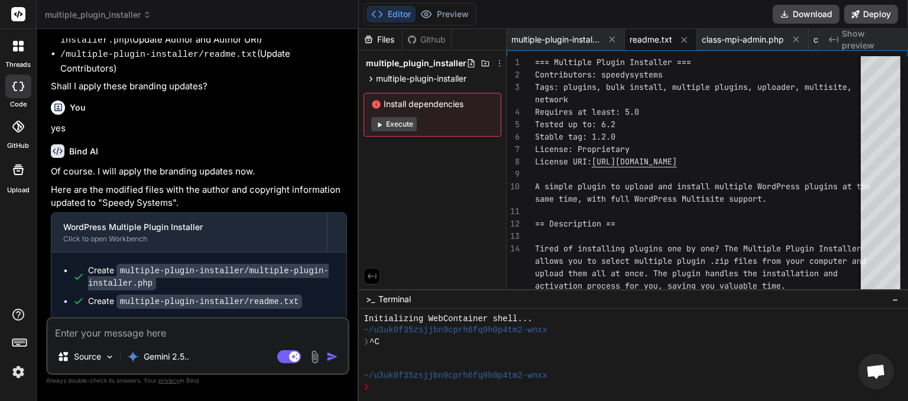
scroll to position [1561, 0]
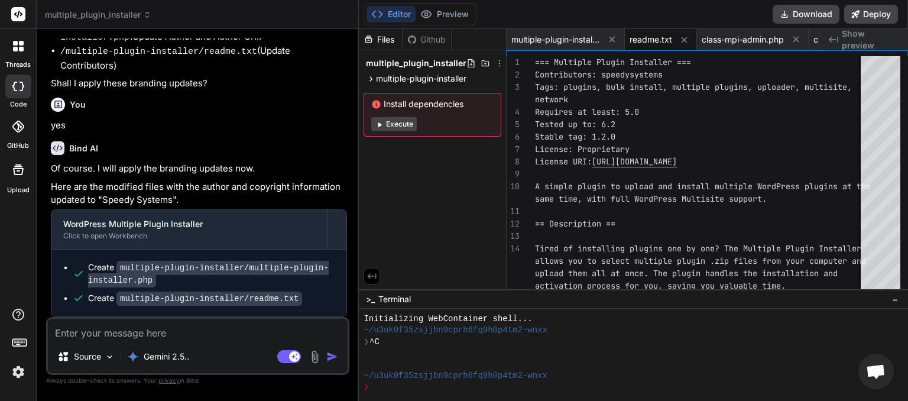
click at [82, 334] on textarea at bounding box center [198, 329] width 300 height 21
paste textarea "ultiple Plugin Installer * Plugin URI: [URL][DOMAIN_NAME] * Description: Upload…"
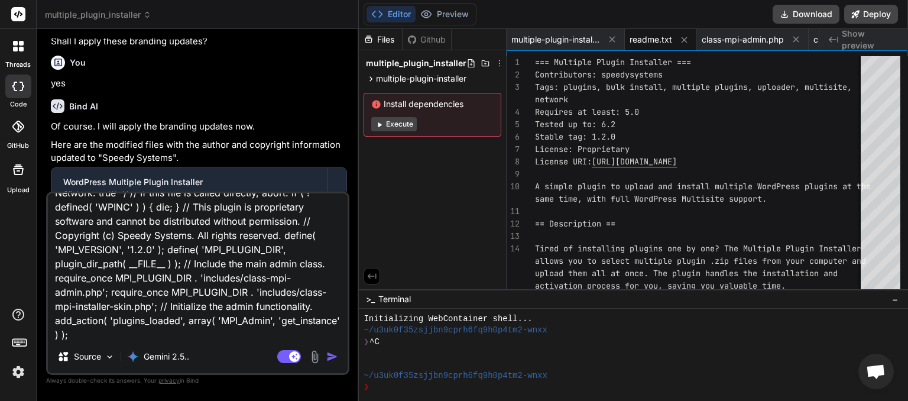
click at [337, 357] on img "button" at bounding box center [332, 357] width 12 height 12
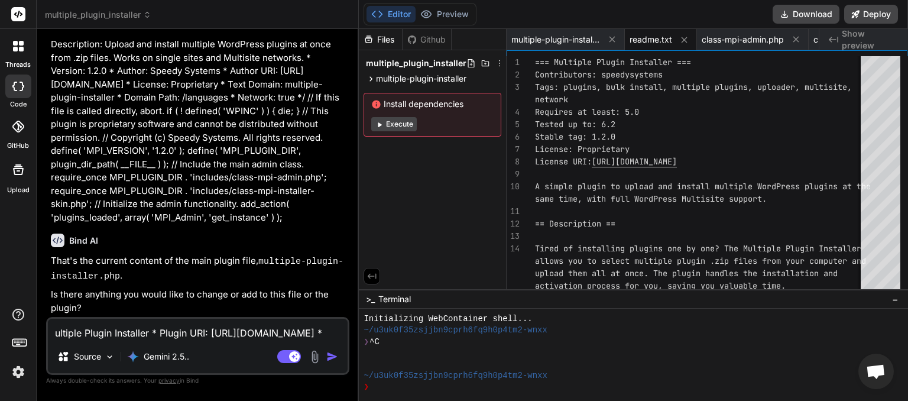
scroll to position [1877, 0]
click at [163, 332] on textarea "ultiple Plugin Installer * Plugin URI: [URL][DOMAIN_NAME] * Description: Upload…" at bounding box center [198, 329] width 300 height 21
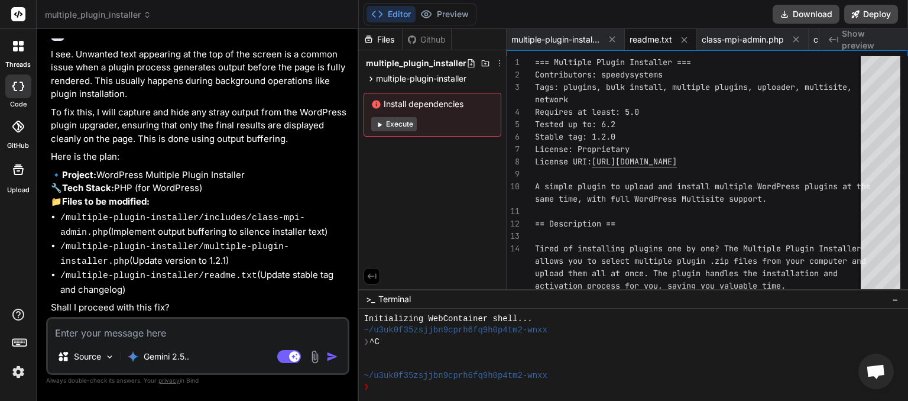
scroll to position [2237, 0]
click at [108, 330] on textarea at bounding box center [198, 329] width 300 height 21
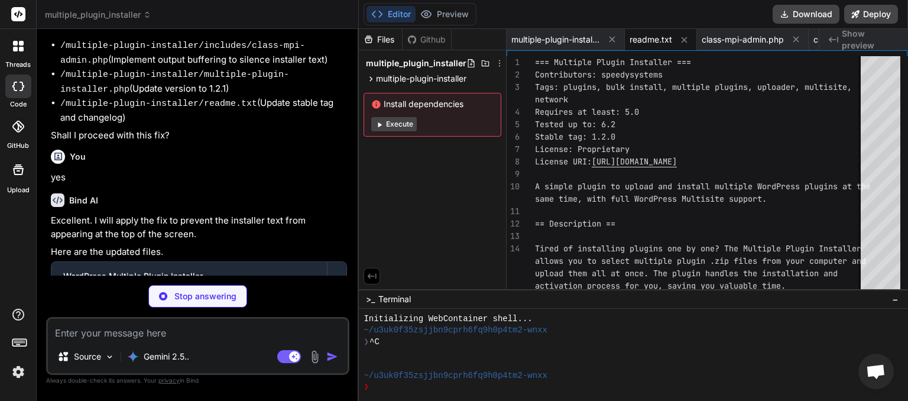
scroll to position [2483, 0]
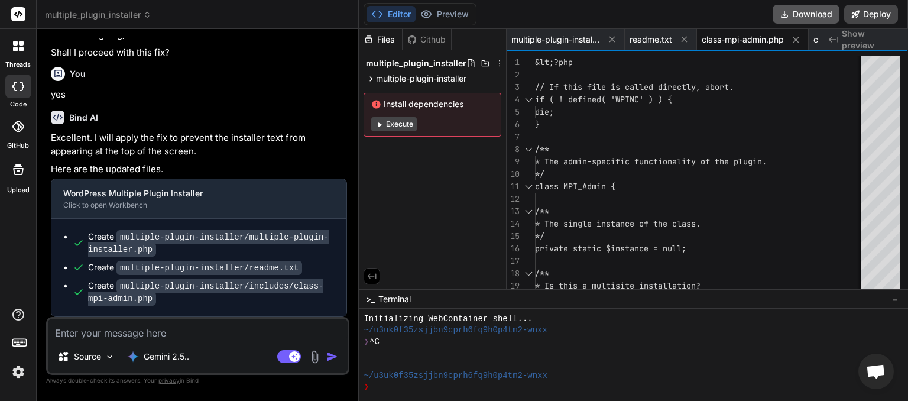
click at [807, 6] on button "Download" at bounding box center [806, 14] width 67 height 19
paste textarea "The plugin generated 1105 characters of unexpected output during activation. If…"
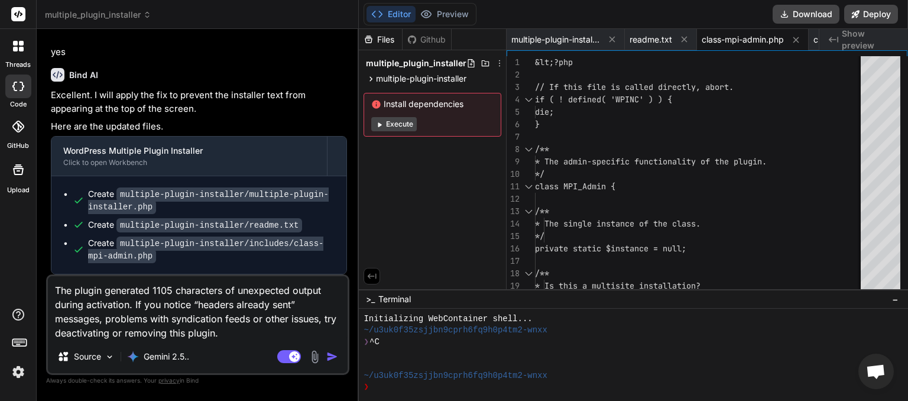
click at [334, 356] on img "button" at bounding box center [332, 357] width 12 height 12
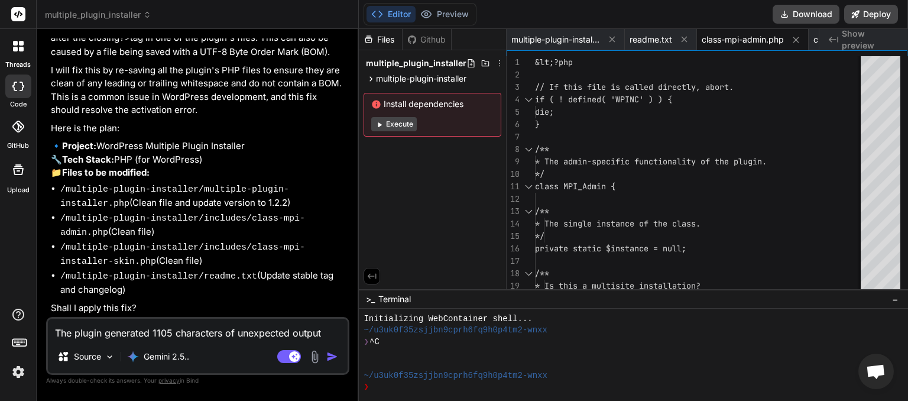
scroll to position [2931, 0]
click at [157, 326] on textarea "The plugin generated 1105 characters of unexpected output during activation. If…" at bounding box center [198, 329] width 300 height 21
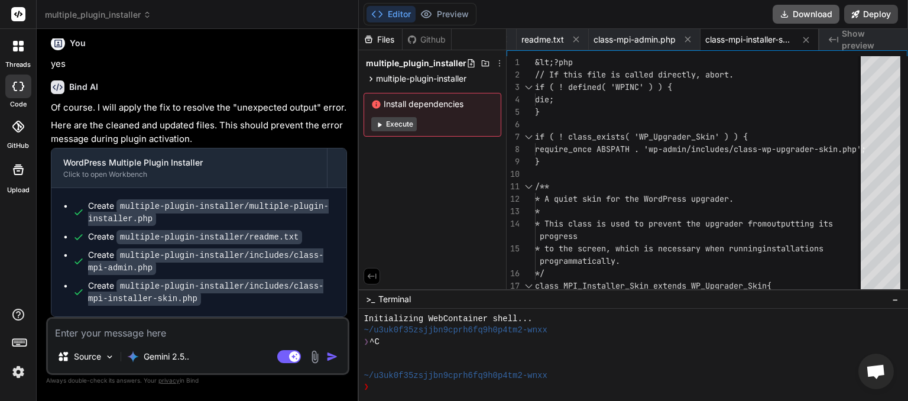
scroll to position [0, 109]
click at [801, 13] on button "Download" at bounding box center [806, 14] width 67 height 19
click at [72, 338] on textarea at bounding box center [198, 329] width 300 height 21
paste textarea "ltiple Plugin Installer * Plugin URI: [URL][DOMAIN_NAME] * Description: Upload …"
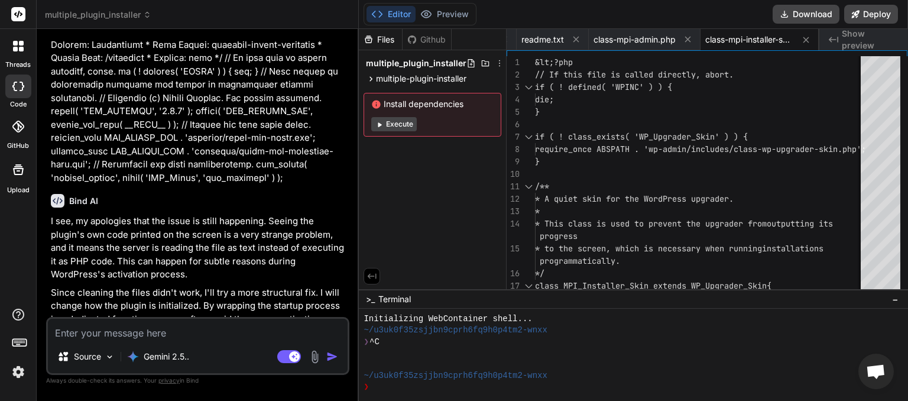
scroll to position [3828, 0]
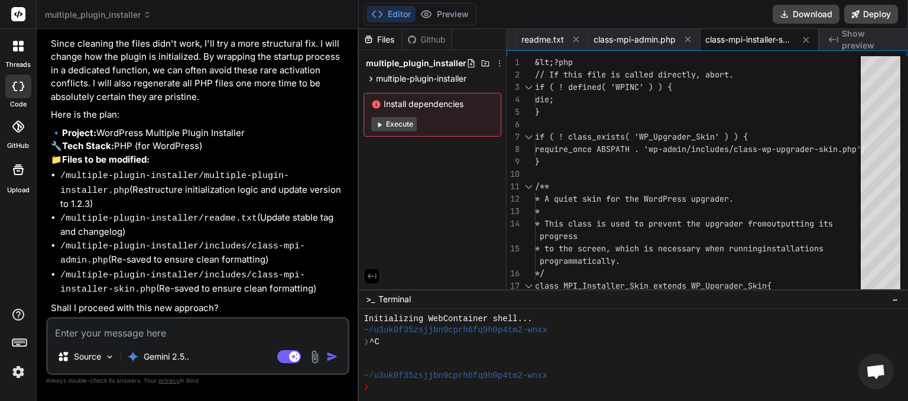
click at [138, 332] on textarea at bounding box center [198, 329] width 300 height 21
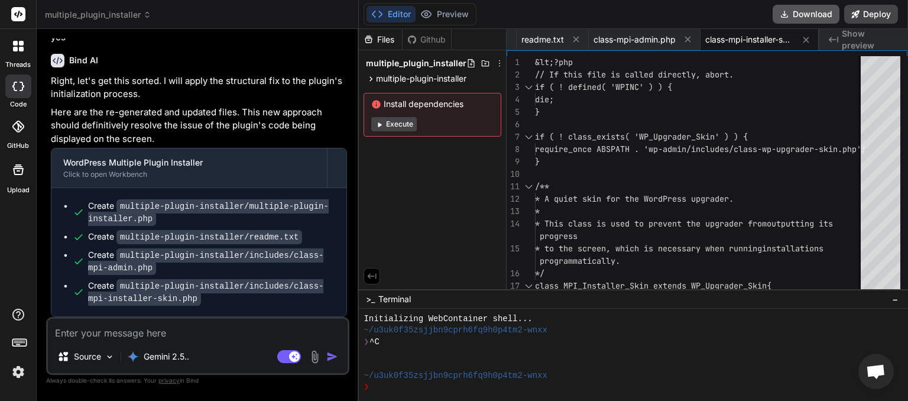
scroll to position [0, 109]
click at [810, 18] on button "Download" at bounding box center [806, 14] width 67 height 19
paste textarea "The plugin generated 1372 characters of unexpected output during activation. If…"
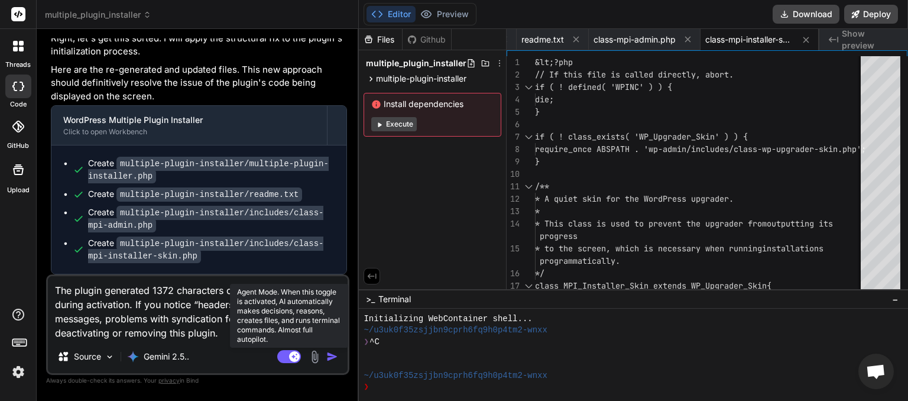
click at [283, 355] on rect at bounding box center [289, 356] width 24 height 13
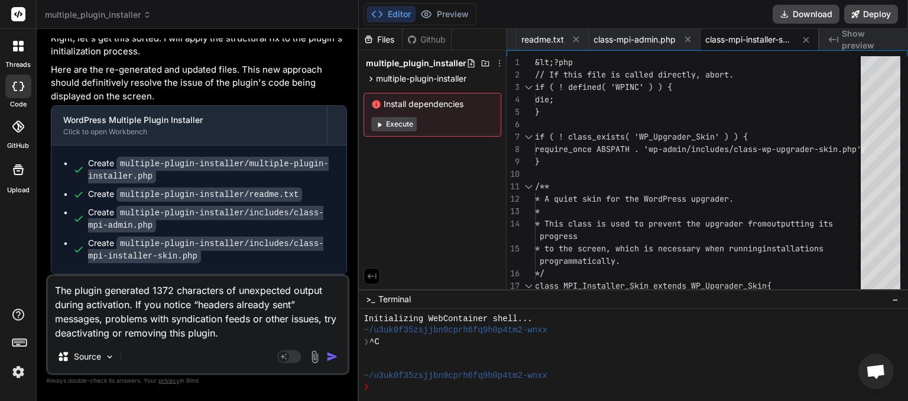
click at [335, 353] on img "button" at bounding box center [332, 357] width 12 height 12
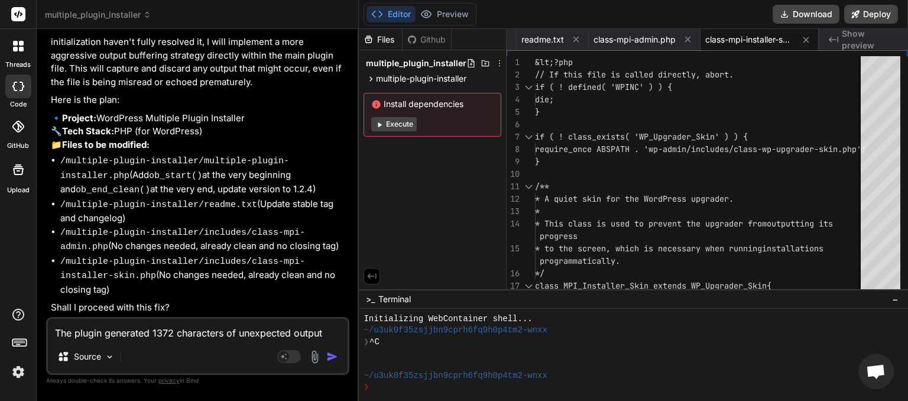
scroll to position [4590, 0]
click at [135, 325] on textarea "The plugin generated 1372 characters of unexpected output during activation. If…" at bounding box center [198, 329] width 300 height 21
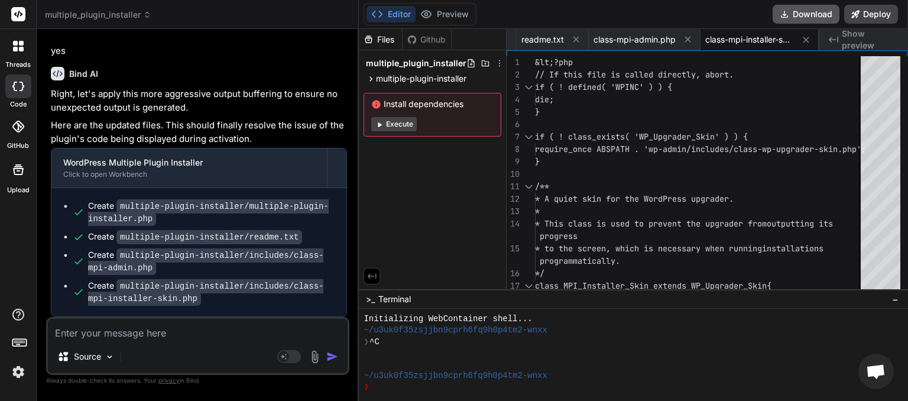
scroll to position [0, 109]
click at [797, 12] on button "Download" at bounding box center [806, 14] width 67 height 19
click at [87, 334] on textarea at bounding box center [198, 329] width 300 height 21
paste textarea "<?php /** * Plugin Name: Multiple Plugin Installer * Plugin URI: [URL][DOMAIN_N…"
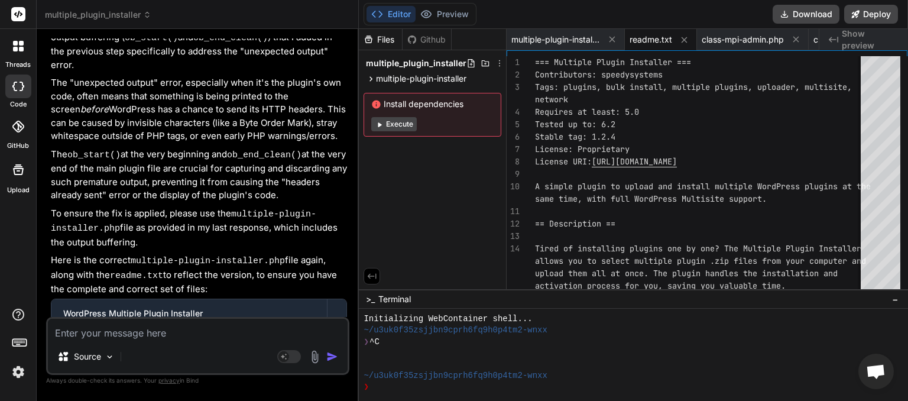
scroll to position [5498, 0]
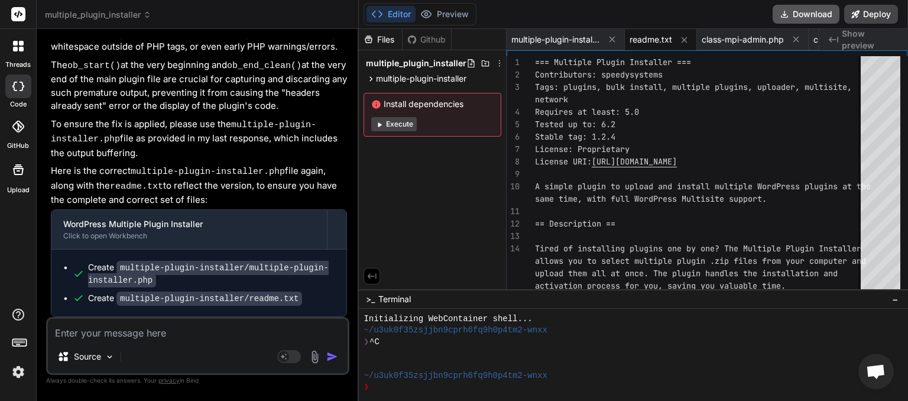
click at [805, 18] on button "Download" at bounding box center [806, 14] width 67 height 19
click at [70, 335] on textarea at bounding box center [198, 329] width 300 height 21
paste textarea "The plugin generated 1541 characters of unexpected output during activation. If…"
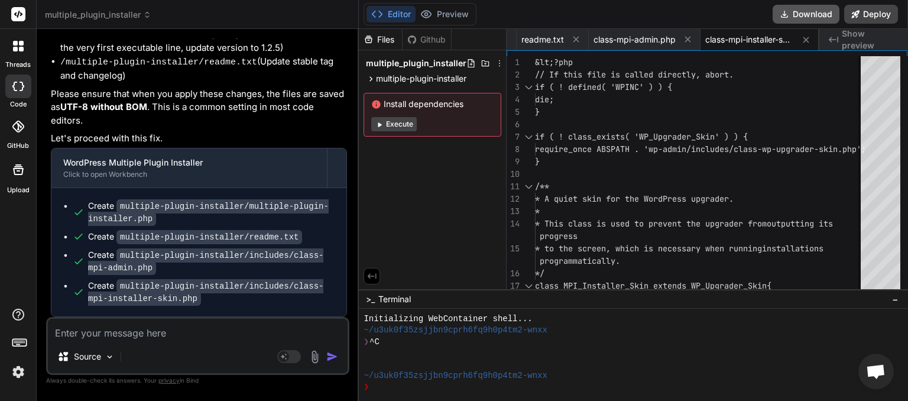
scroll to position [0, 109]
click at [811, 17] on button "Download" at bounding box center [806, 14] width 67 height 19
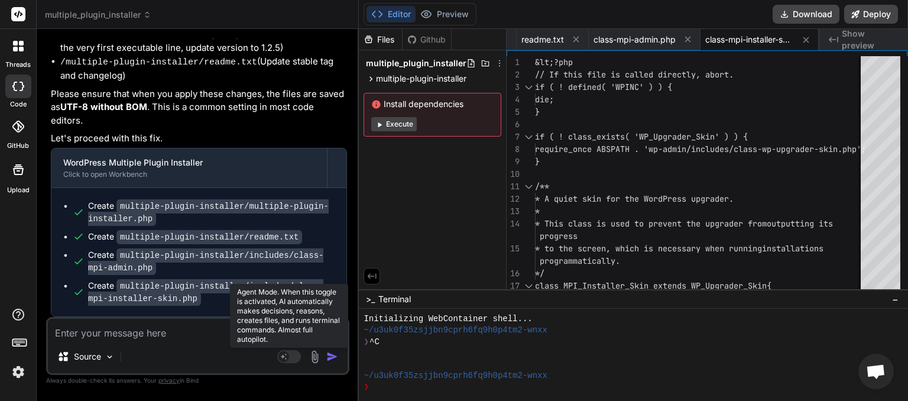
click at [295, 357] on rect at bounding box center [289, 356] width 24 height 13
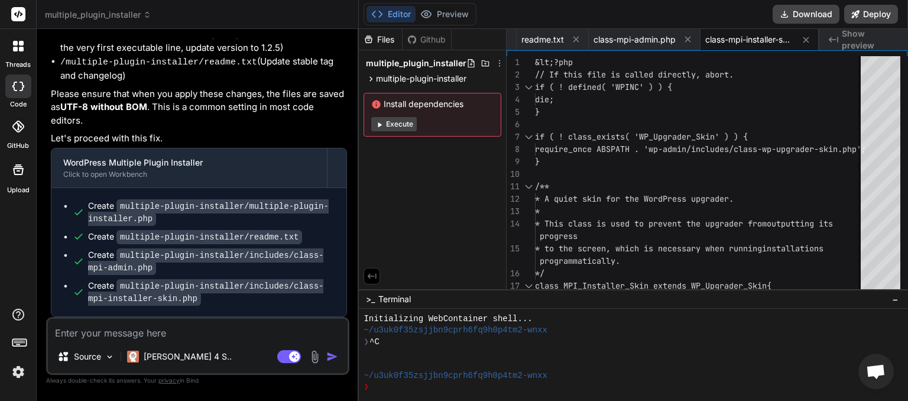
click at [170, 331] on textarea at bounding box center [198, 329] width 300 height 21
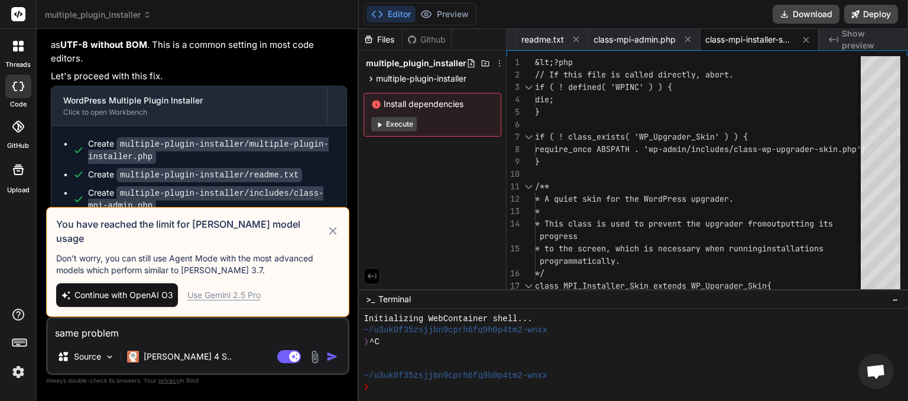
click at [166, 294] on span "Continue with OpenAI O3" at bounding box center [124, 295] width 99 height 12
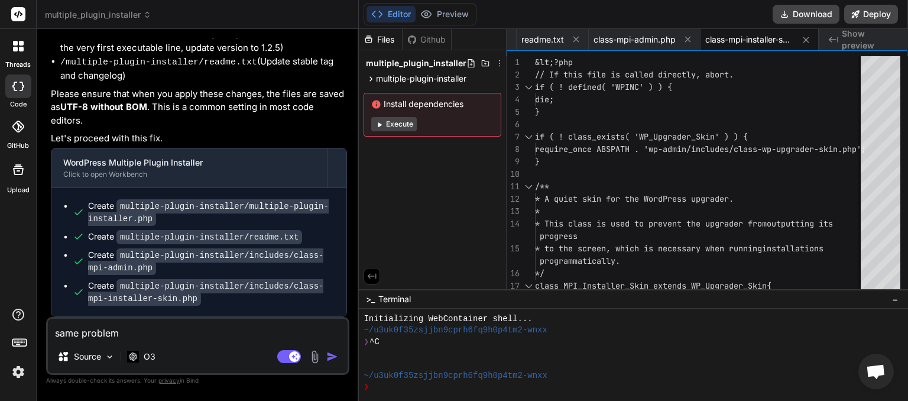
click at [332, 357] on img "button" at bounding box center [332, 357] width 12 height 12
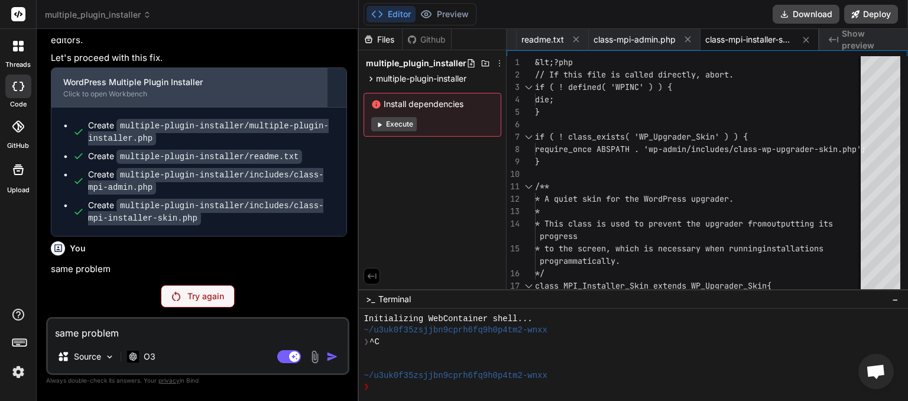
scroll to position [6371, 0]
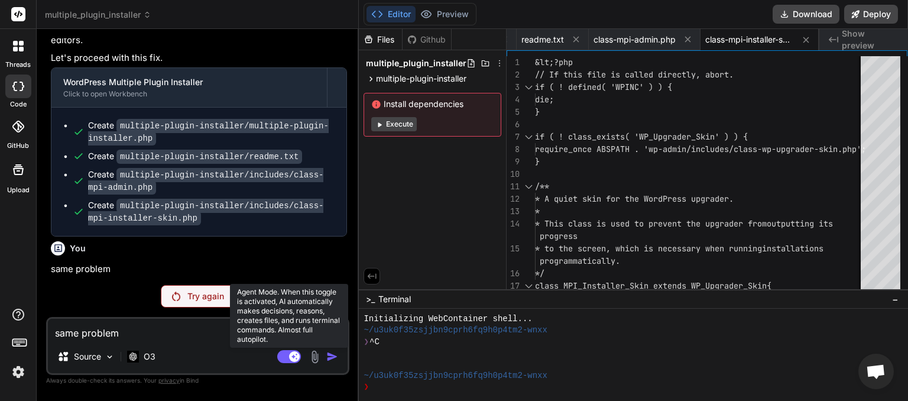
click at [283, 358] on rect at bounding box center [289, 356] width 24 height 13
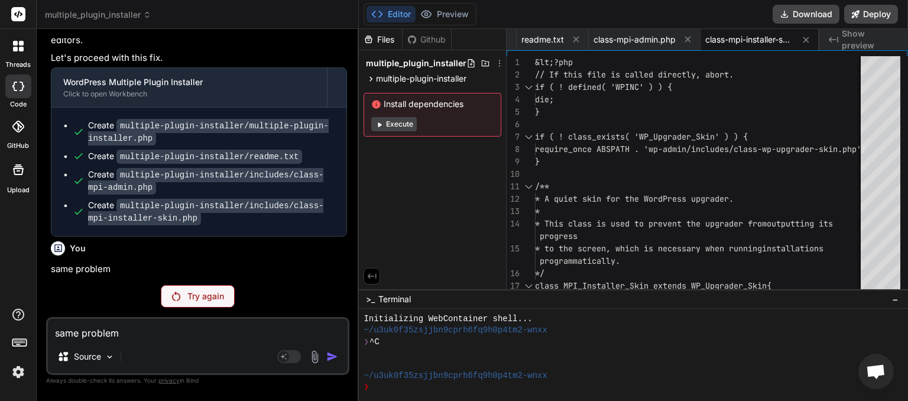
click at [206, 297] on p "Try again" at bounding box center [205, 296] width 37 height 12
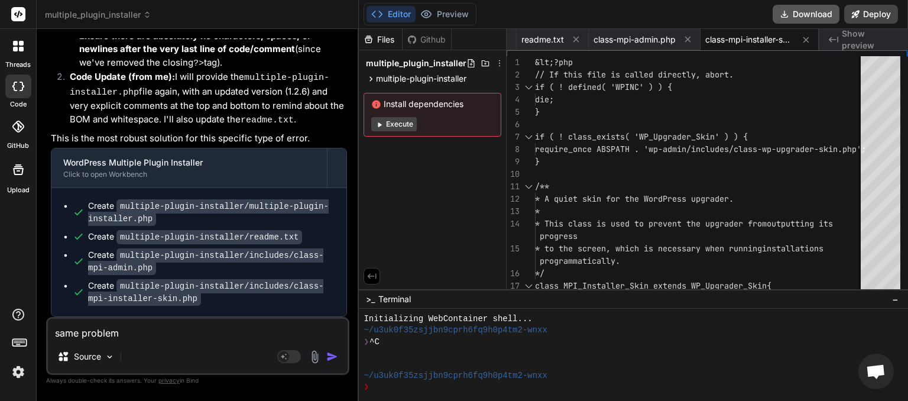
scroll to position [0, 109]
click at [803, 13] on button "Download" at bounding box center [806, 14] width 67 height 19
paste textarea "[[DATE] 07:12:59 UTC] PHP Fatal error: Uncaught Error: Undefined constant "tag"…"
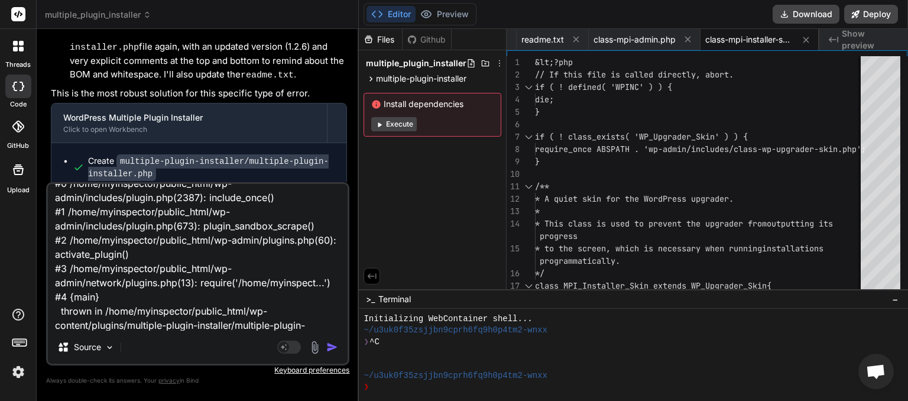
click at [334, 351] on img "button" at bounding box center [332, 347] width 12 height 12
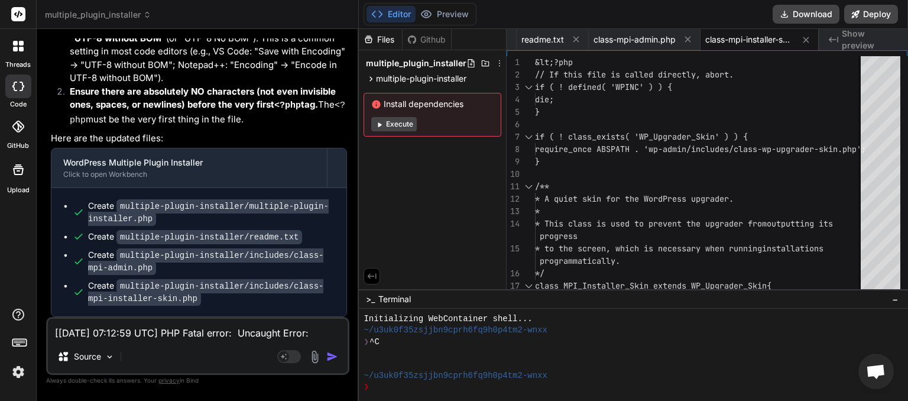
scroll to position [0, 109]
click at [810, 20] on button "Download" at bounding box center [806, 14] width 67 height 19
click at [69, 335] on textarea "[[DATE] 07:12:59 UTC] PHP Fatal error: Uncaught Error: Undefined constant "tag"…" at bounding box center [198, 329] width 300 height 21
paste textarea "[[DATE] 07:16:10 UTC] PHP Parse error: syntax error, unexpected token "if" in /…"
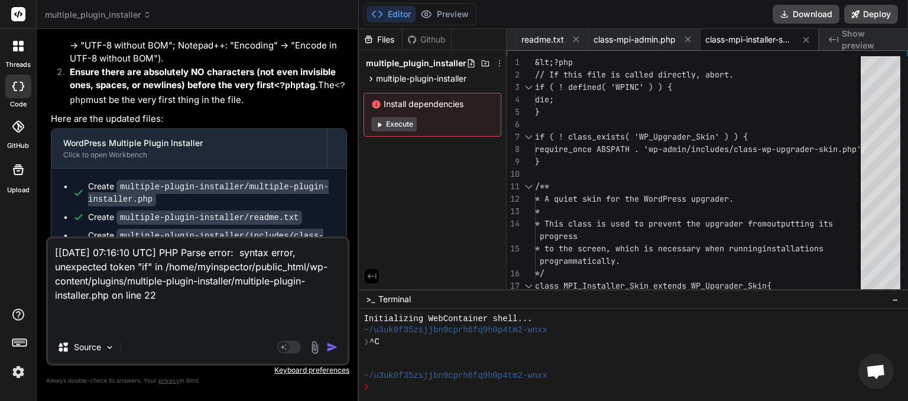
click at [332, 344] on img "button" at bounding box center [332, 347] width 12 height 12
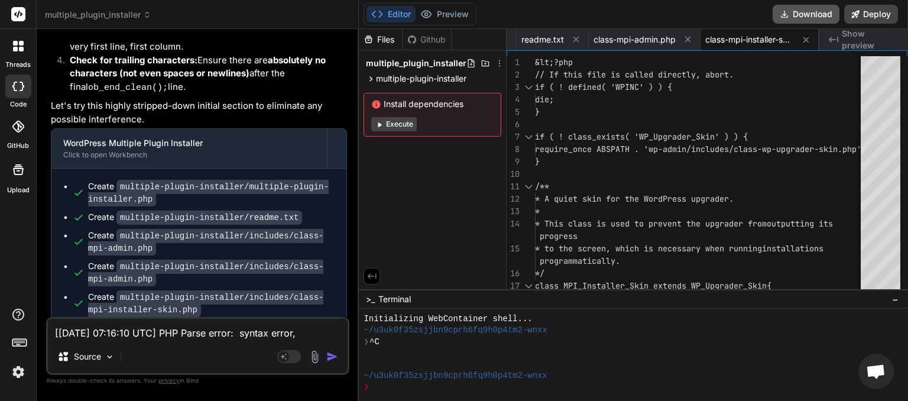
click at [805, 18] on button "Download" at bounding box center [806, 14] width 67 height 19
paste textarea "[[DATE] 07:18:17 UTC] PHP Parse error: syntax error, unexpected token "if" in /…"
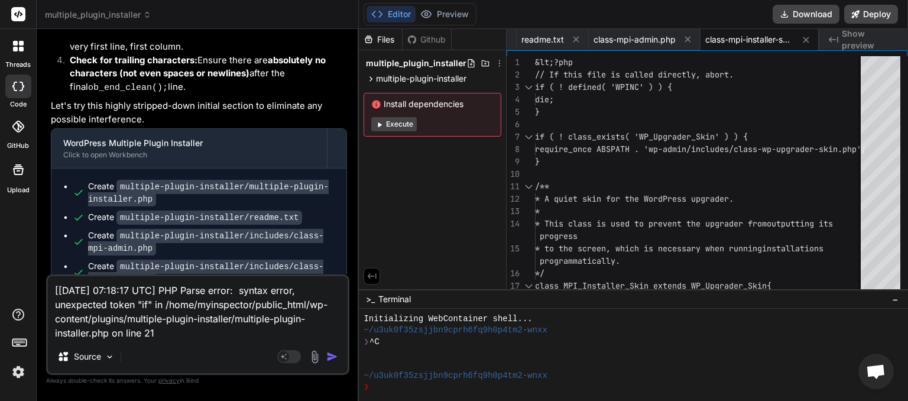
click at [331, 354] on img "button" at bounding box center [332, 357] width 12 height 12
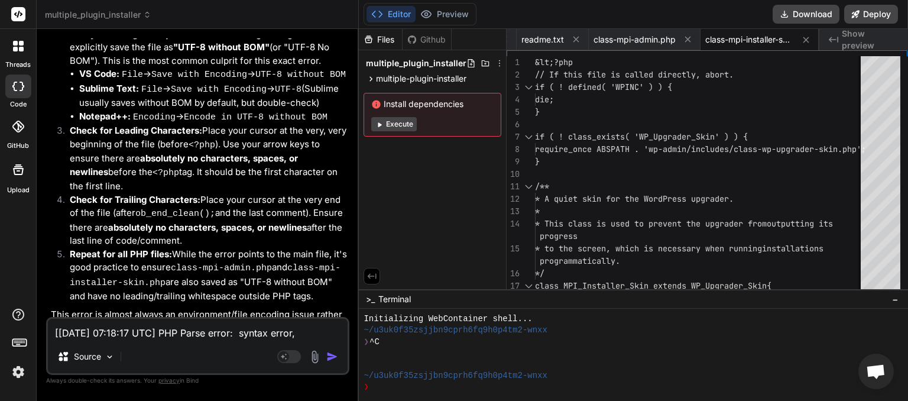
scroll to position [9533, 0]
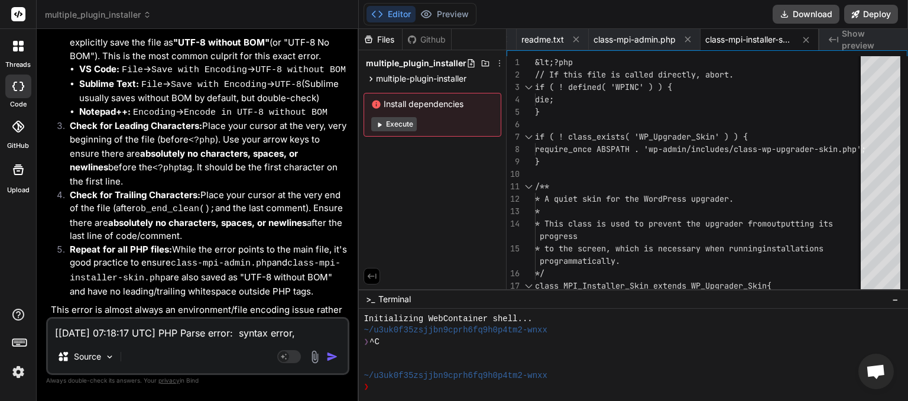
click at [102, 335] on textarea "[[DATE] 07:18:17 UTC] PHP Parse error: syntax error, unexpected token "if" in /…" at bounding box center [198, 329] width 300 height 21
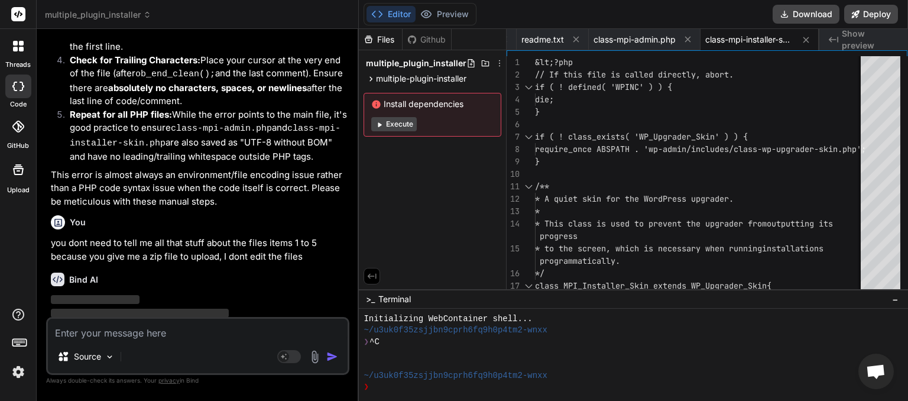
scroll to position [9669, 0]
click at [808, 17] on button "Download" at bounding box center [806, 14] width 67 height 19
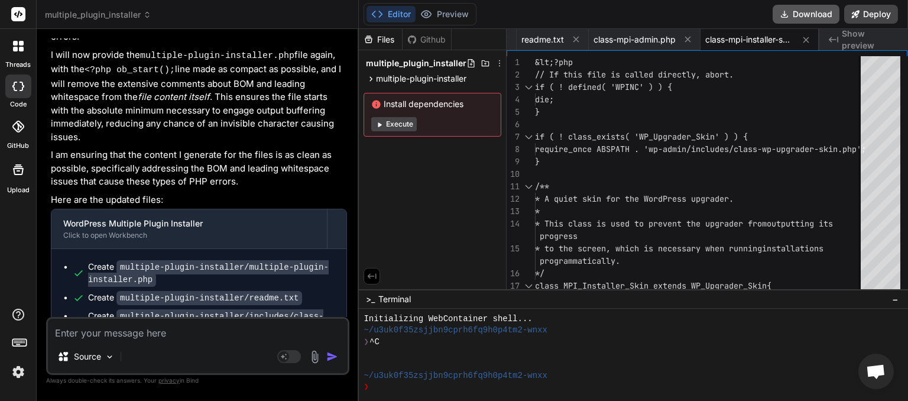
scroll to position [0, 109]
click at [798, 13] on button "Download" at bounding box center [806, 14] width 67 height 19
paste textarea "[[DATE] 07:20:22 UTC] PHP Parse error: syntax error, unexpected token "if" in /…"
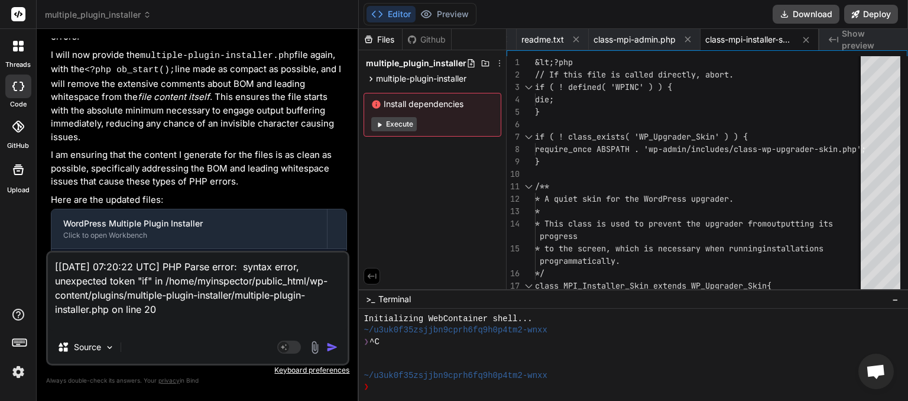
click at [332, 347] on img "button" at bounding box center [332, 347] width 12 height 12
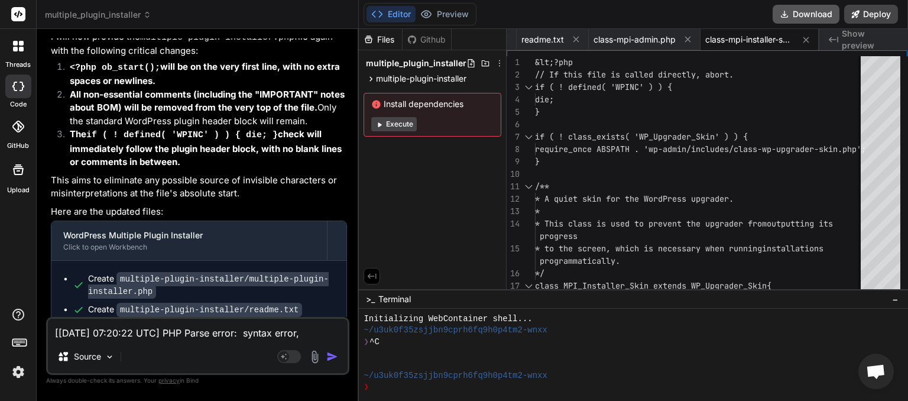
click at [802, 15] on button "Download" at bounding box center [806, 14] width 67 height 19
paste textarea "The plugin generated 1552 characters of unexpected output during activation. If…"
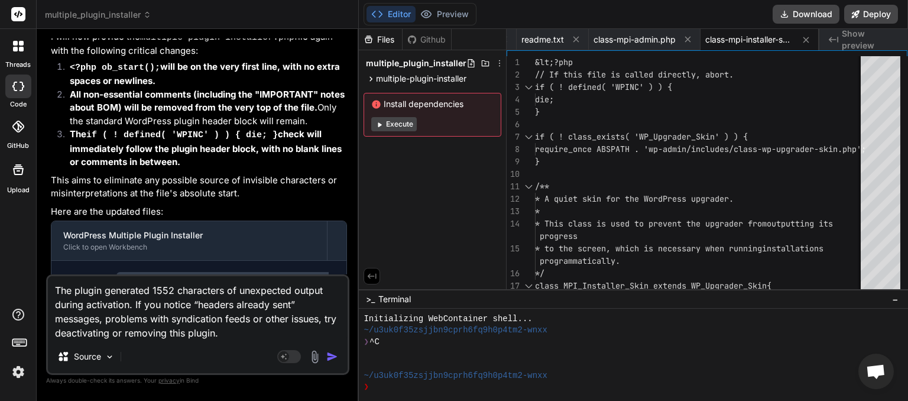
click at [337, 356] on img "button" at bounding box center [332, 357] width 12 height 12
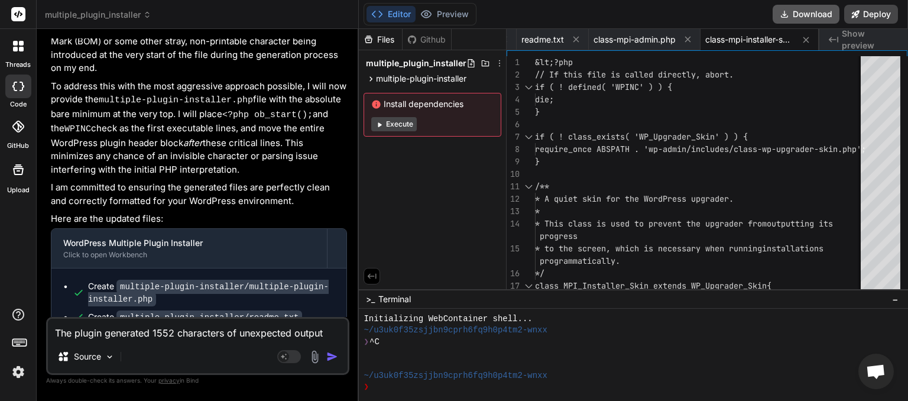
click at [798, 12] on button "Download" at bounding box center [806, 14] width 67 height 19
click at [798, 13] on button "Download" at bounding box center [806, 14] width 67 height 19
click at [95, 332] on textarea "The plugin generated 1552 characters of unexpected output during activation. If…" at bounding box center [198, 329] width 300 height 21
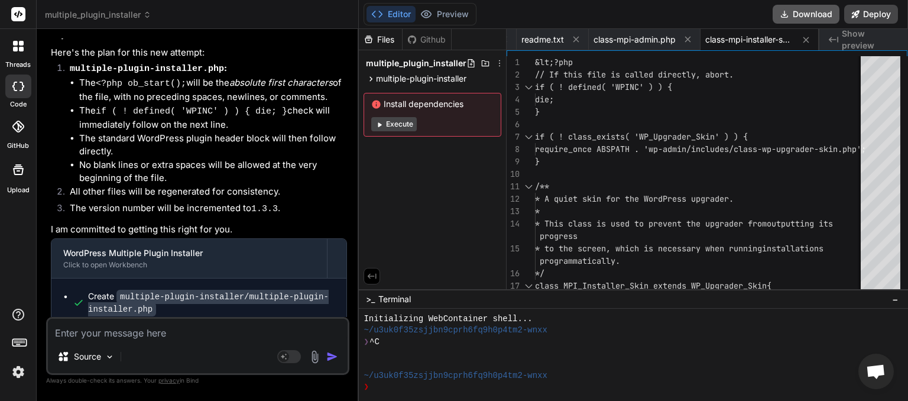
click at [796, 16] on button "Download" at bounding box center [806, 14] width 67 height 19
click at [88, 337] on textarea at bounding box center [198, 329] width 300 height 21
paste textarea "<?php if ( ! defined( 'WPINC' ) ) { die; } /** * Plugin Name: Multiple Plugin I…"
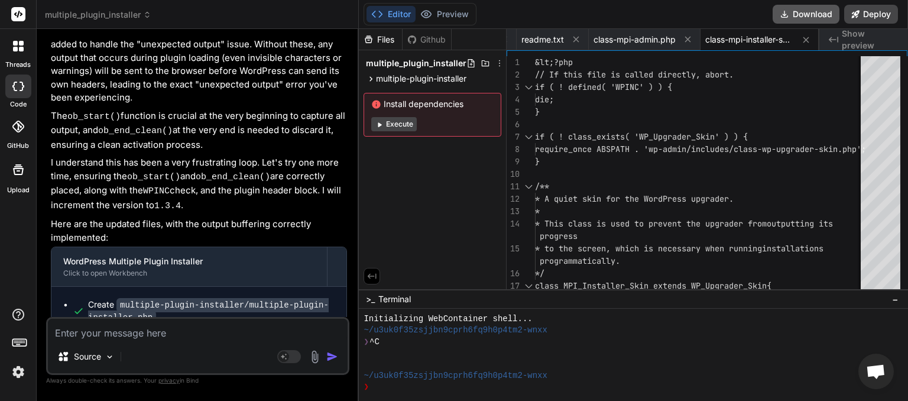
click at [816, 15] on button "Download" at bounding box center [806, 14] width 67 height 19
click at [105, 333] on textarea at bounding box center [198, 329] width 300 height 21
click at [161, 337] on textarea "could the problem be" at bounding box center [198, 329] width 300 height 21
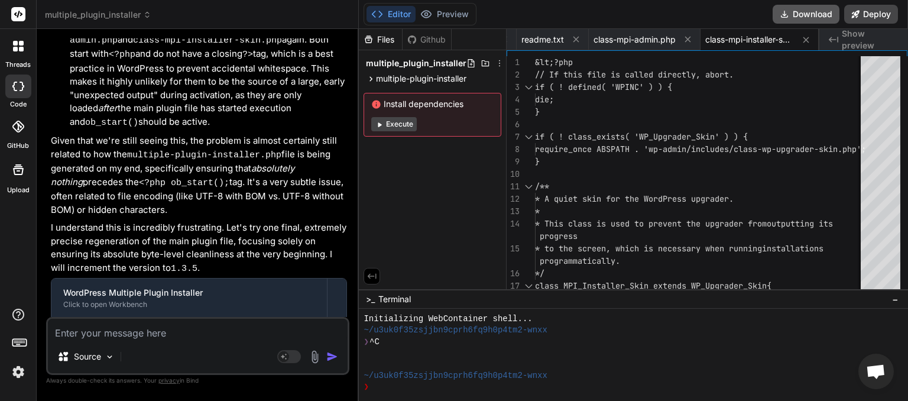
click at [804, 15] on button "Download" at bounding box center [806, 14] width 67 height 19
click at [147, 14] on icon at bounding box center [147, 15] width 8 height 8
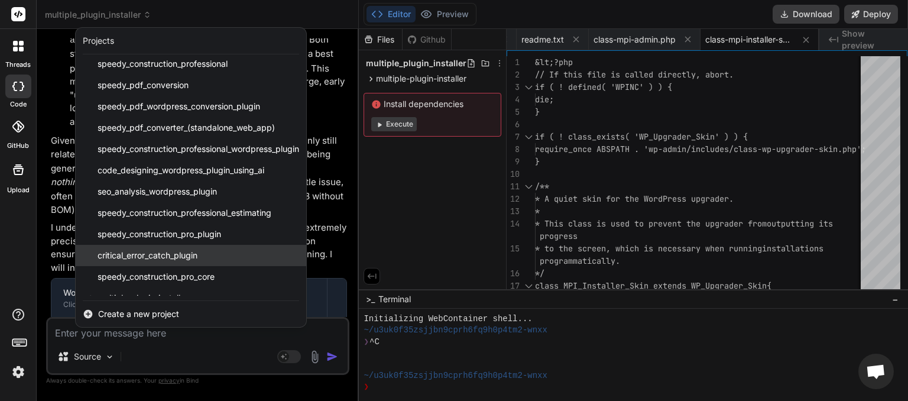
scroll to position [40, 0]
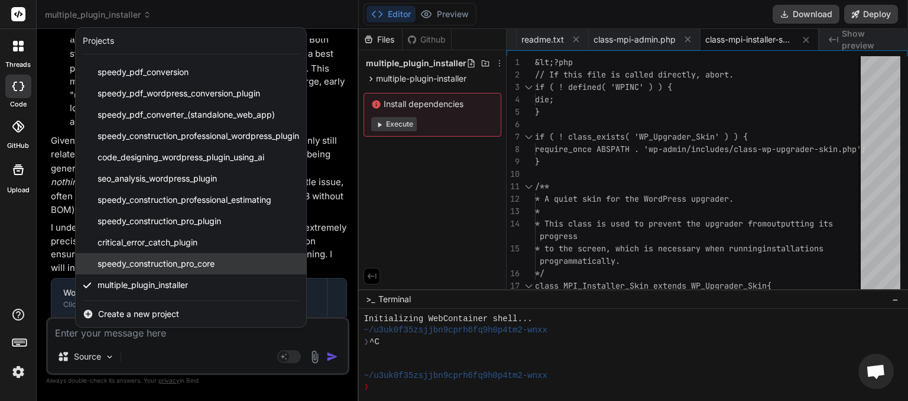
click at [193, 268] on span "speedy_construction_pro_core" at bounding box center [156, 264] width 117 height 12
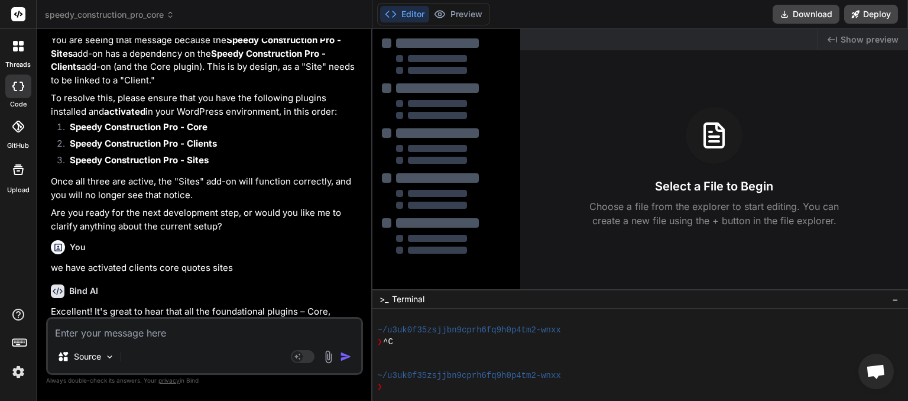
scroll to position [2121, 0]
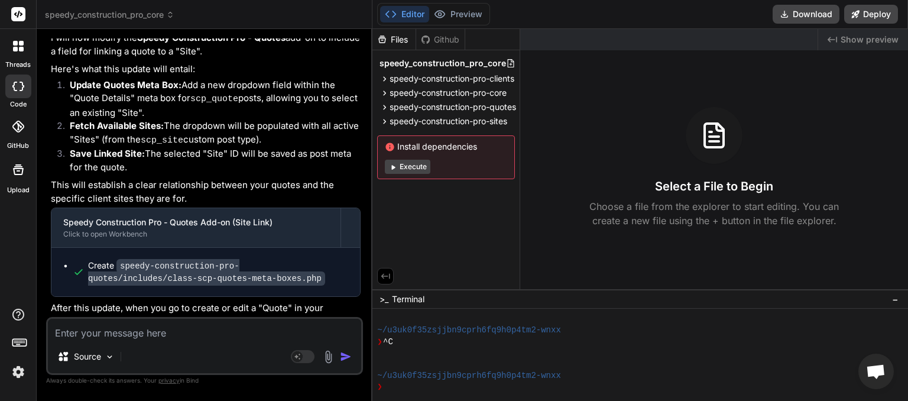
click at [150, 332] on textarea at bounding box center [204, 329] width 313 height 21
paste textarea "pL@[URL][DOMAIN_NAME] n@[URL][DOMAIN_NAME] get@[URL][DOMAIN_NAME] t.prototype.r…"
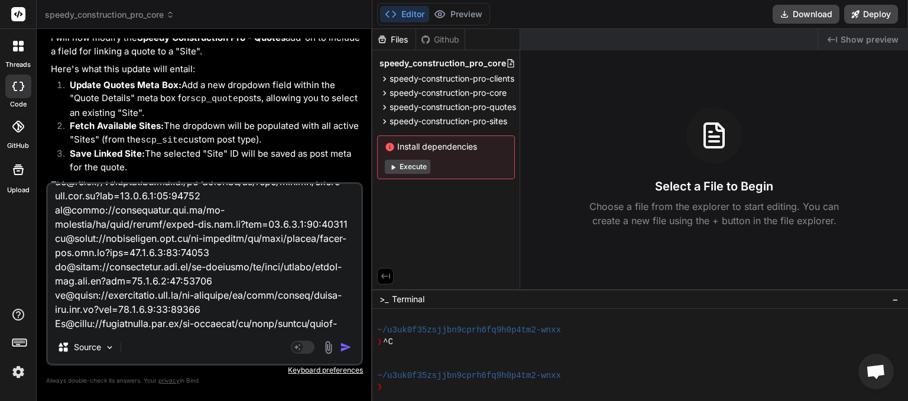
click at [348, 347] on img "button" at bounding box center [346, 347] width 12 height 12
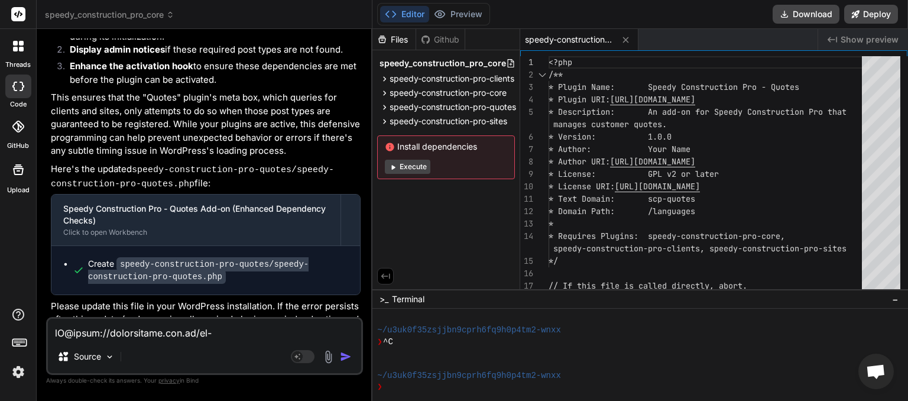
scroll to position [3143, 0]
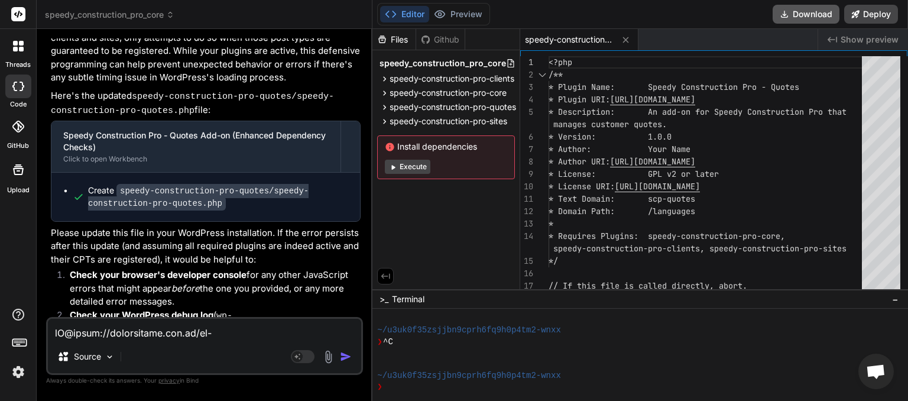
click at [809, 14] on button "Download" at bounding box center [806, 14] width 67 height 19
click at [811, 17] on button "Download" at bounding box center [806, 14] width 67 height 19
click at [115, 330] on textarea at bounding box center [204, 329] width 313 height 21
click at [348, 357] on img "button" at bounding box center [346, 357] width 12 height 12
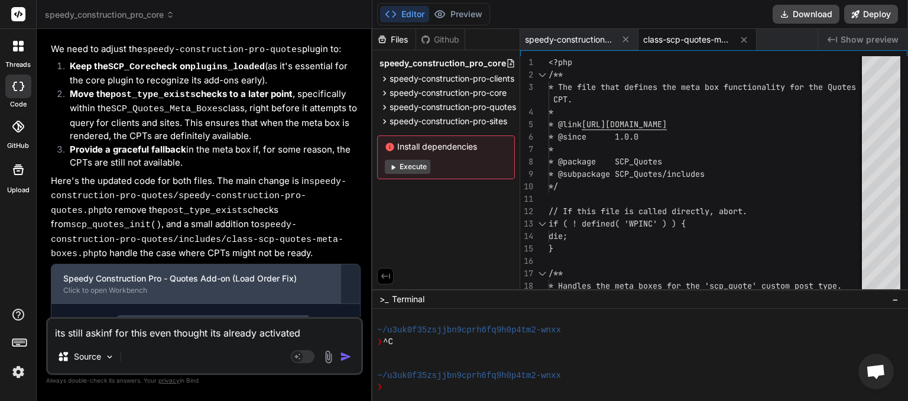
scroll to position [4005, 0]
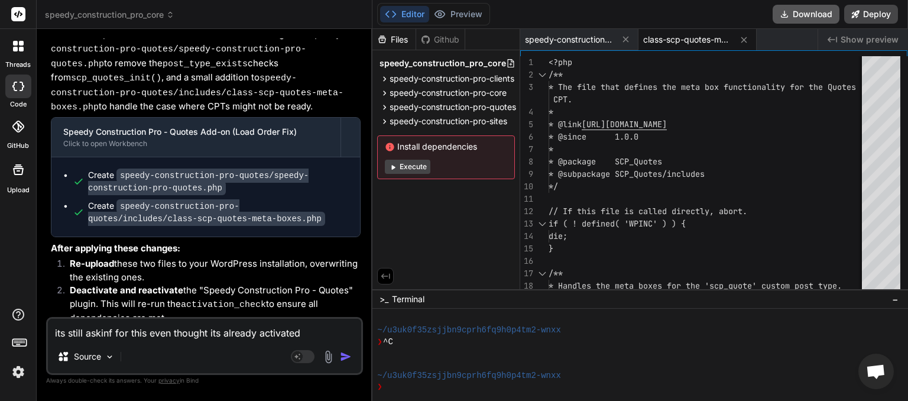
click at [799, 14] on button "Download" at bounding box center [806, 14] width 67 height 19
click at [171, 12] on icon at bounding box center [170, 15] width 8 height 8
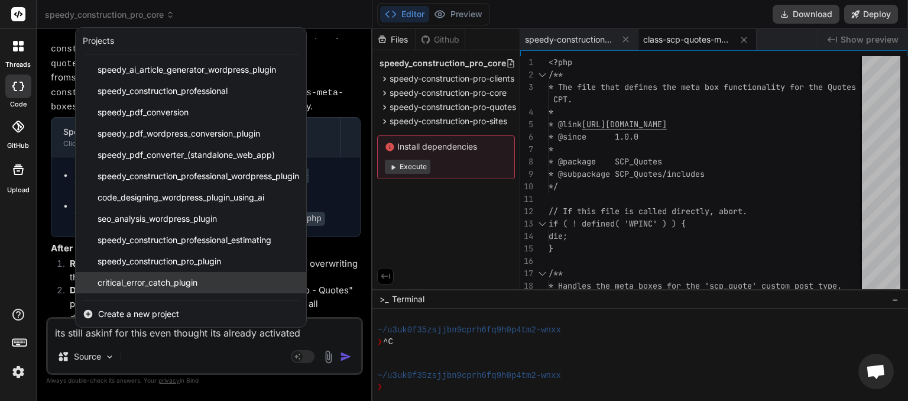
scroll to position [40, 0]
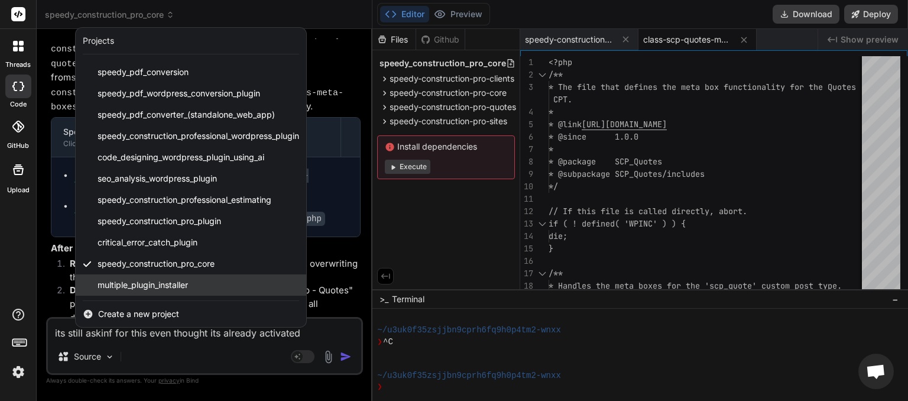
click at [153, 281] on span "multiple_plugin_installer" at bounding box center [143, 285] width 90 height 12
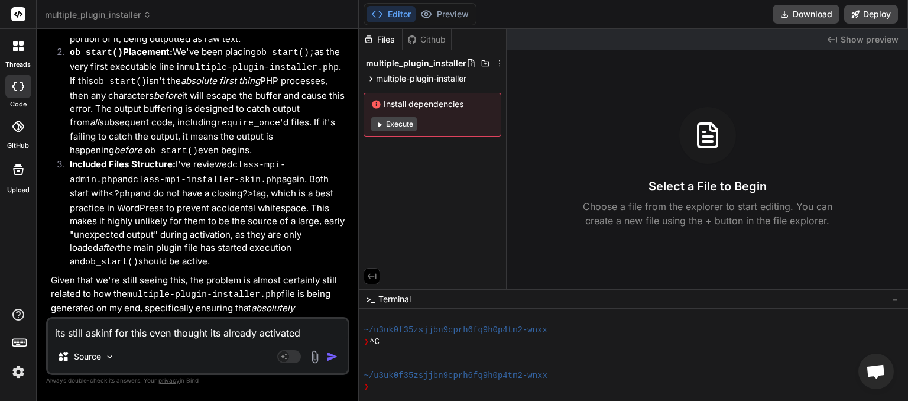
scroll to position [3106, 0]
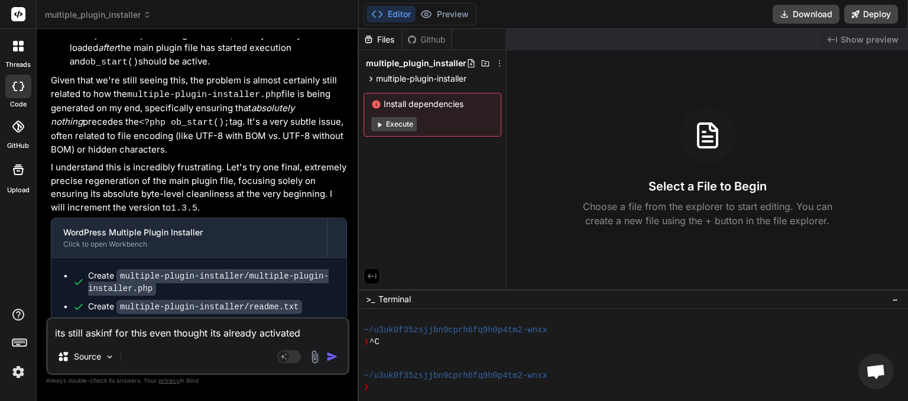
click at [132, 335] on textarea "its still askinf for this even thought its already activated" at bounding box center [198, 329] width 300 height 21
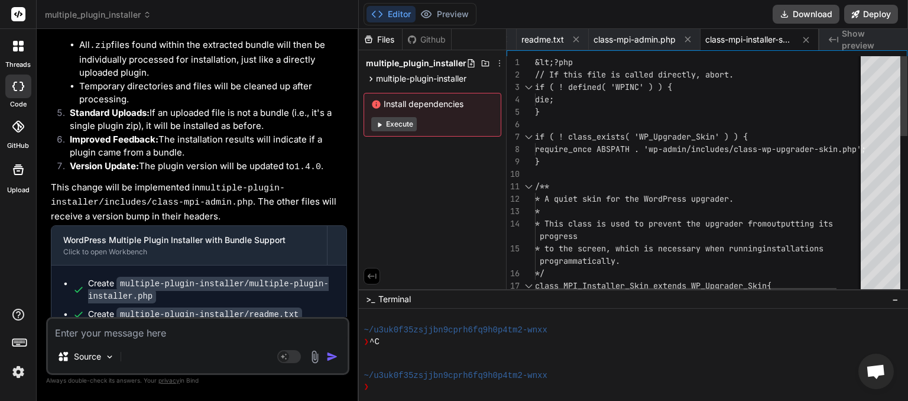
scroll to position [0, 109]
click at [805, 19] on button "Download" at bounding box center [806, 14] width 67 height 19
